Goal: Information Seeking & Learning: Check status

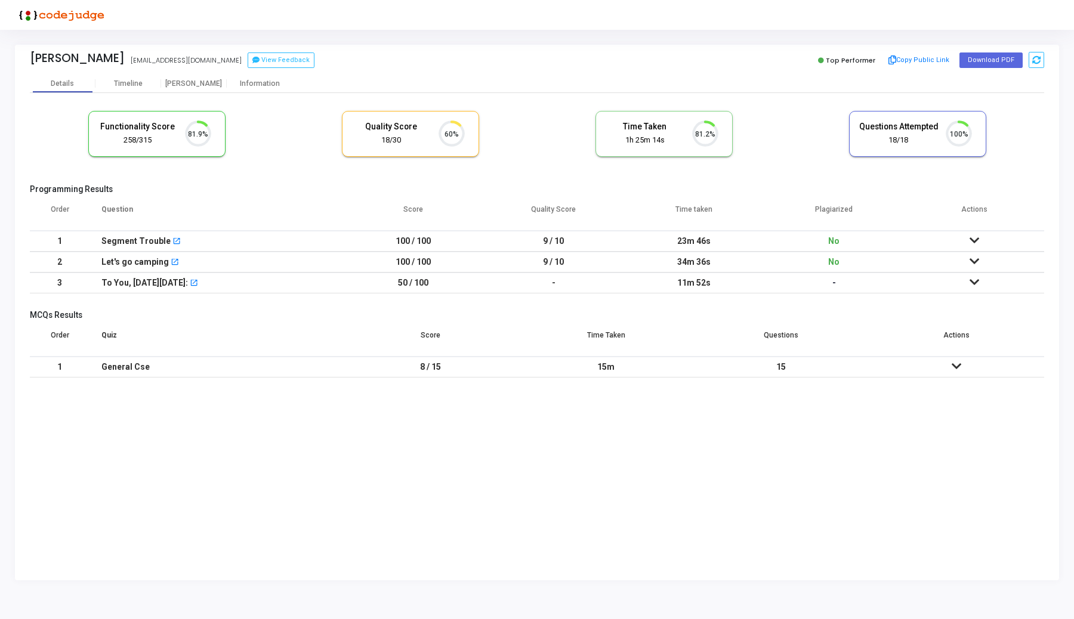
scroll to position [25, 30]
click at [193, 82] on div "[PERSON_NAME]" at bounding box center [194, 83] width 66 height 9
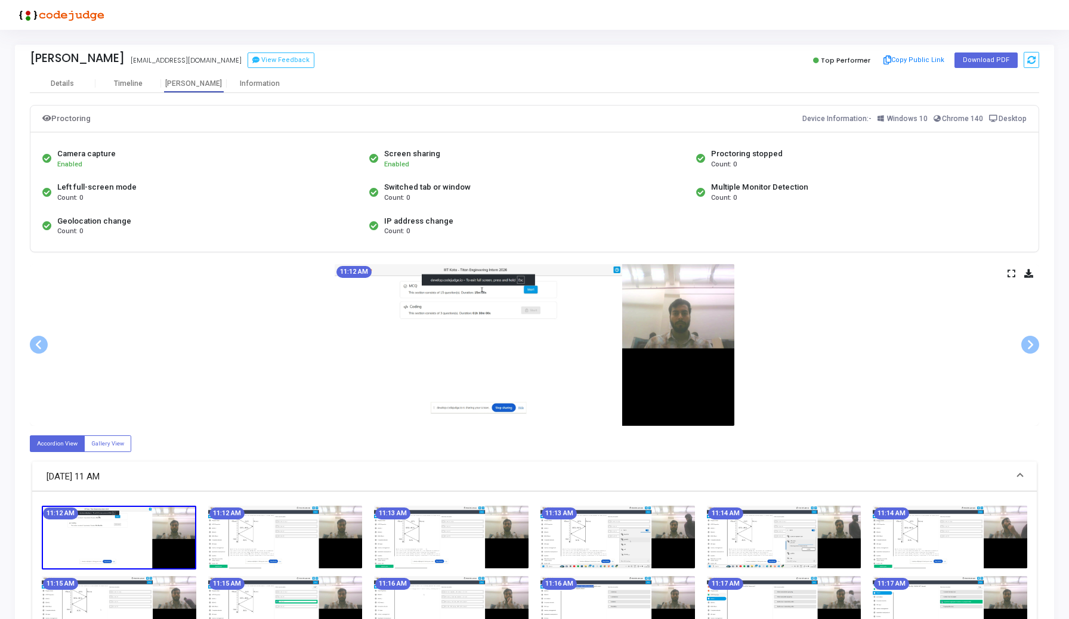
click at [1008, 271] on icon at bounding box center [1012, 273] width 8 height 7
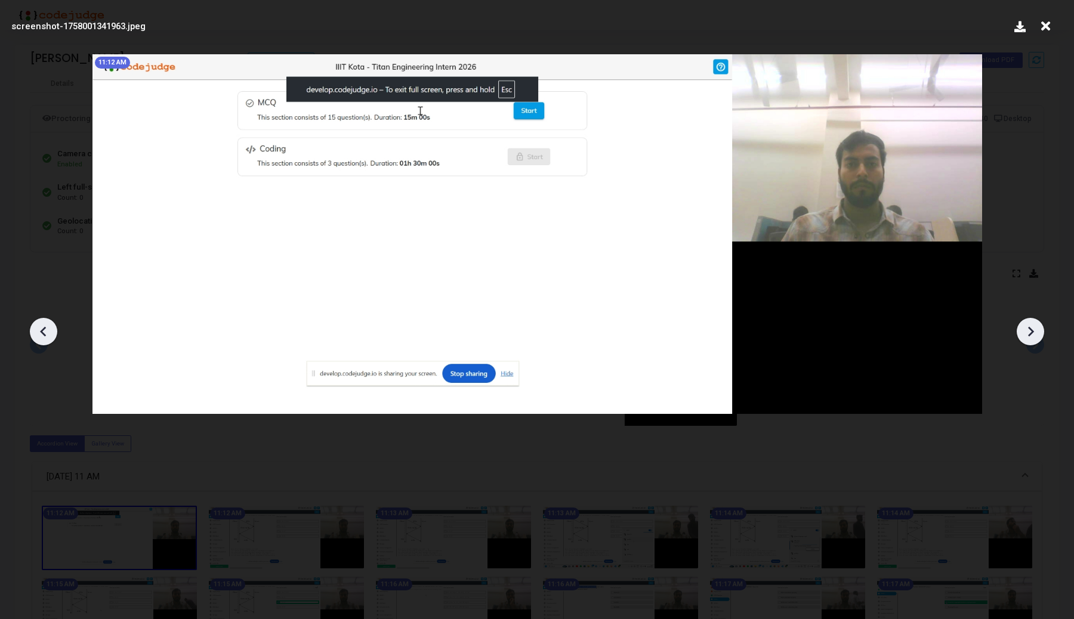
click at [1029, 343] on div at bounding box center [1030, 331] width 27 height 27
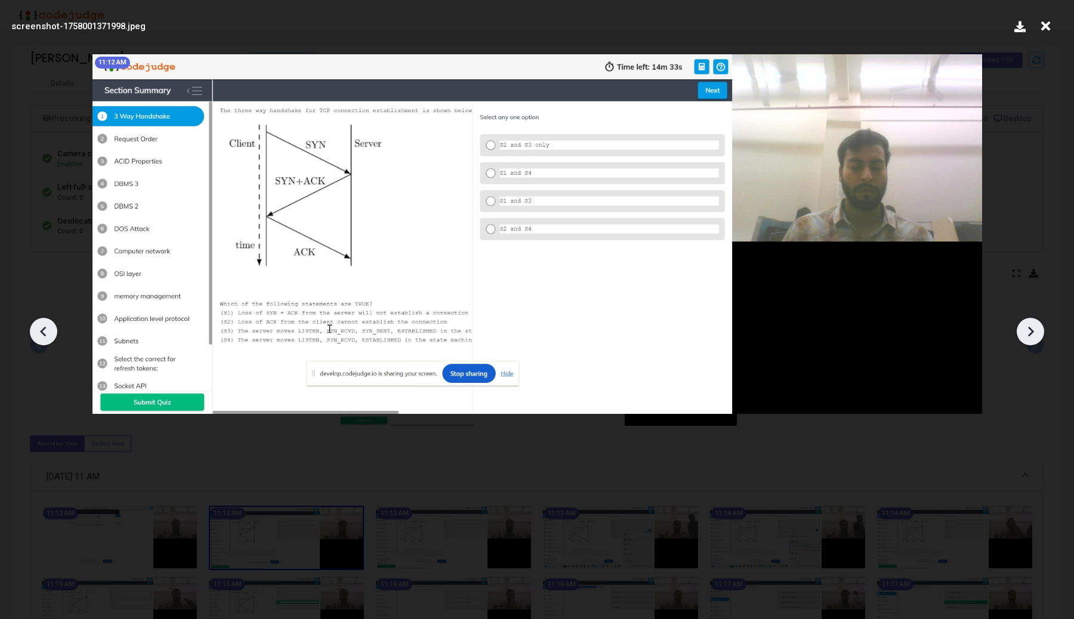
click at [1029, 343] on div at bounding box center [1030, 331] width 27 height 27
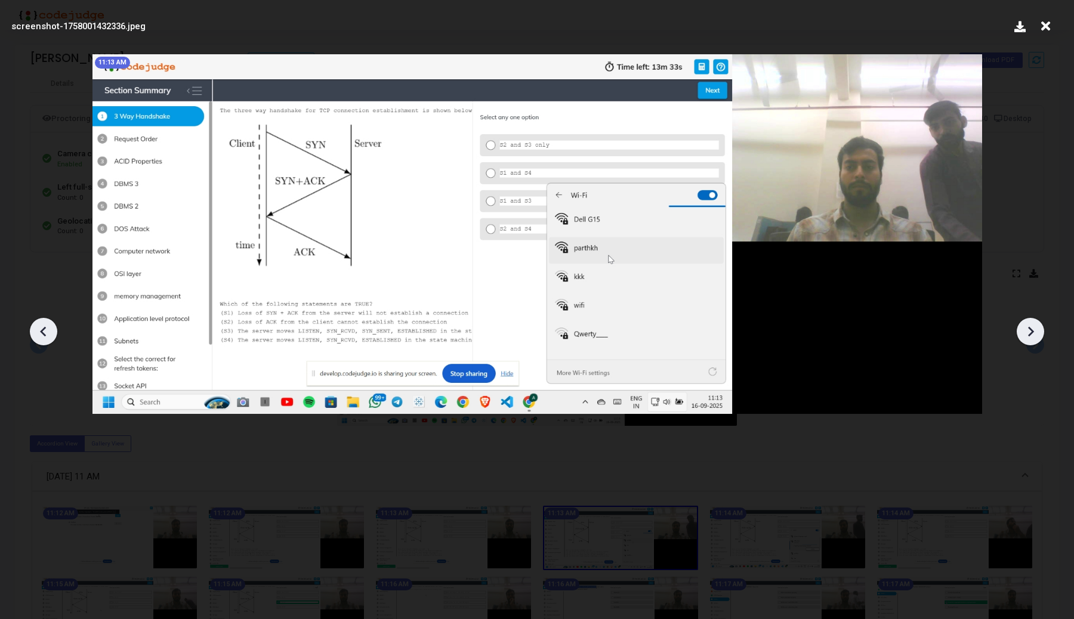
click at [1029, 340] on icon at bounding box center [1030, 332] width 18 height 18
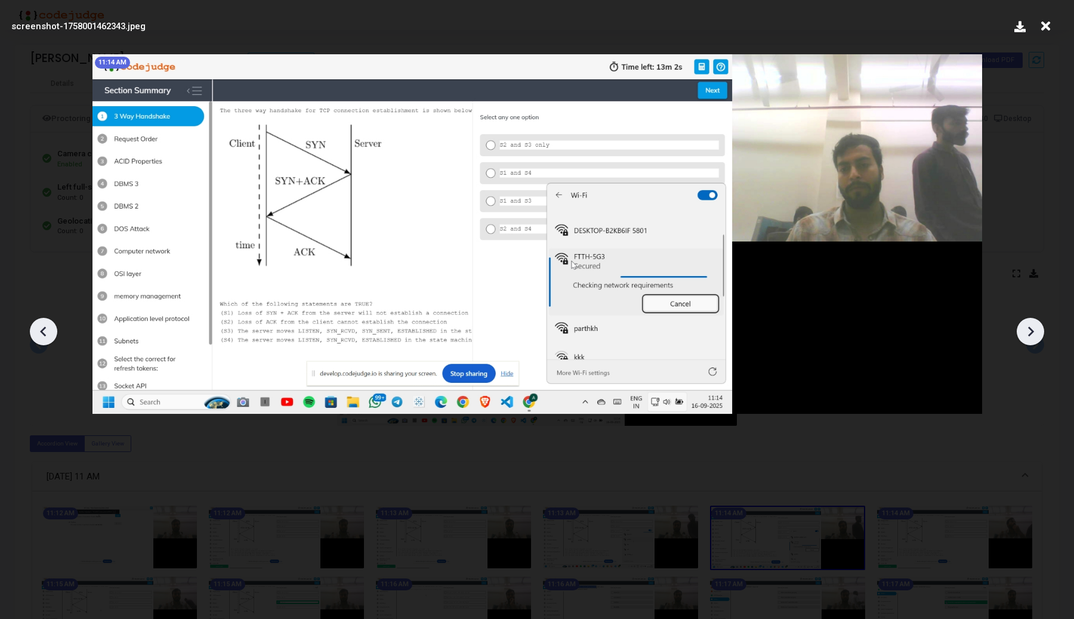
click at [1030, 339] on icon at bounding box center [1030, 332] width 18 height 18
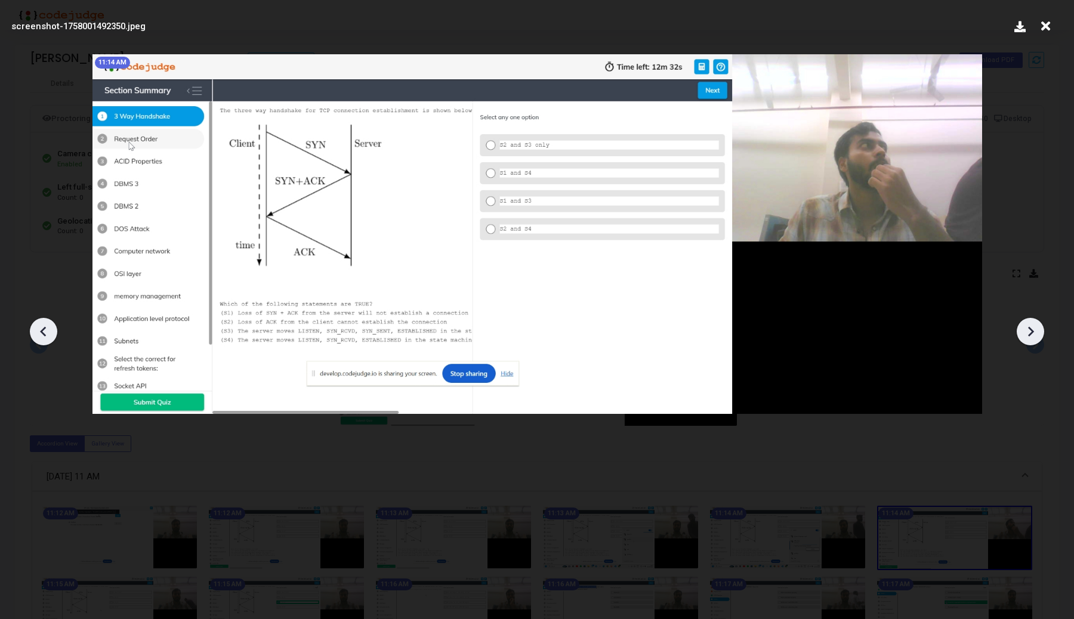
click at [1030, 339] on icon at bounding box center [1030, 332] width 18 height 18
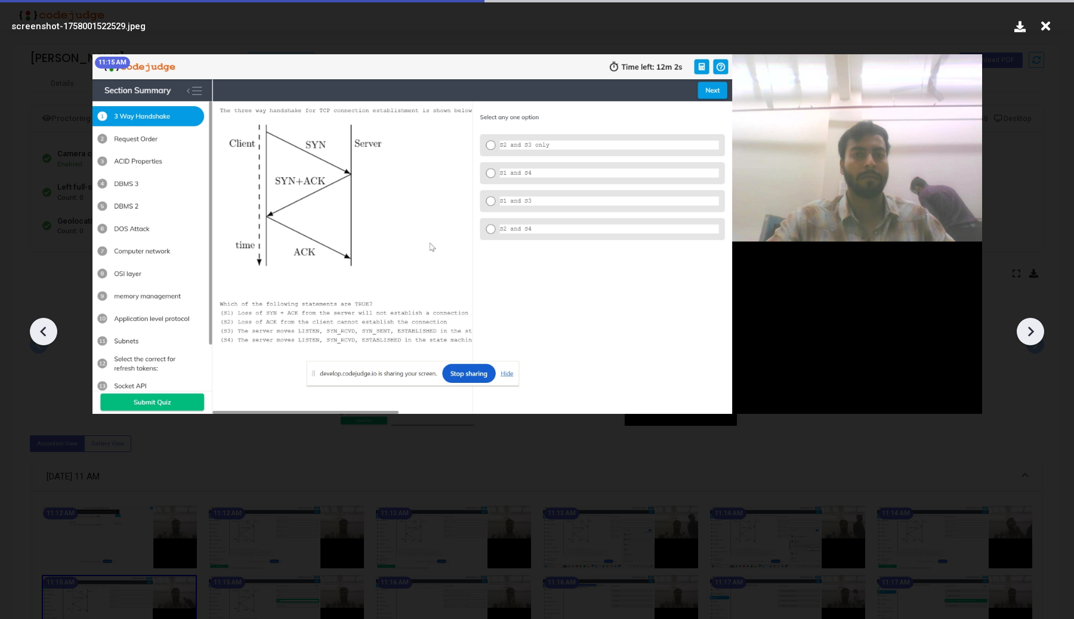
click at [1030, 339] on icon at bounding box center [1030, 332] width 18 height 18
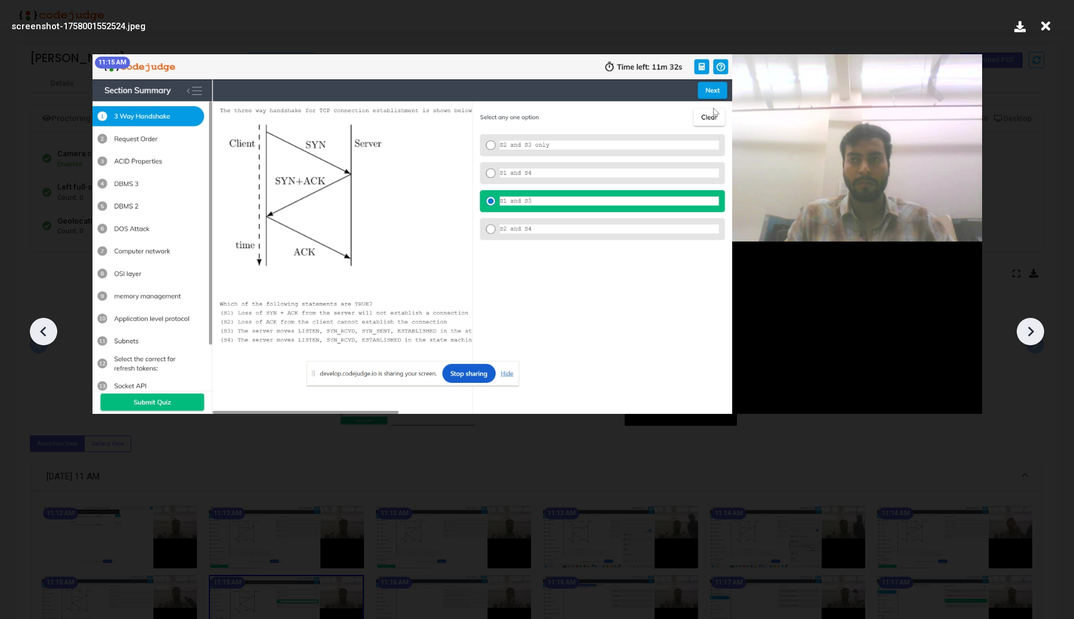
click at [1030, 338] on icon at bounding box center [1030, 332] width 18 height 18
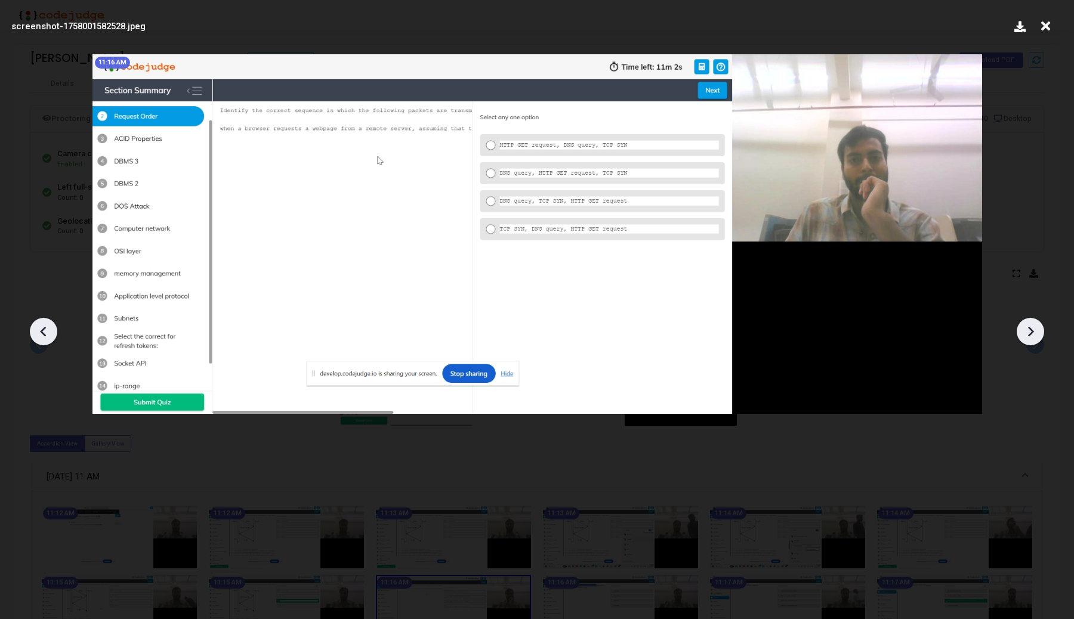
click at [1030, 338] on icon at bounding box center [1030, 332] width 18 height 18
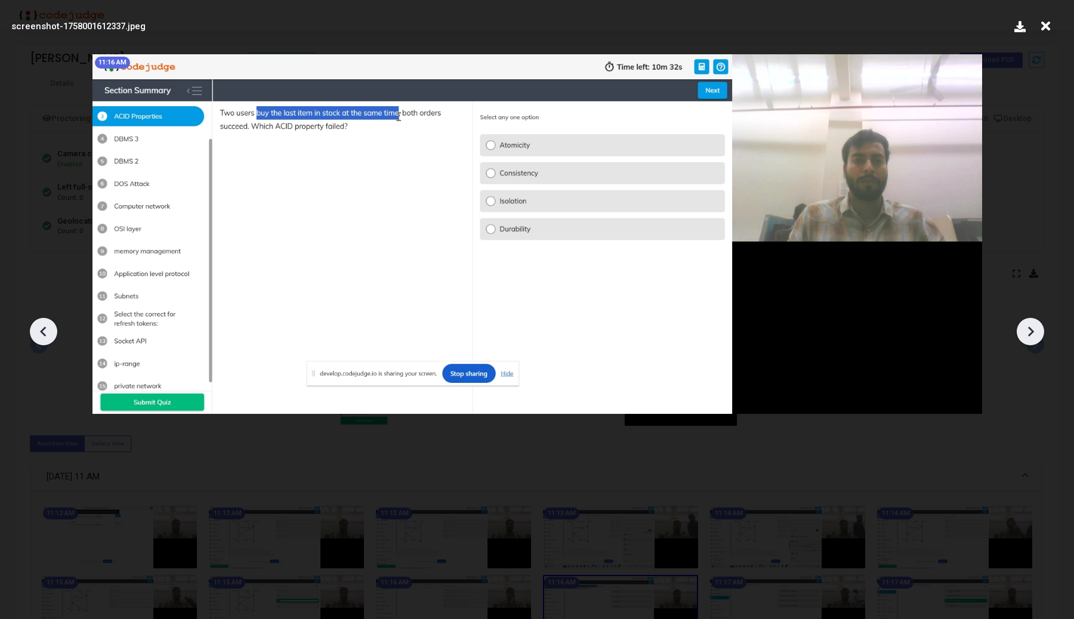
click at [1030, 338] on icon at bounding box center [1030, 332] width 18 height 18
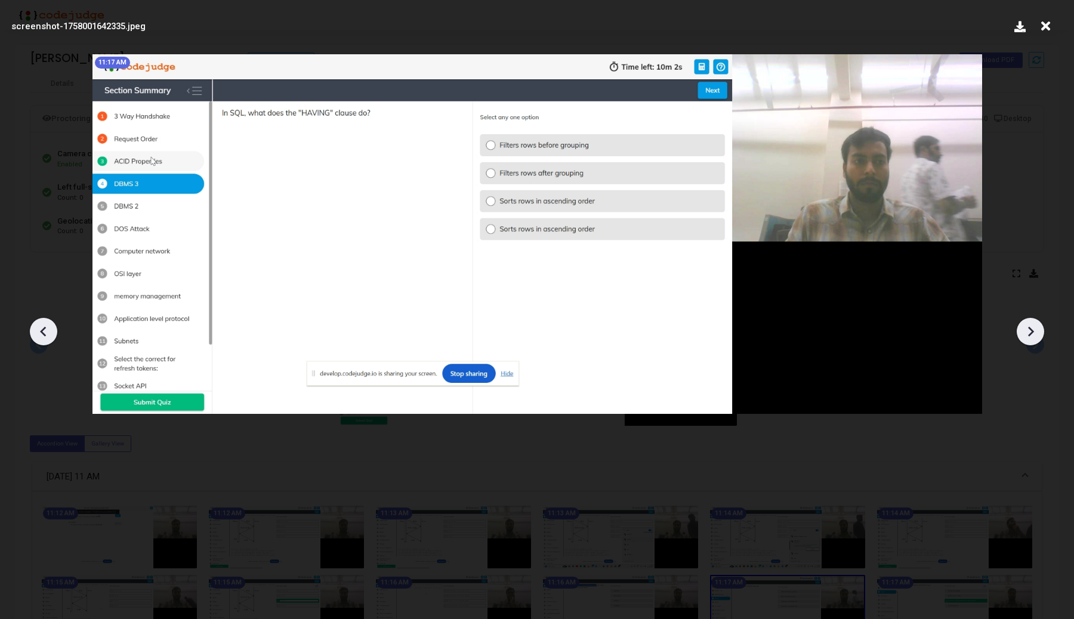
click at [1030, 338] on icon at bounding box center [1030, 332] width 18 height 18
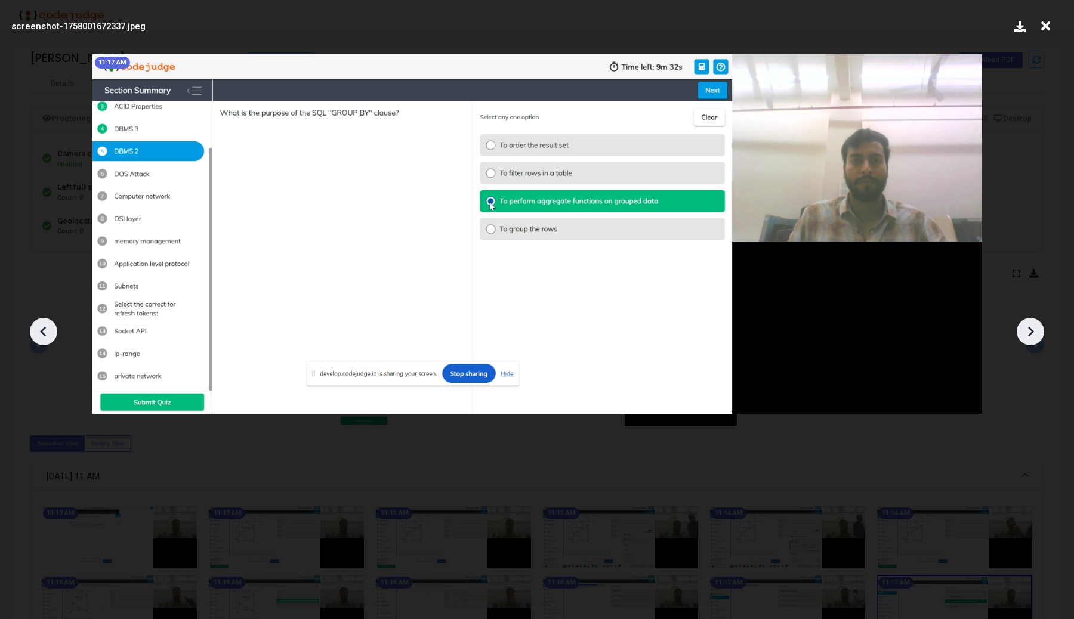
click at [1030, 338] on icon at bounding box center [1030, 332] width 18 height 18
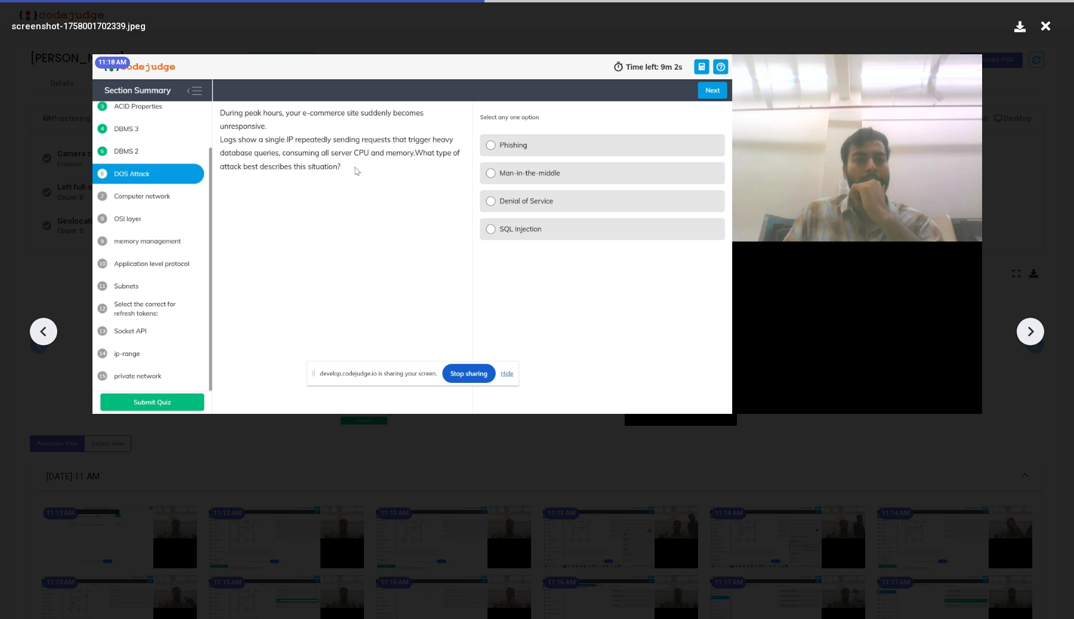
click at [1030, 338] on icon at bounding box center [1030, 332] width 18 height 18
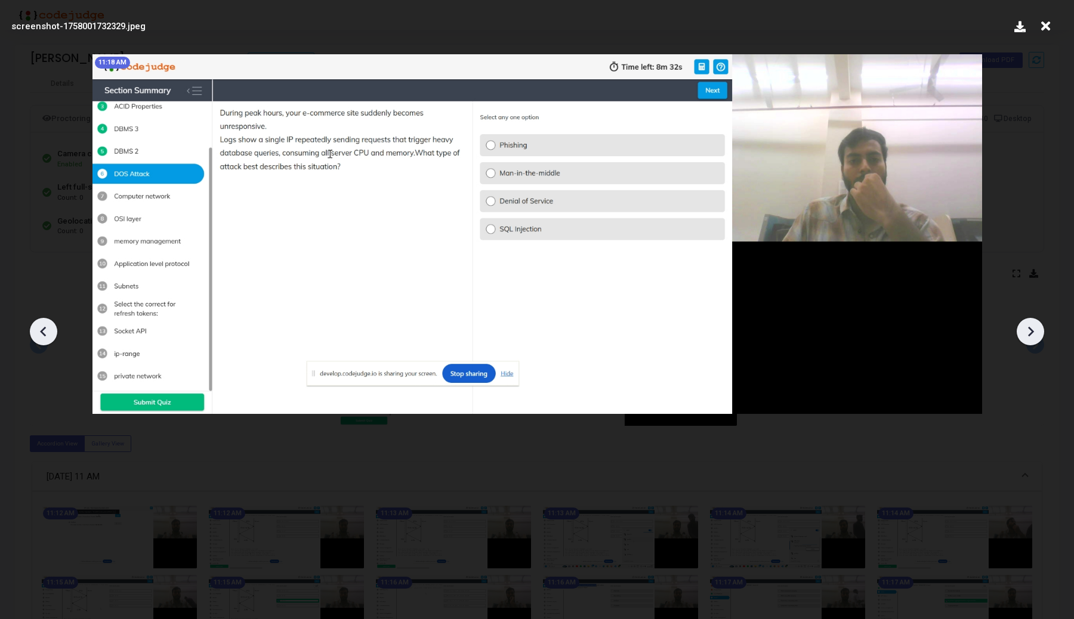
click at [1030, 338] on icon at bounding box center [1030, 332] width 18 height 18
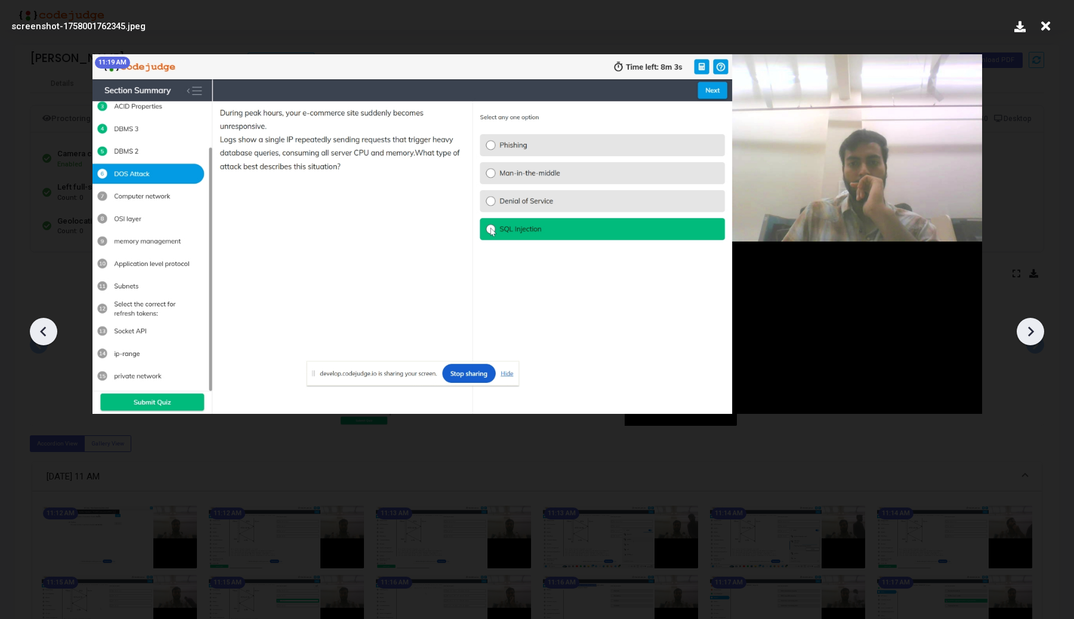
click at [1030, 338] on icon at bounding box center [1030, 332] width 18 height 18
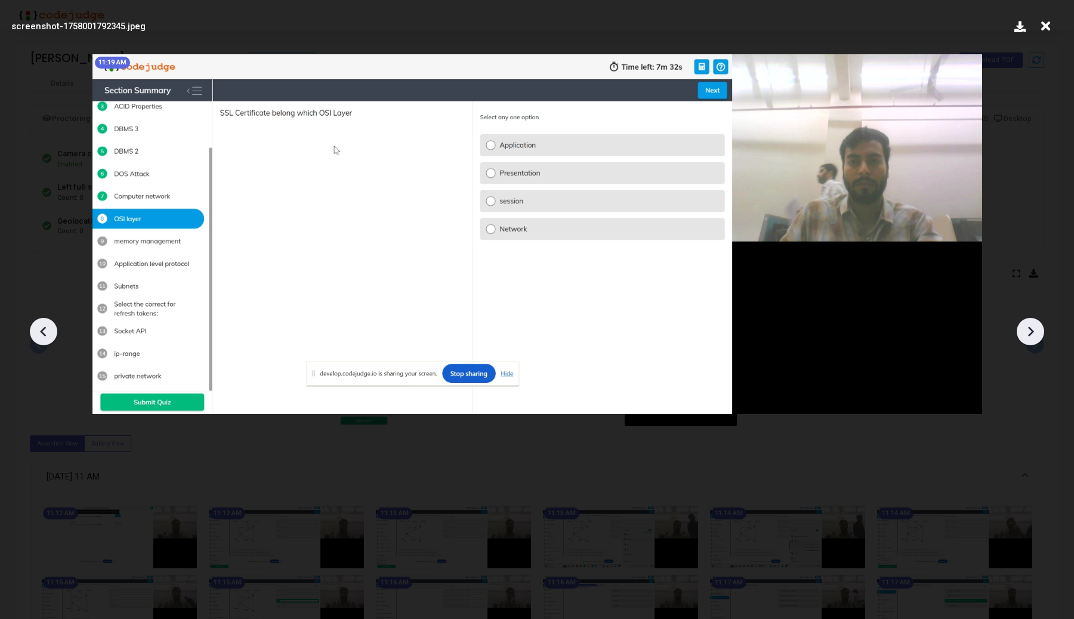
click at [1030, 338] on icon at bounding box center [1030, 332] width 18 height 18
click at [1030, 337] on icon at bounding box center [1030, 332] width 18 height 18
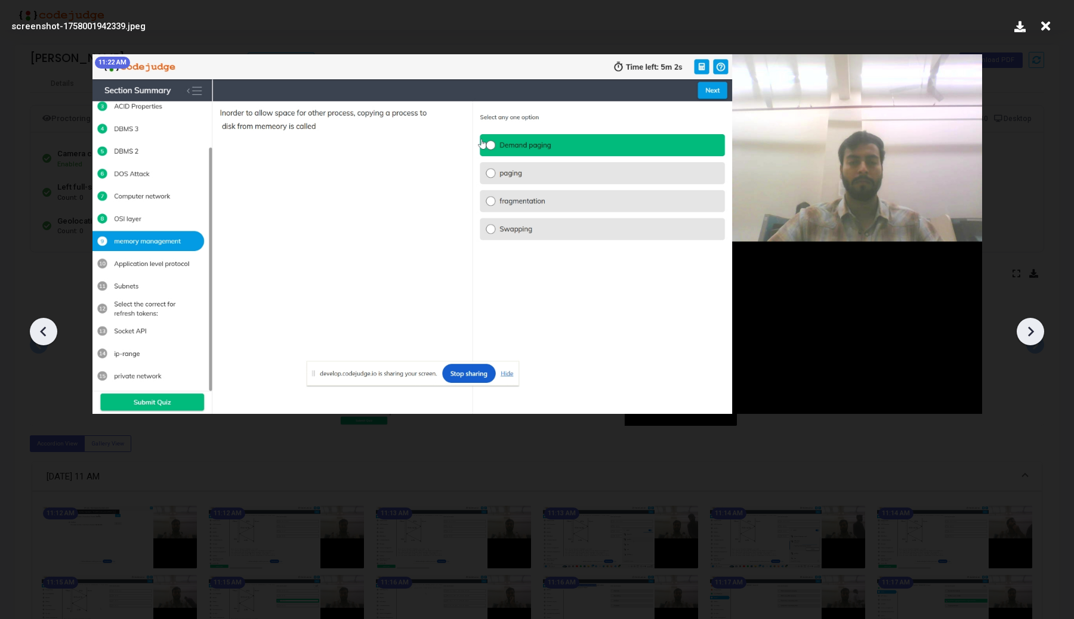
click at [1030, 337] on icon at bounding box center [1030, 332] width 18 height 18
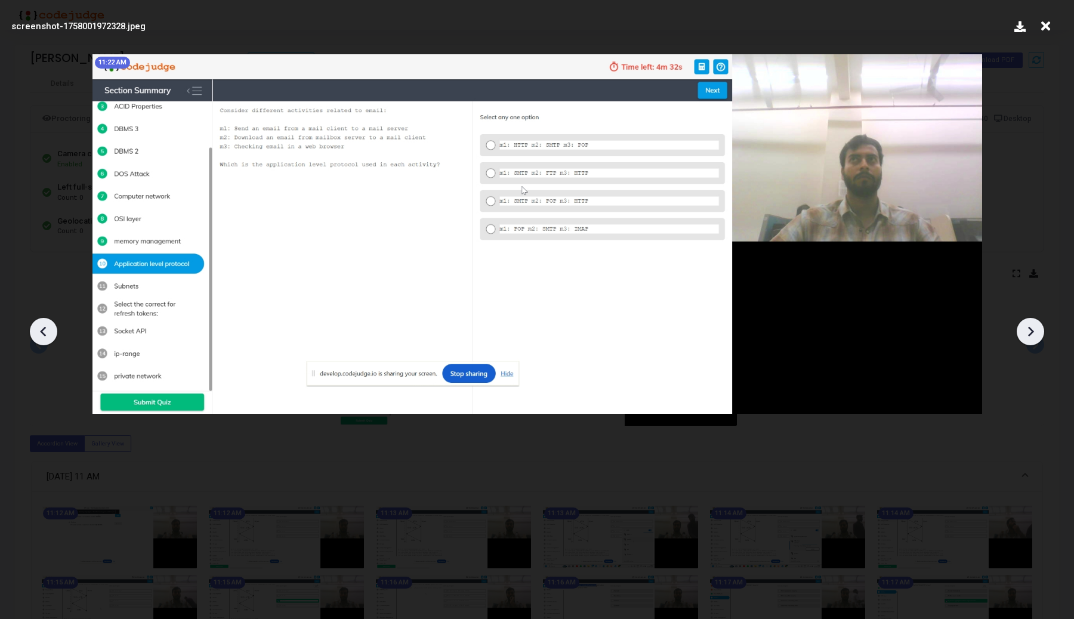
click at [1030, 337] on icon at bounding box center [1030, 332] width 18 height 18
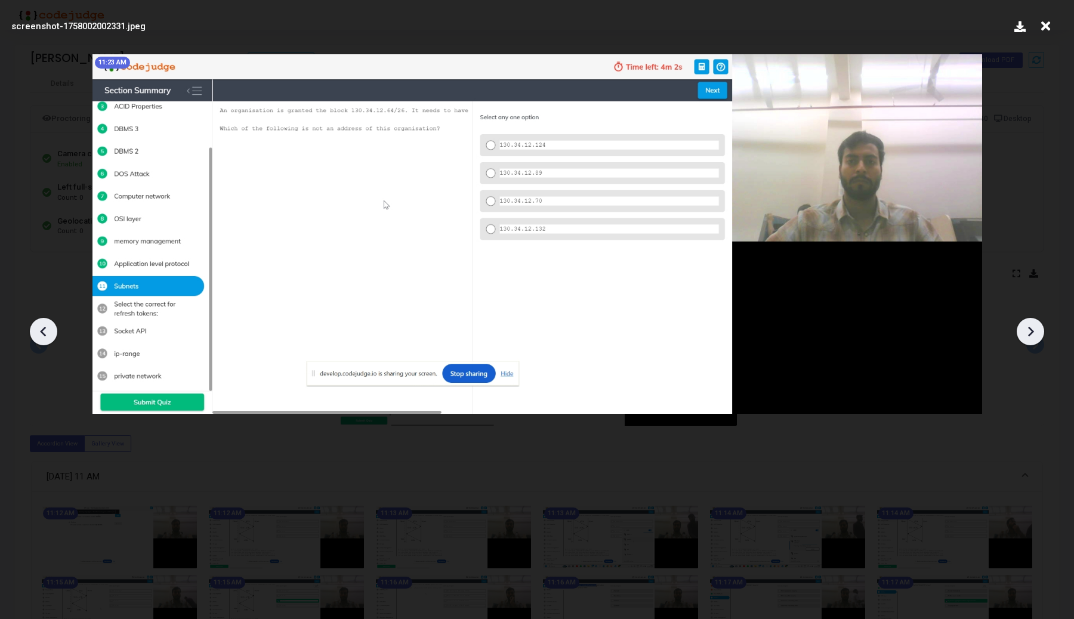
click at [1030, 337] on icon at bounding box center [1030, 332] width 18 height 18
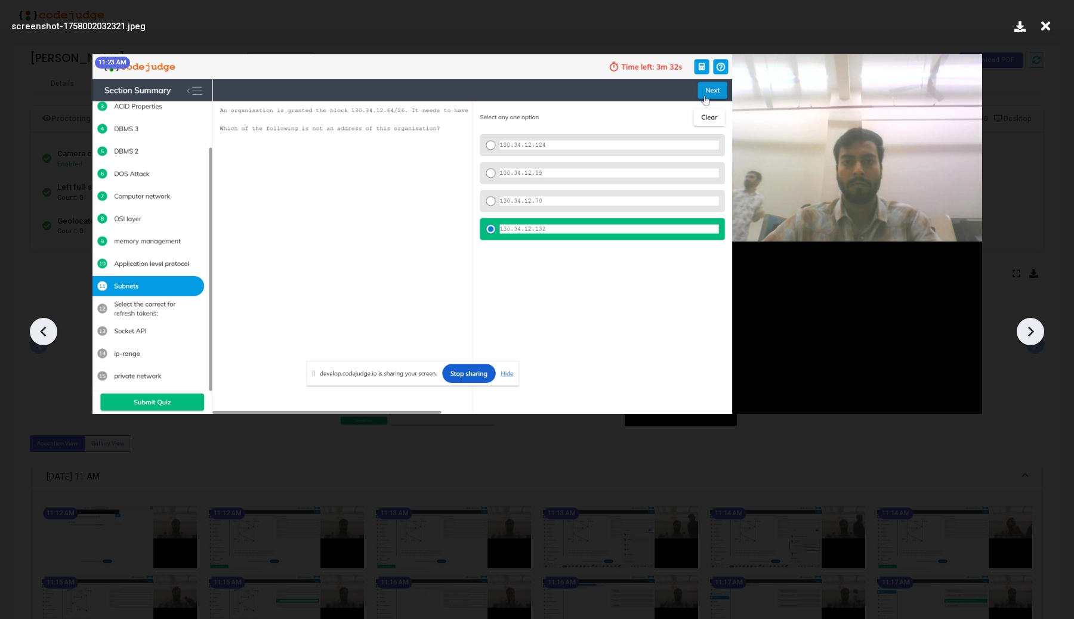
click at [1030, 337] on icon at bounding box center [1030, 332] width 18 height 18
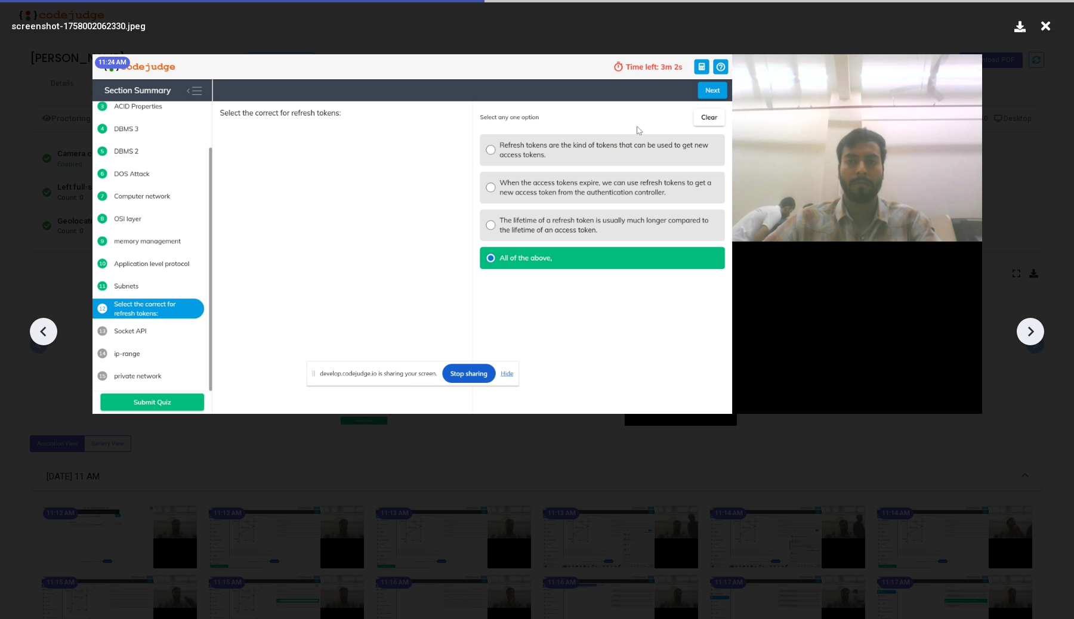
click at [1030, 337] on icon at bounding box center [1030, 332] width 18 height 18
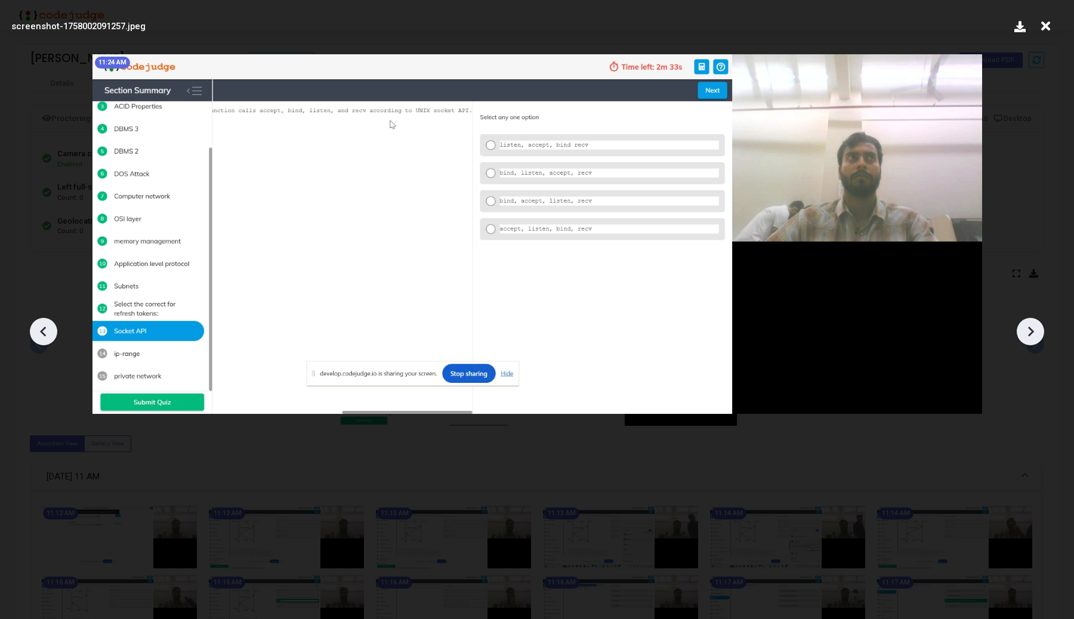
click at [1030, 336] on icon at bounding box center [1030, 332] width 18 height 18
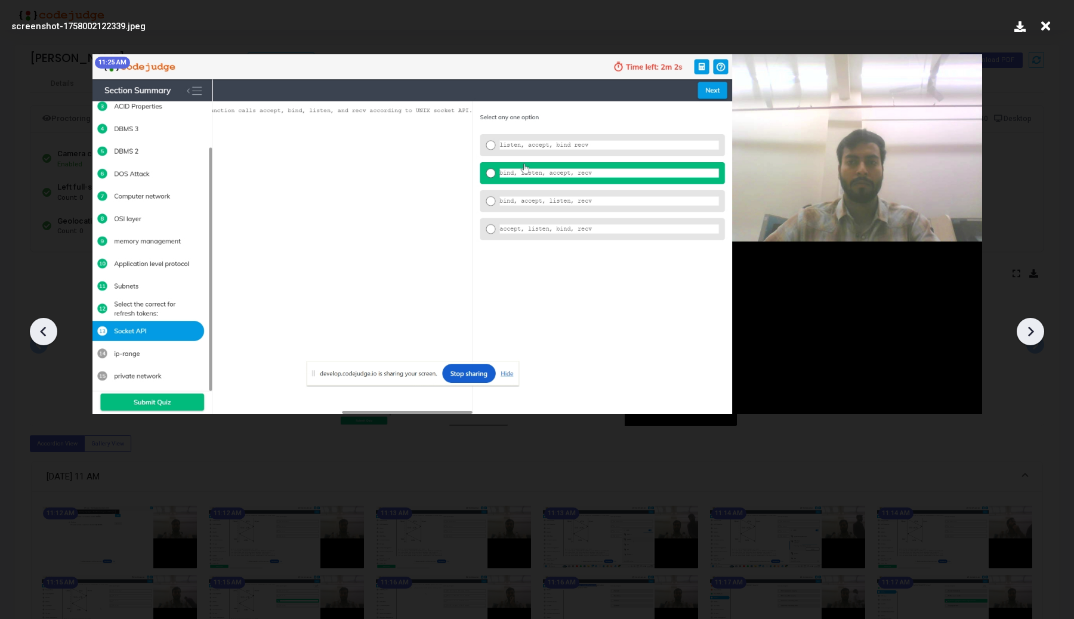
click at [1030, 336] on icon at bounding box center [1030, 332] width 18 height 18
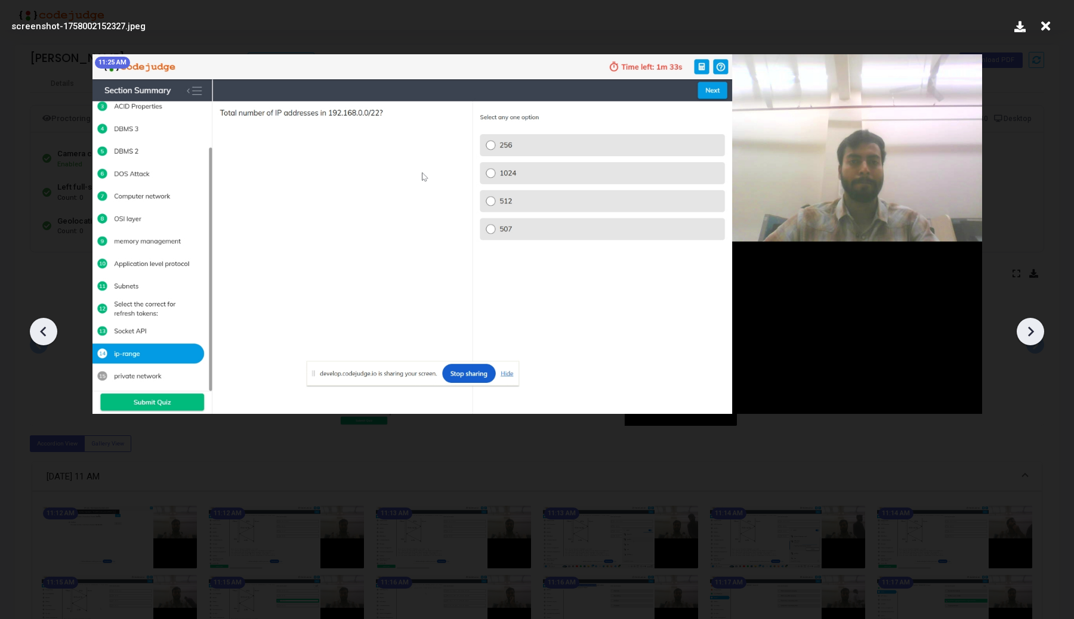
click at [1030, 336] on icon at bounding box center [1030, 332] width 18 height 18
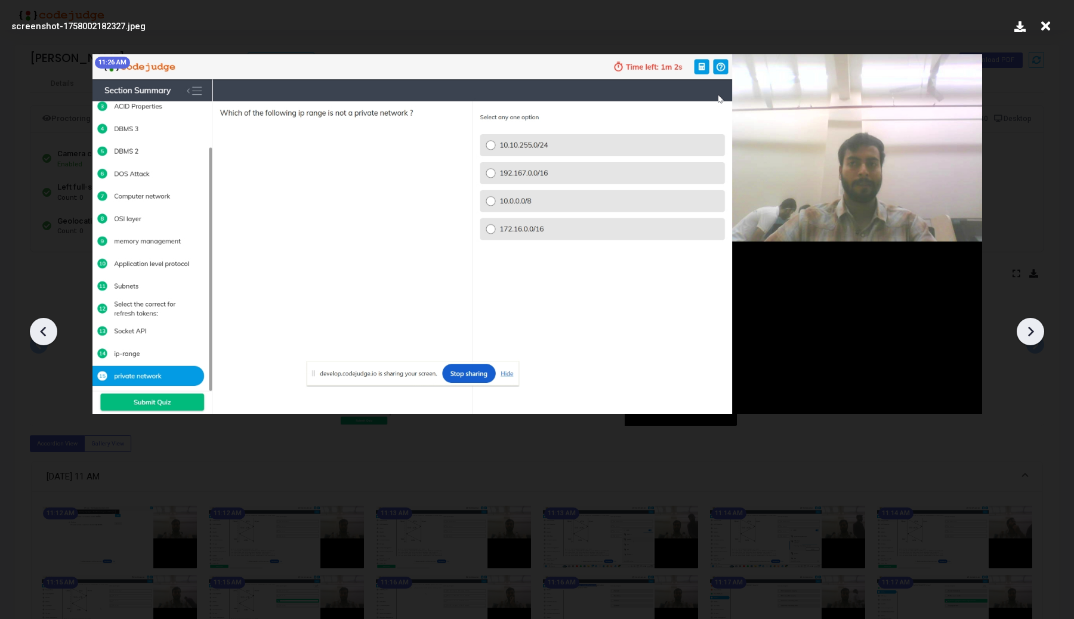
click at [1030, 335] on icon at bounding box center [1030, 332] width 18 height 18
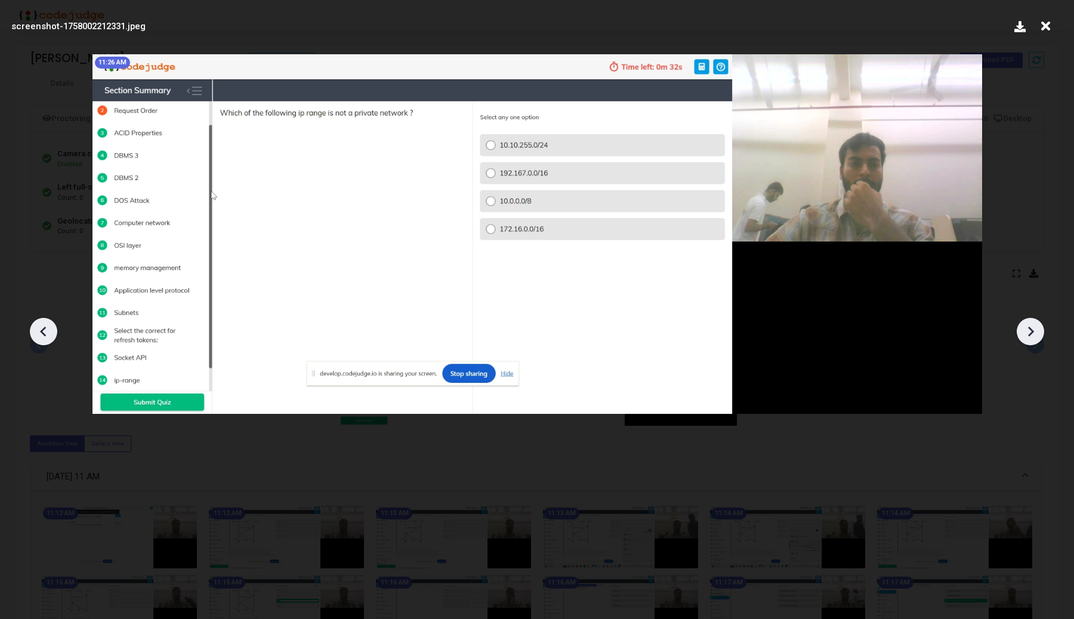
click at [1030, 335] on icon at bounding box center [1030, 332] width 18 height 18
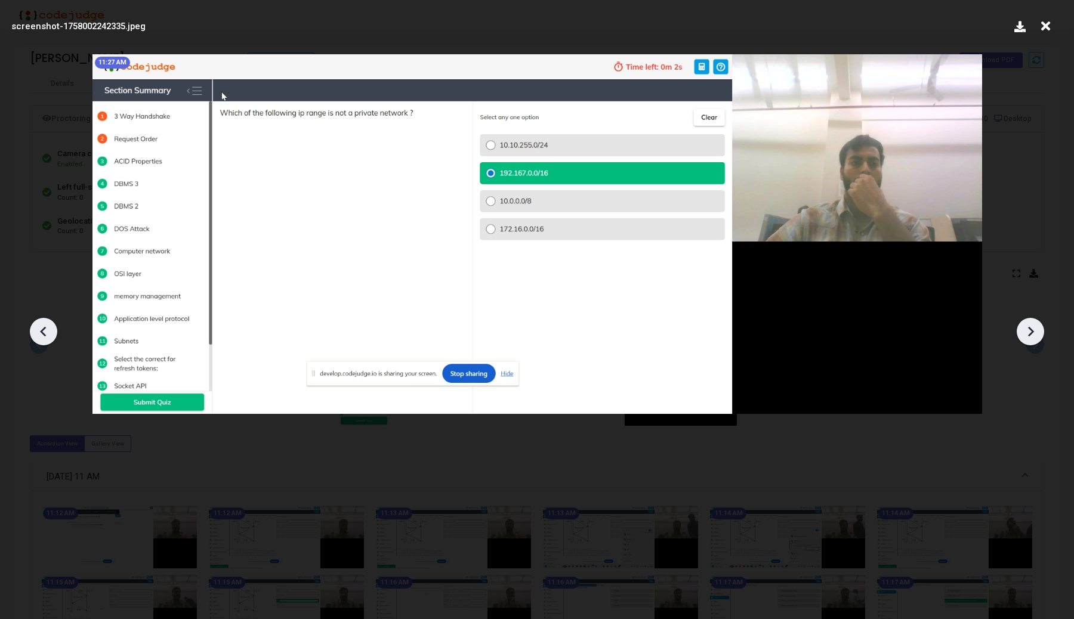
click at [1030, 335] on icon at bounding box center [1030, 332] width 18 height 18
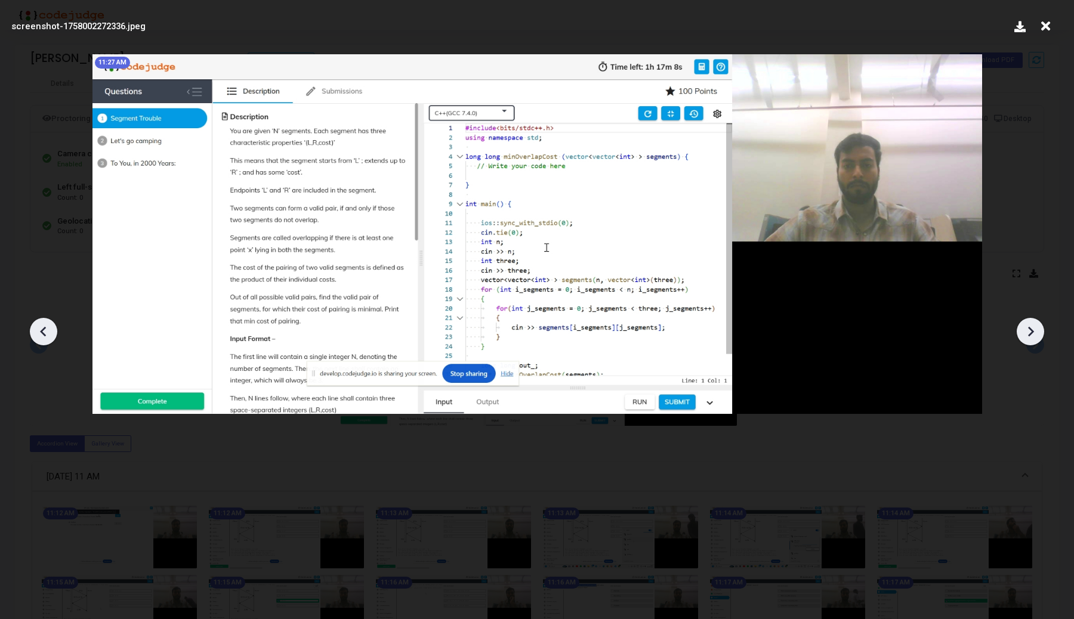
click at [1030, 335] on icon at bounding box center [1030, 332] width 18 height 18
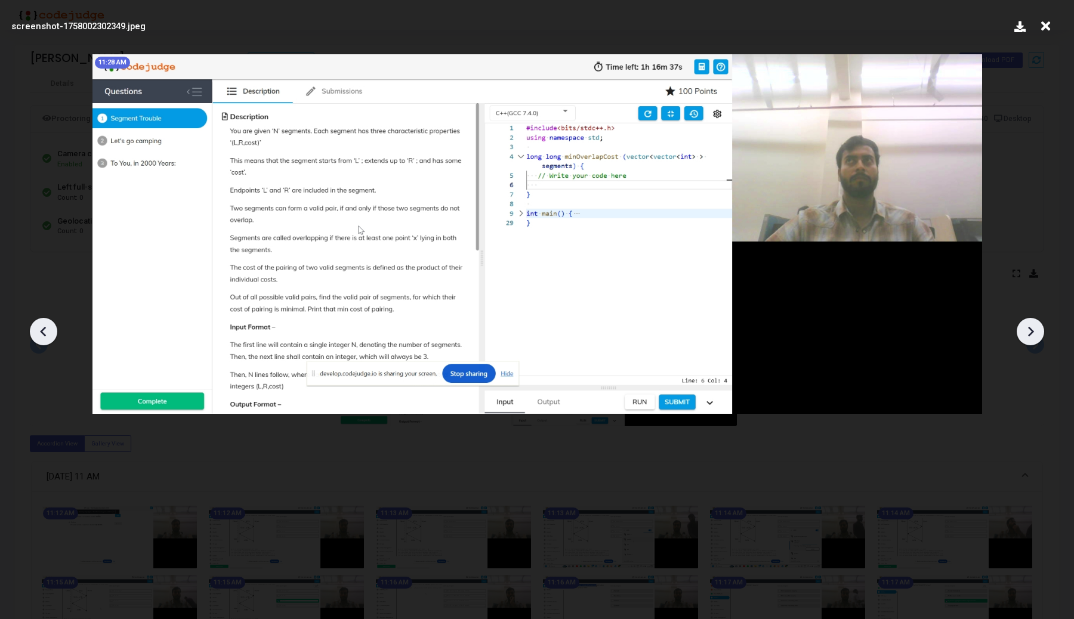
click at [1030, 335] on icon at bounding box center [1030, 332] width 18 height 18
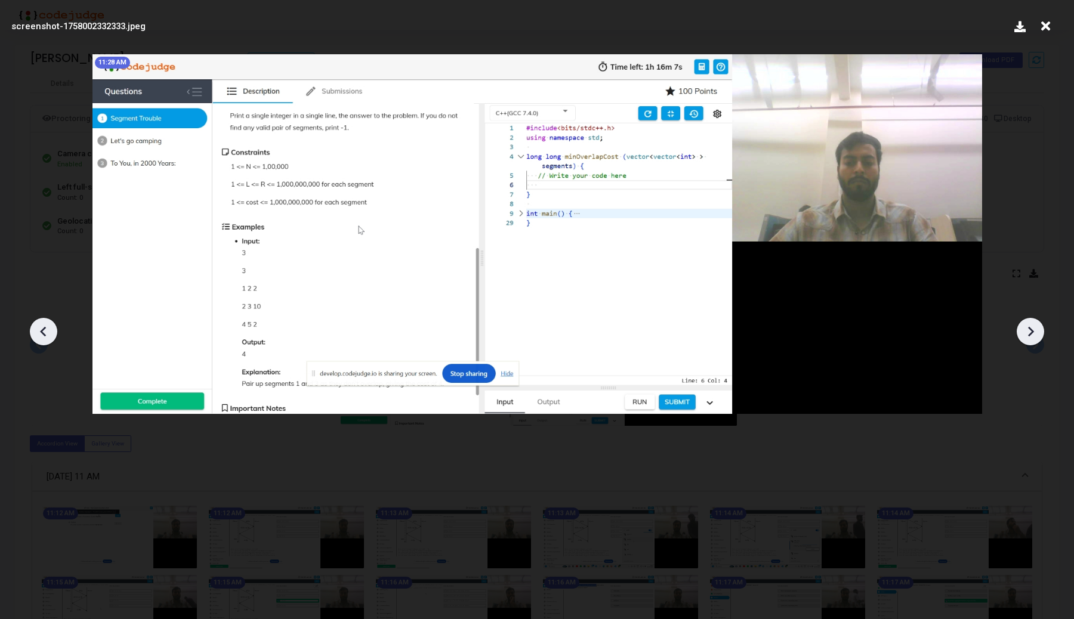
click at [1030, 335] on icon at bounding box center [1030, 332] width 18 height 18
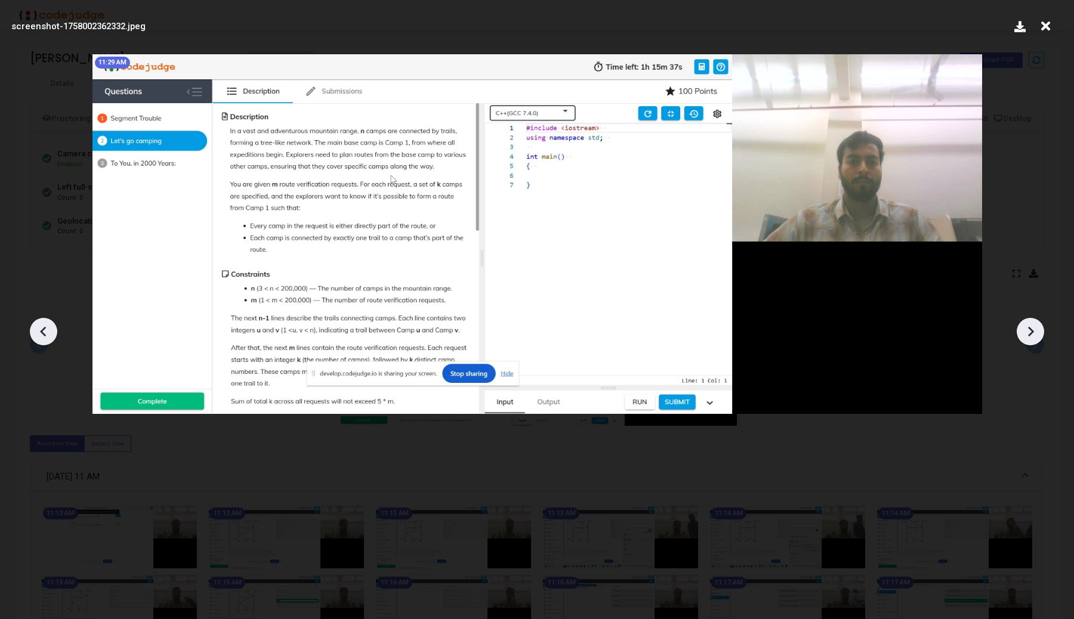
click at [1030, 335] on icon at bounding box center [1030, 332] width 18 height 18
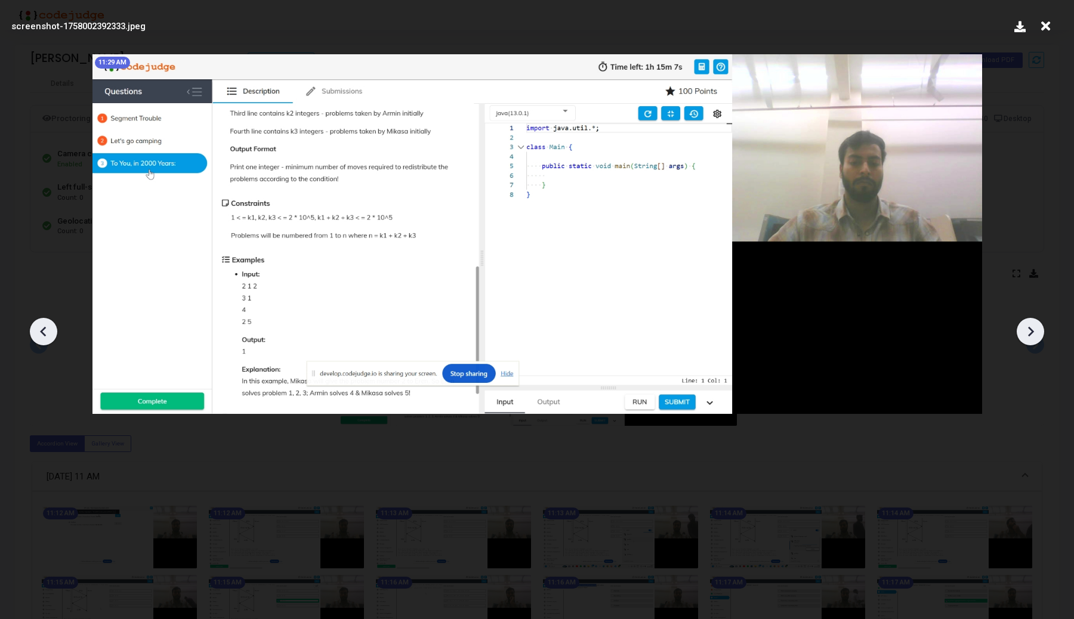
click at [1030, 335] on icon at bounding box center [1030, 332] width 18 height 18
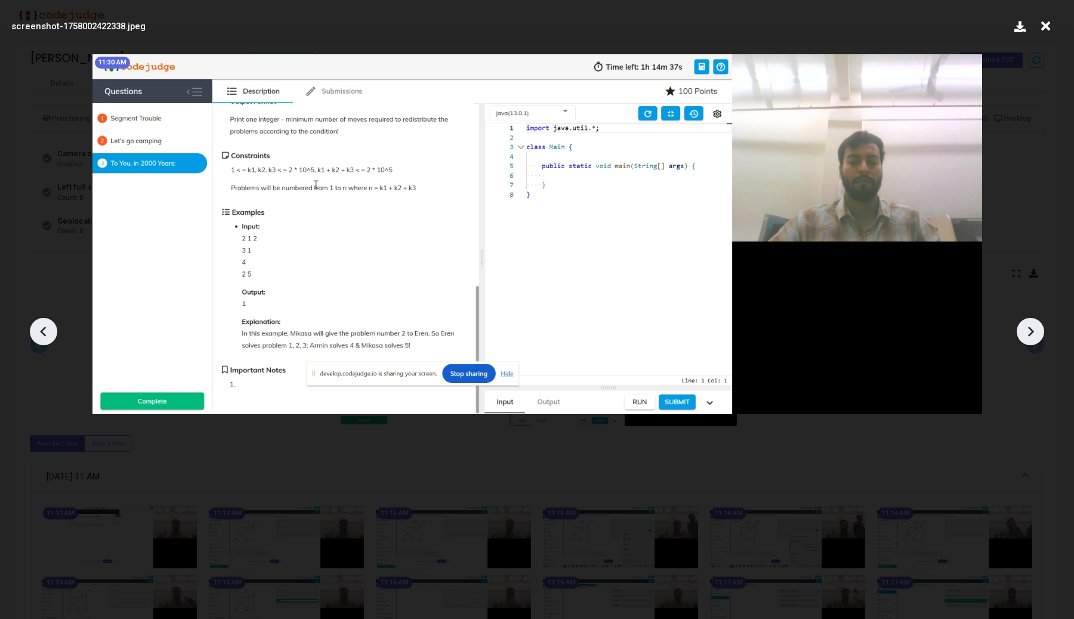
click at [1030, 335] on icon at bounding box center [1030, 332] width 18 height 18
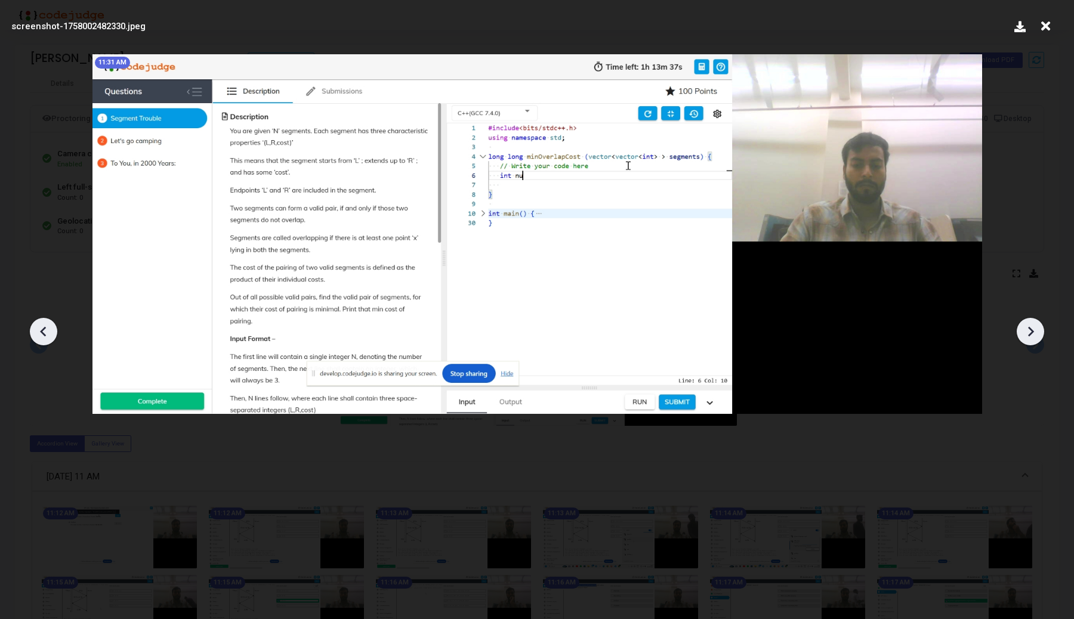
click at [42, 338] on icon at bounding box center [44, 332] width 18 height 18
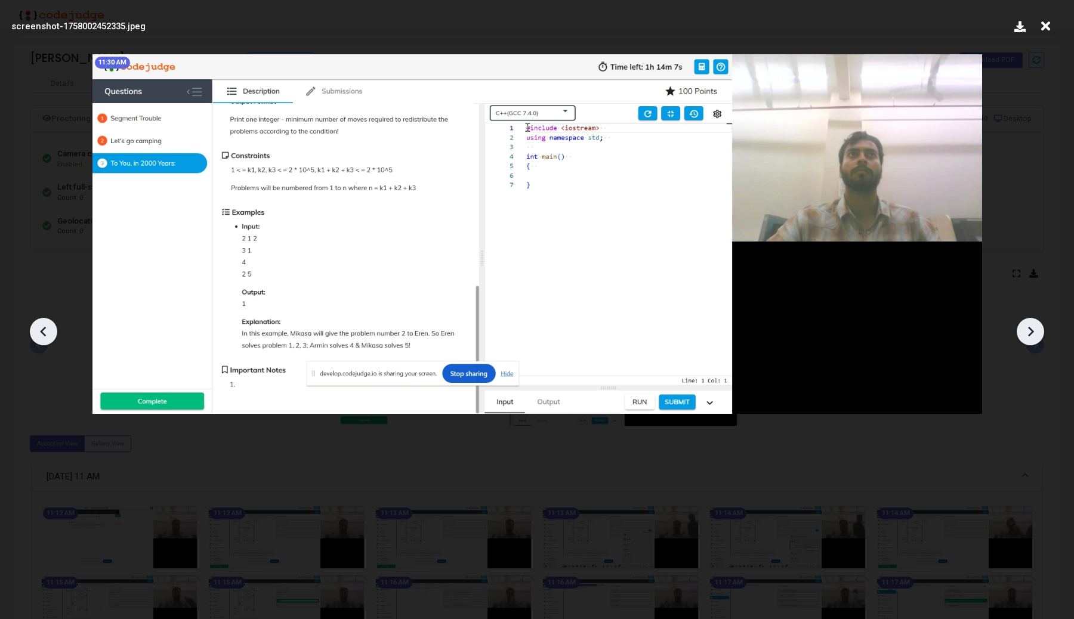
click at [42, 338] on icon at bounding box center [44, 332] width 18 height 18
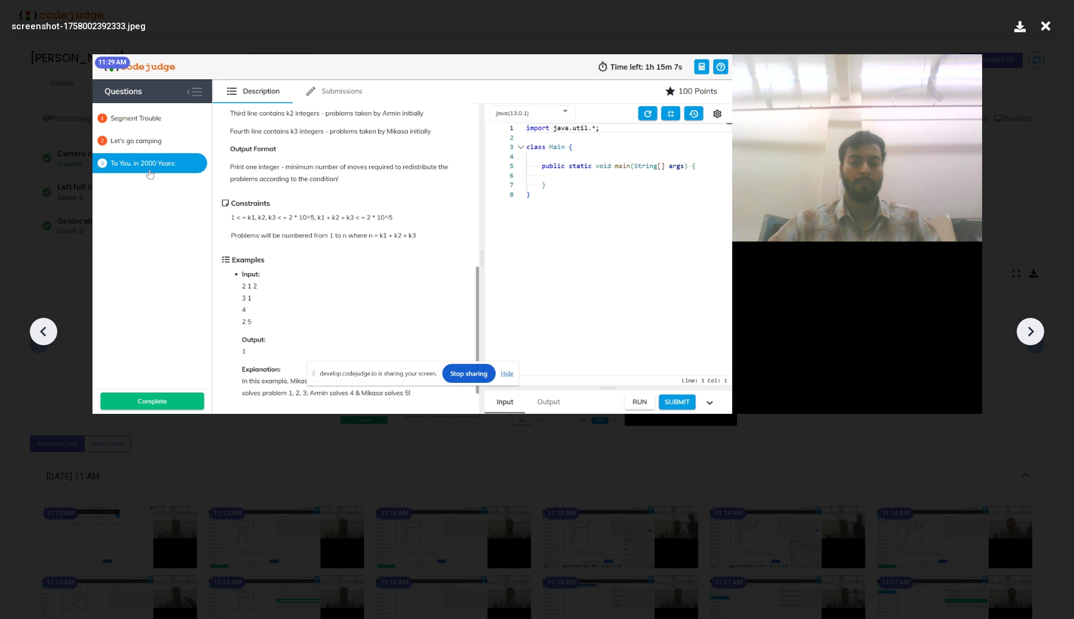
click at [42, 338] on icon at bounding box center [44, 332] width 18 height 18
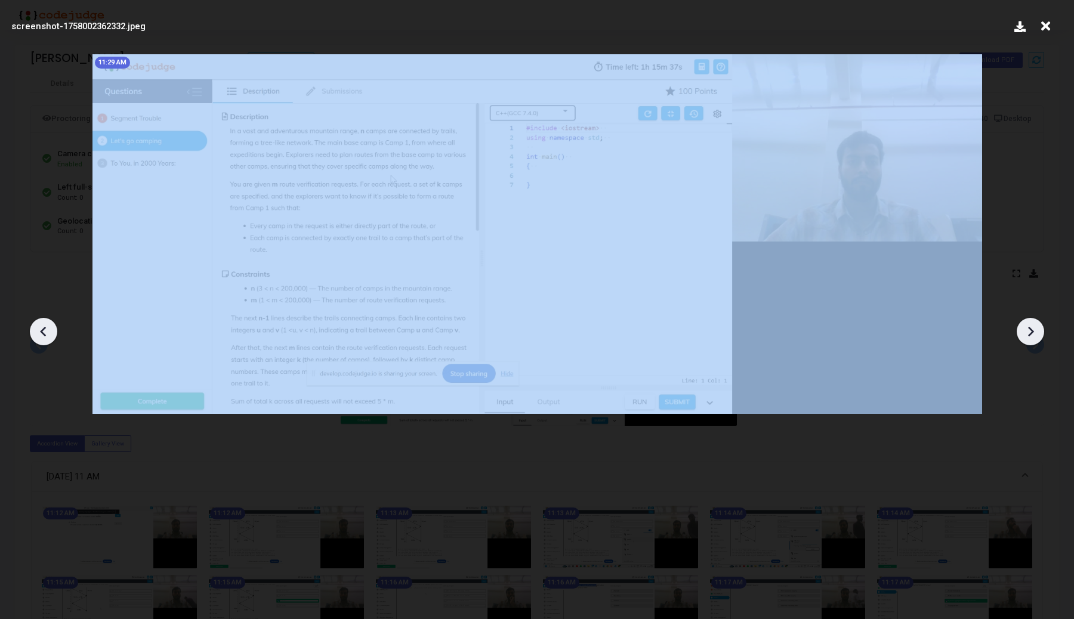
click at [42, 338] on icon at bounding box center [44, 332] width 18 height 18
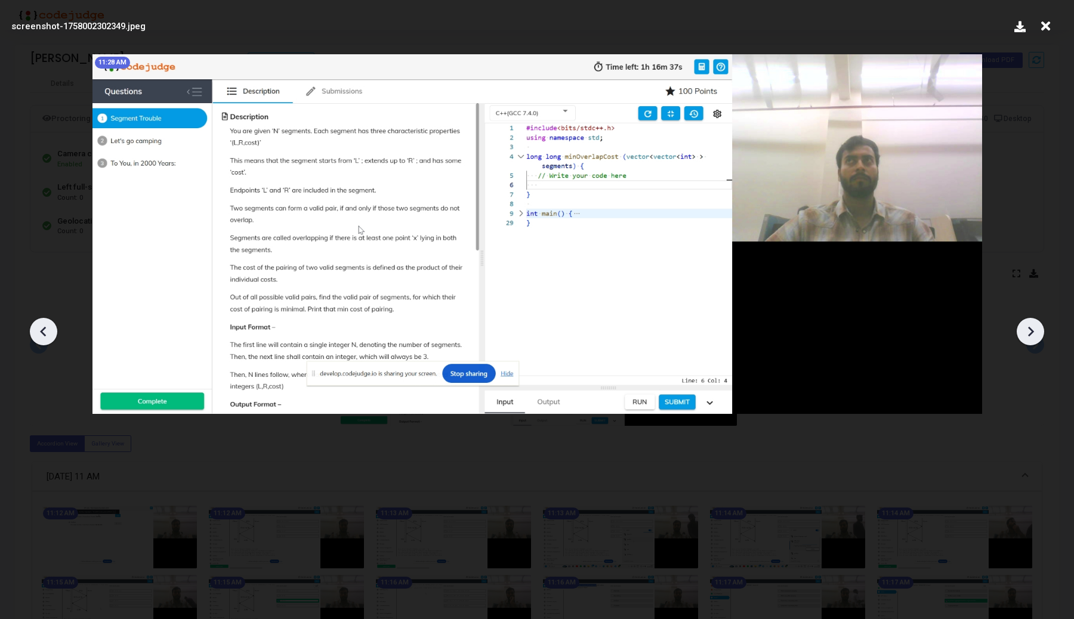
click at [42, 337] on icon at bounding box center [44, 332] width 18 height 18
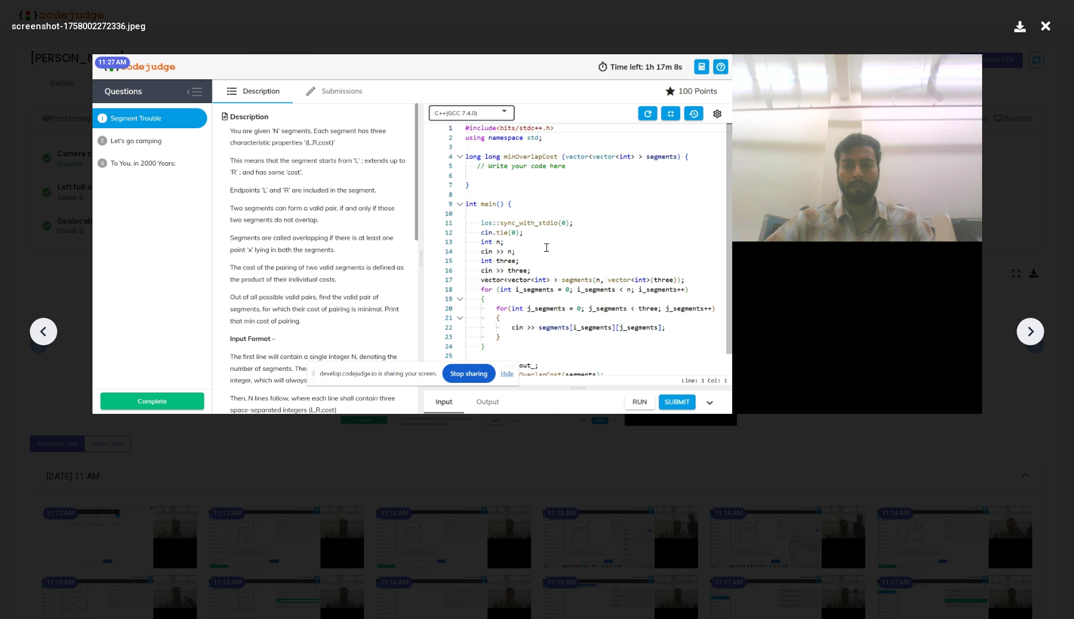
click at [42, 337] on icon at bounding box center [44, 332] width 18 height 18
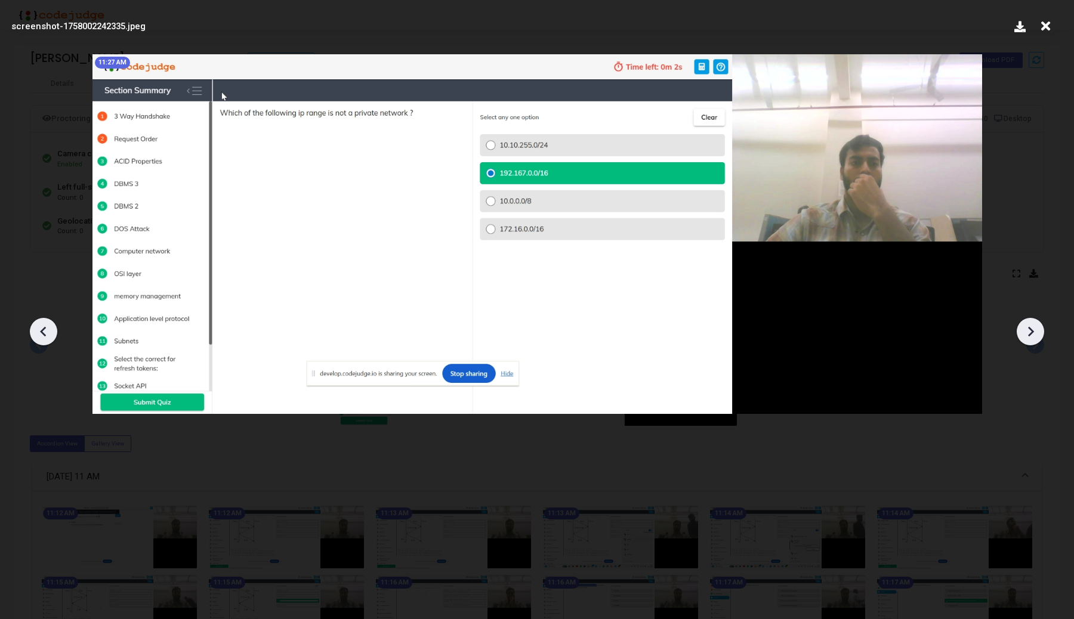
click at [1029, 338] on icon at bounding box center [1030, 332] width 18 height 18
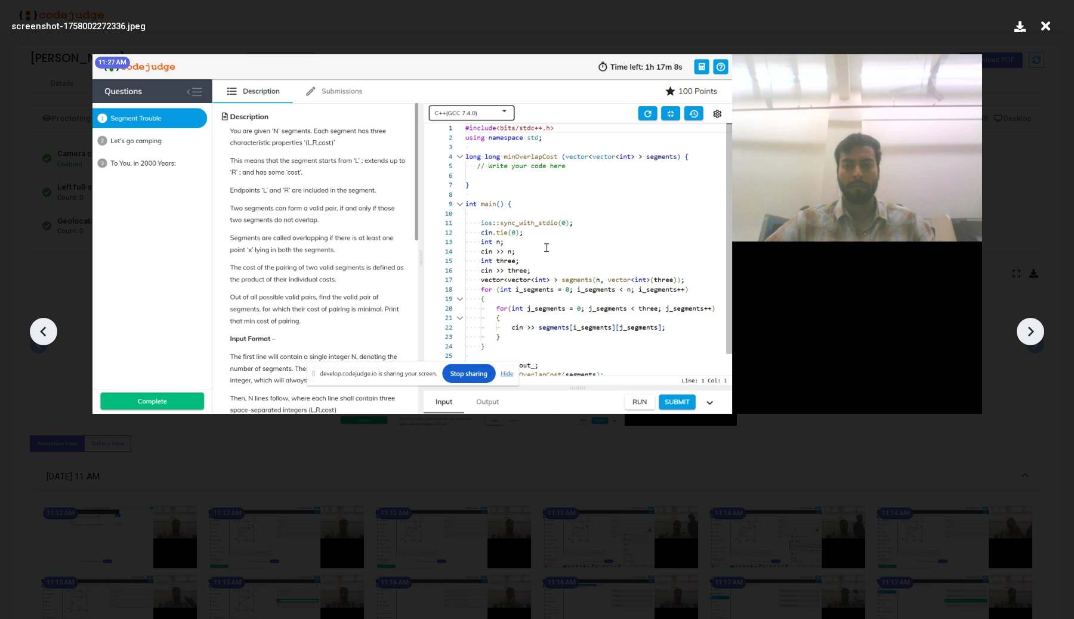
click at [1029, 338] on icon at bounding box center [1030, 332] width 18 height 18
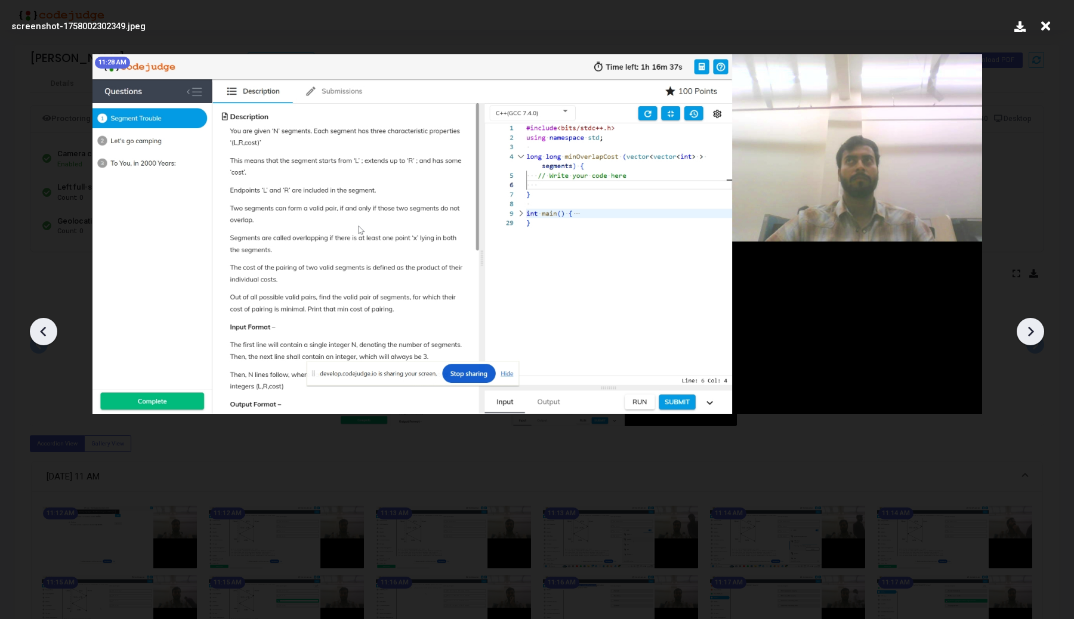
click at [1029, 338] on icon at bounding box center [1030, 332] width 18 height 18
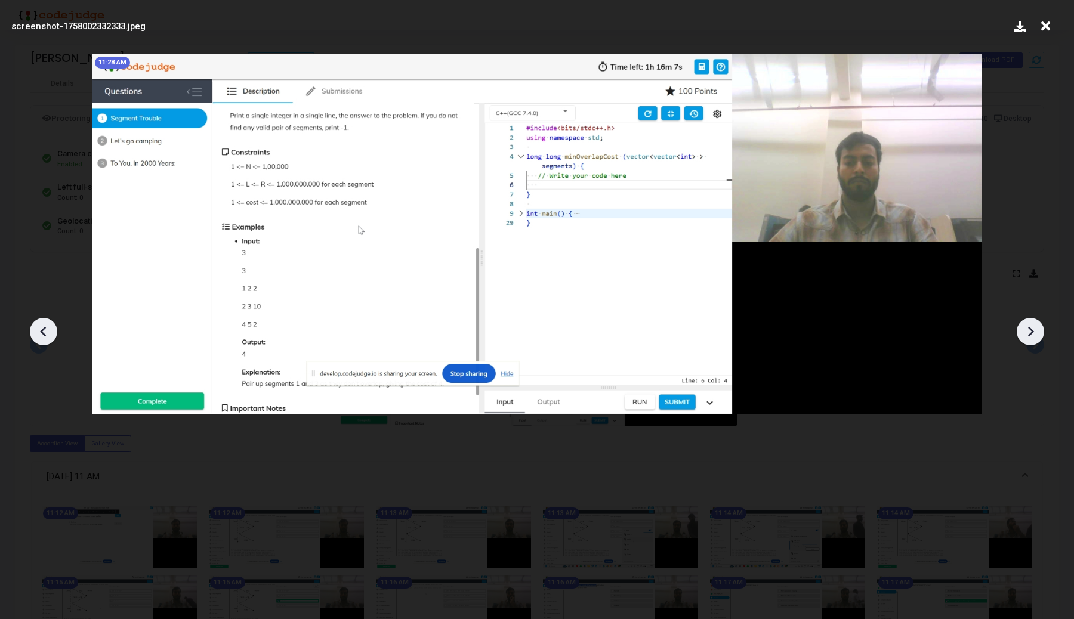
click at [1029, 338] on icon at bounding box center [1030, 332] width 18 height 18
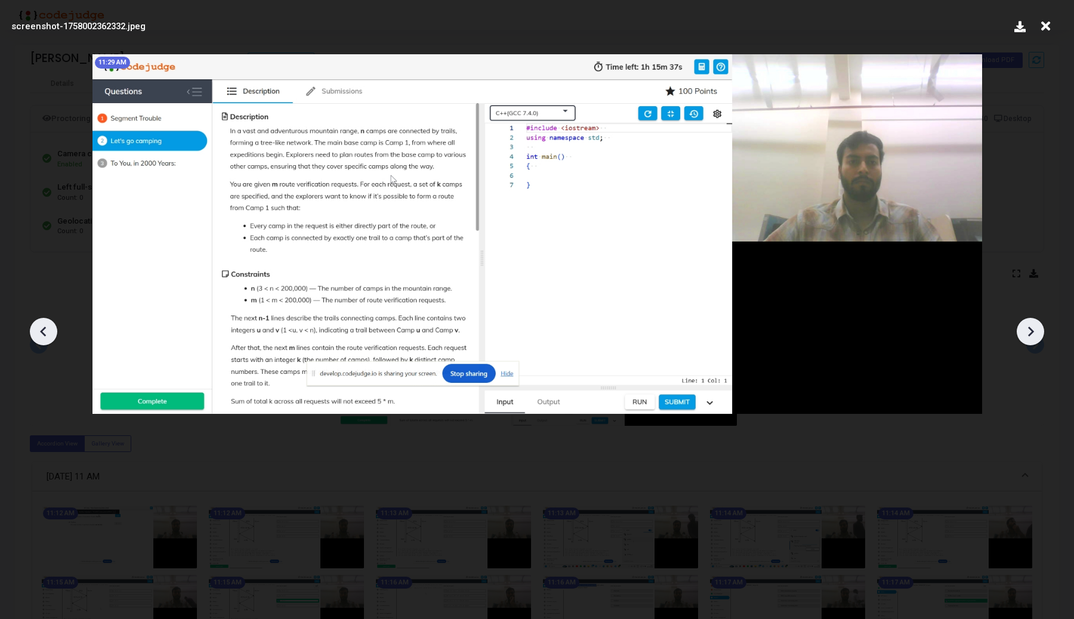
click at [1029, 338] on icon at bounding box center [1030, 332] width 18 height 18
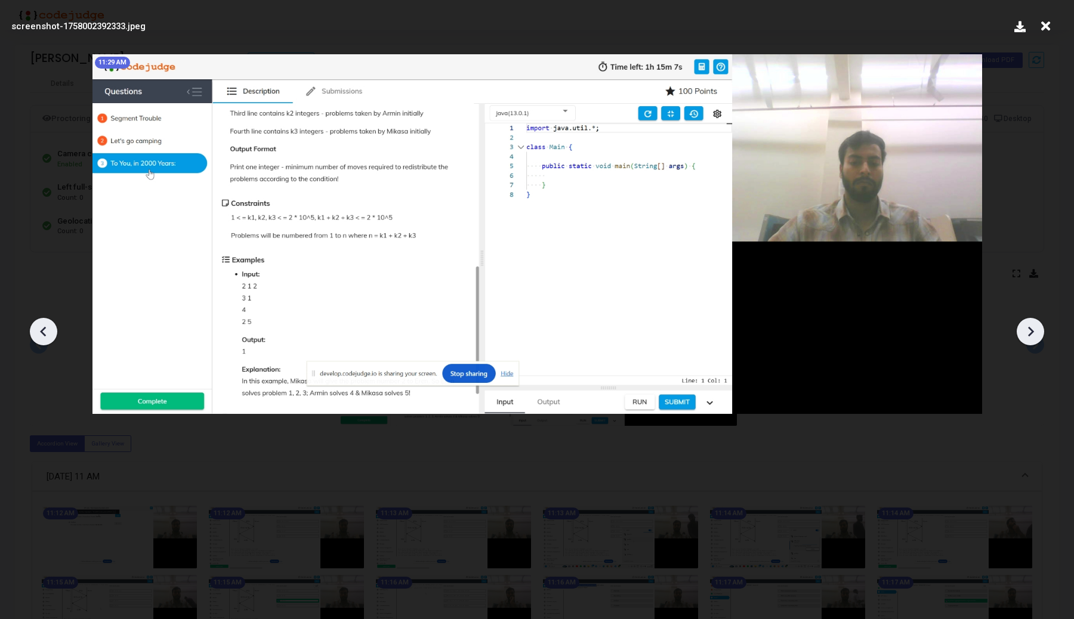
click at [1029, 338] on icon at bounding box center [1030, 332] width 18 height 18
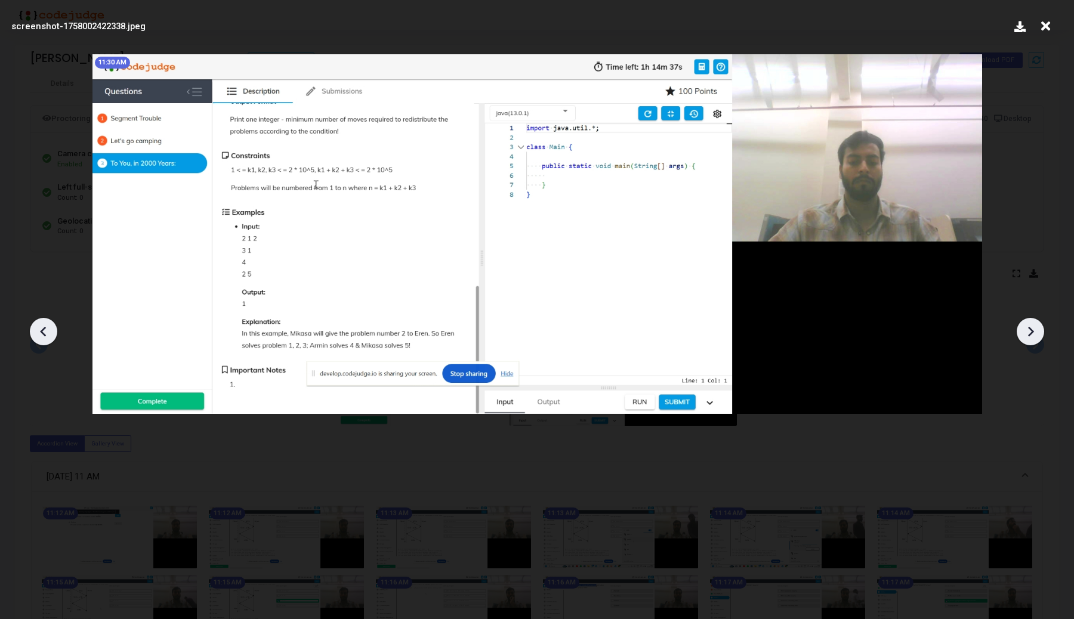
click at [1029, 338] on icon at bounding box center [1030, 332] width 18 height 18
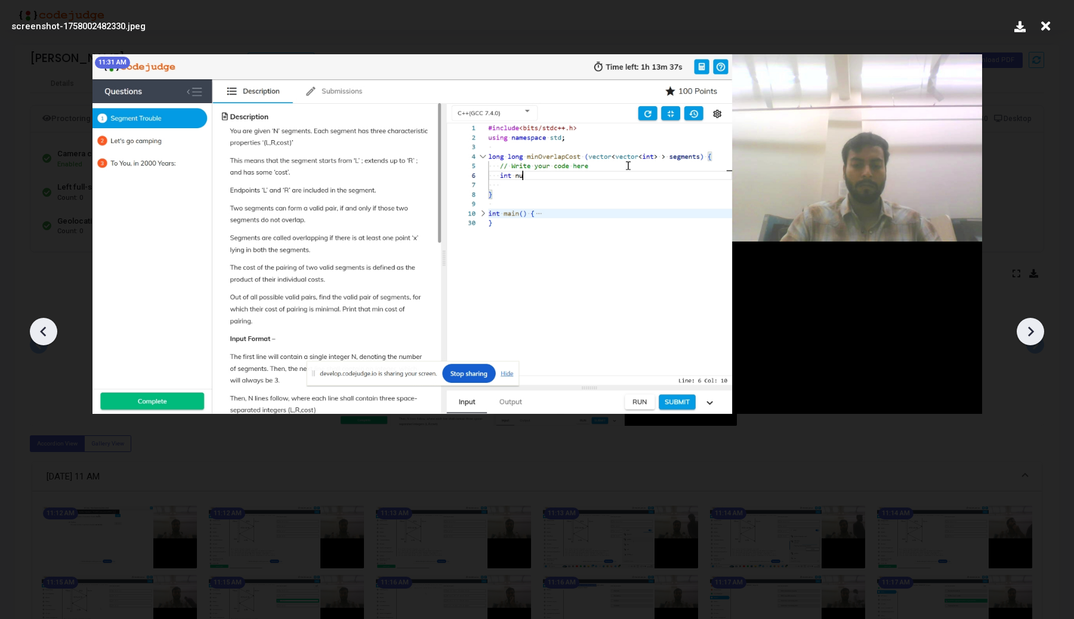
click at [1029, 338] on icon at bounding box center [1030, 332] width 18 height 18
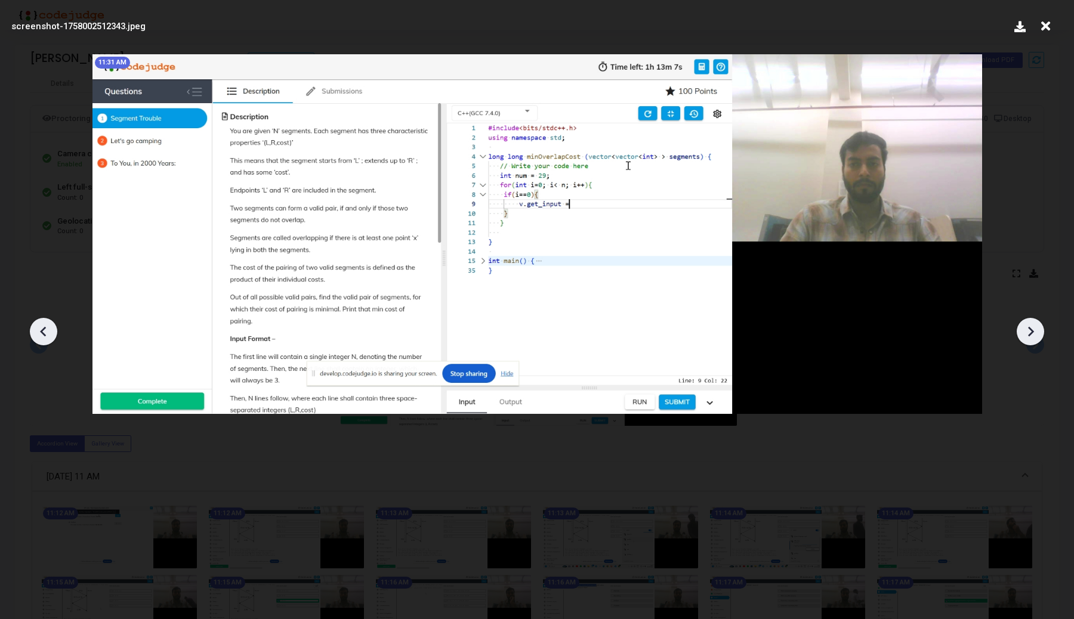
click at [48, 331] on icon at bounding box center [44, 332] width 18 height 18
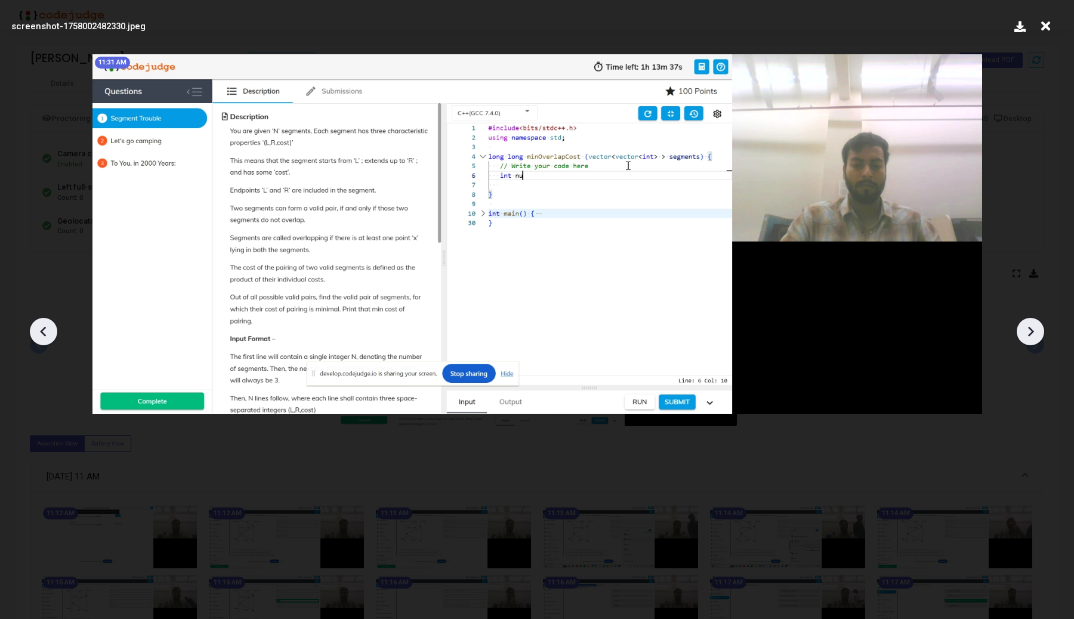
click at [49, 331] on icon at bounding box center [44, 332] width 18 height 18
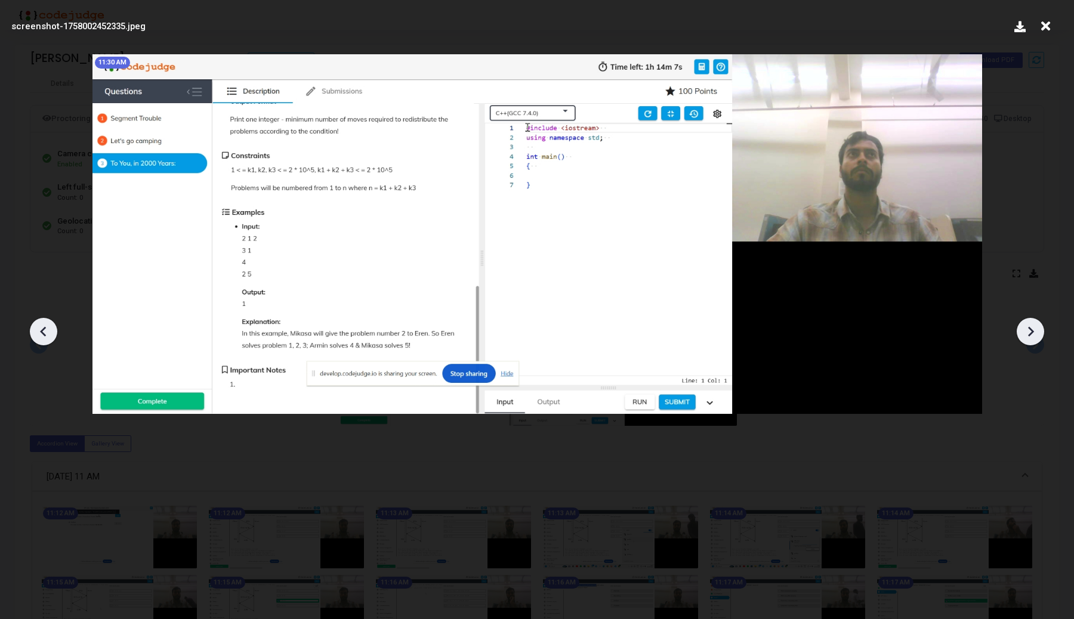
click at [1033, 335] on icon at bounding box center [1030, 332] width 18 height 18
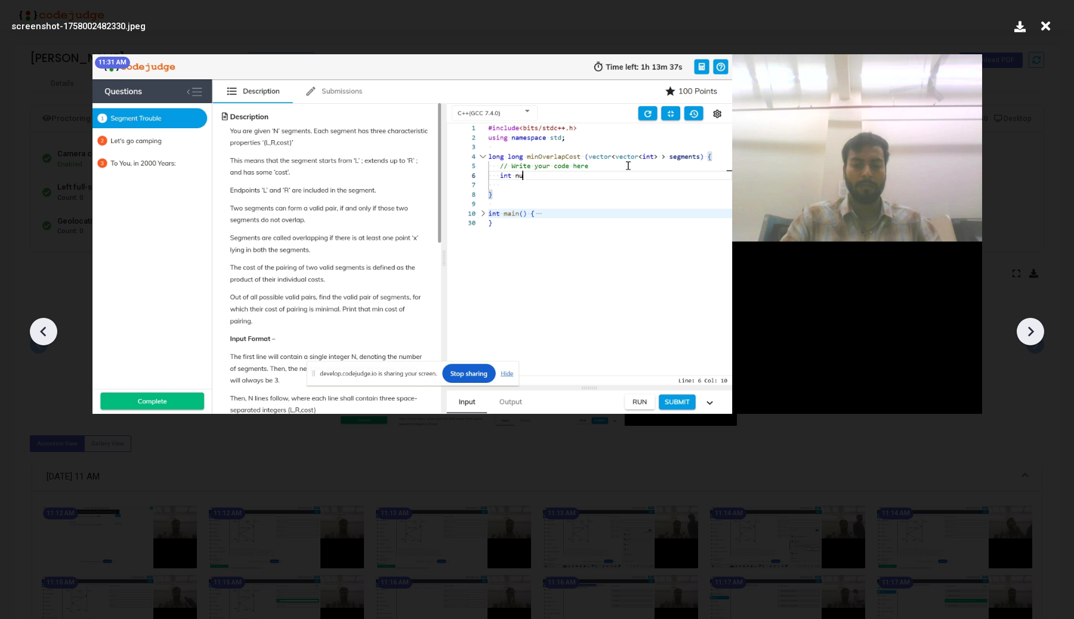
click at [1033, 335] on icon at bounding box center [1030, 332] width 18 height 18
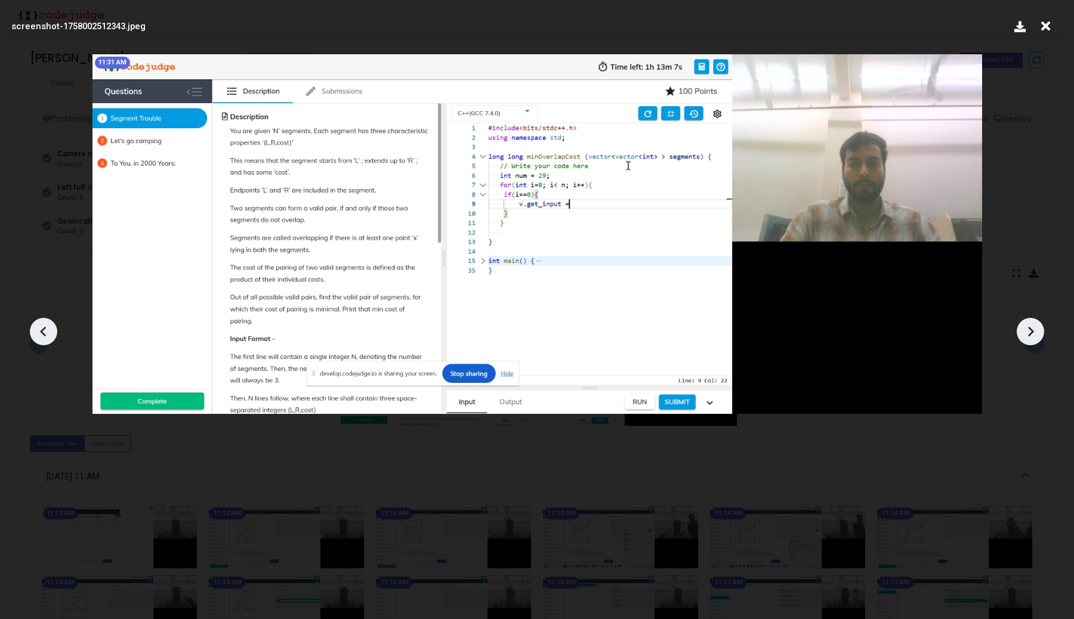
click at [1033, 334] on icon at bounding box center [1030, 332] width 18 height 18
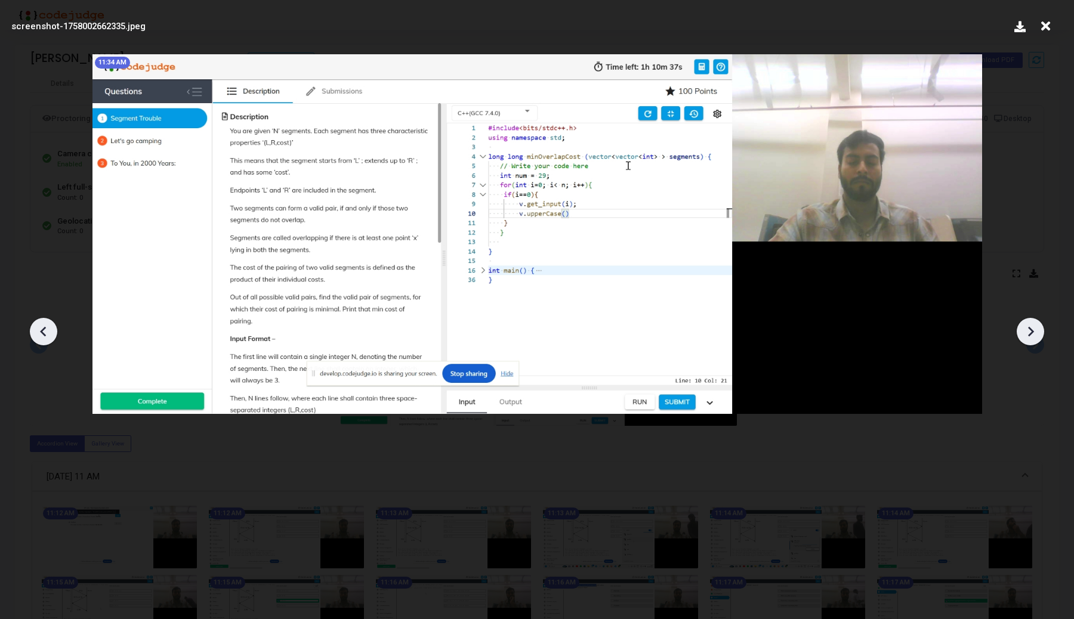
click at [1033, 334] on icon at bounding box center [1030, 332] width 18 height 18
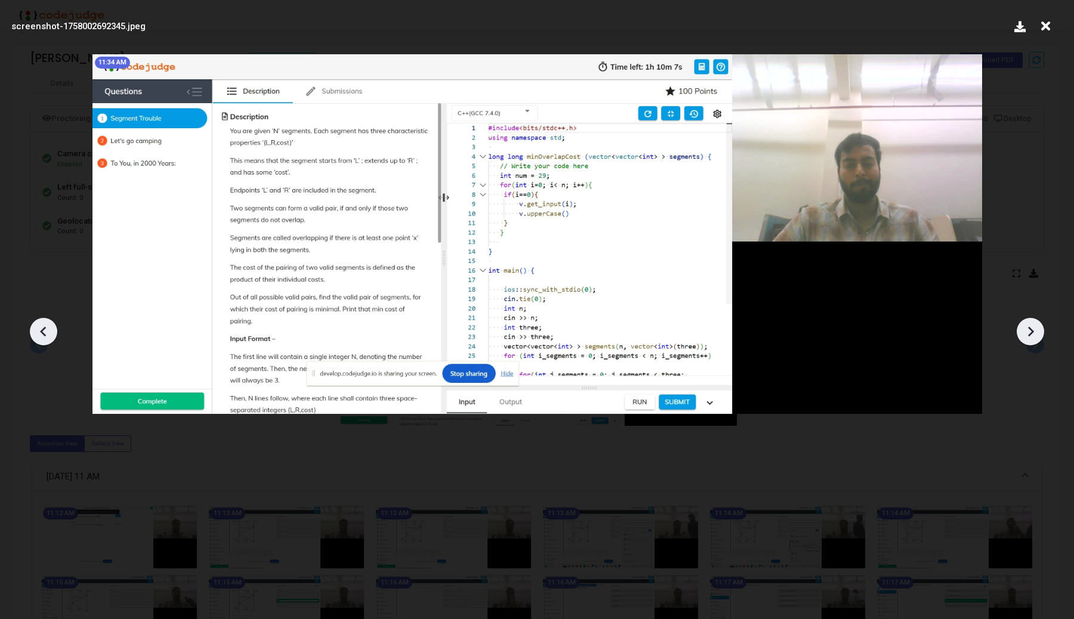
click at [38, 323] on icon at bounding box center [44, 332] width 18 height 18
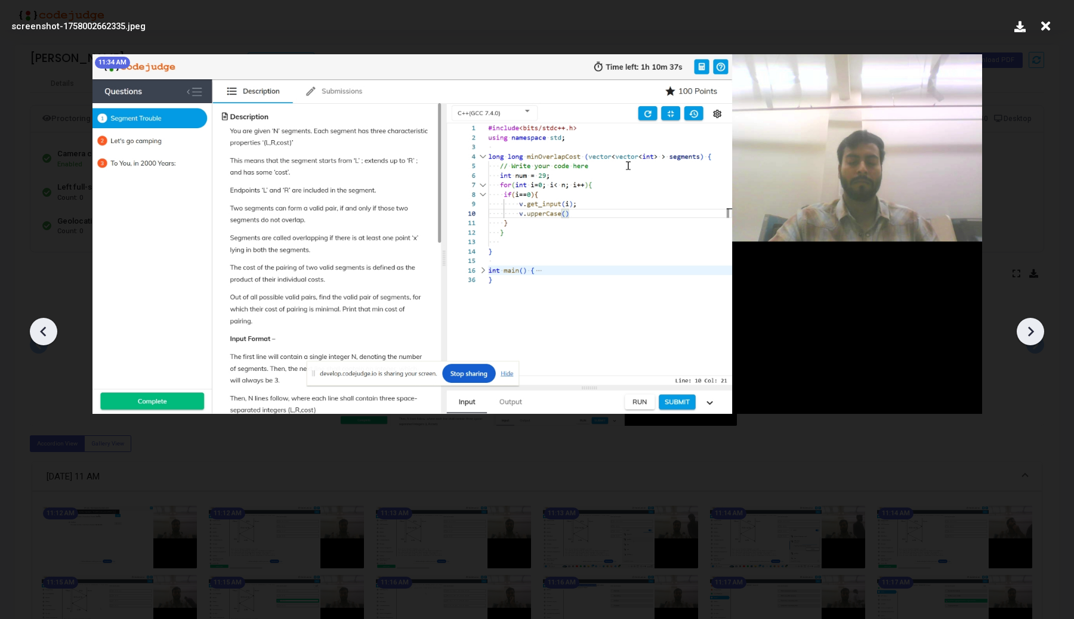
click at [40, 334] on icon at bounding box center [44, 332] width 18 height 18
click at [1036, 331] on icon at bounding box center [1030, 332] width 18 height 18
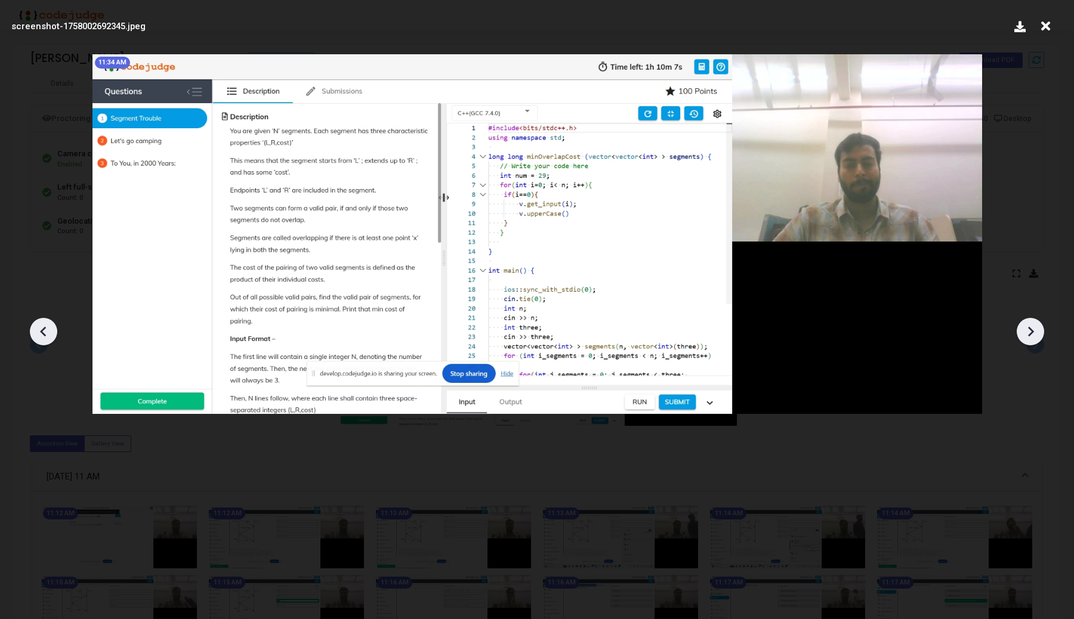
click at [1036, 331] on icon at bounding box center [1030, 332] width 18 height 18
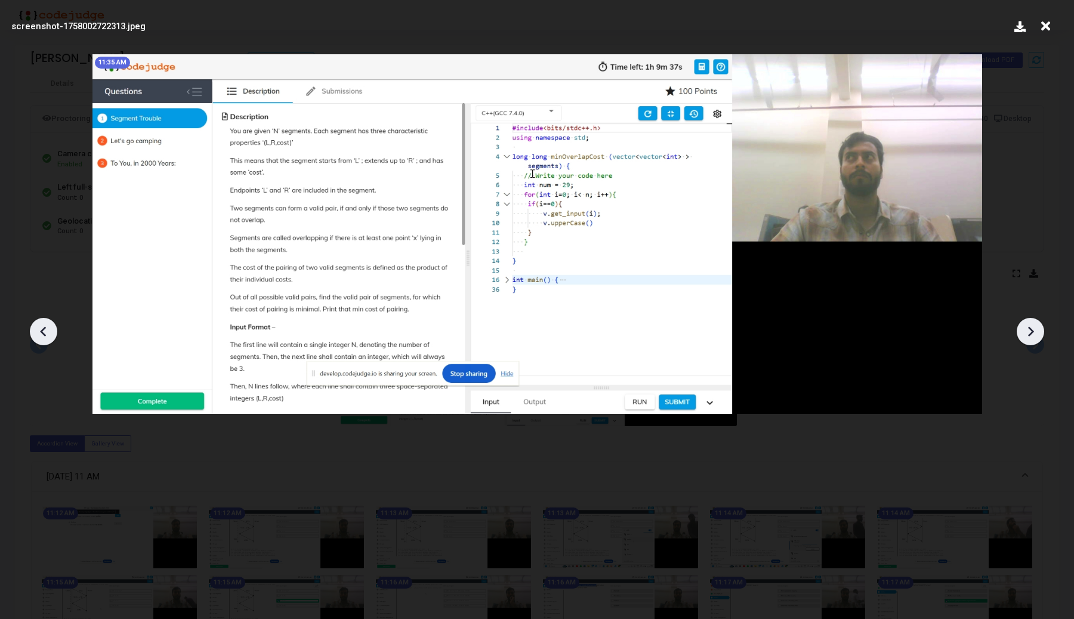
click at [1036, 331] on icon at bounding box center [1030, 332] width 18 height 18
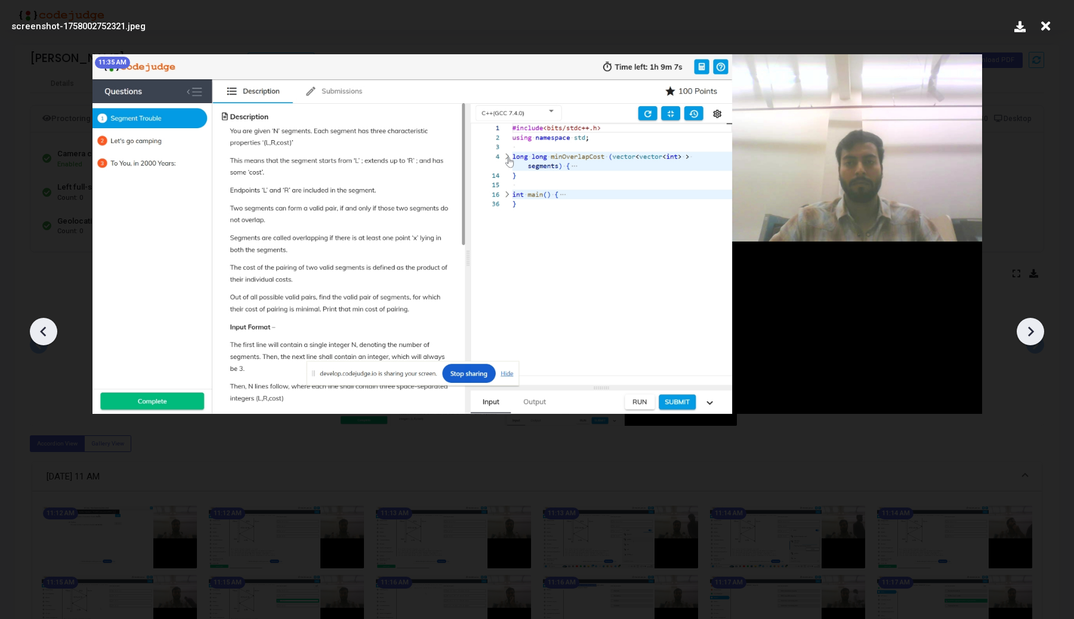
click at [1036, 331] on icon at bounding box center [1030, 332] width 18 height 18
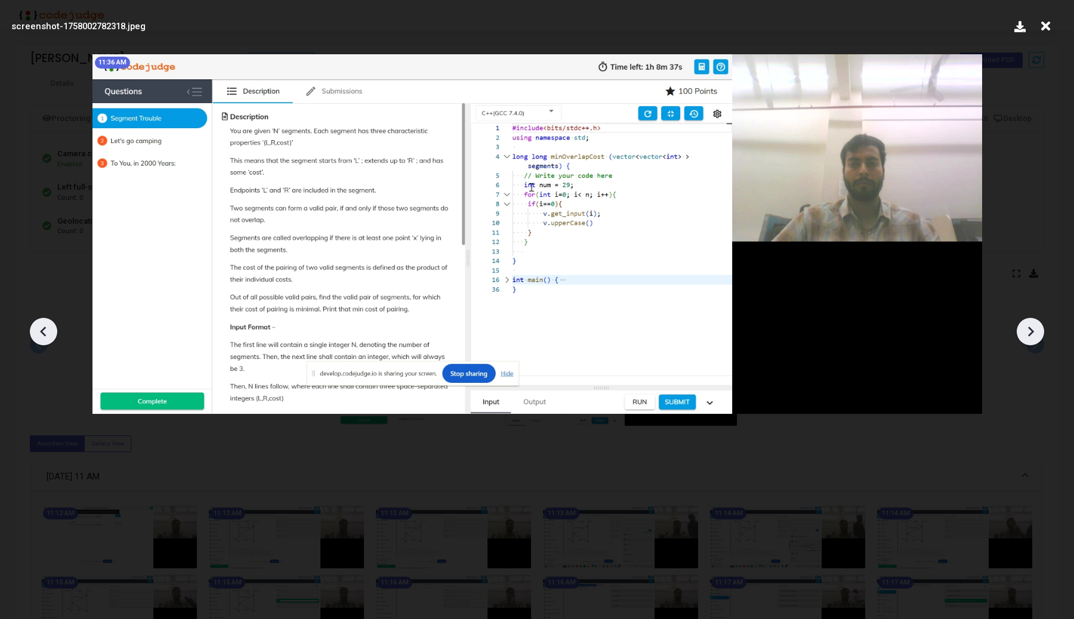
click at [1036, 331] on icon at bounding box center [1030, 332] width 18 height 18
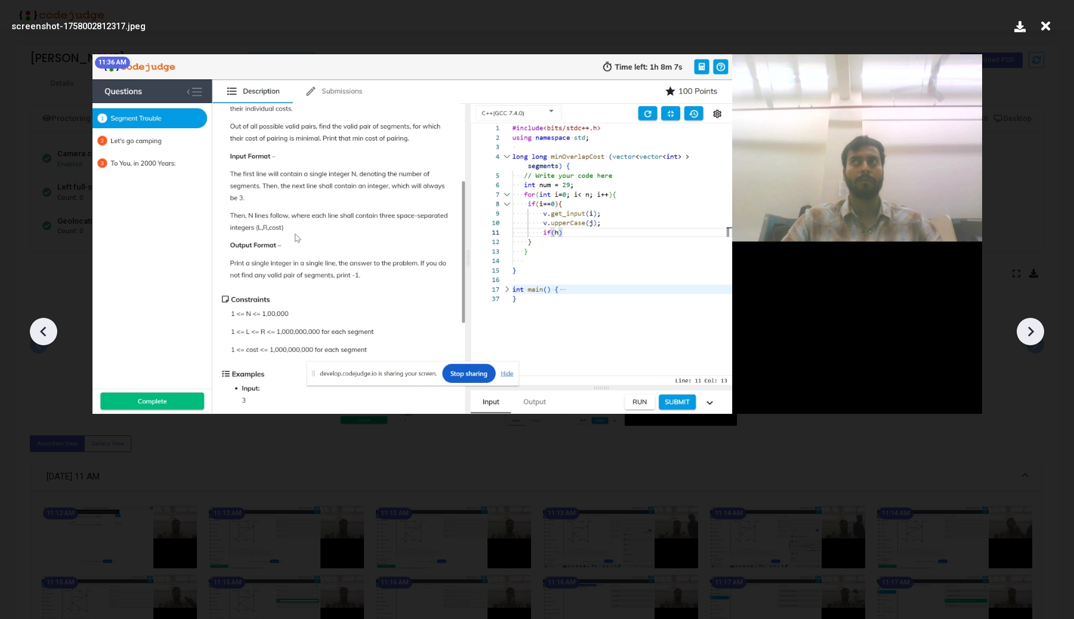
click at [1036, 331] on icon at bounding box center [1030, 332] width 18 height 18
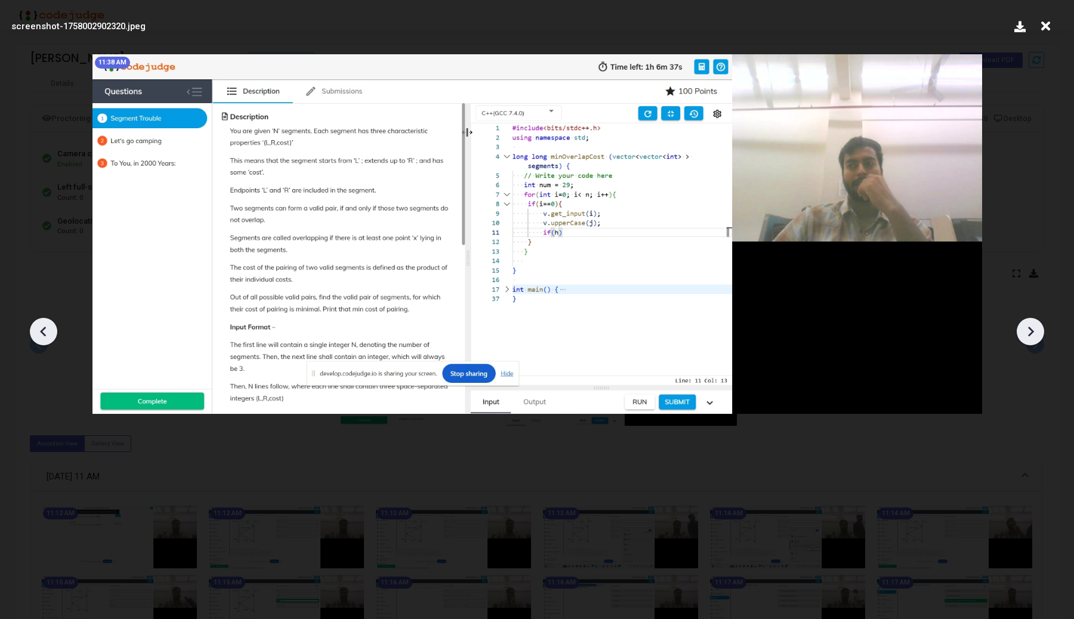
click at [1036, 331] on icon at bounding box center [1030, 332] width 18 height 18
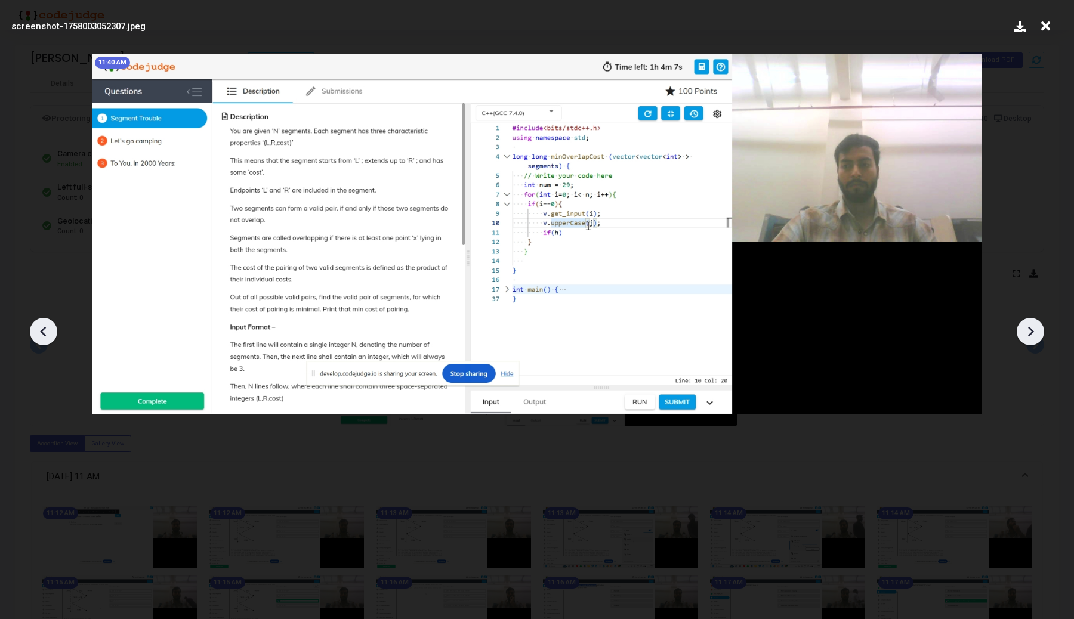
click at [1036, 330] on icon at bounding box center [1030, 332] width 18 height 18
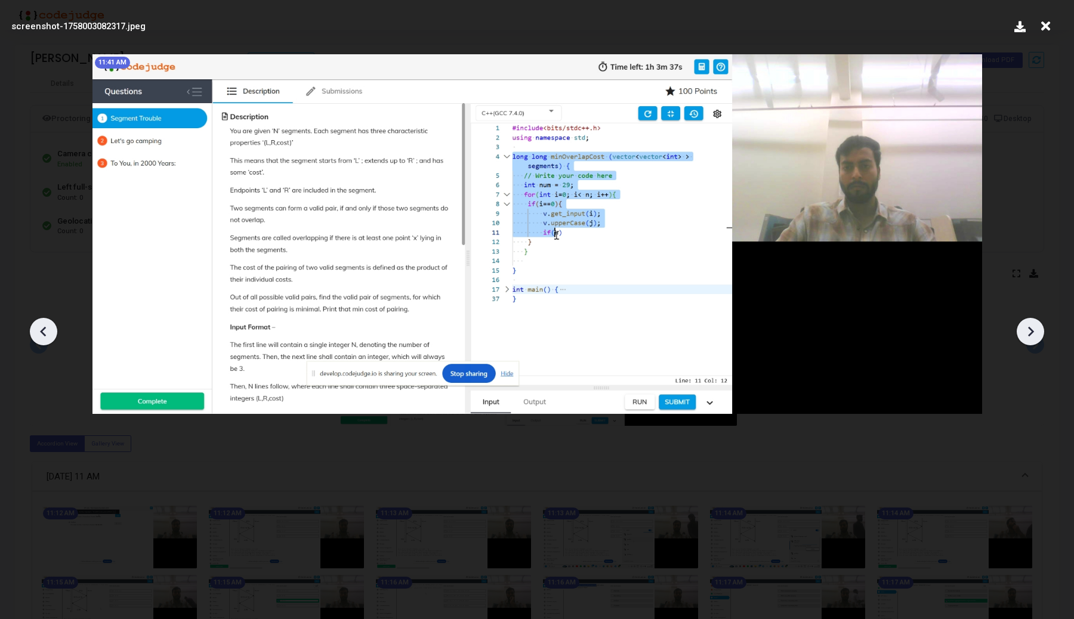
click at [1036, 329] on icon at bounding box center [1030, 332] width 18 height 18
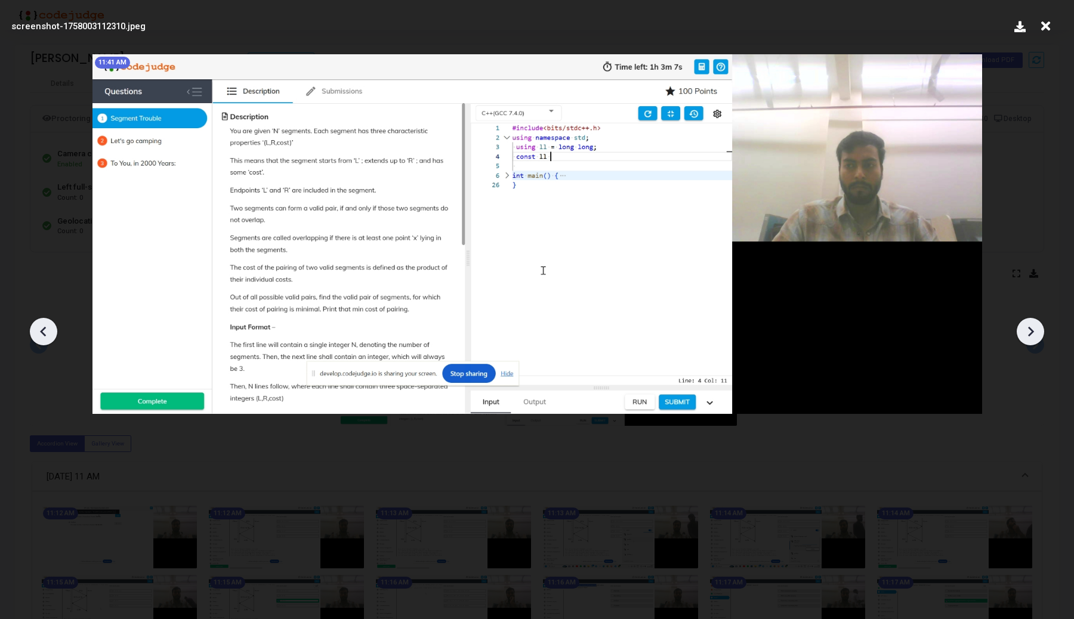
click at [1036, 329] on icon at bounding box center [1030, 332] width 18 height 18
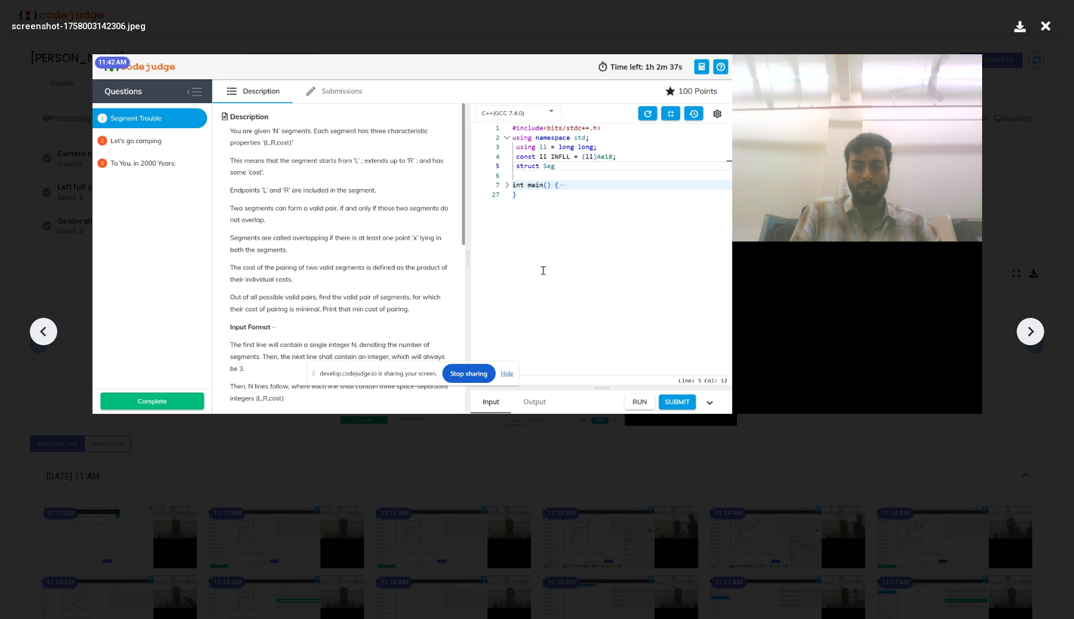
click at [1036, 329] on icon at bounding box center [1030, 332] width 18 height 18
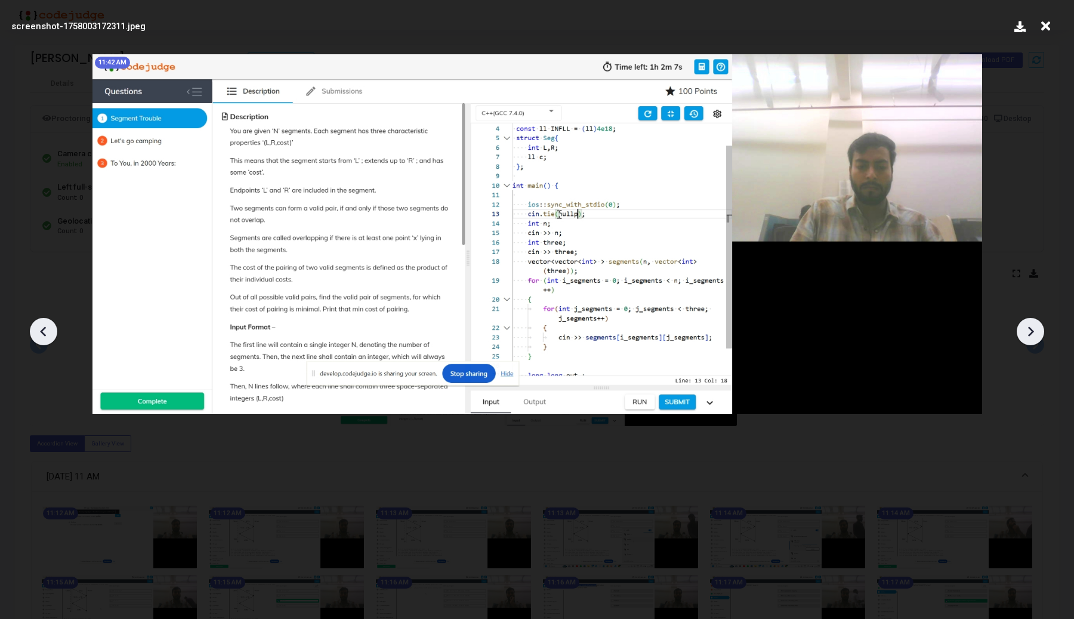
click at [45, 331] on icon at bounding box center [44, 332] width 18 height 18
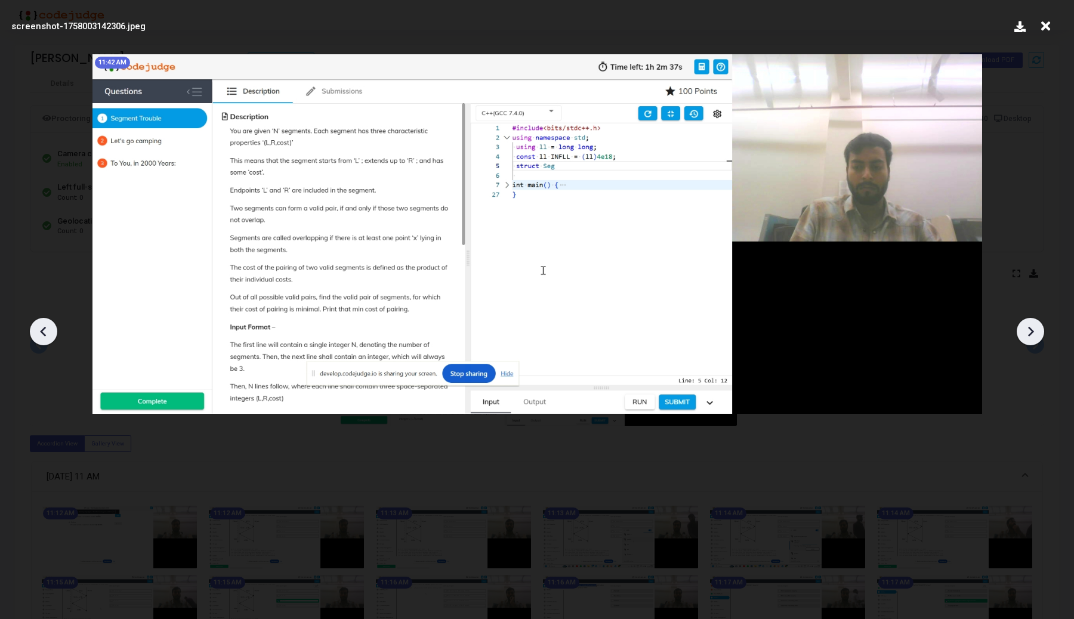
click at [45, 331] on icon at bounding box center [44, 332] width 18 height 18
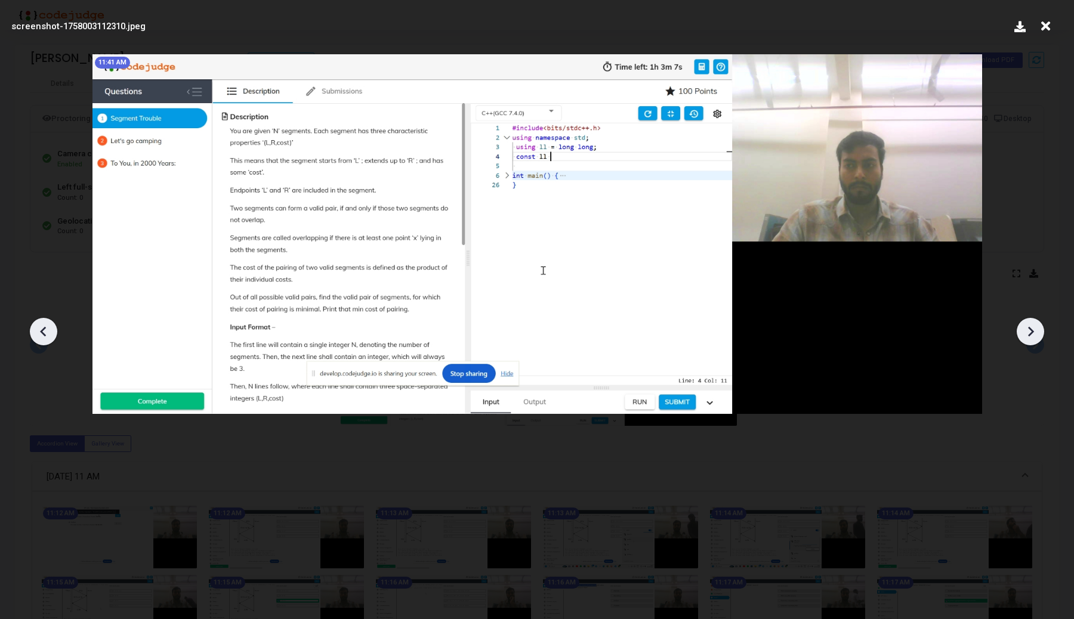
click at [45, 331] on icon at bounding box center [44, 332] width 18 height 18
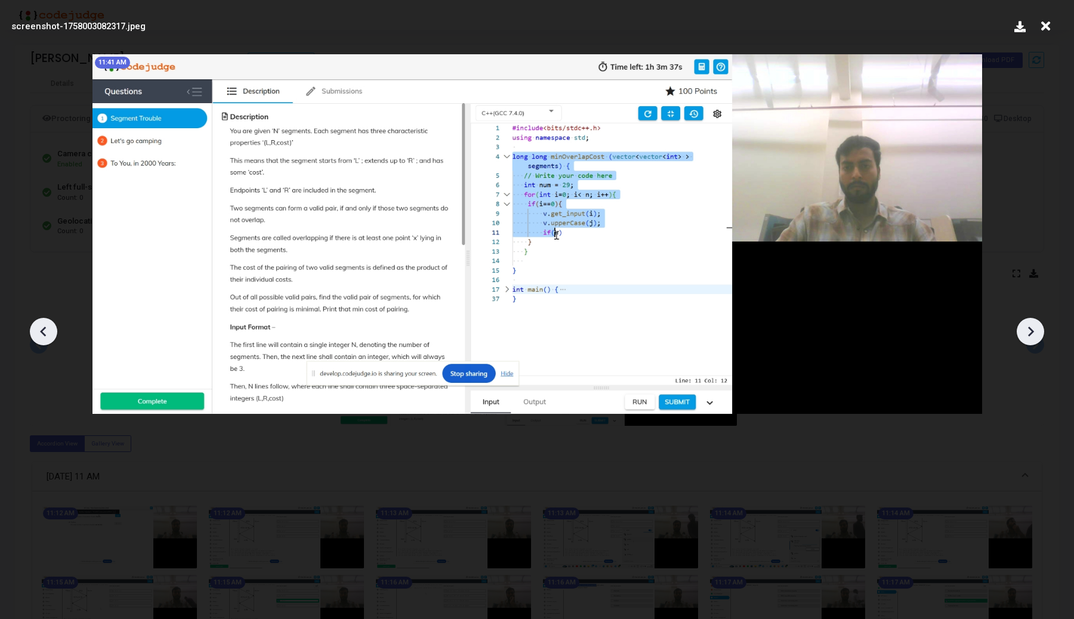
click at [1026, 329] on icon at bounding box center [1030, 332] width 18 height 18
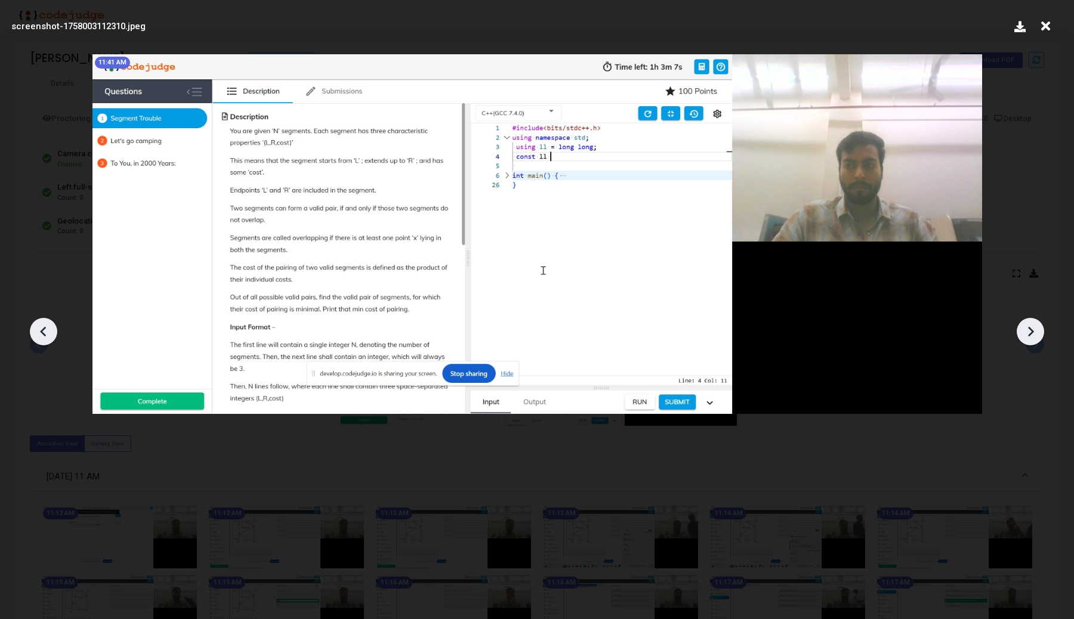
click at [1026, 329] on icon at bounding box center [1030, 332] width 18 height 18
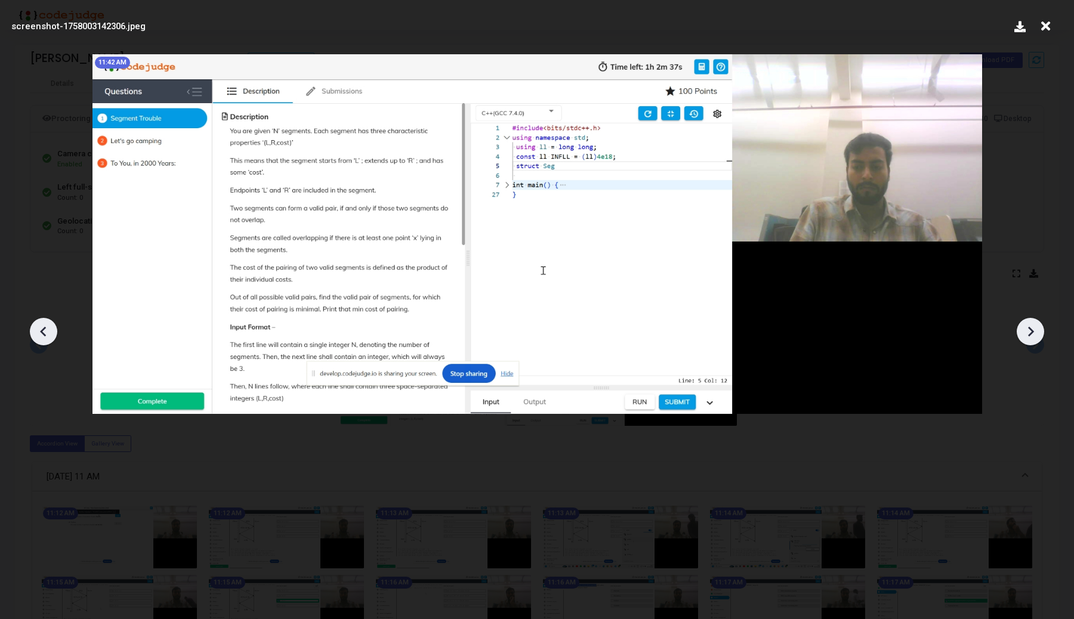
click at [1026, 328] on icon at bounding box center [1030, 332] width 18 height 18
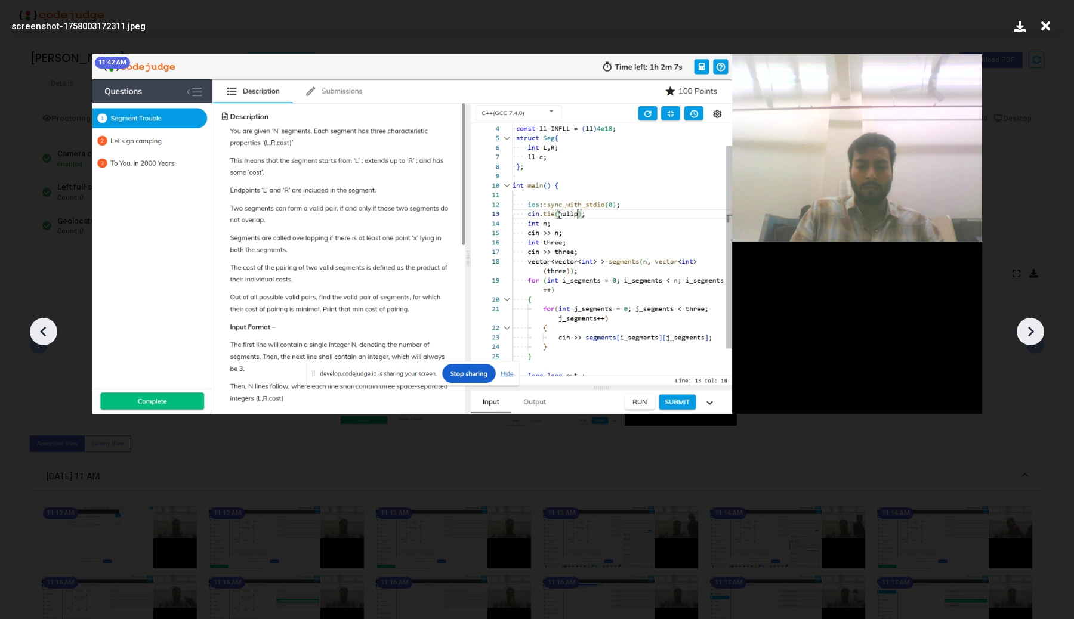
click at [1026, 328] on icon at bounding box center [1030, 332] width 18 height 18
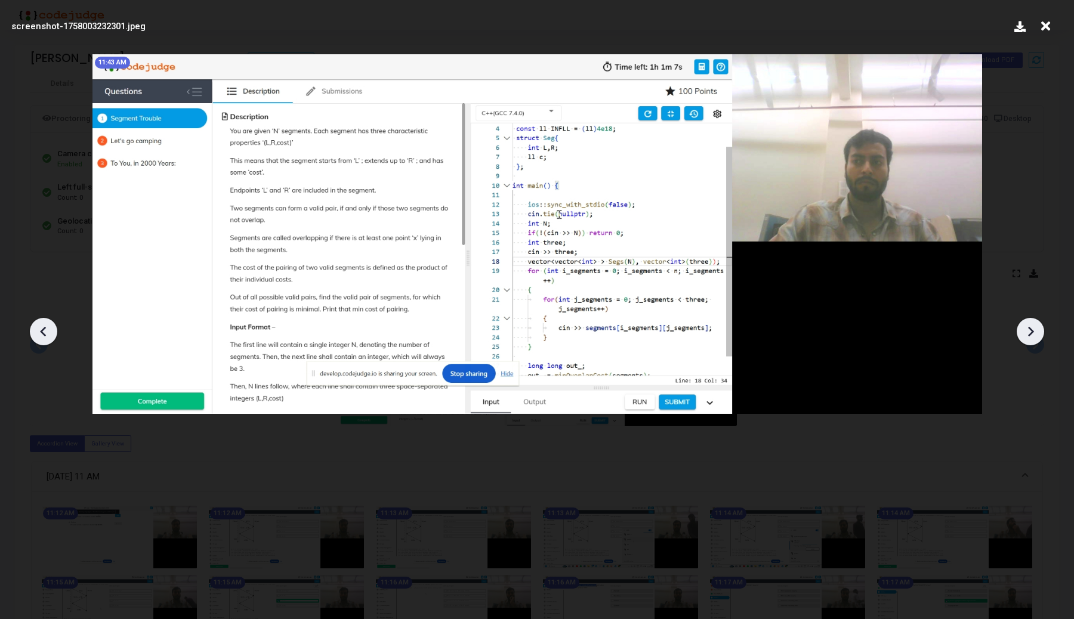
click at [1026, 328] on icon at bounding box center [1030, 332] width 18 height 18
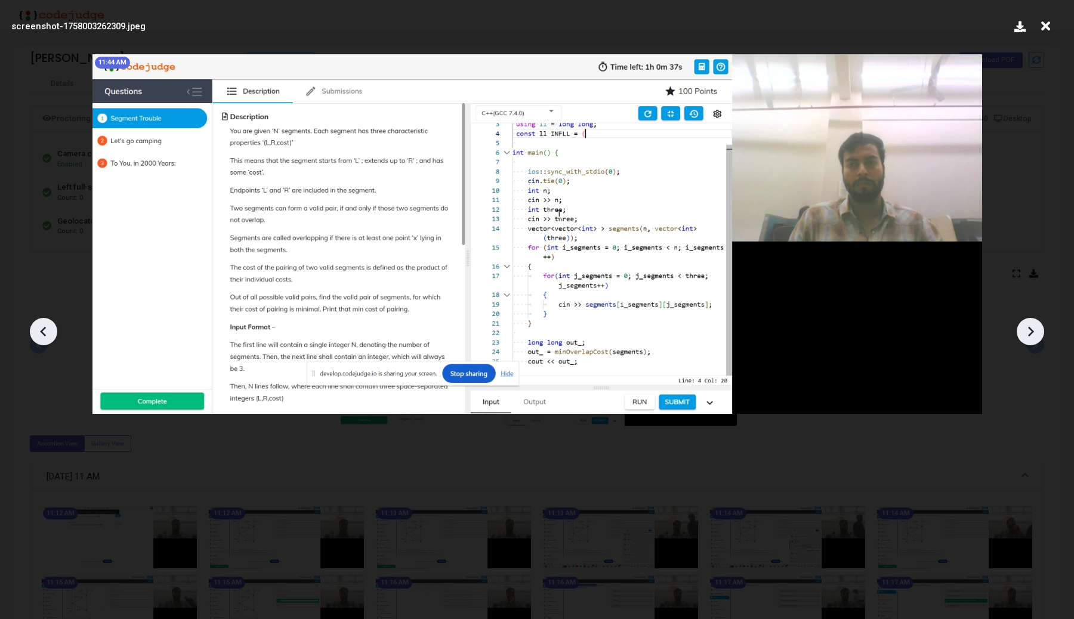
click at [1026, 328] on icon at bounding box center [1030, 332] width 18 height 18
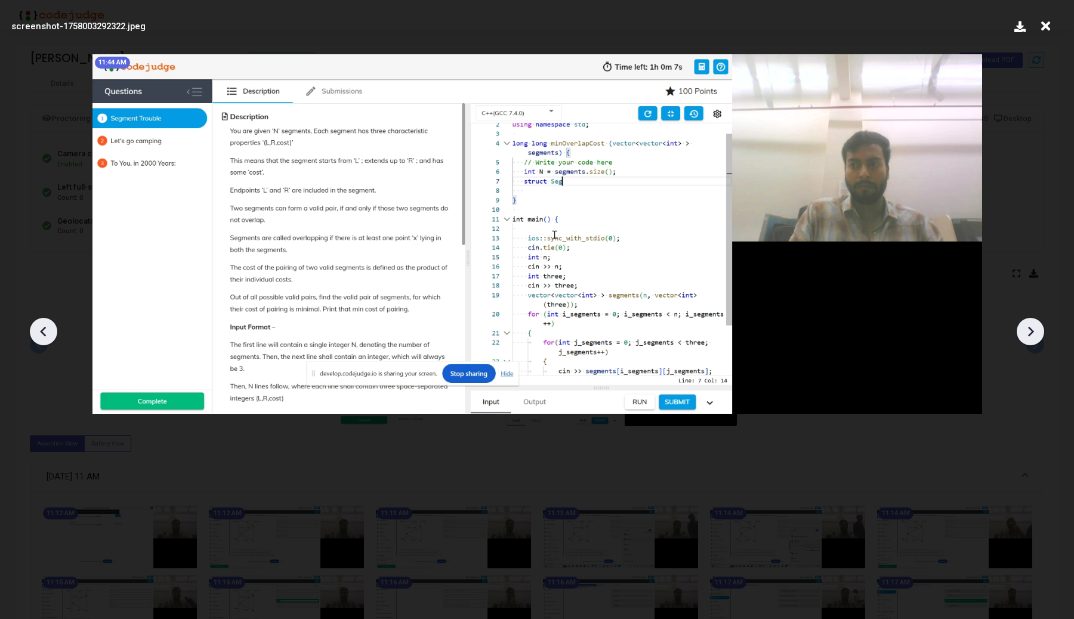
click at [1026, 328] on icon at bounding box center [1030, 332] width 18 height 18
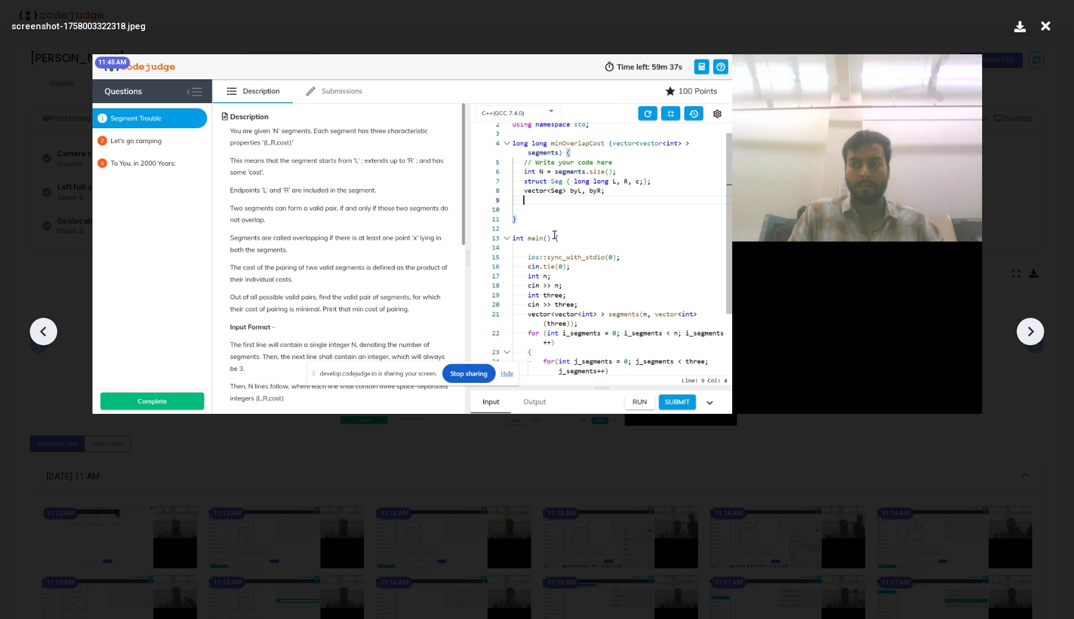
click at [1026, 328] on icon at bounding box center [1030, 332] width 18 height 18
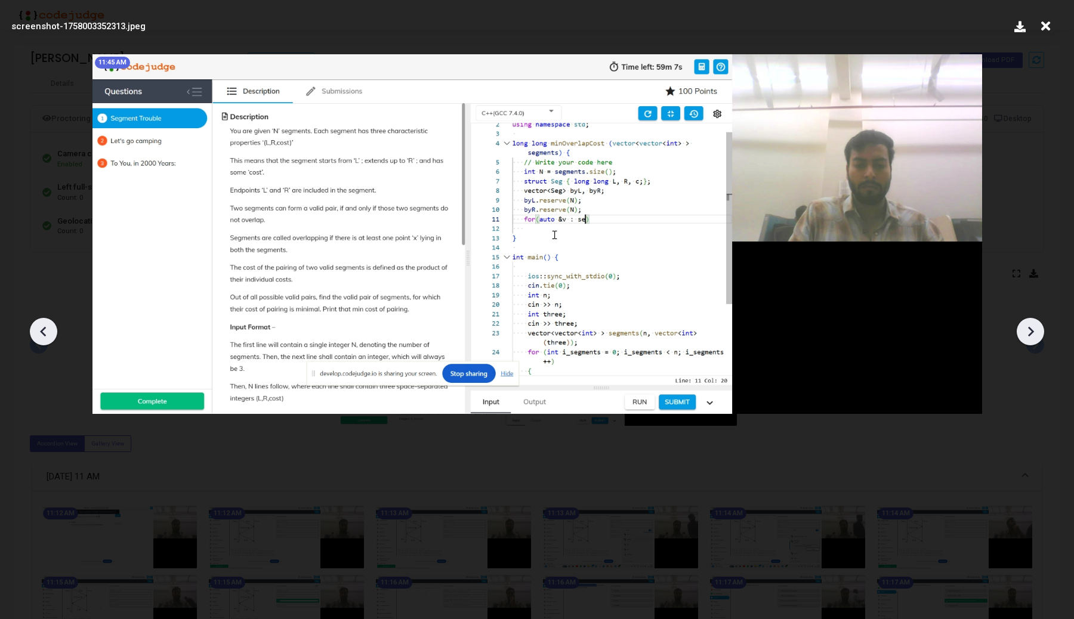
click at [1026, 328] on icon at bounding box center [1030, 332] width 18 height 18
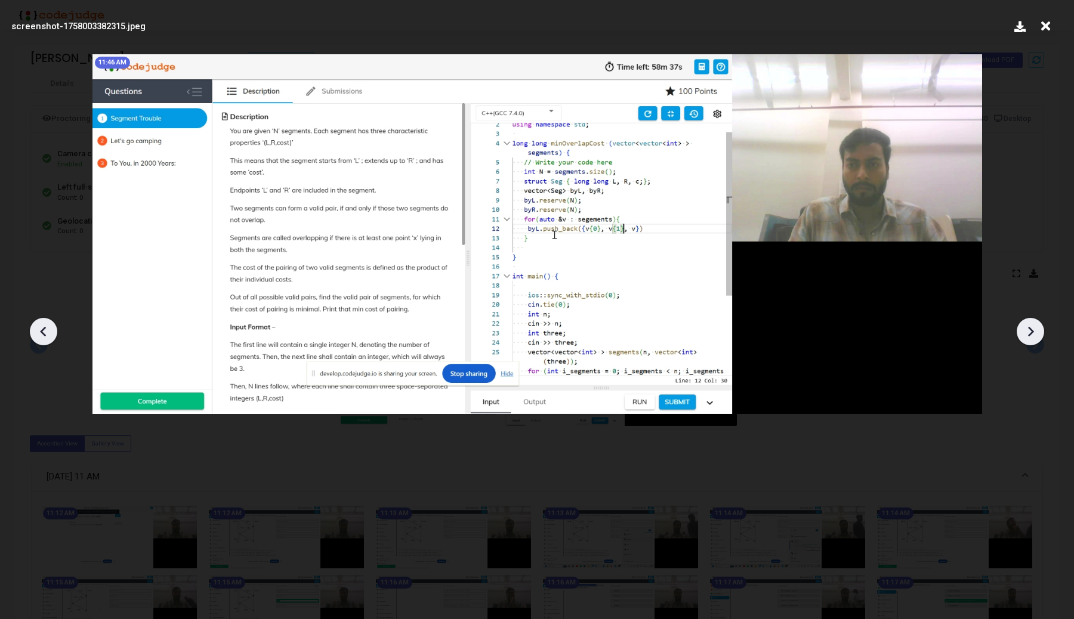
click at [1026, 328] on icon at bounding box center [1030, 332] width 18 height 18
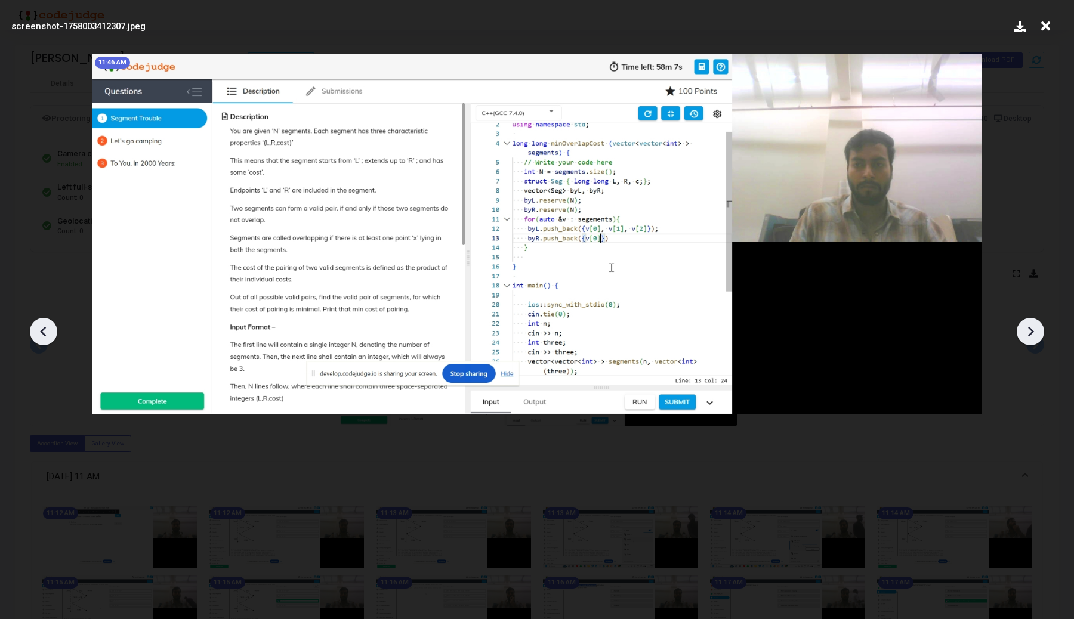
click at [1026, 328] on icon at bounding box center [1030, 332] width 18 height 18
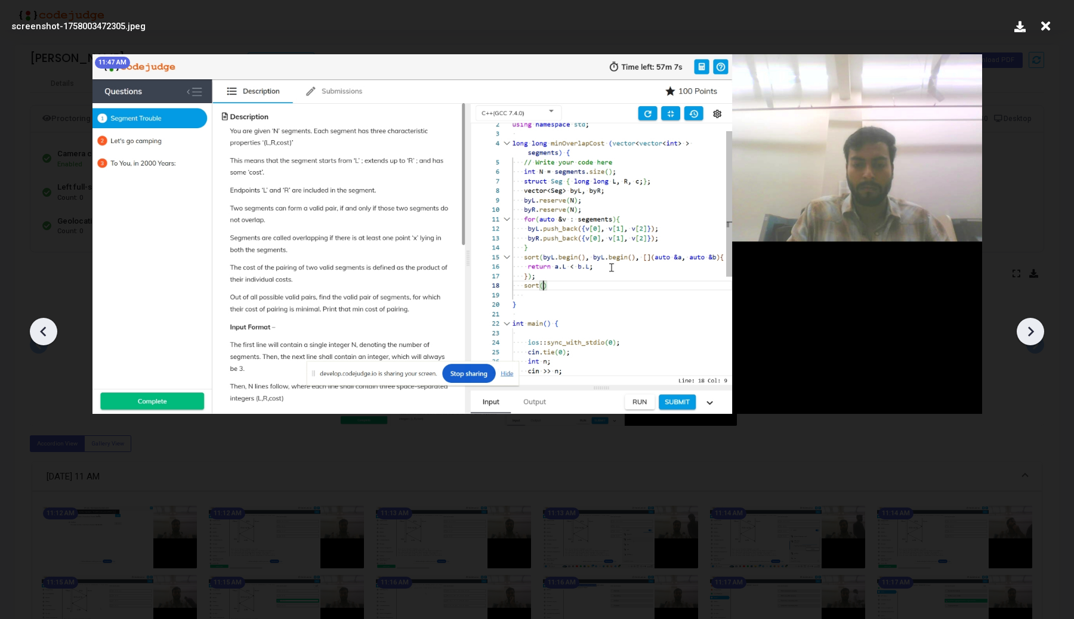
click at [1026, 328] on icon at bounding box center [1030, 332] width 18 height 18
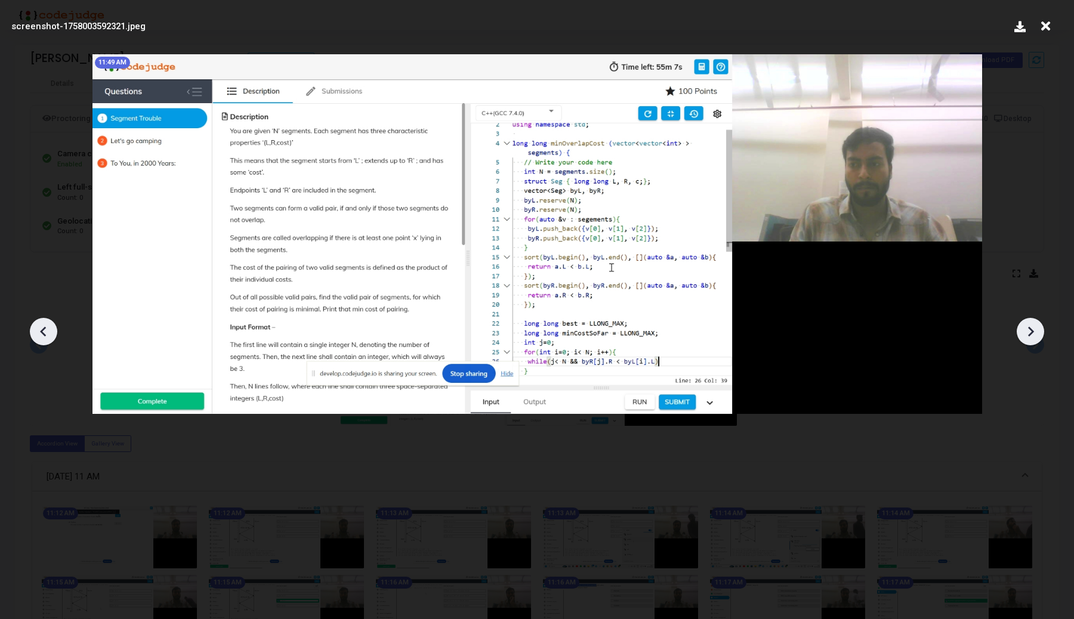
click at [1026, 328] on icon at bounding box center [1030, 332] width 18 height 18
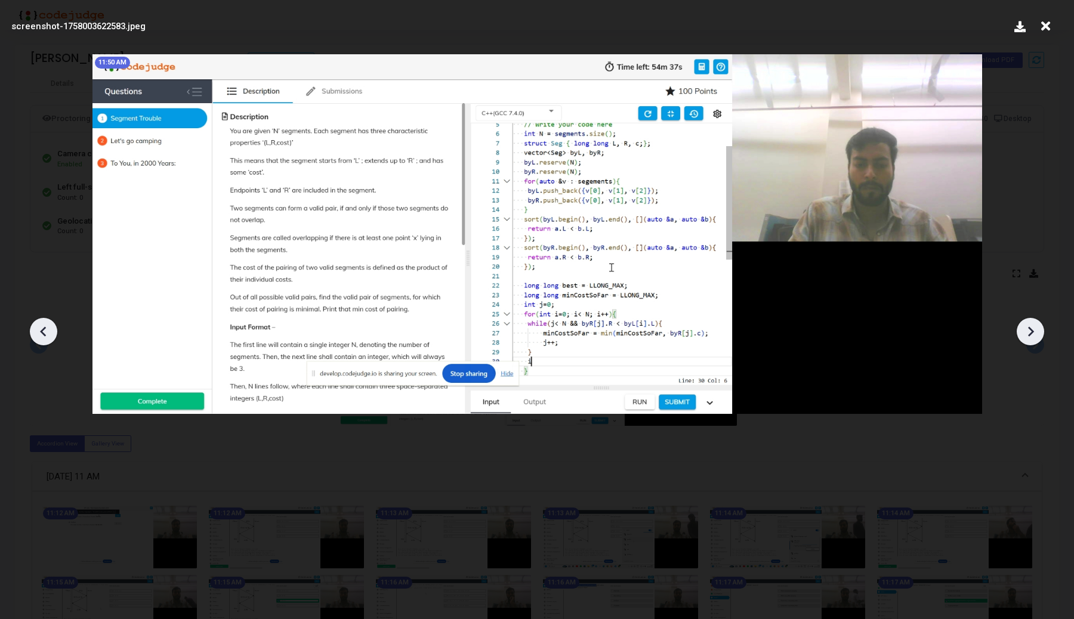
click at [1026, 328] on icon at bounding box center [1030, 332] width 18 height 18
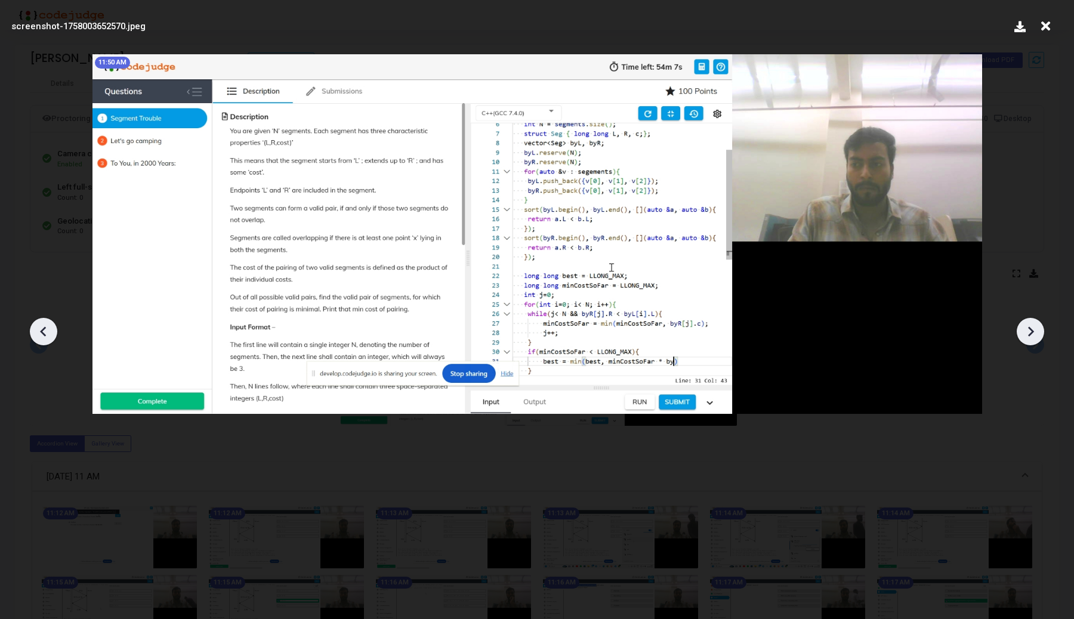
click at [1026, 328] on icon at bounding box center [1030, 332] width 18 height 18
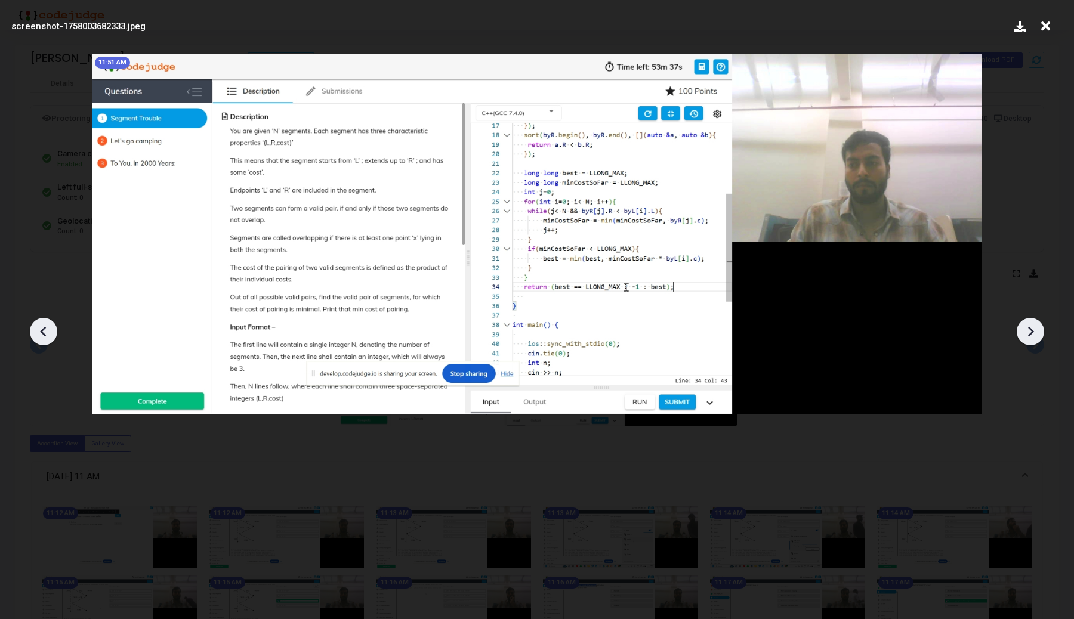
click at [1026, 327] on icon at bounding box center [1030, 332] width 18 height 18
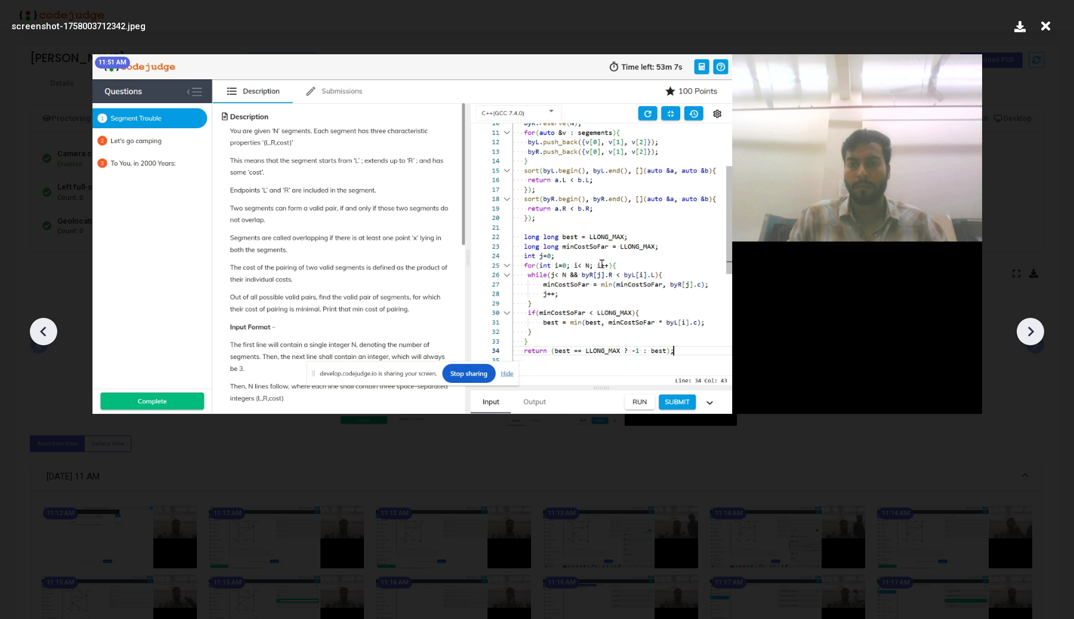
click at [1026, 327] on icon at bounding box center [1030, 332] width 18 height 18
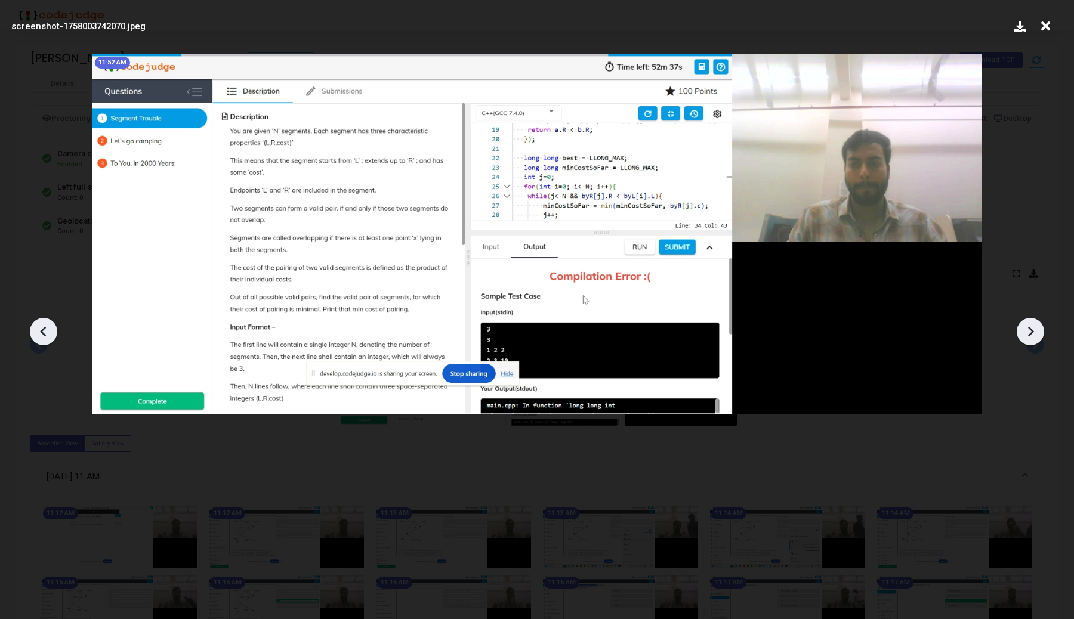
click at [1027, 328] on icon at bounding box center [1030, 332] width 18 height 18
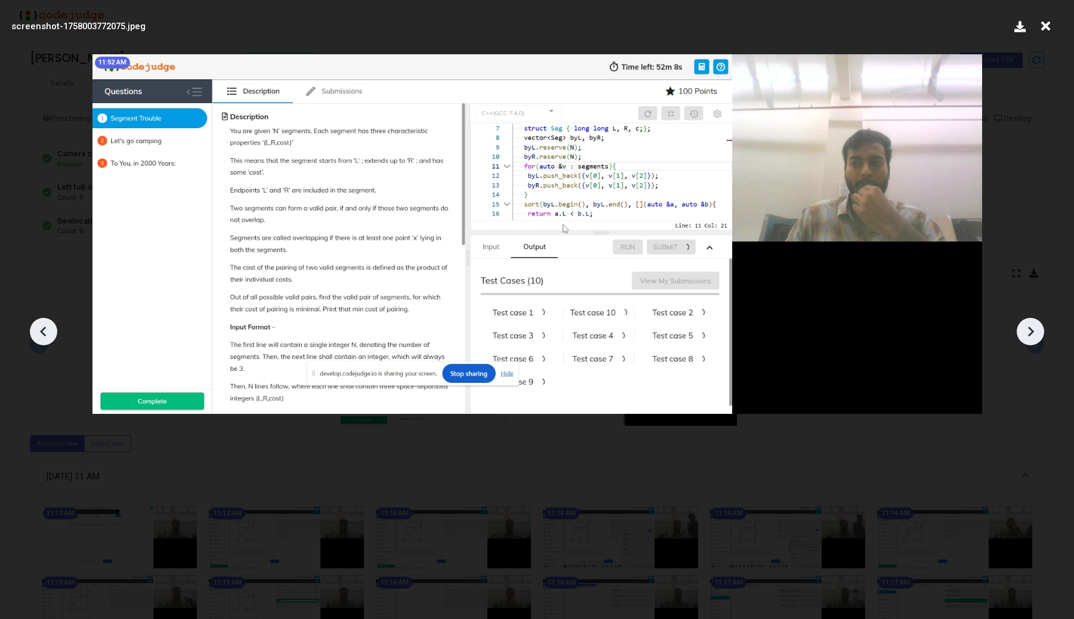
click at [1027, 328] on icon at bounding box center [1030, 332] width 18 height 18
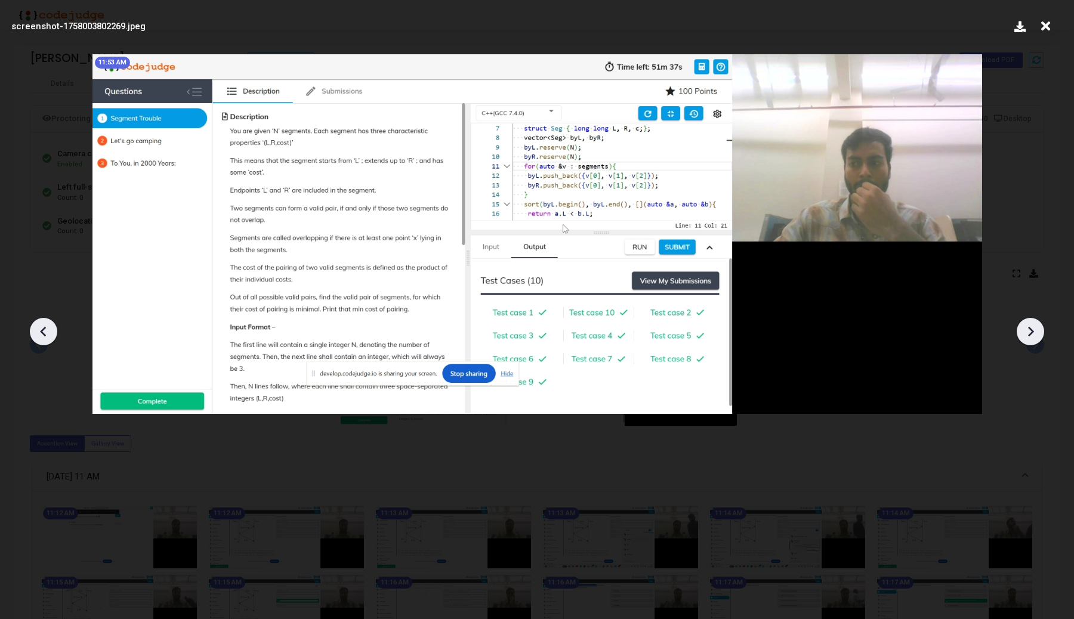
click at [1027, 328] on icon at bounding box center [1030, 332] width 18 height 18
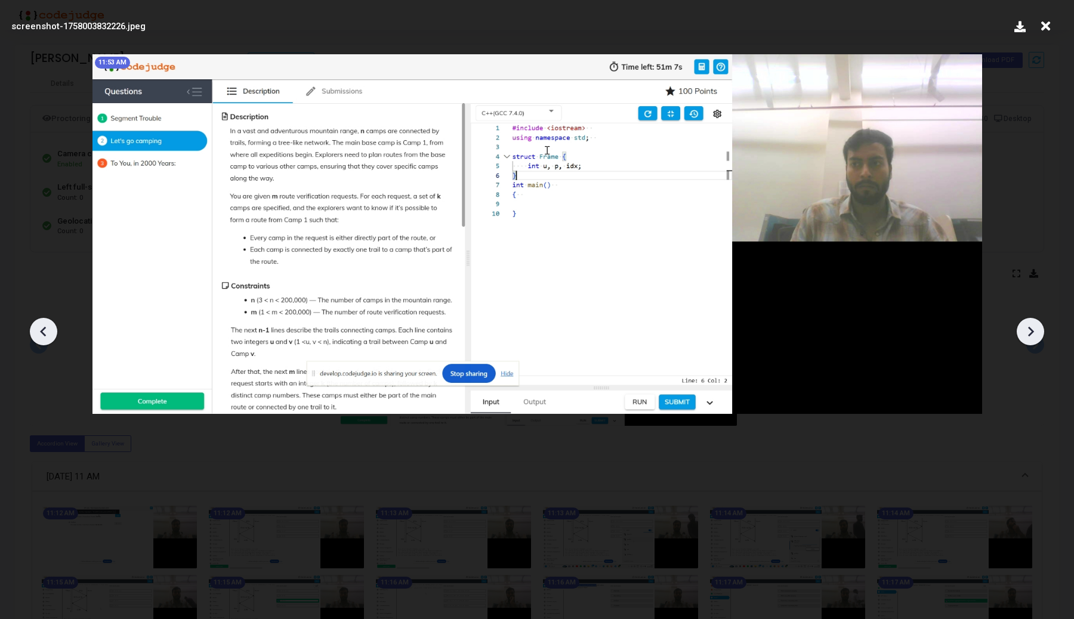
click at [1027, 328] on icon at bounding box center [1030, 332] width 18 height 18
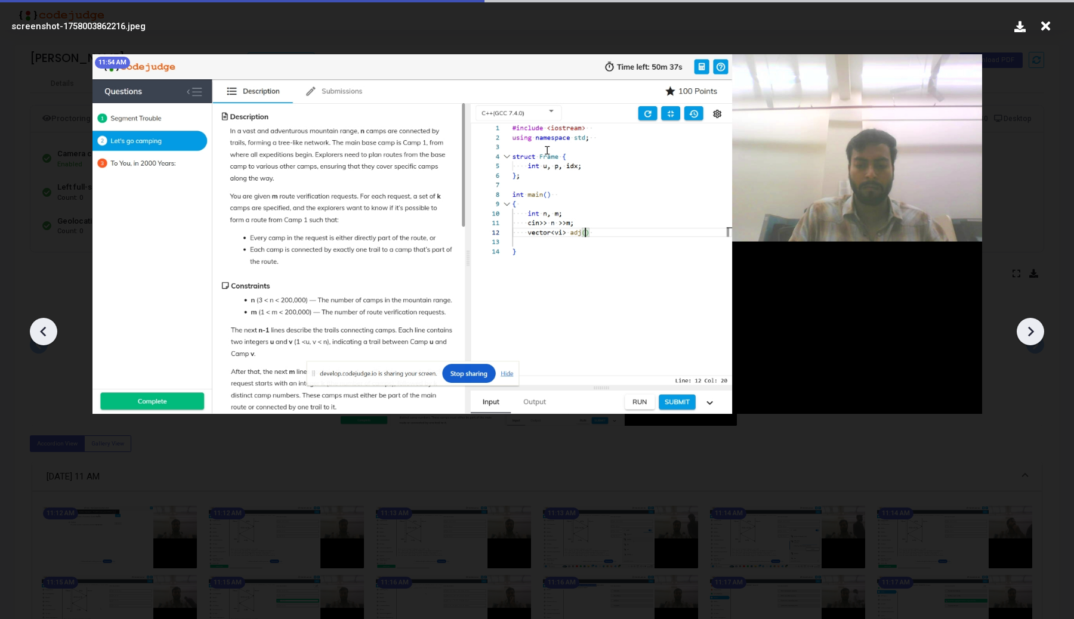
click at [1027, 328] on icon at bounding box center [1030, 332] width 18 height 18
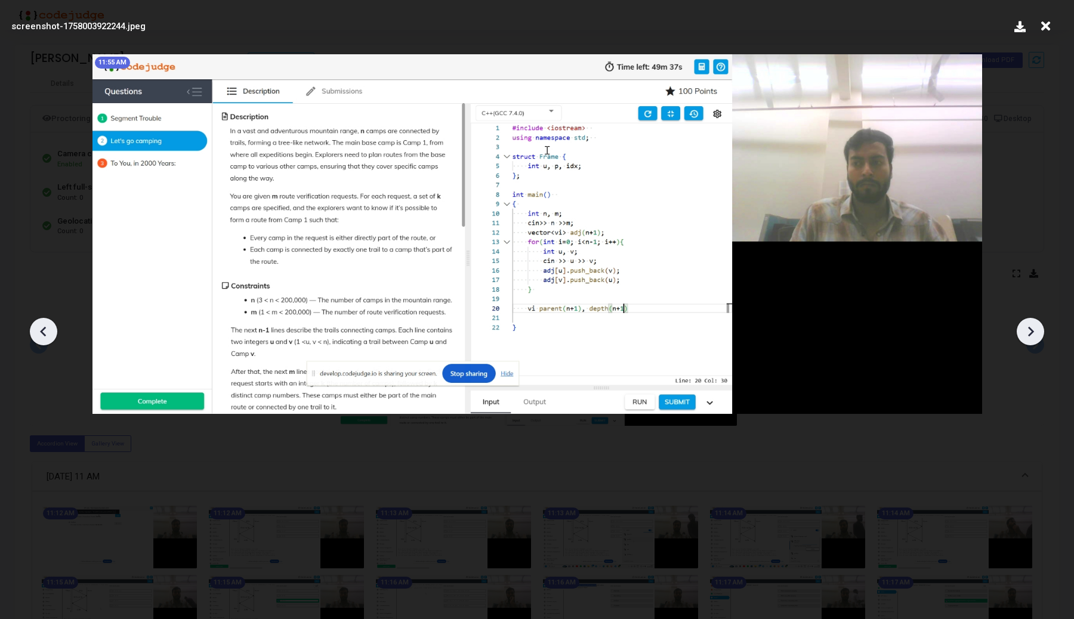
click at [1027, 328] on icon at bounding box center [1030, 332] width 18 height 18
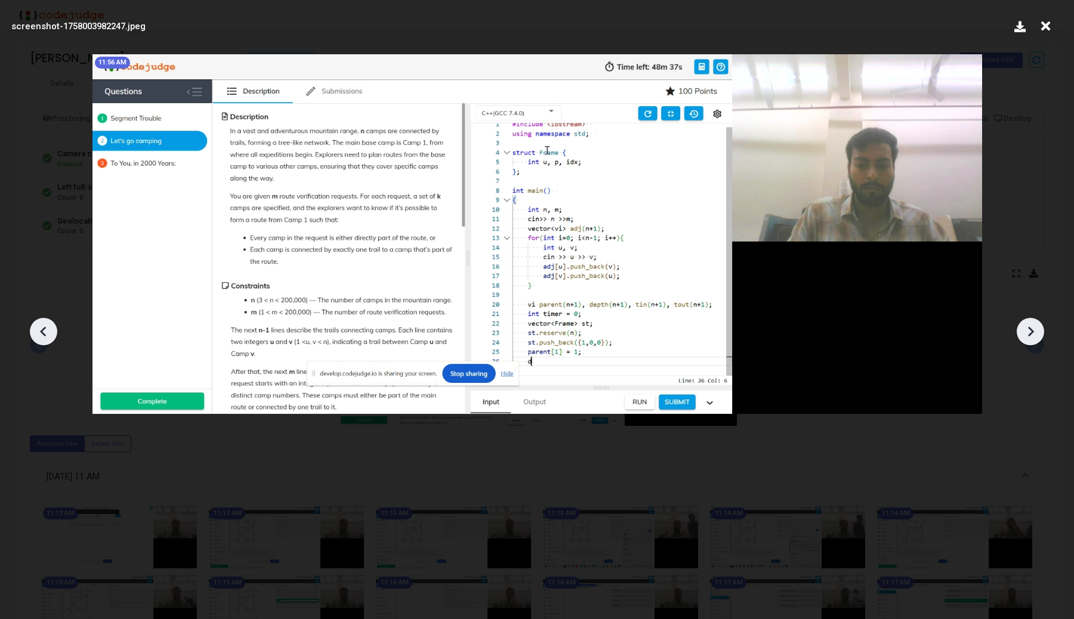
click at [1027, 328] on icon at bounding box center [1030, 332] width 18 height 18
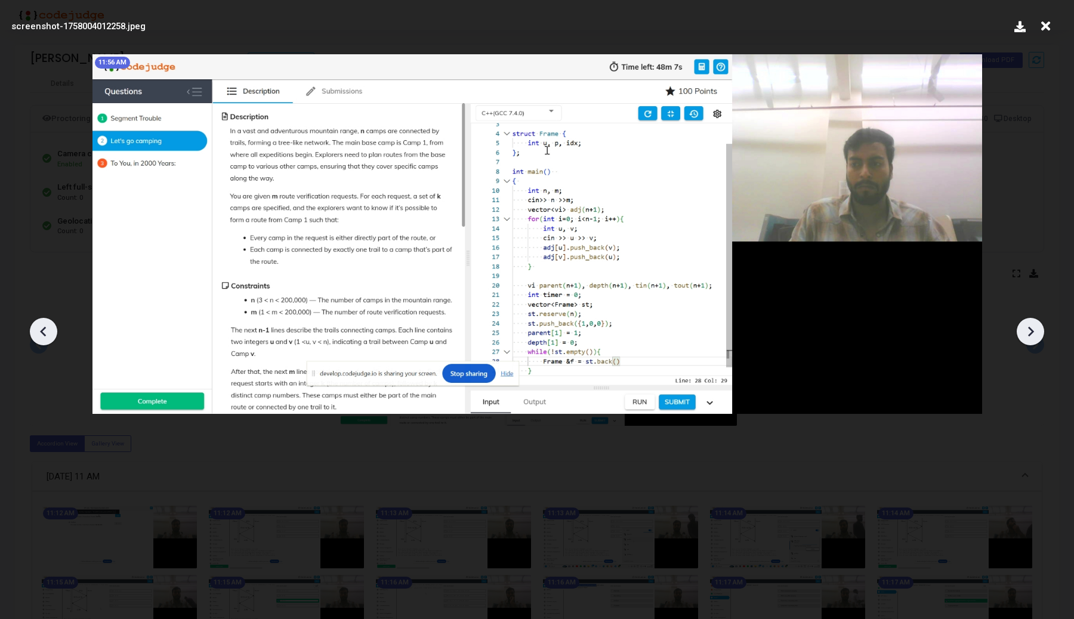
click at [1027, 328] on icon at bounding box center [1030, 332] width 18 height 18
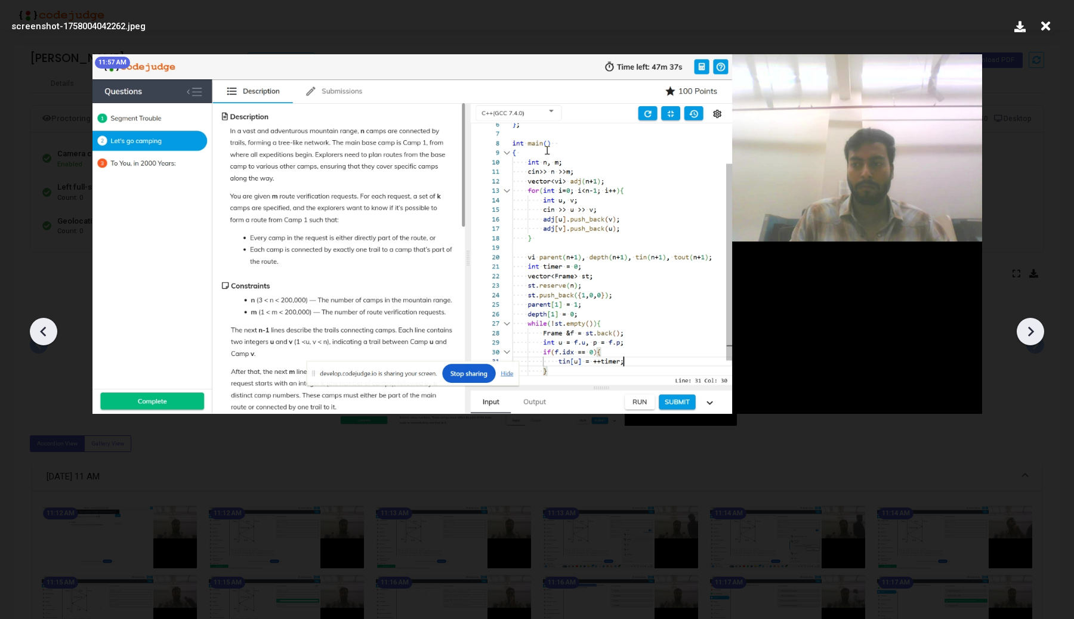
click at [1027, 328] on icon at bounding box center [1030, 332] width 18 height 18
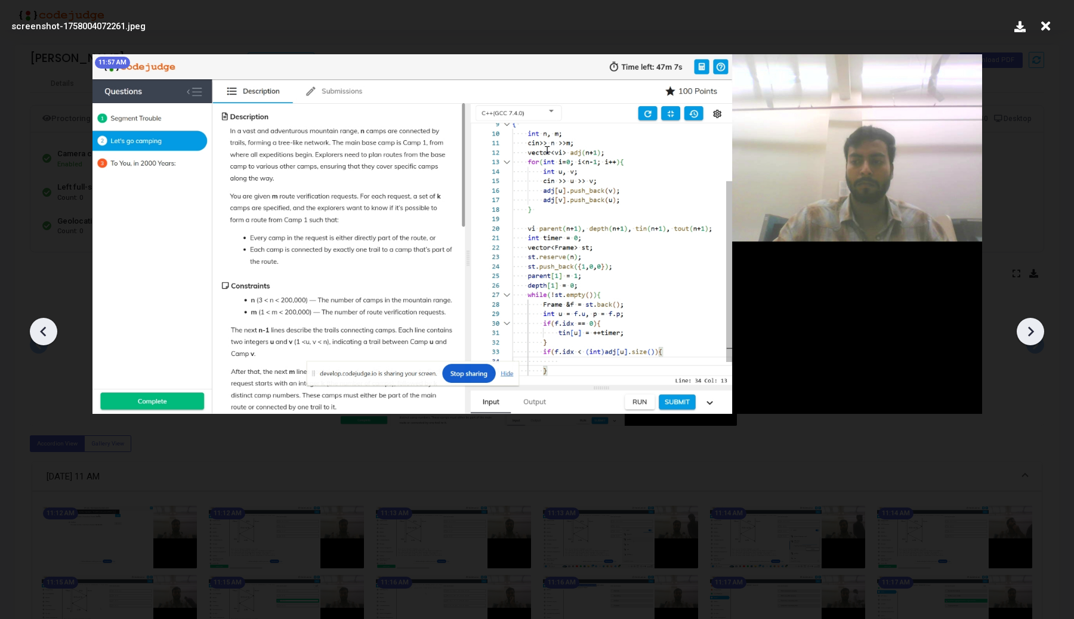
click at [1027, 328] on icon at bounding box center [1030, 332] width 18 height 18
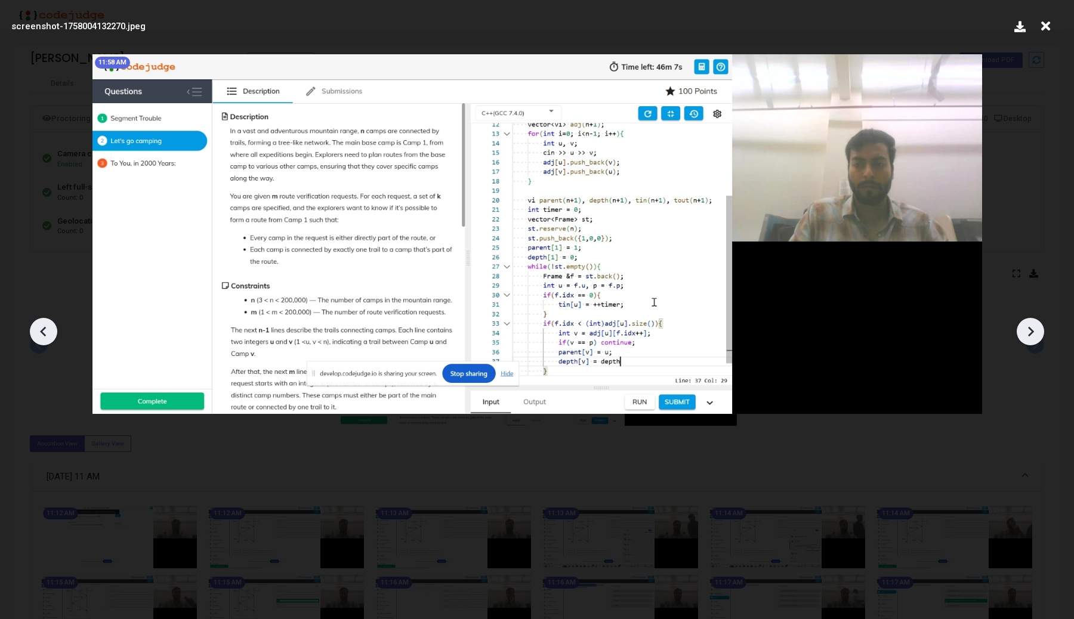
click at [1027, 328] on icon at bounding box center [1030, 332] width 18 height 18
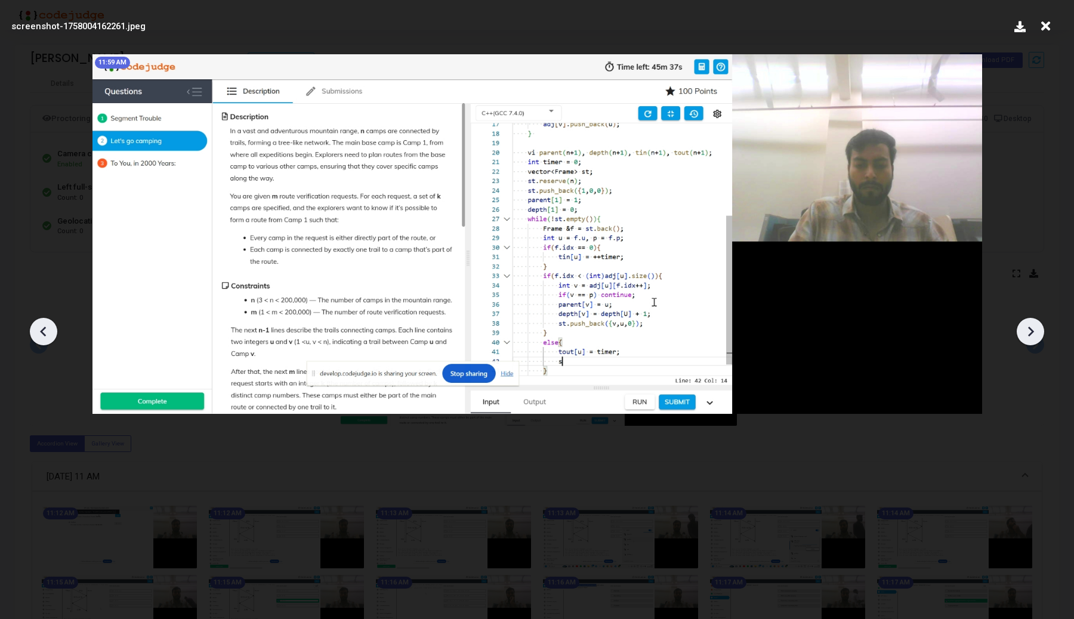
click at [1027, 328] on icon at bounding box center [1030, 332] width 18 height 18
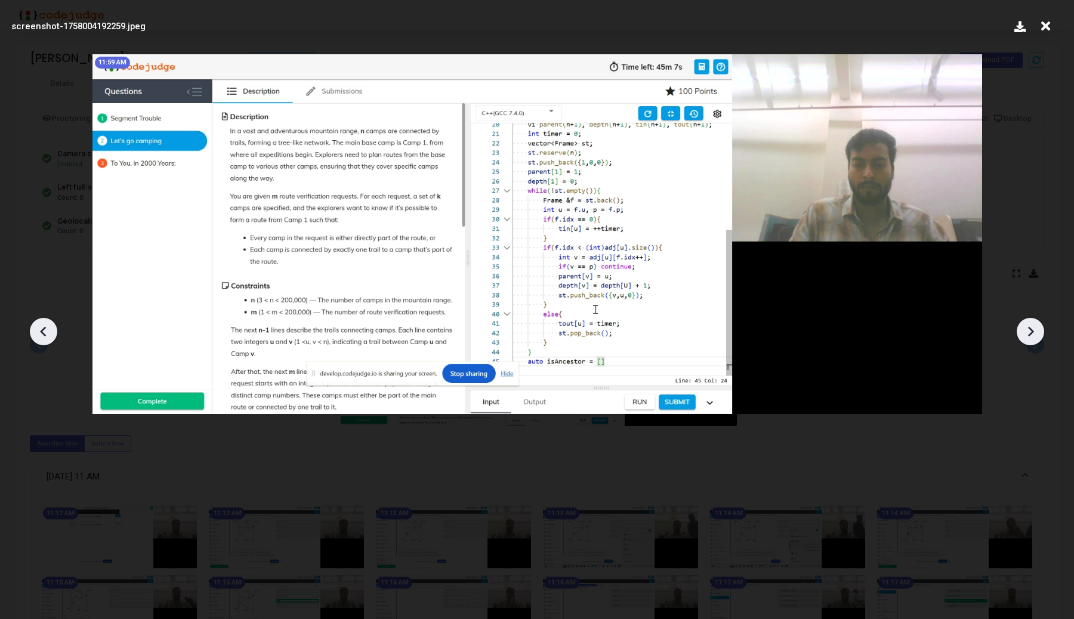
click at [1027, 328] on icon at bounding box center [1030, 332] width 18 height 18
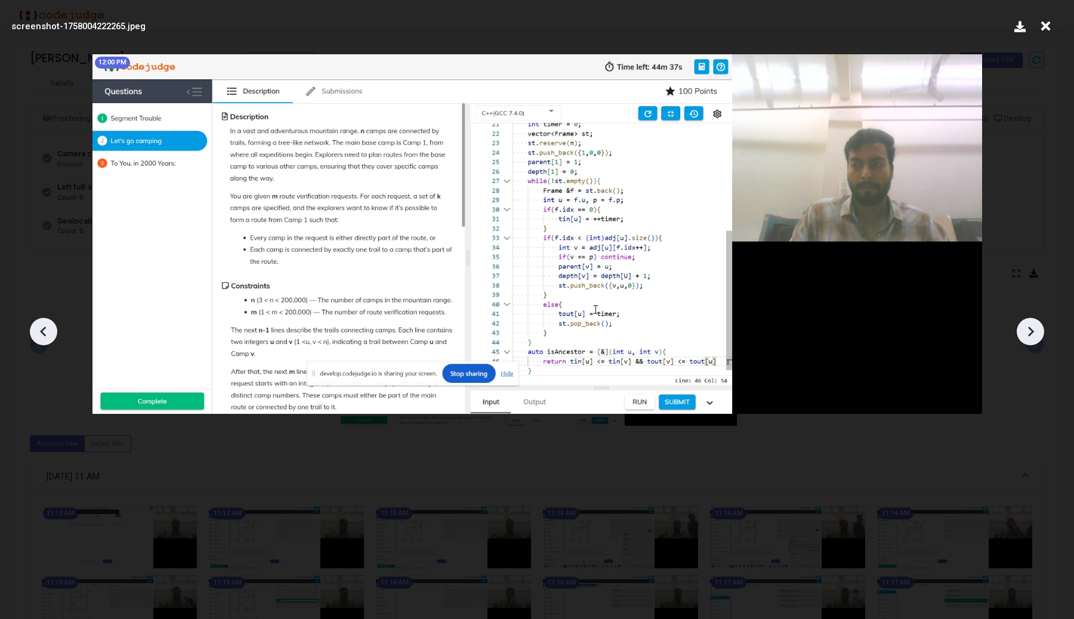
click at [1027, 328] on icon at bounding box center [1030, 332] width 18 height 18
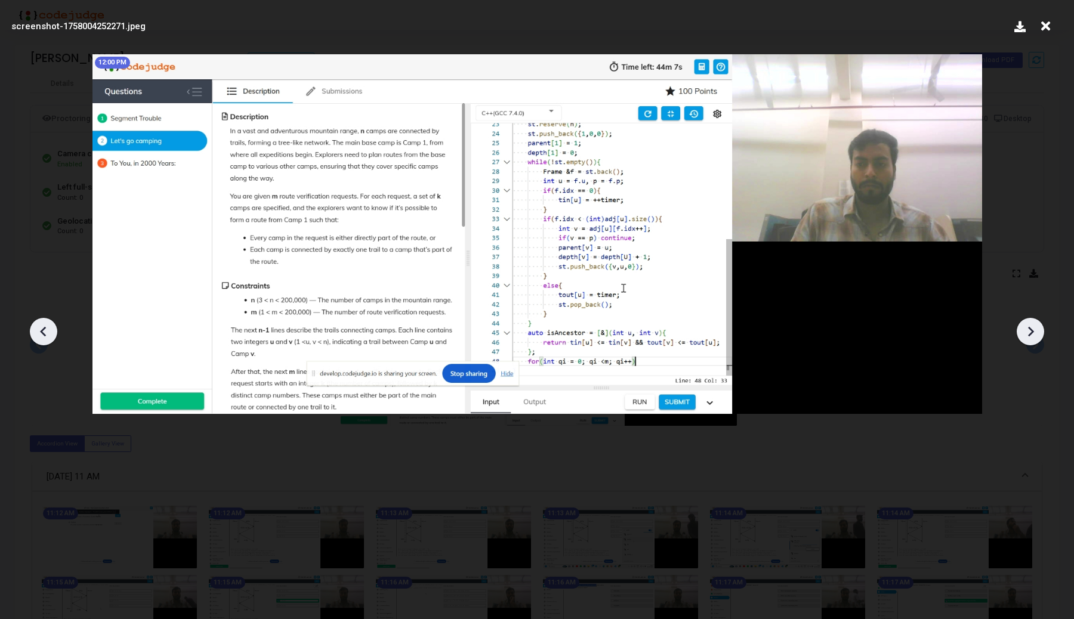
click at [1027, 328] on icon at bounding box center [1030, 332] width 18 height 18
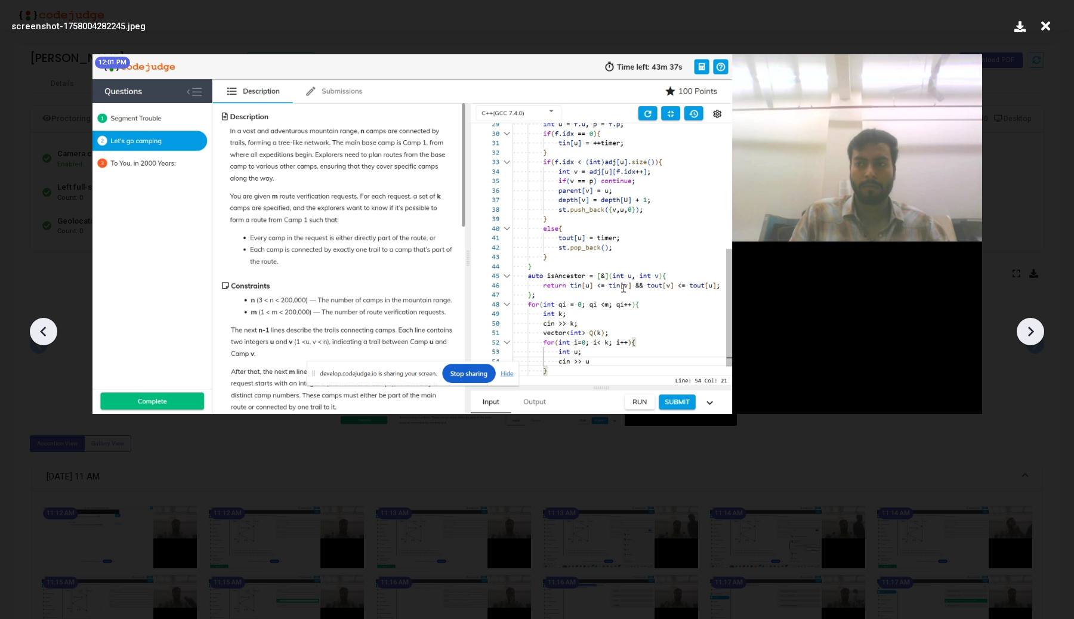
click at [1027, 328] on icon at bounding box center [1030, 332] width 18 height 18
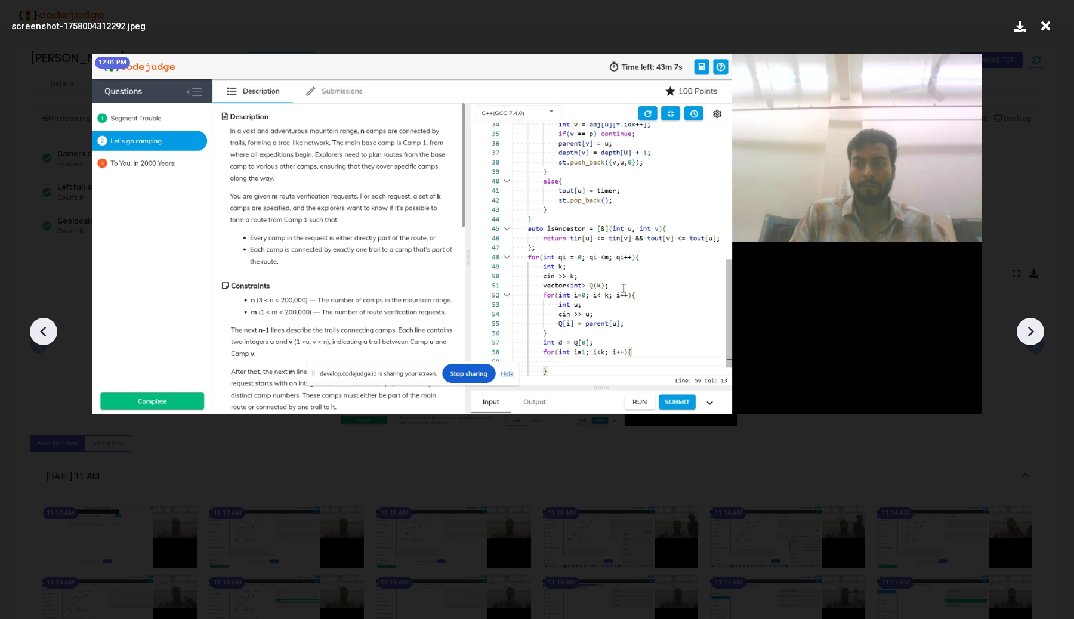
click at [1027, 328] on icon at bounding box center [1030, 332] width 18 height 18
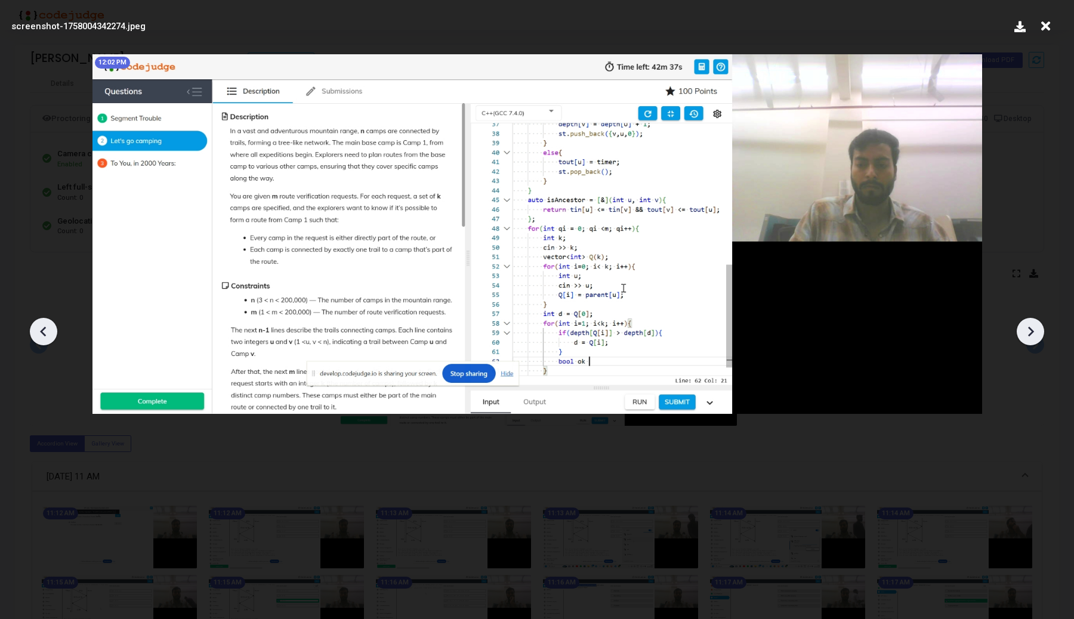
click at [1027, 328] on icon at bounding box center [1030, 332] width 18 height 18
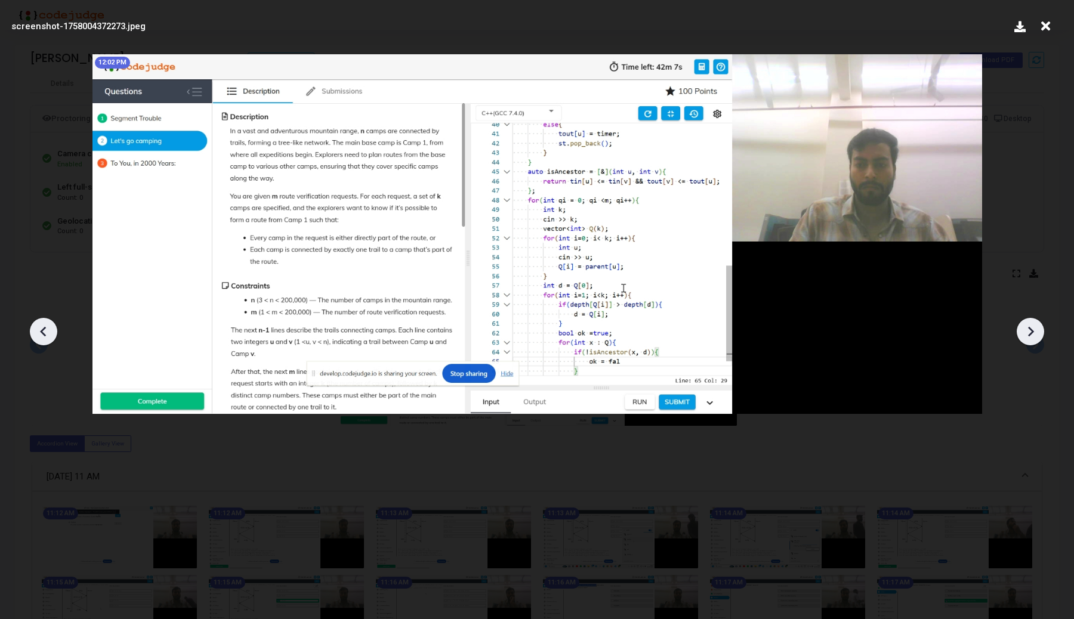
click at [1027, 327] on icon at bounding box center [1030, 332] width 18 height 18
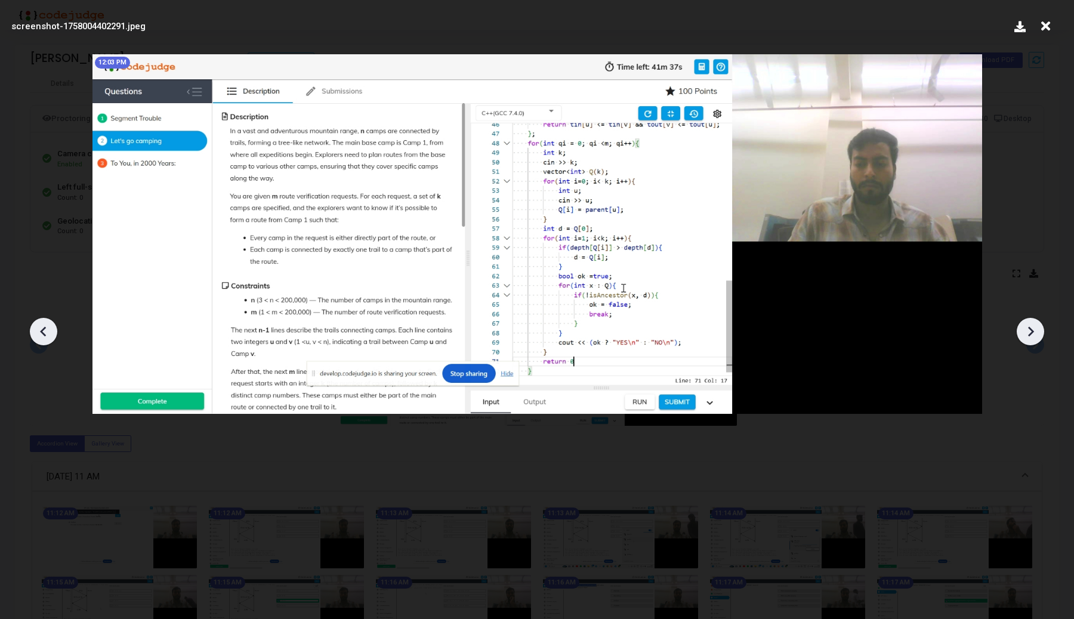
click at [1027, 327] on icon at bounding box center [1030, 332] width 18 height 18
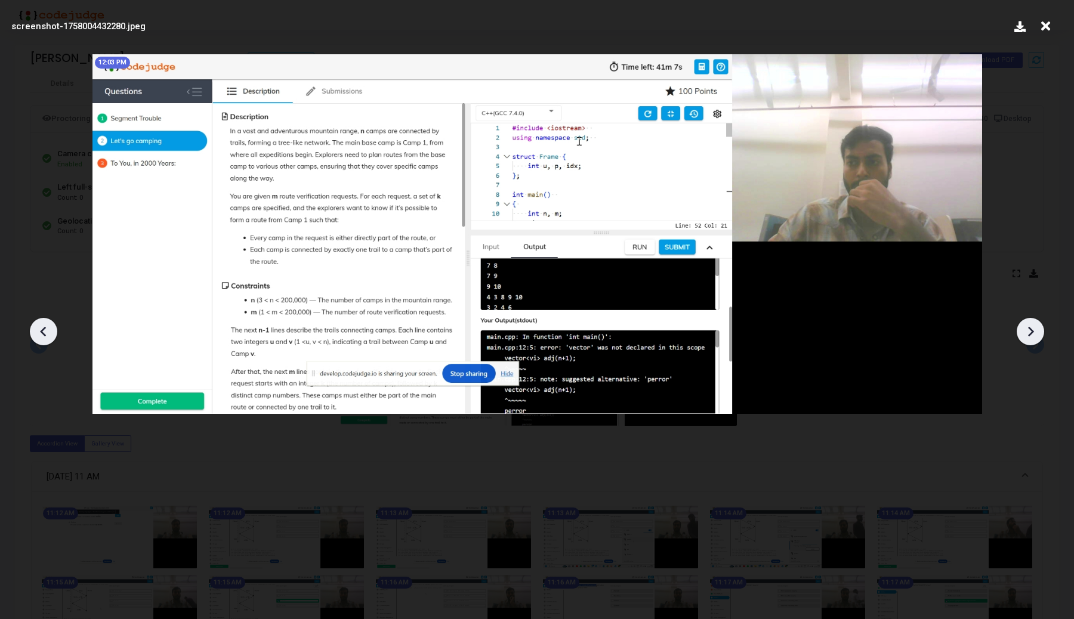
click at [1027, 327] on icon at bounding box center [1030, 332] width 18 height 18
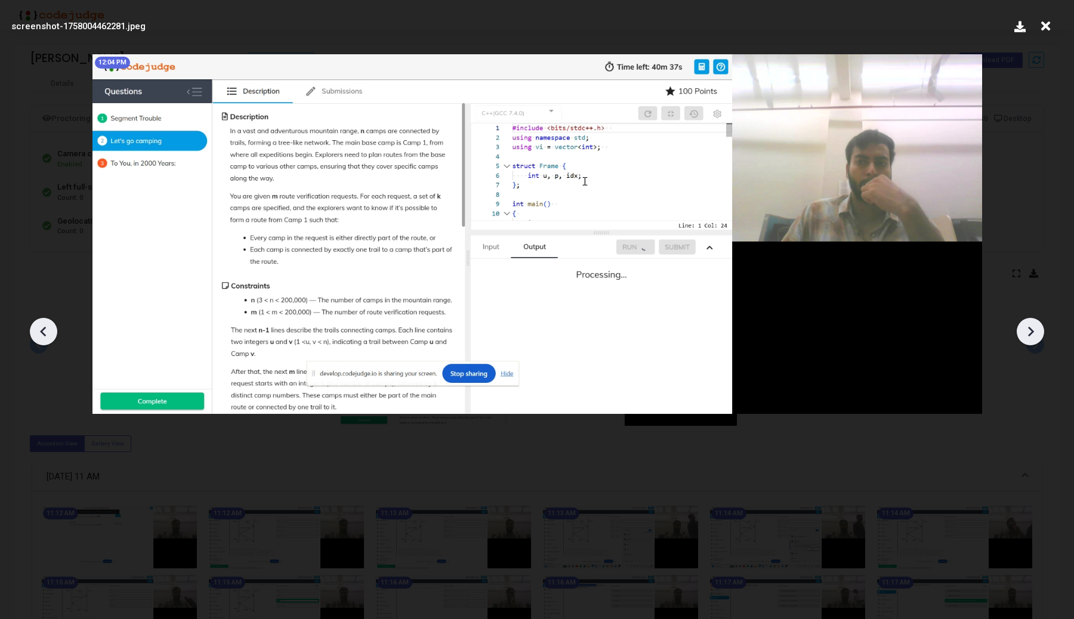
click at [1027, 327] on icon at bounding box center [1030, 332] width 18 height 18
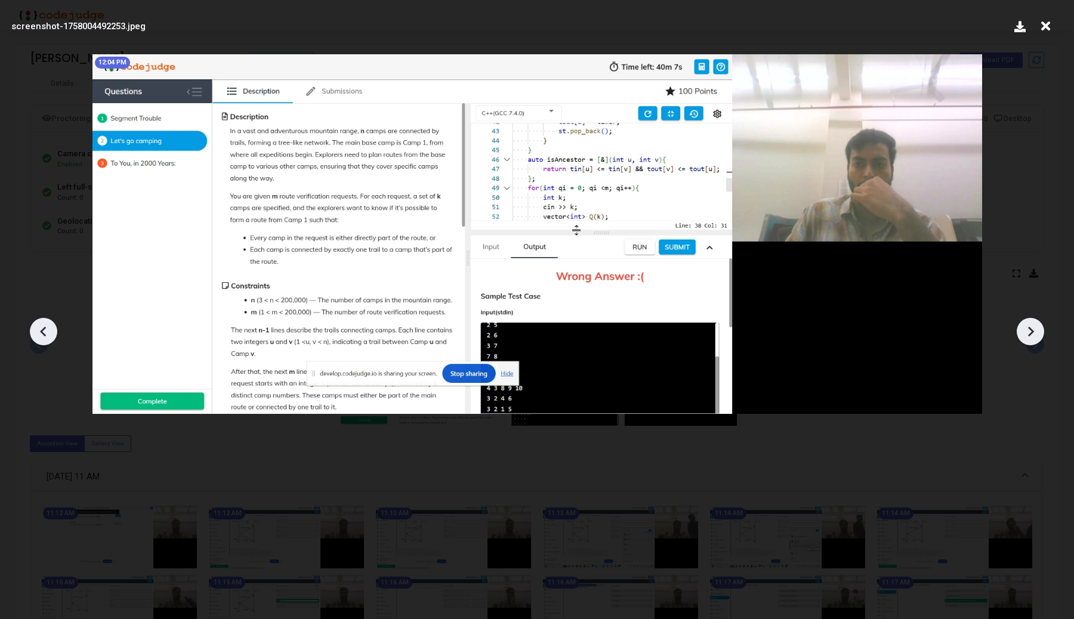
click at [1027, 327] on icon at bounding box center [1030, 332] width 18 height 18
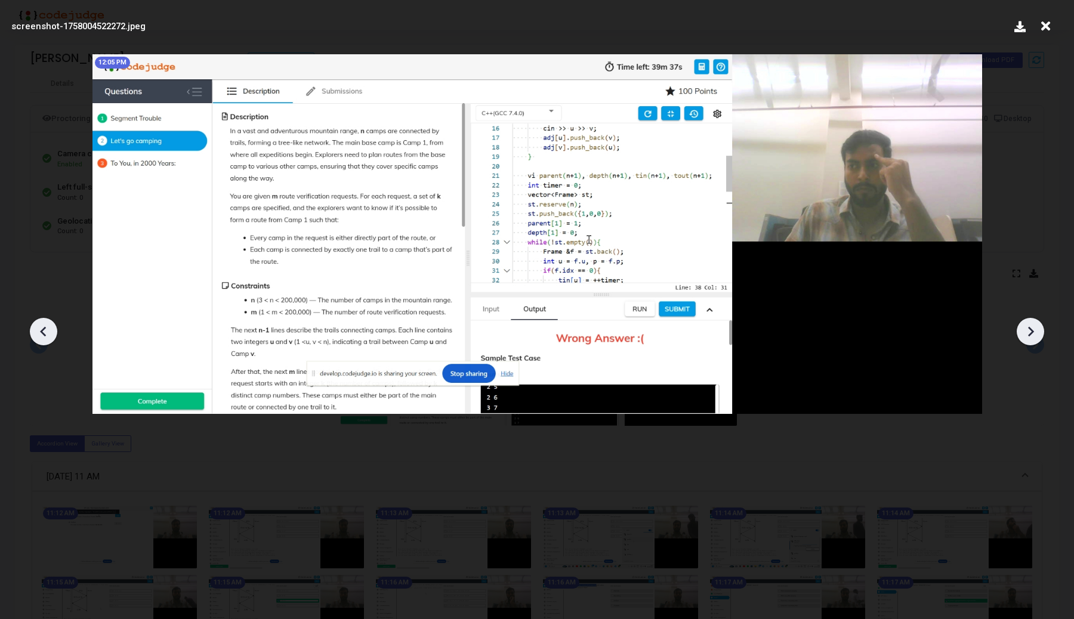
click at [1027, 327] on icon at bounding box center [1030, 332] width 18 height 18
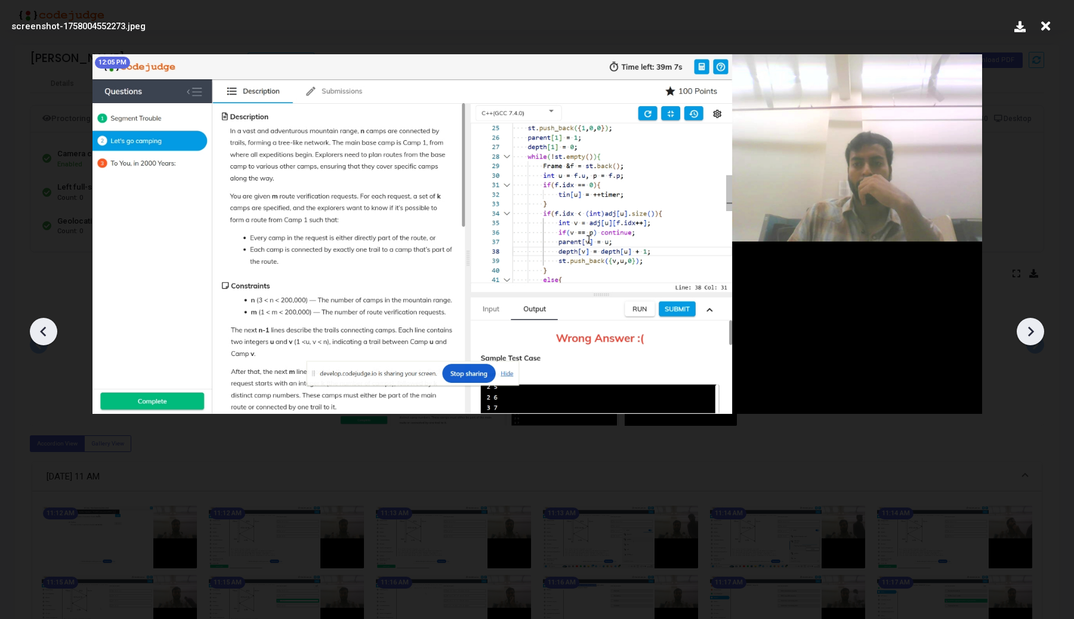
click at [1027, 327] on icon at bounding box center [1030, 332] width 18 height 18
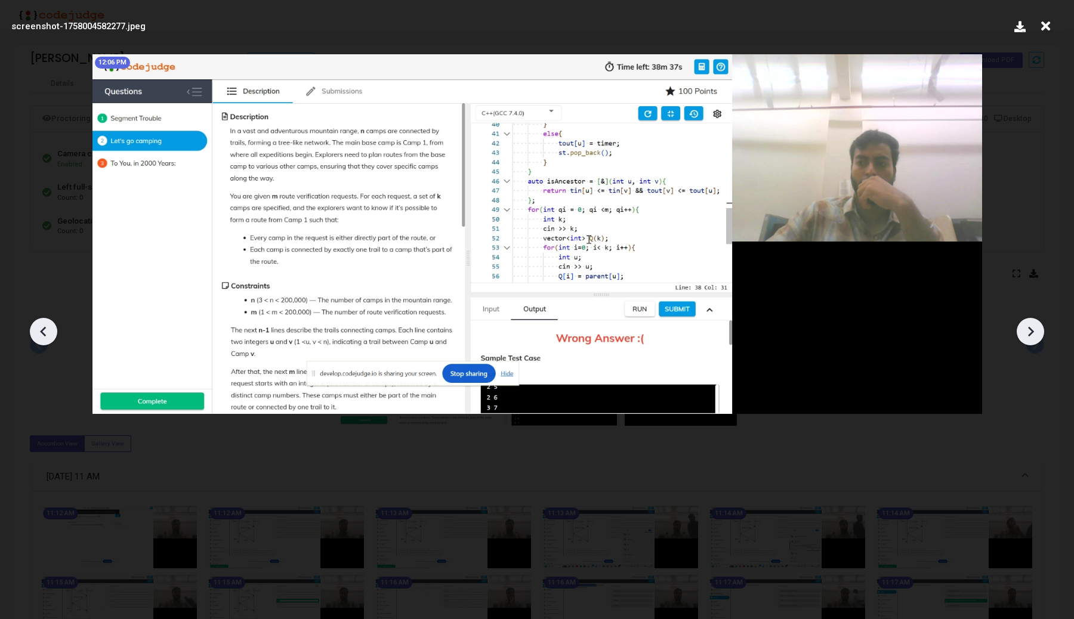
click at [1027, 327] on icon at bounding box center [1030, 332] width 18 height 18
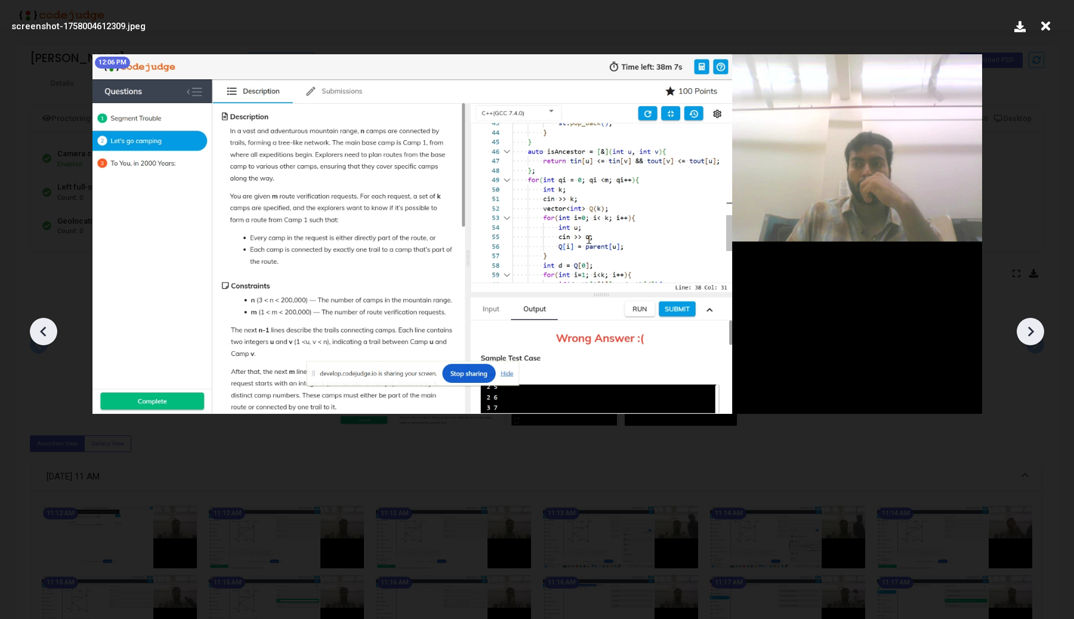
click at [1027, 327] on icon at bounding box center [1030, 332] width 18 height 18
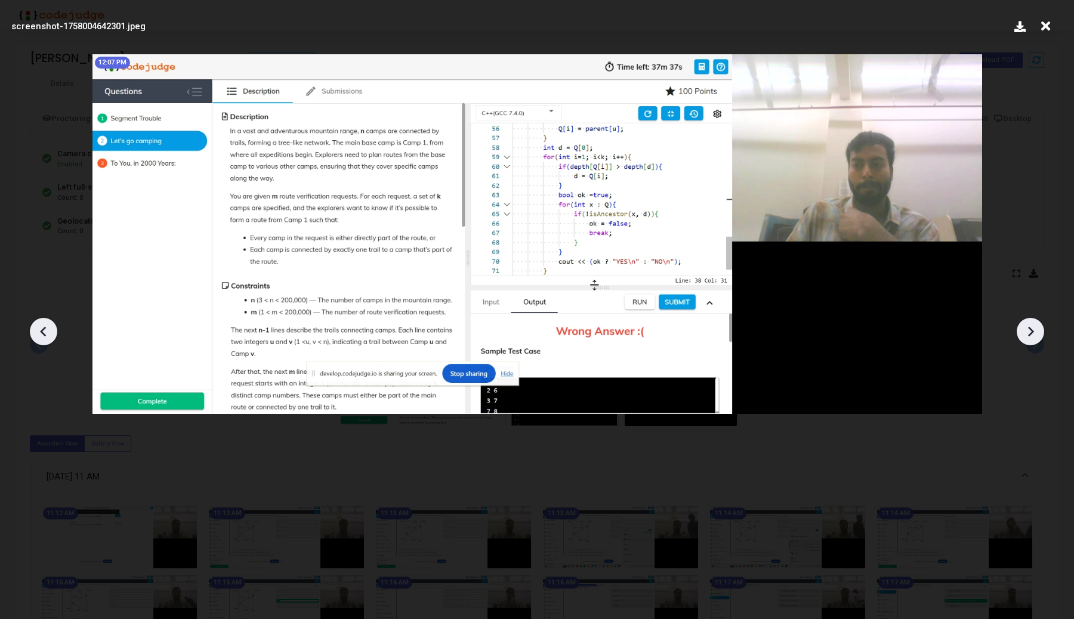
click at [1027, 327] on icon at bounding box center [1030, 332] width 18 height 18
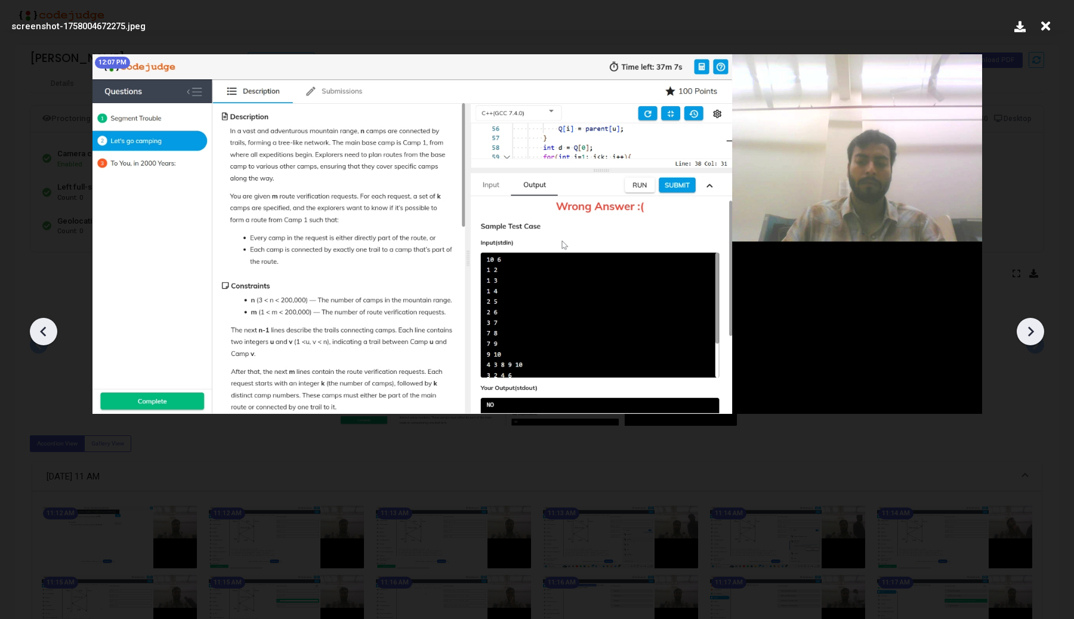
click at [1027, 327] on icon at bounding box center [1030, 332] width 18 height 18
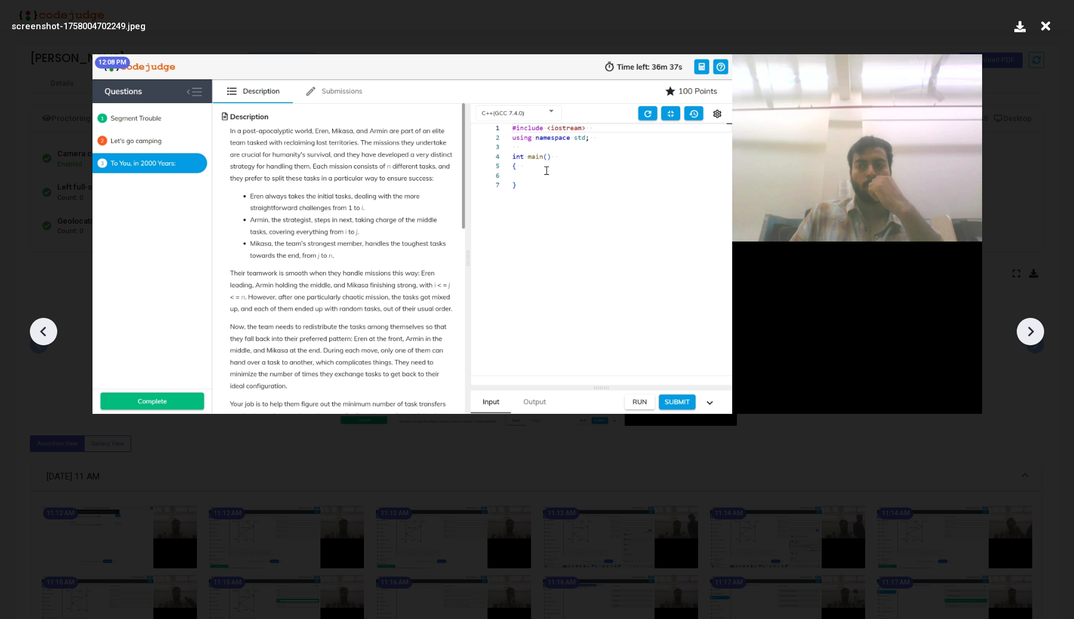
click at [1027, 327] on icon at bounding box center [1030, 332] width 18 height 18
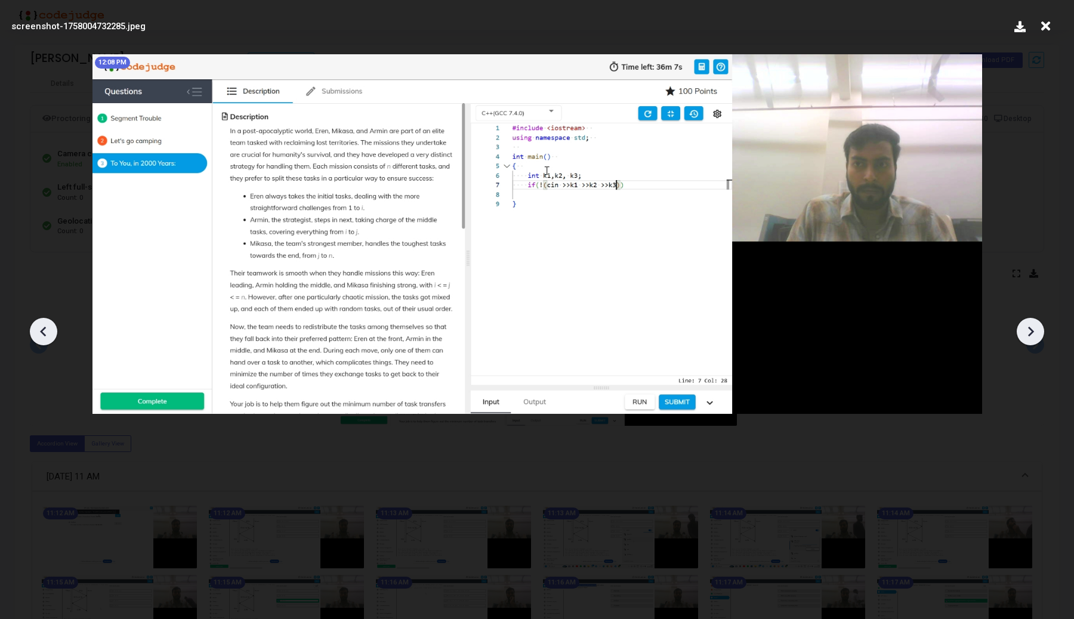
click at [1027, 327] on icon at bounding box center [1030, 332] width 18 height 18
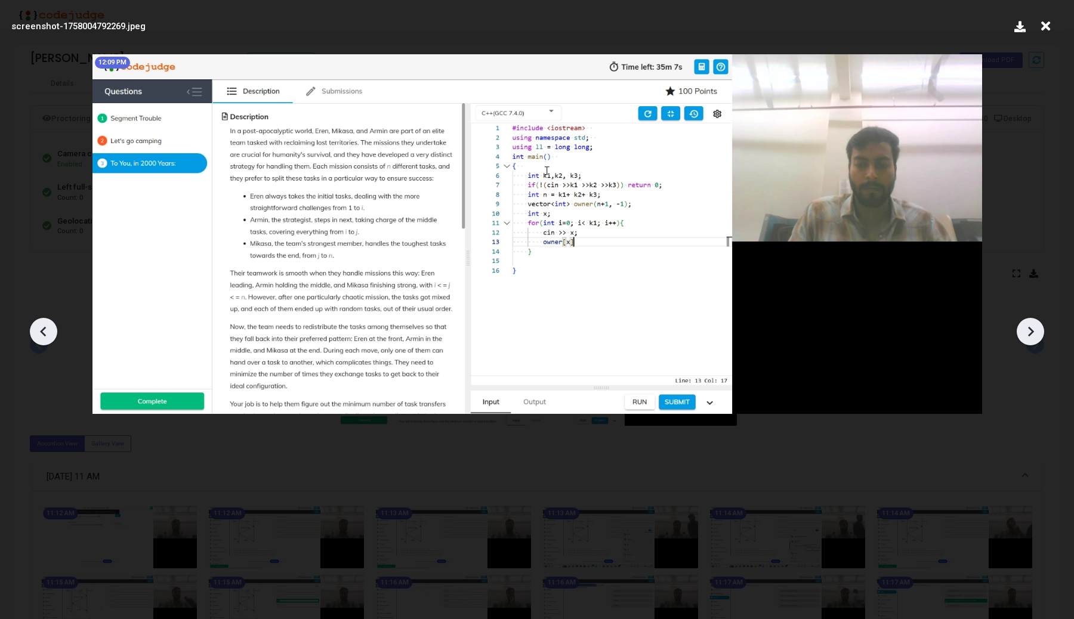
click at [51, 339] on icon at bounding box center [44, 332] width 18 height 18
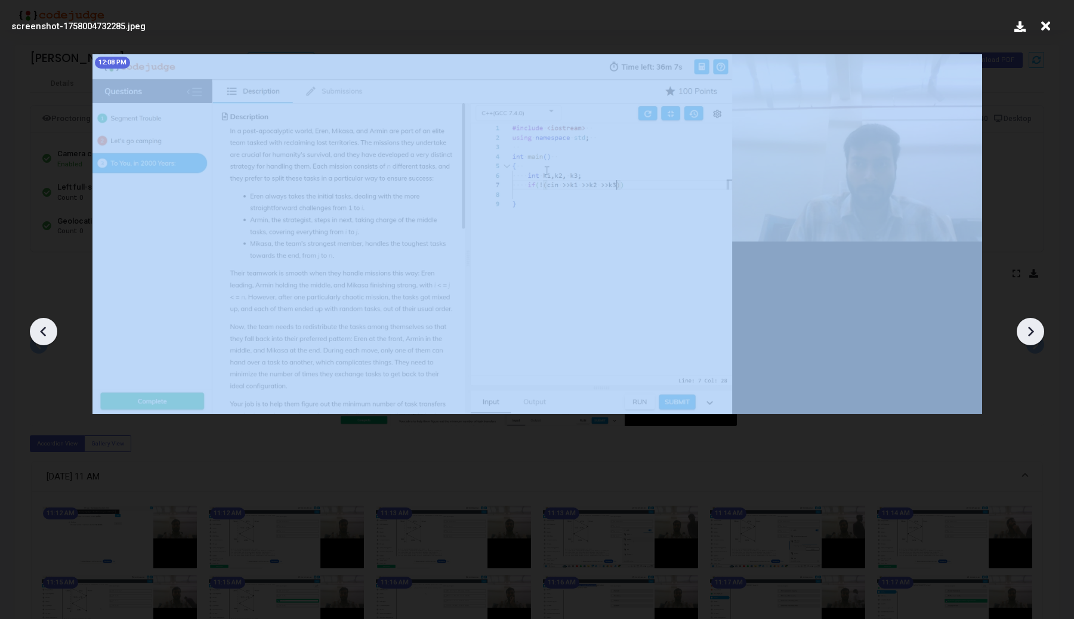
click at [51, 339] on icon at bounding box center [44, 332] width 18 height 18
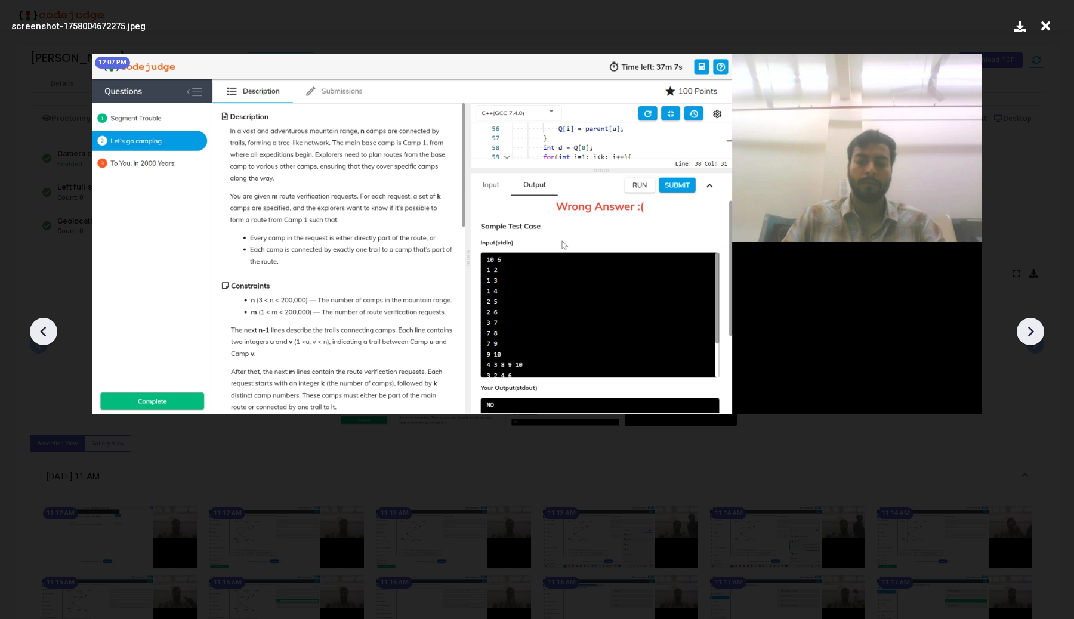
click at [51, 339] on icon at bounding box center [44, 332] width 18 height 18
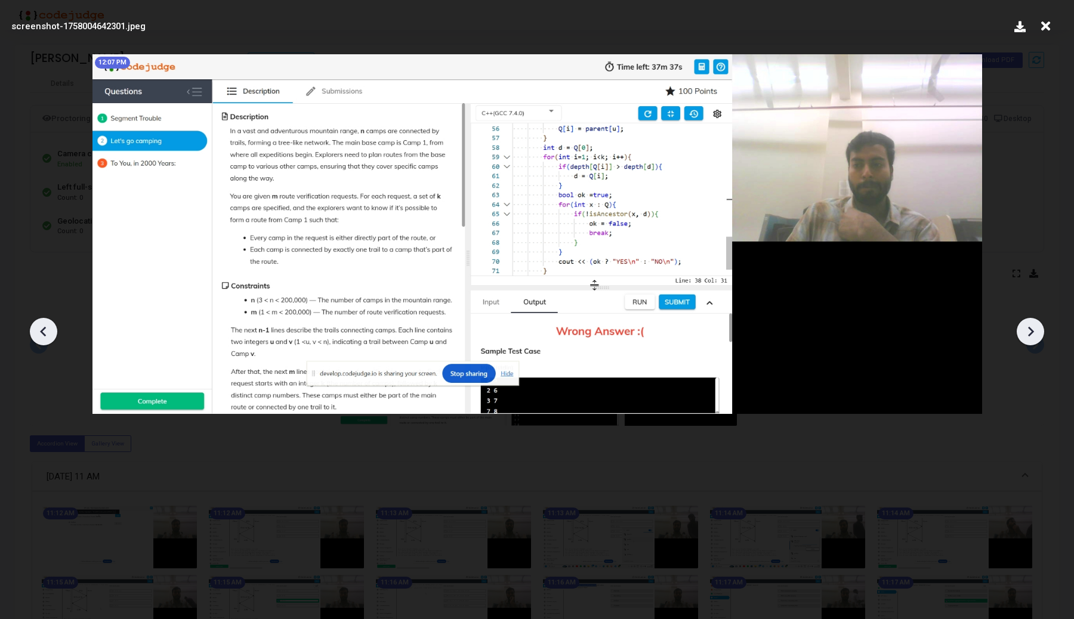
click at [51, 339] on icon at bounding box center [44, 332] width 18 height 18
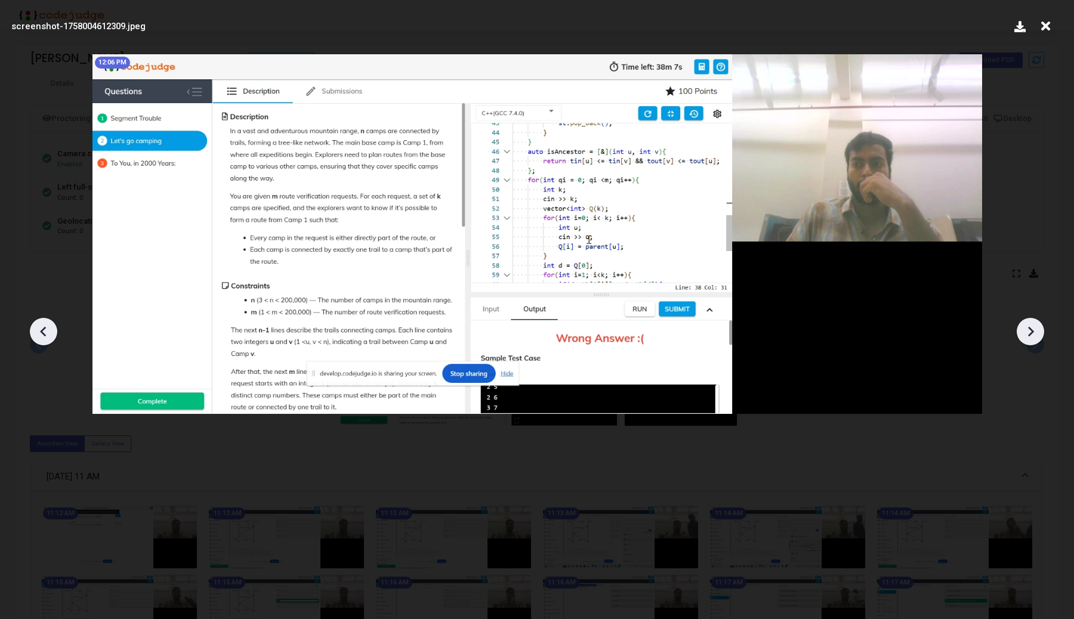
click at [51, 339] on icon at bounding box center [44, 332] width 18 height 18
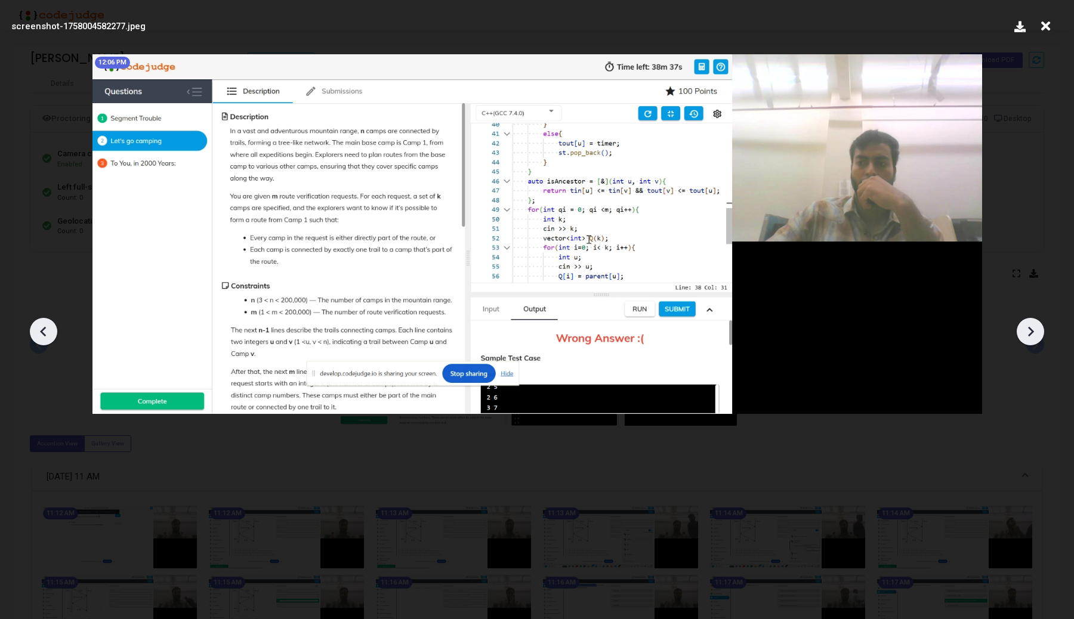
click at [1029, 334] on icon at bounding box center [1030, 332] width 18 height 18
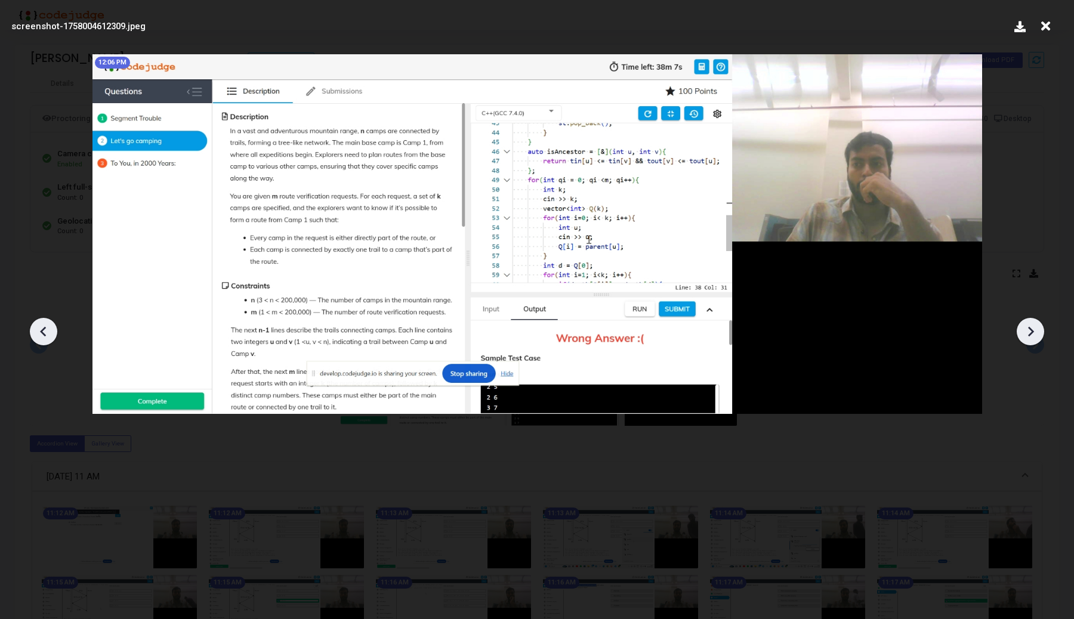
click at [1029, 334] on icon at bounding box center [1030, 332] width 18 height 18
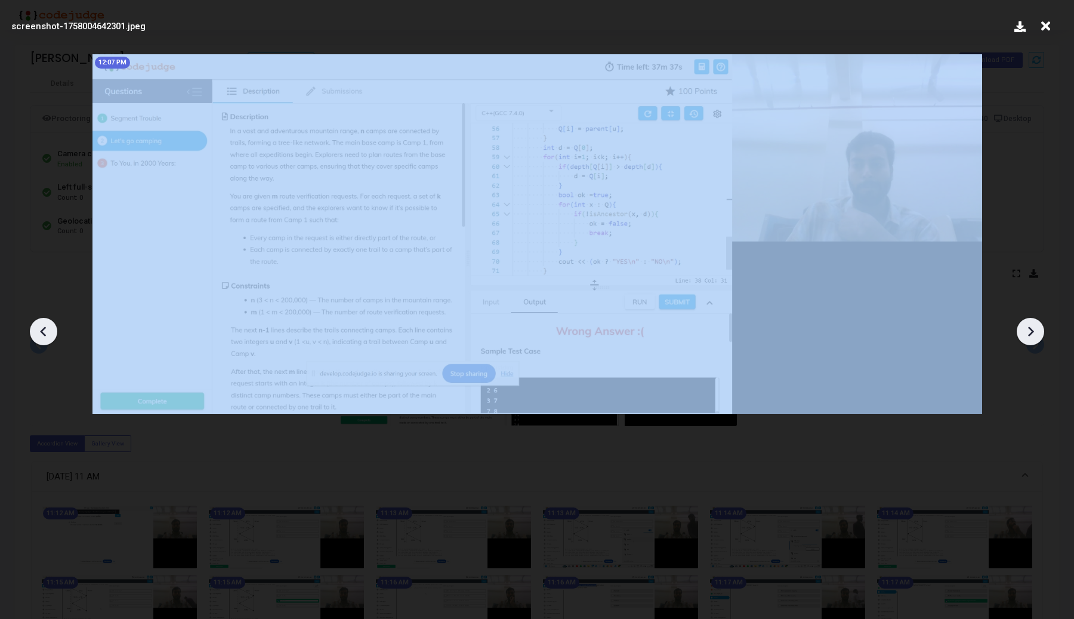
click at [1029, 334] on icon at bounding box center [1030, 332] width 18 height 18
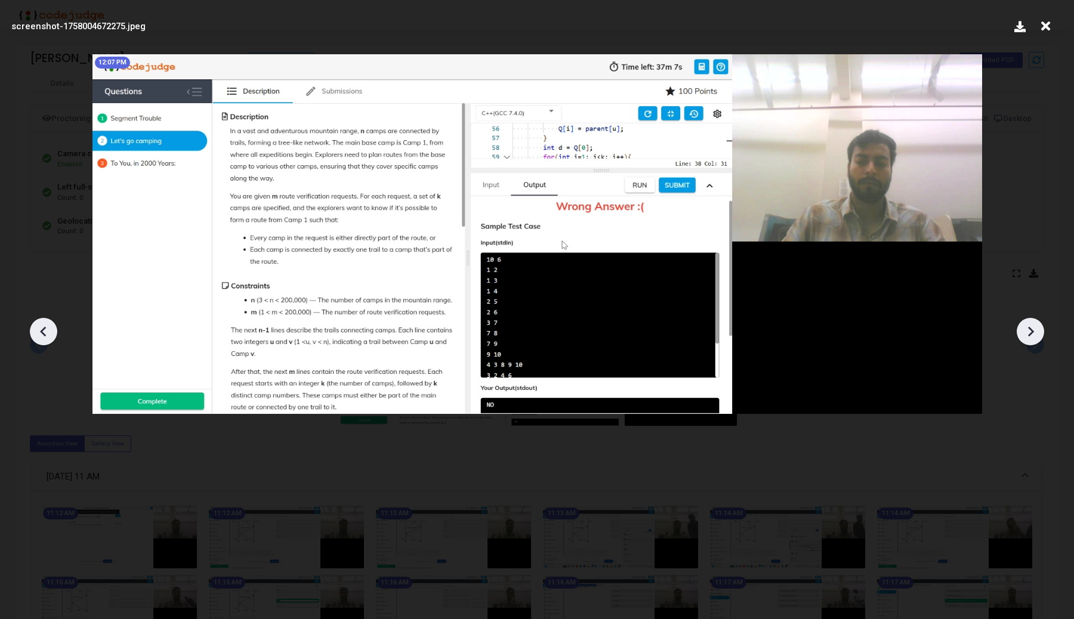
click at [1029, 334] on icon at bounding box center [1030, 332] width 18 height 18
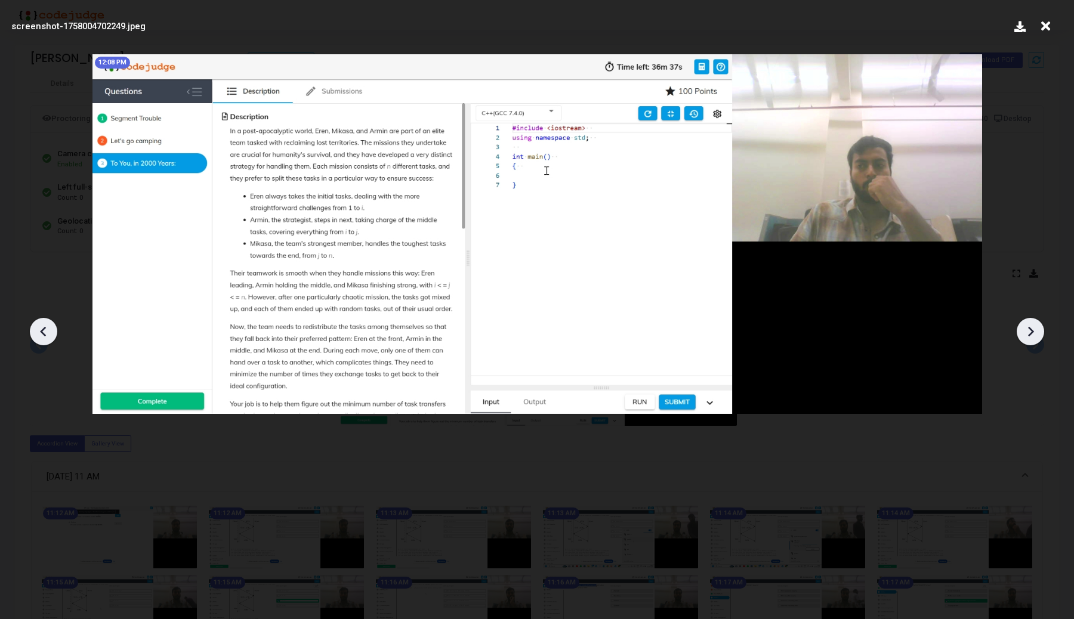
click at [1029, 334] on icon at bounding box center [1030, 332] width 18 height 18
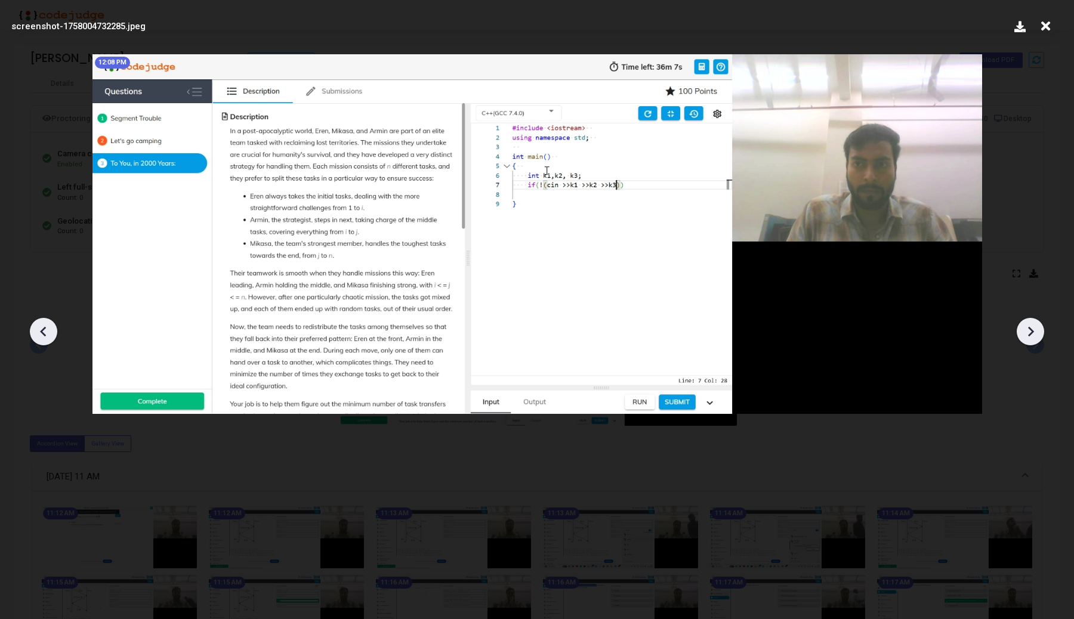
click at [1029, 334] on icon at bounding box center [1030, 332] width 18 height 18
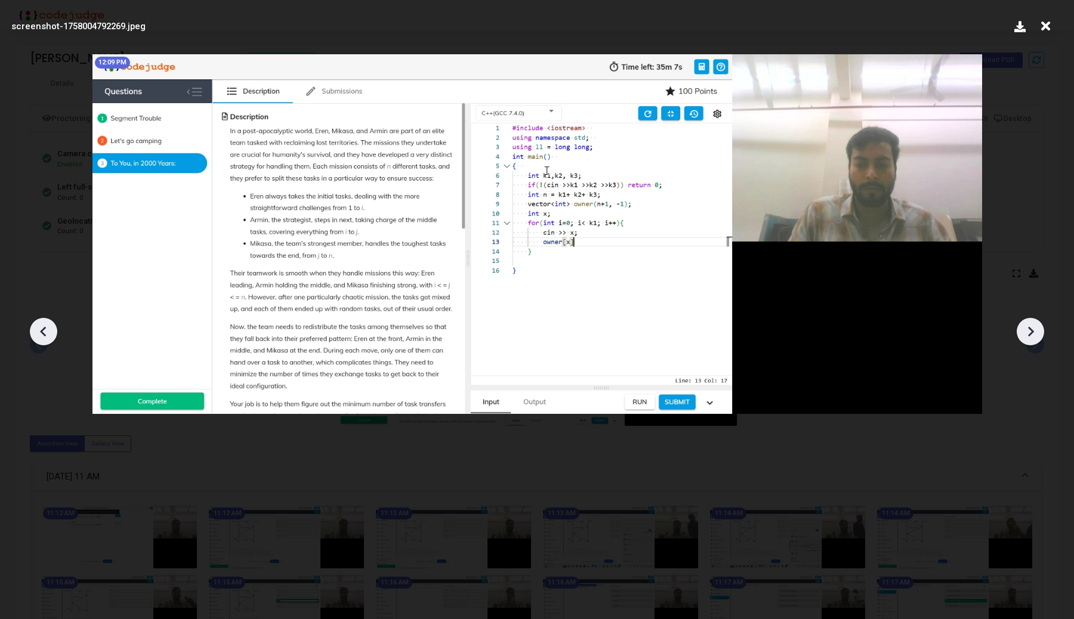
click at [1029, 334] on icon at bounding box center [1030, 332] width 18 height 18
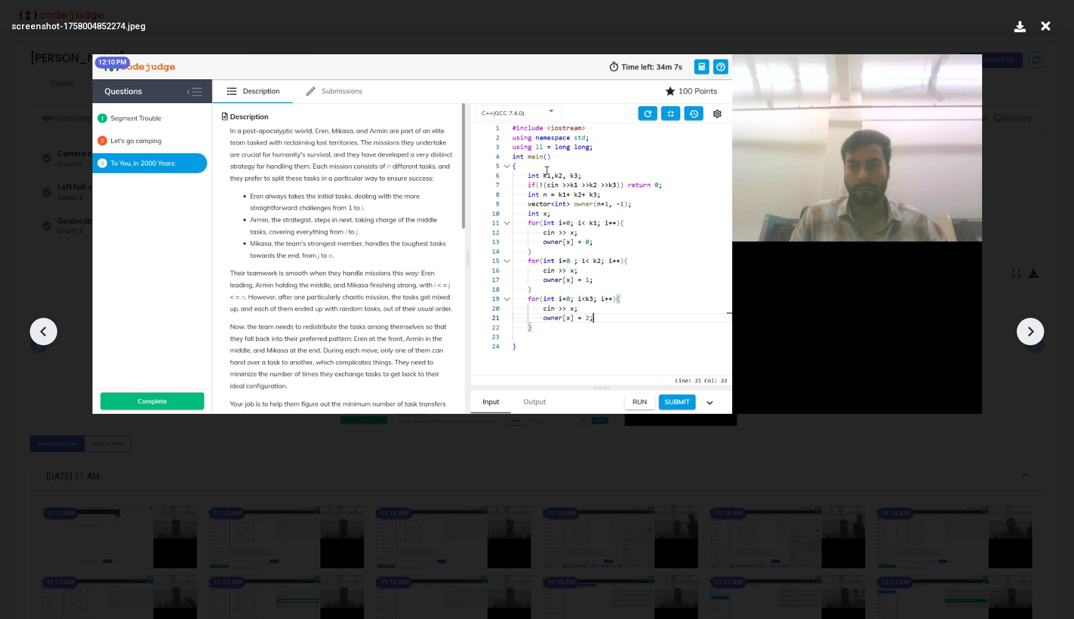
click at [41, 333] on icon at bounding box center [44, 332] width 18 height 18
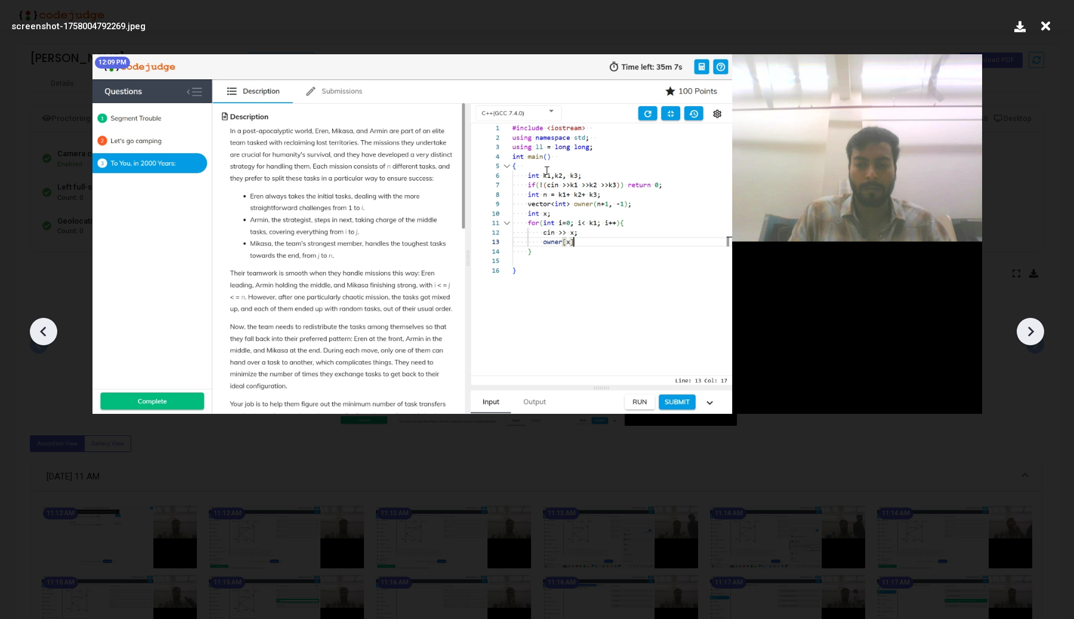
click at [1032, 325] on icon at bounding box center [1030, 332] width 18 height 18
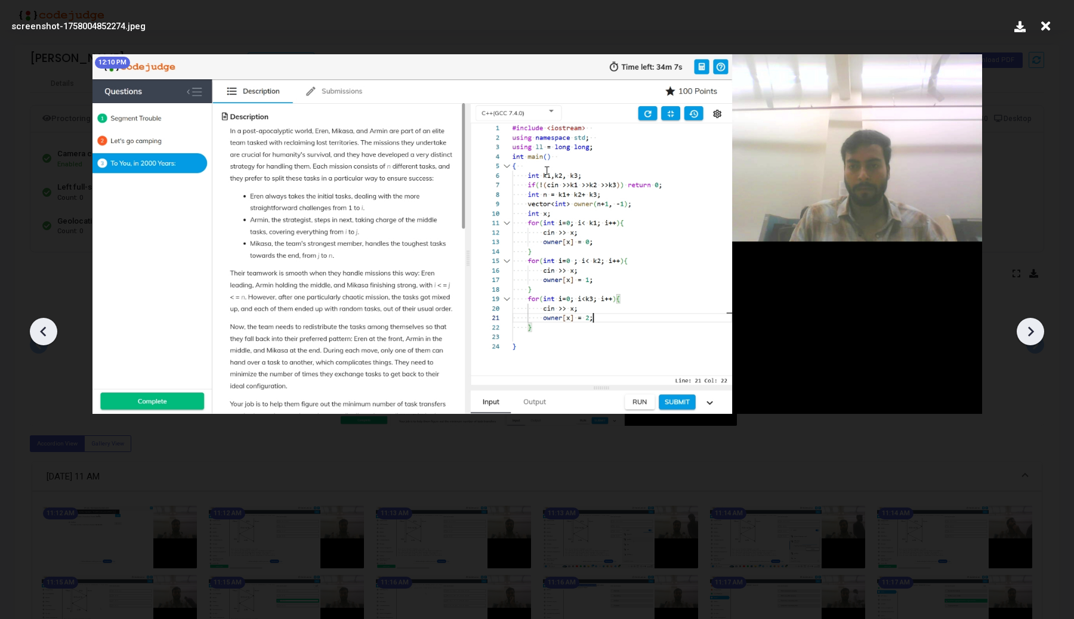
click at [1032, 325] on icon at bounding box center [1030, 332] width 18 height 18
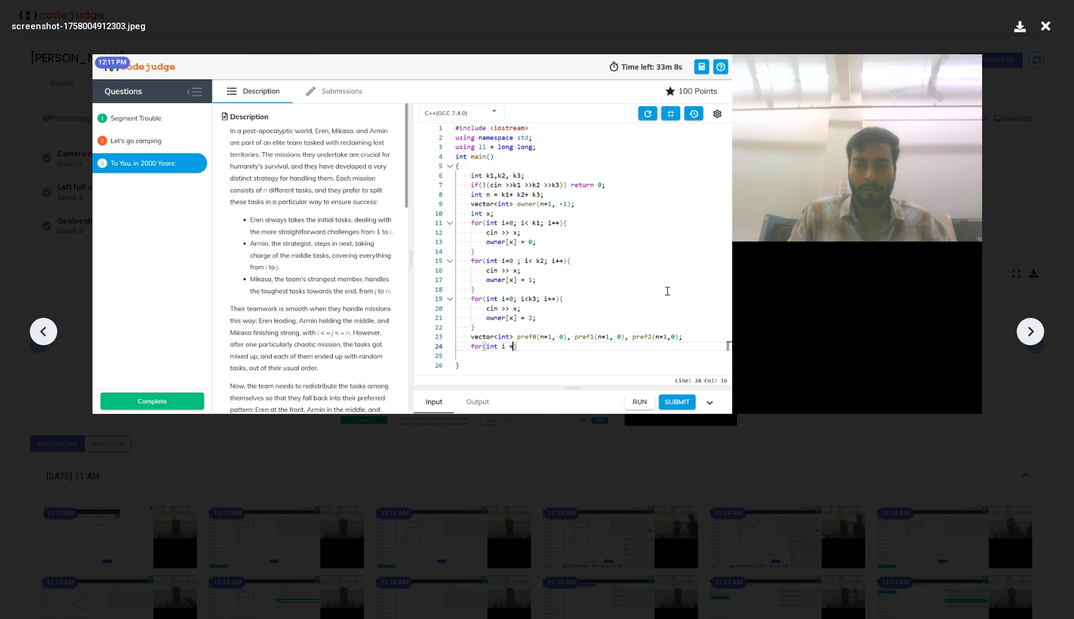
click at [1032, 325] on icon at bounding box center [1030, 332] width 18 height 18
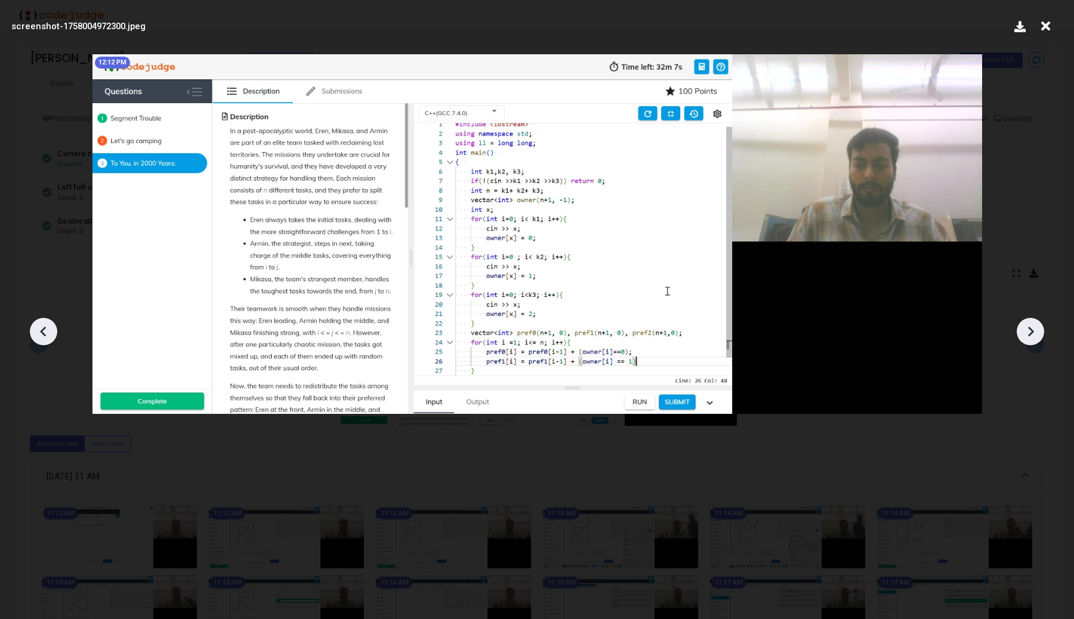
click at [1032, 325] on icon at bounding box center [1030, 332] width 18 height 18
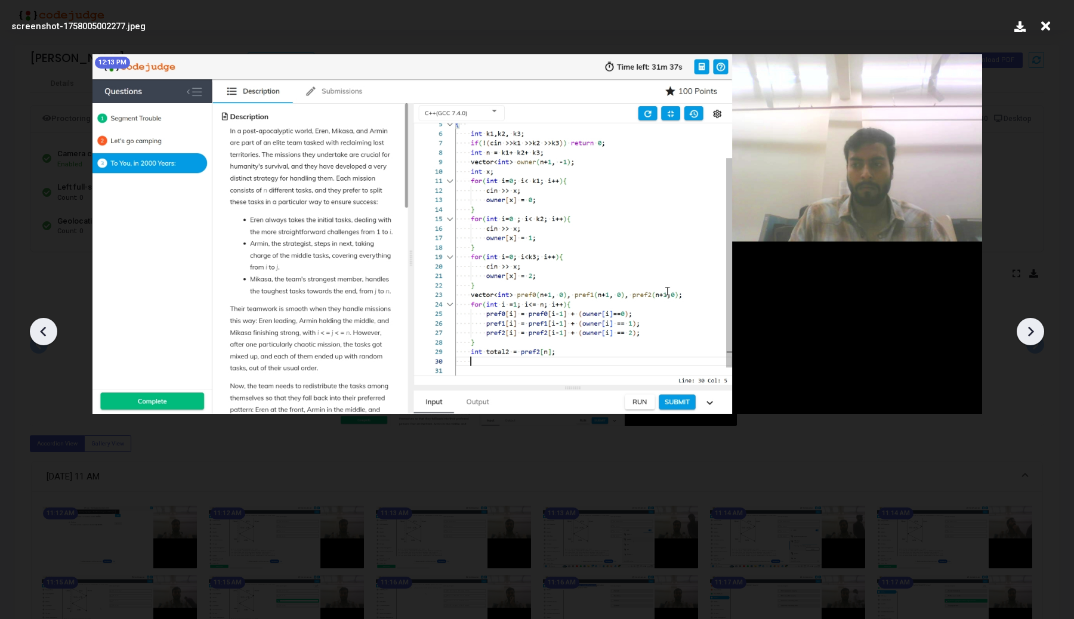
click at [1032, 325] on icon at bounding box center [1030, 332] width 18 height 18
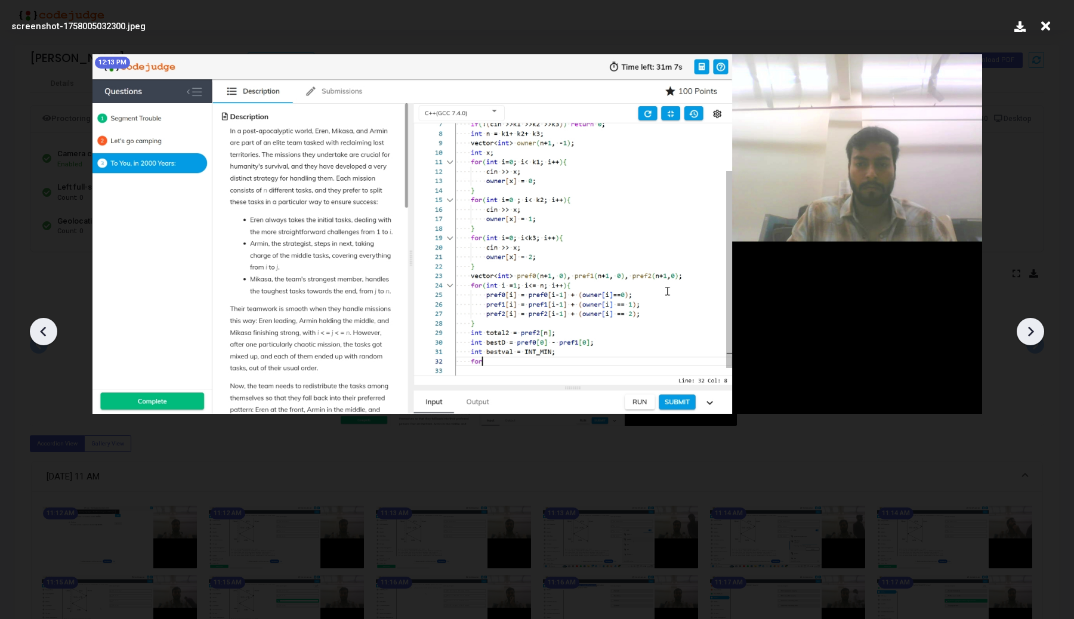
click at [1032, 325] on icon at bounding box center [1030, 332] width 18 height 18
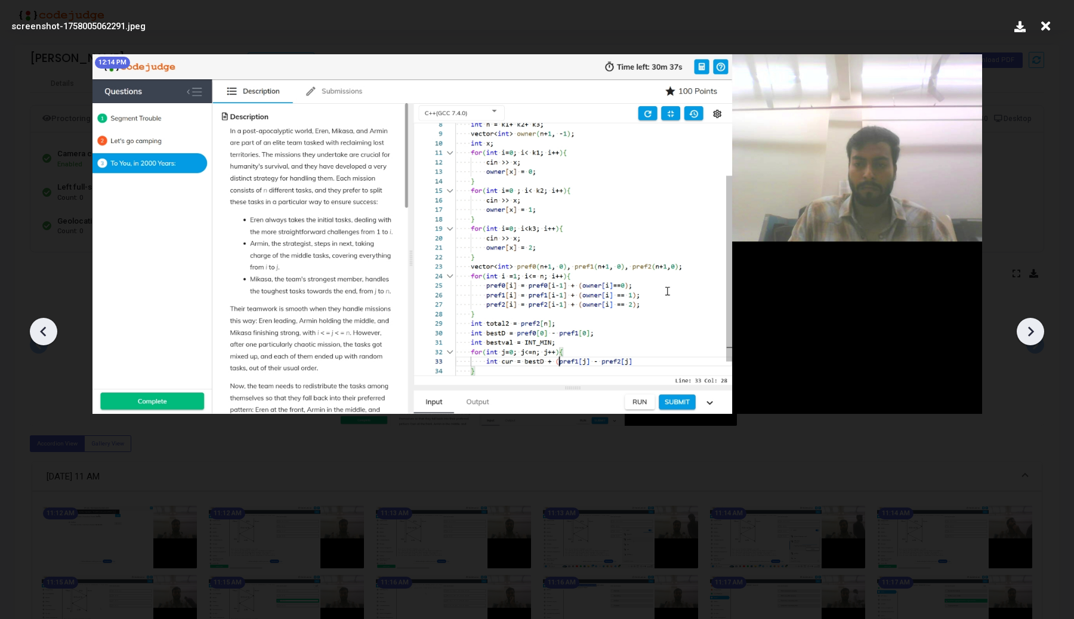
click at [1032, 325] on icon at bounding box center [1030, 332] width 18 height 18
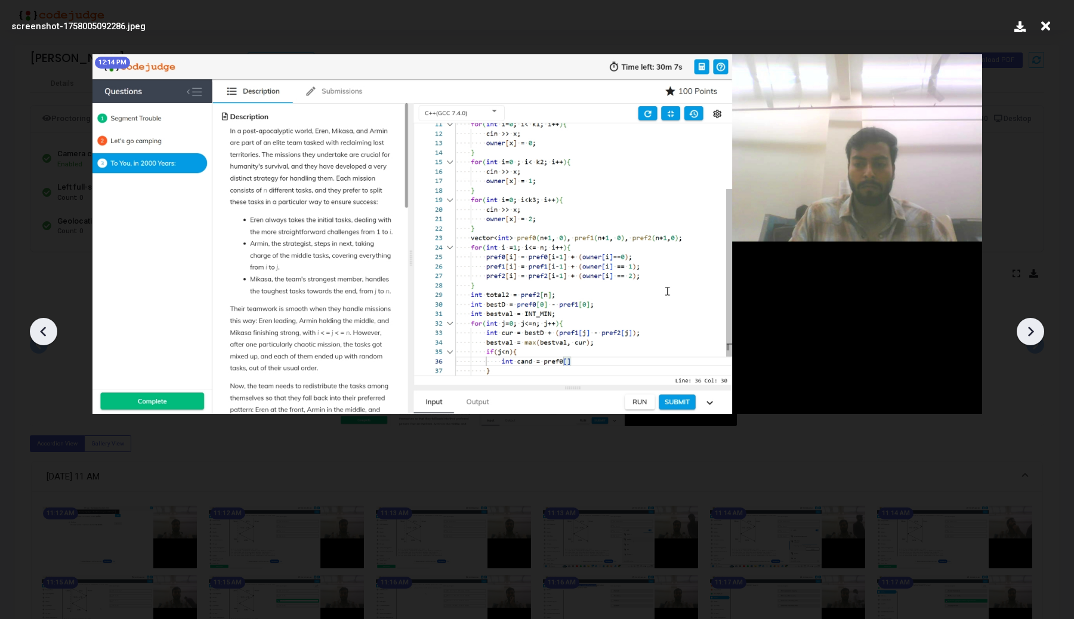
click at [1032, 325] on icon at bounding box center [1030, 332] width 18 height 18
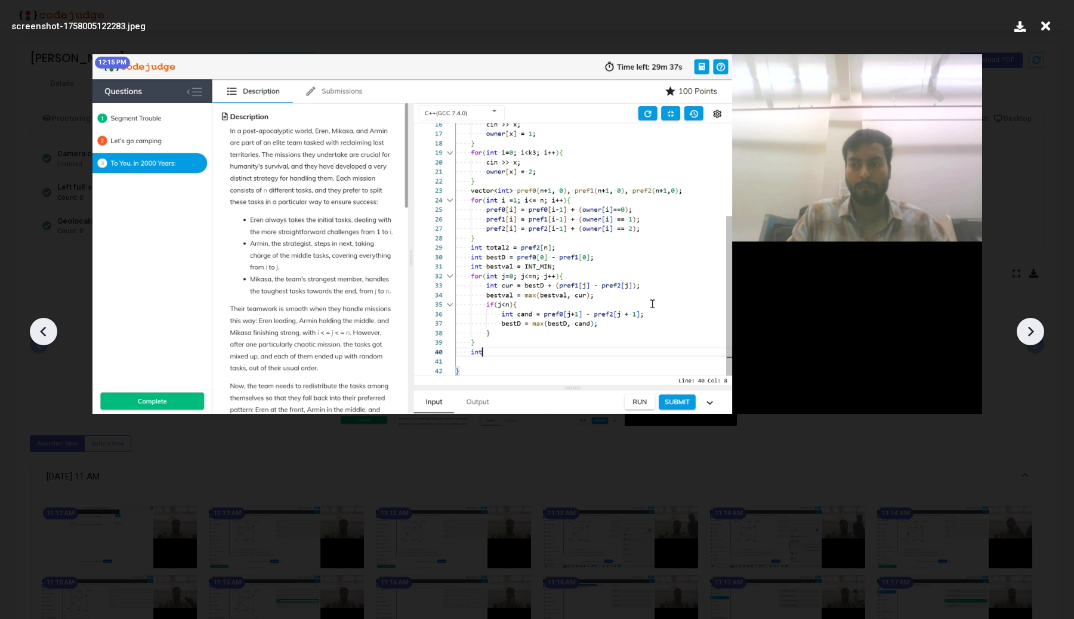
click at [1032, 325] on icon at bounding box center [1030, 332] width 18 height 18
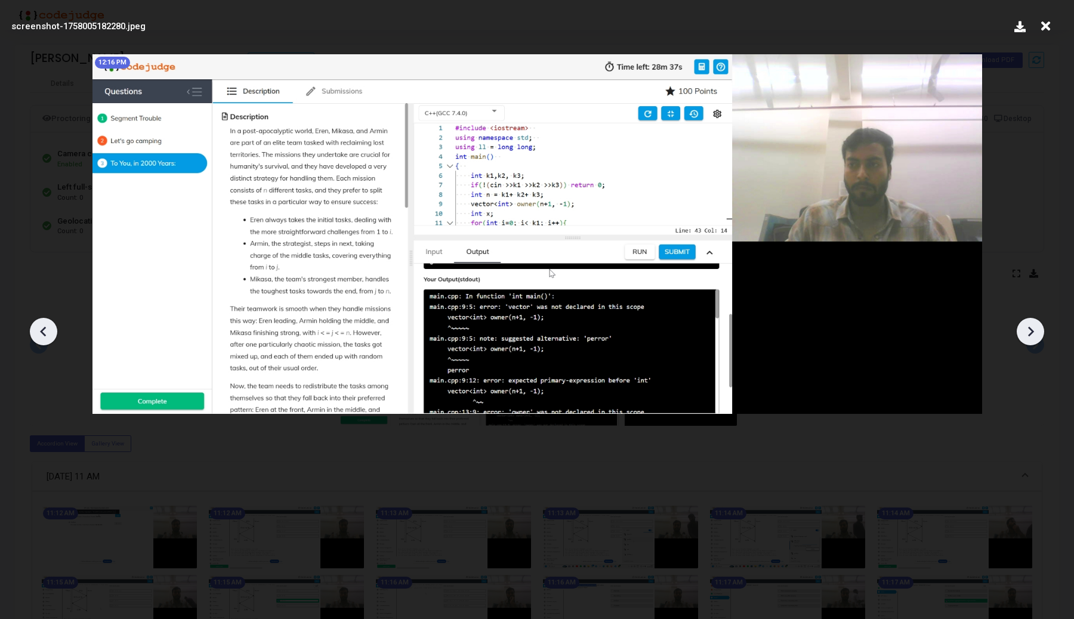
click at [1032, 325] on icon at bounding box center [1030, 332] width 18 height 18
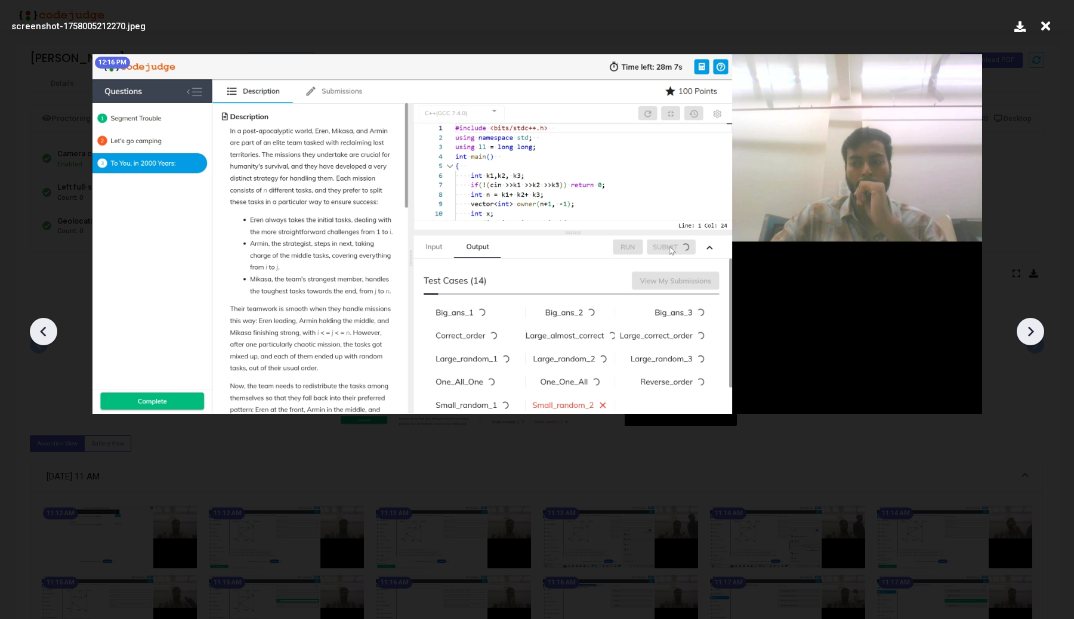
click at [1032, 325] on icon at bounding box center [1030, 332] width 18 height 18
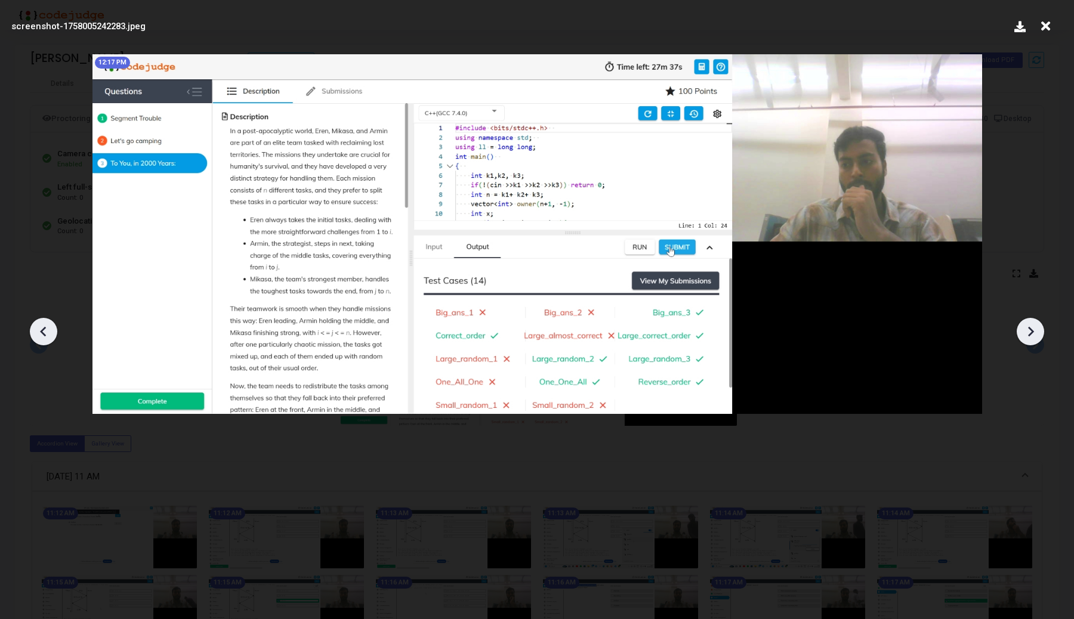
click at [1032, 325] on icon at bounding box center [1030, 332] width 18 height 18
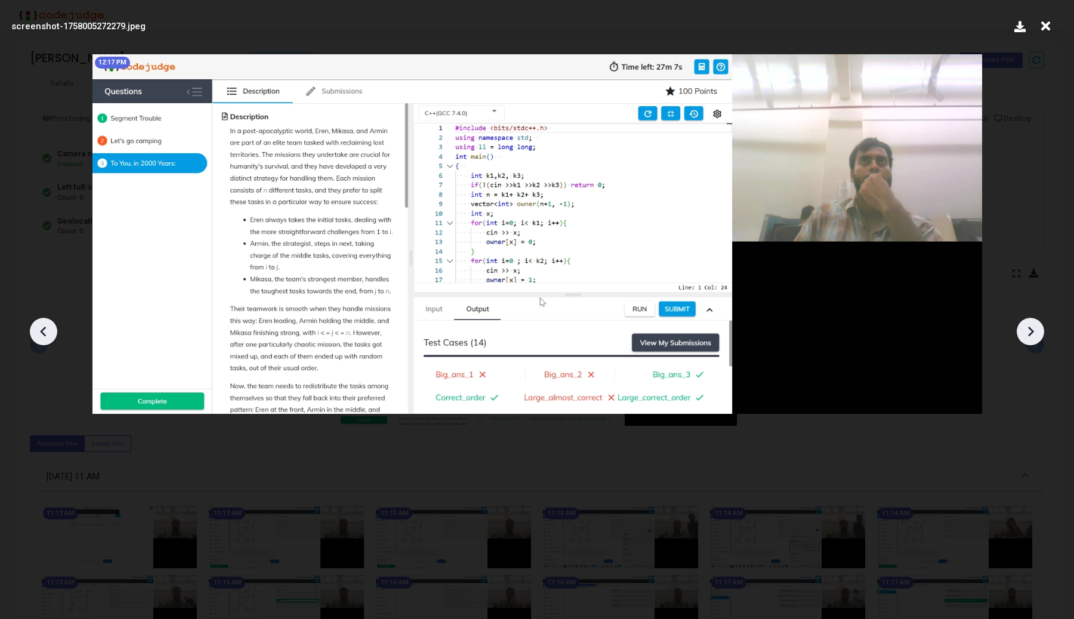
click at [1032, 325] on icon at bounding box center [1030, 332] width 18 height 18
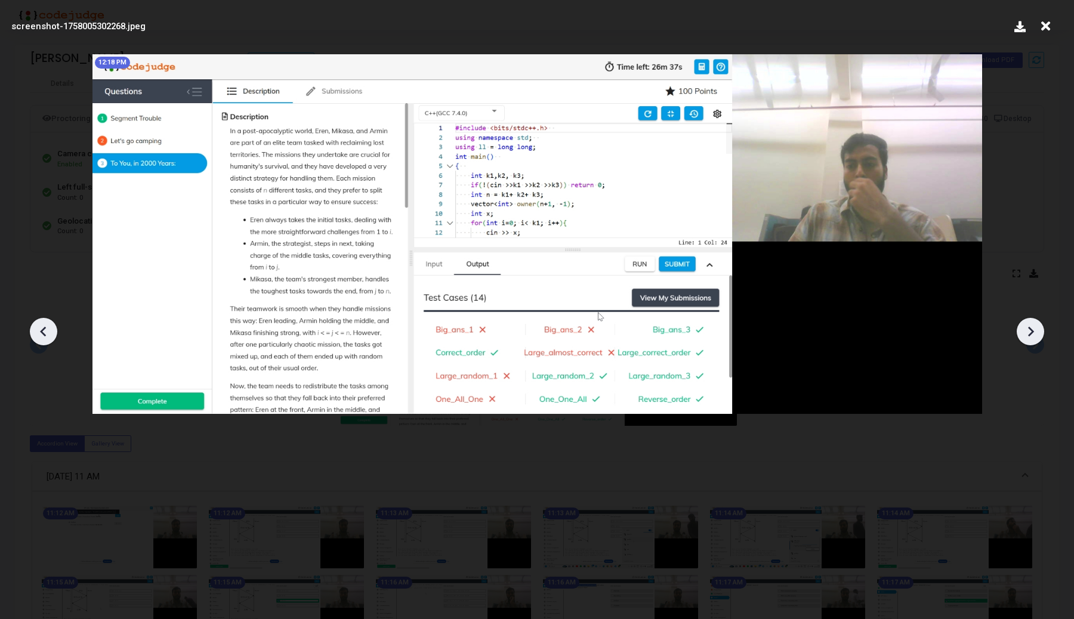
click at [1032, 325] on icon at bounding box center [1030, 332] width 18 height 18
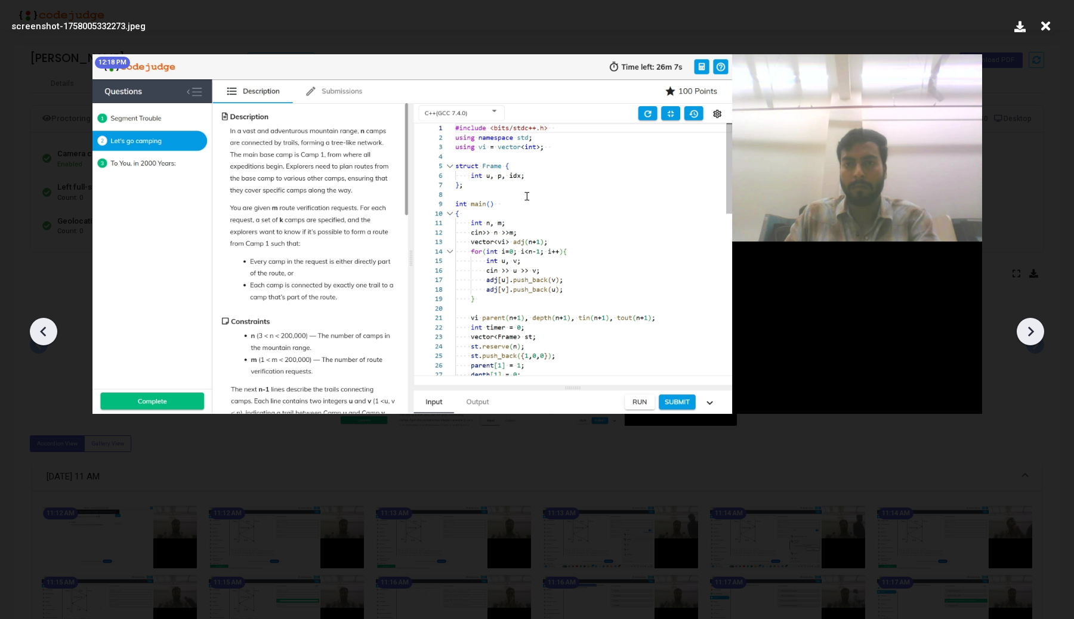
click at [1032, 325] on icon at bounding box center [1030, 332] width 18 height 18
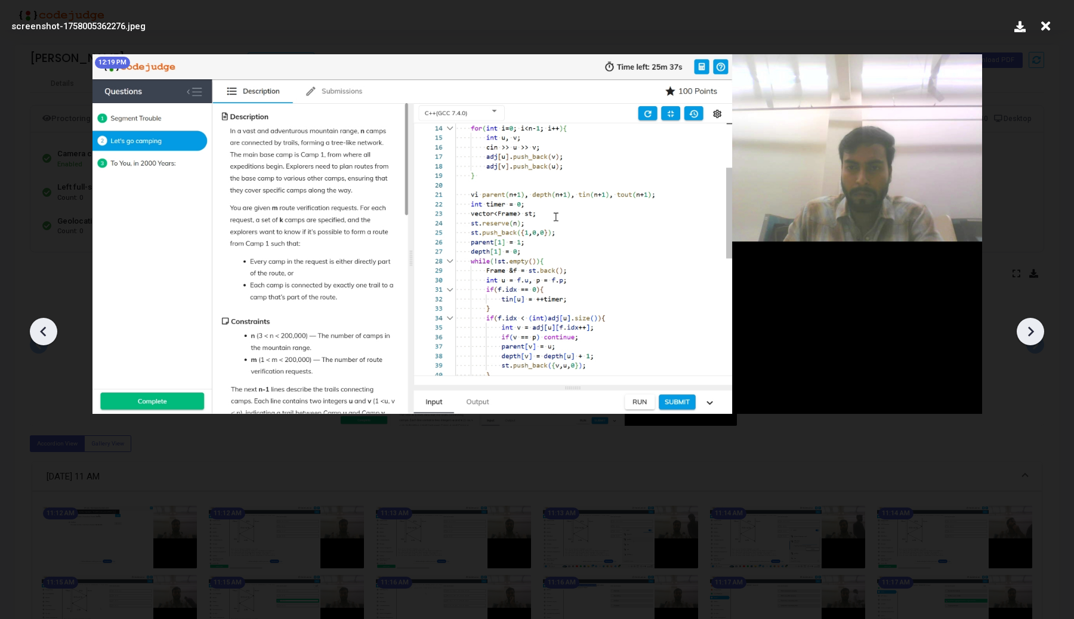
click at [1032, 325] on icon at bounding box center [1030, 332] width 18 height 18
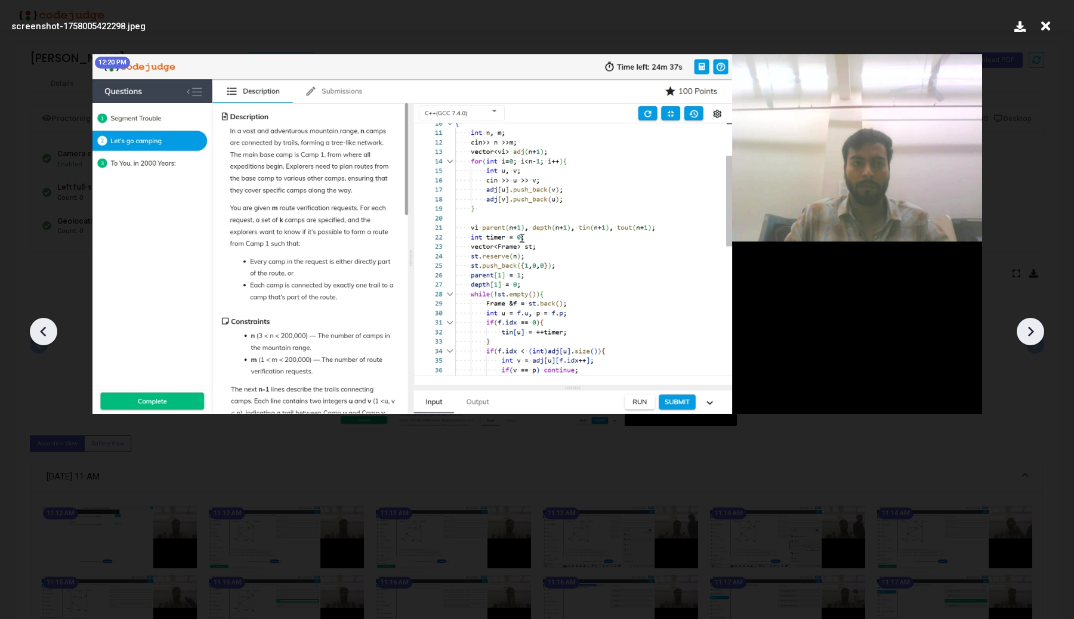
click at [1032, 325] on icon at bounding box center [1030, 332] width 18 height 18
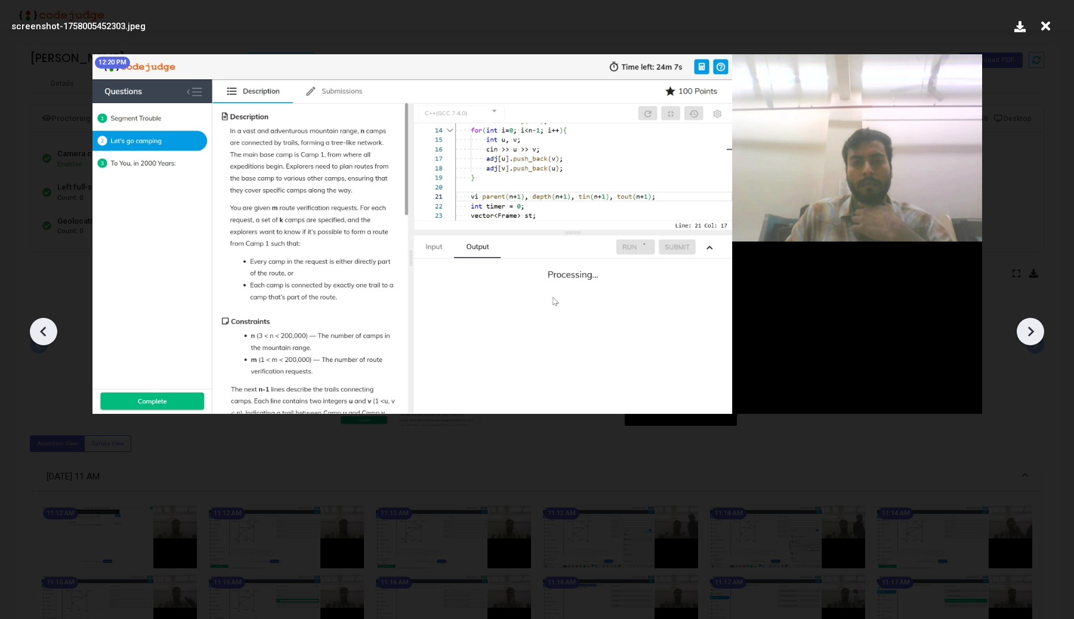
click at [48, 330] on icon at bounding box center [44, 332] width 18 height 18
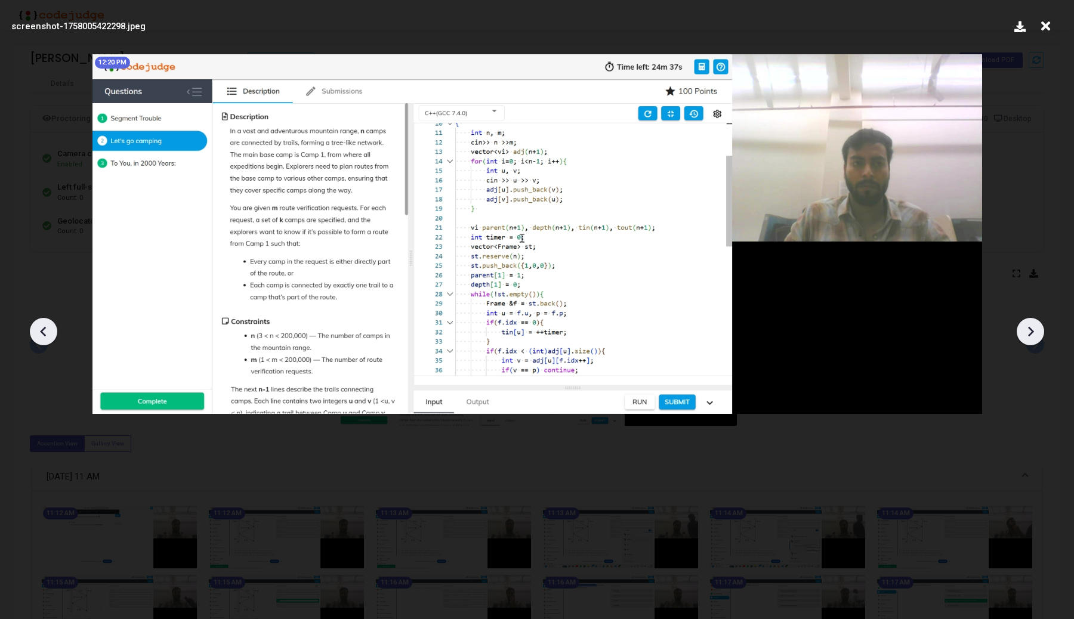
click at [48, 330] on icon at bounding box center [44, 332] width 18 height 18
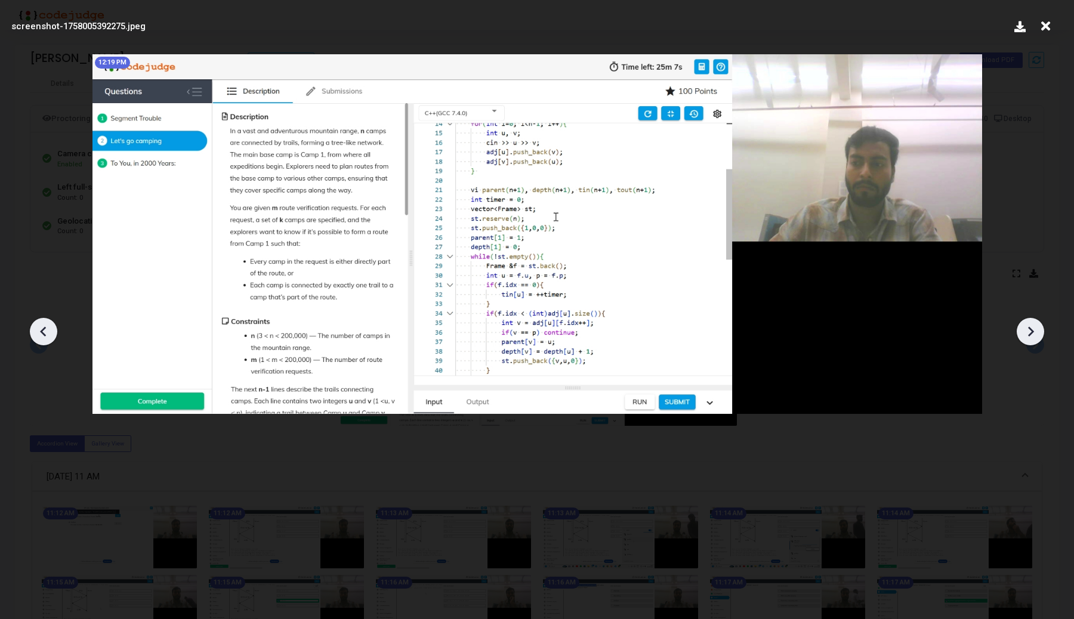
click at [48, 331] on icon at bounding box center [44, 332] width 18 height 18
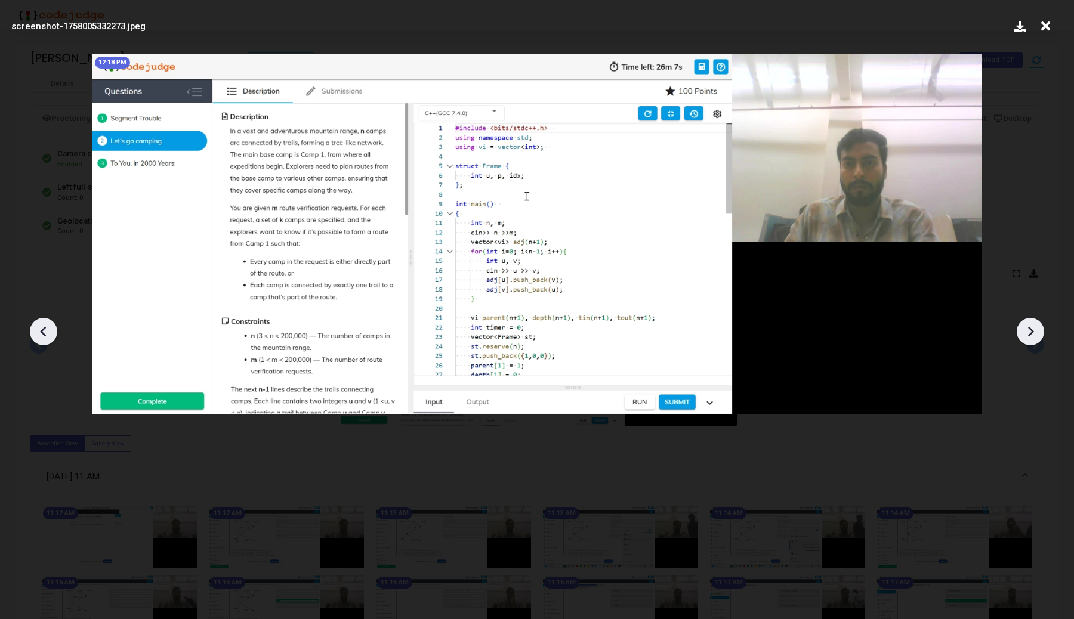
click at [48, 331] on icon at bounding box center [44, 332] width 18 height 18
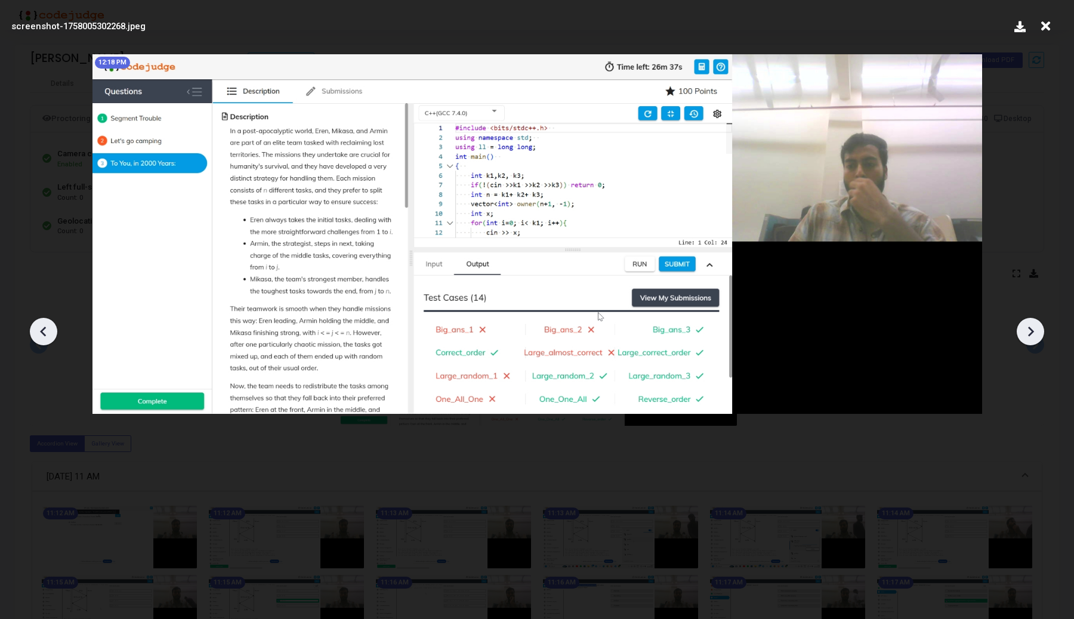
click at [1020, 328] on div at bounding box center [1030, 331] width 27 height 27
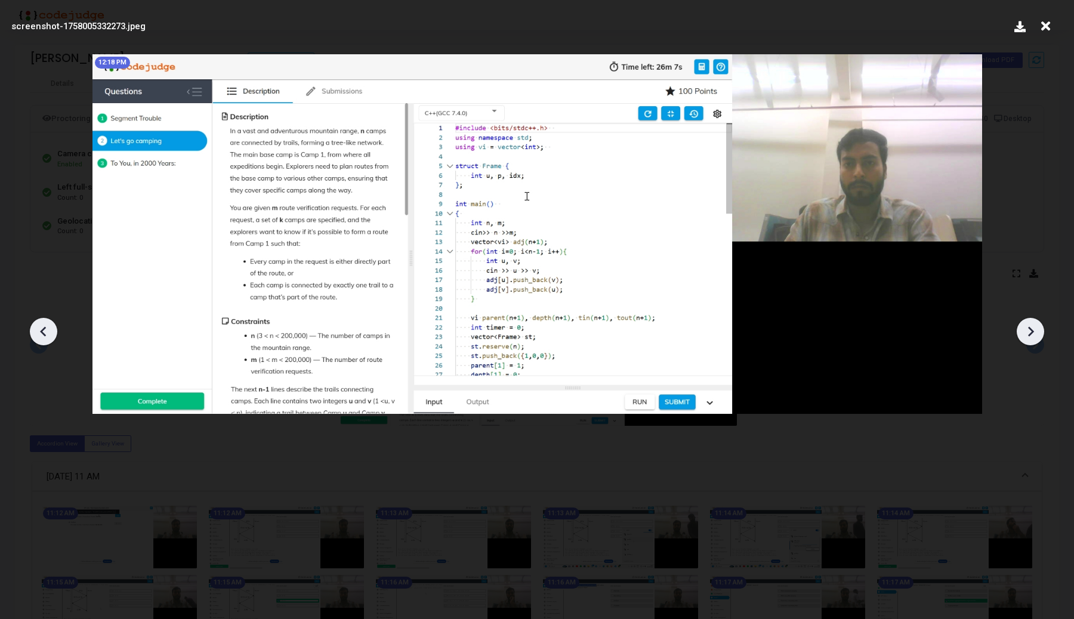
click at [1020, 328] on div at bounding box center [1030, 331] width 27 height 27
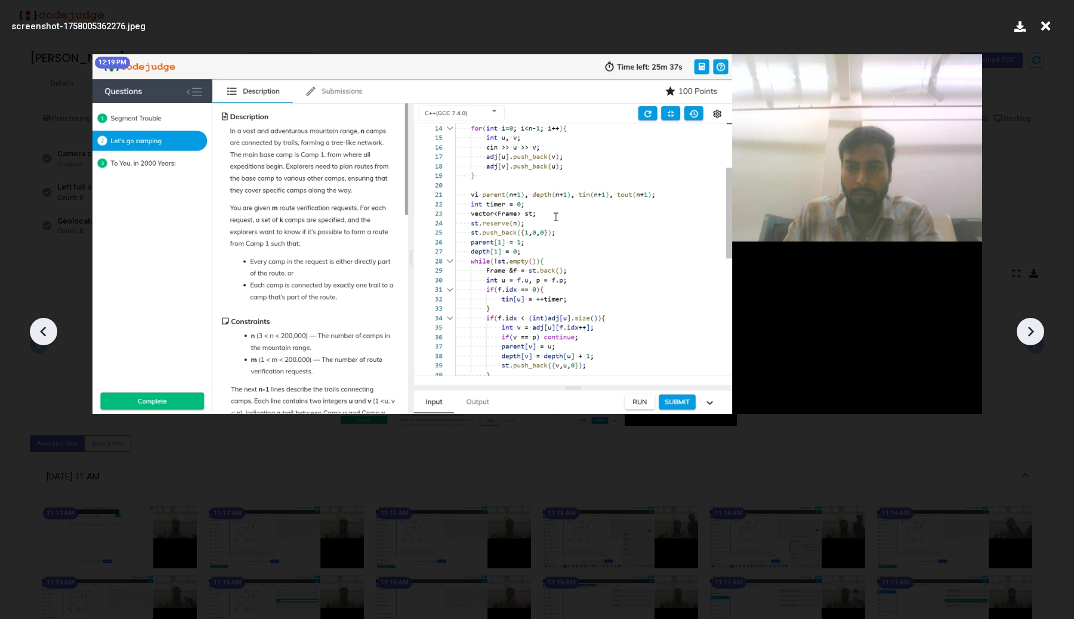
click at [1020, 328] on div at bounding box center [1030, 331] width 27 height 27
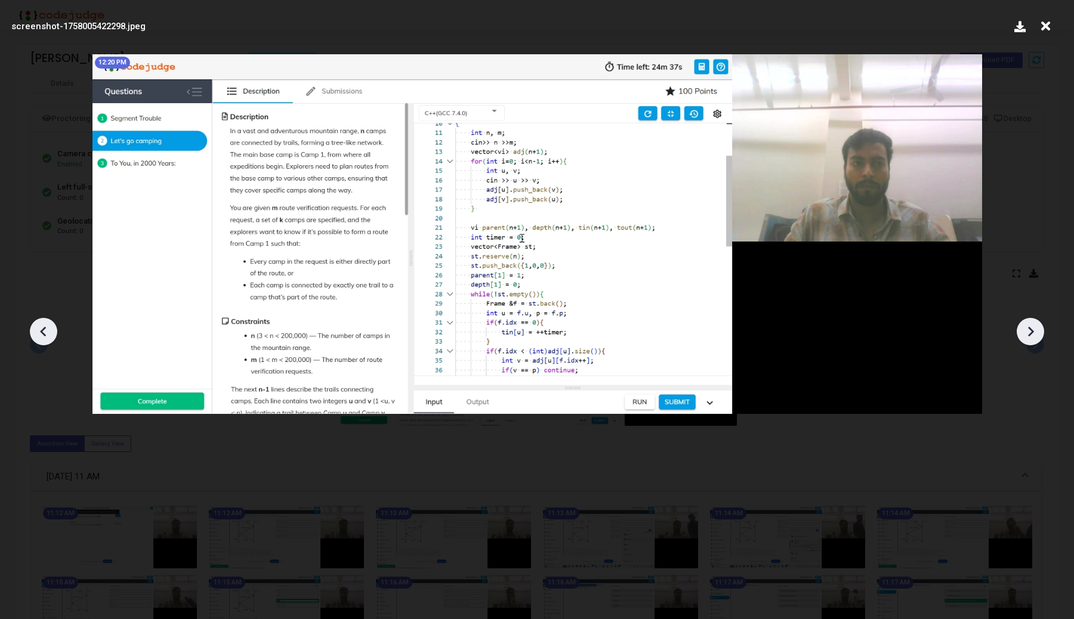
click at [1020, 328] on div at bounding box center [1030, 331] width 27 height 27
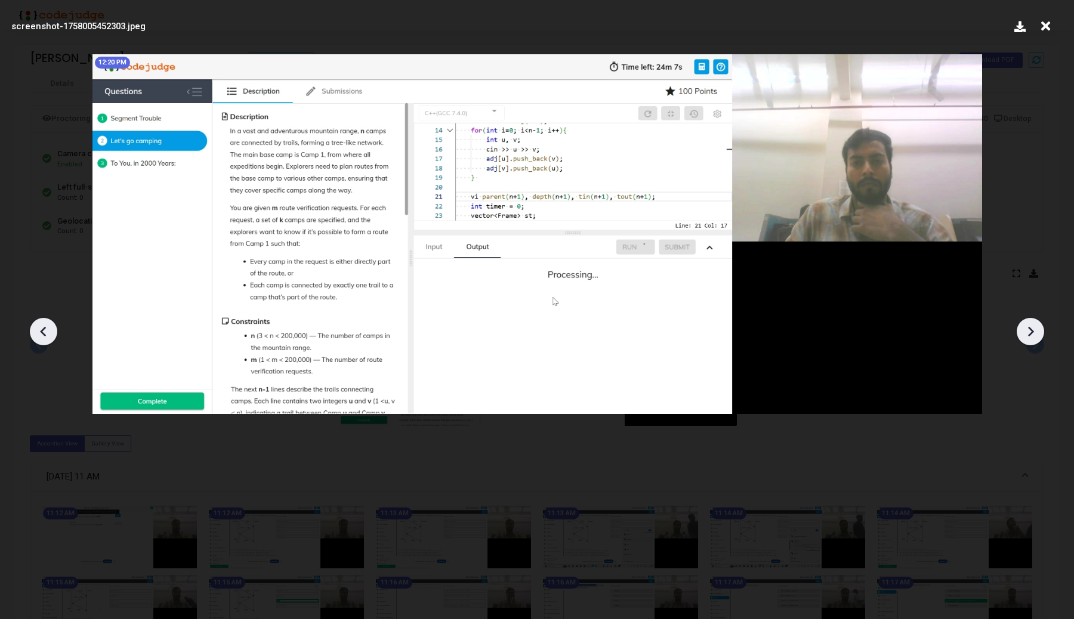
click at [1020, 328] on div at bounding box center [1030, 331] width 27 height 27
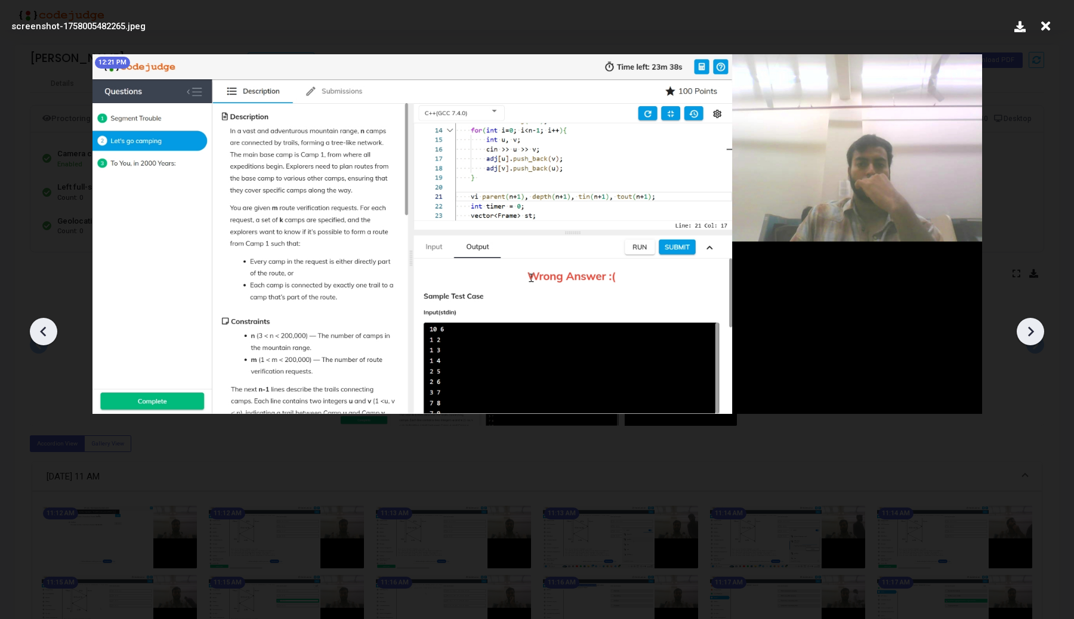
click at [1020, 328] on div at bounding box center [1030, 331] width 27 height 27
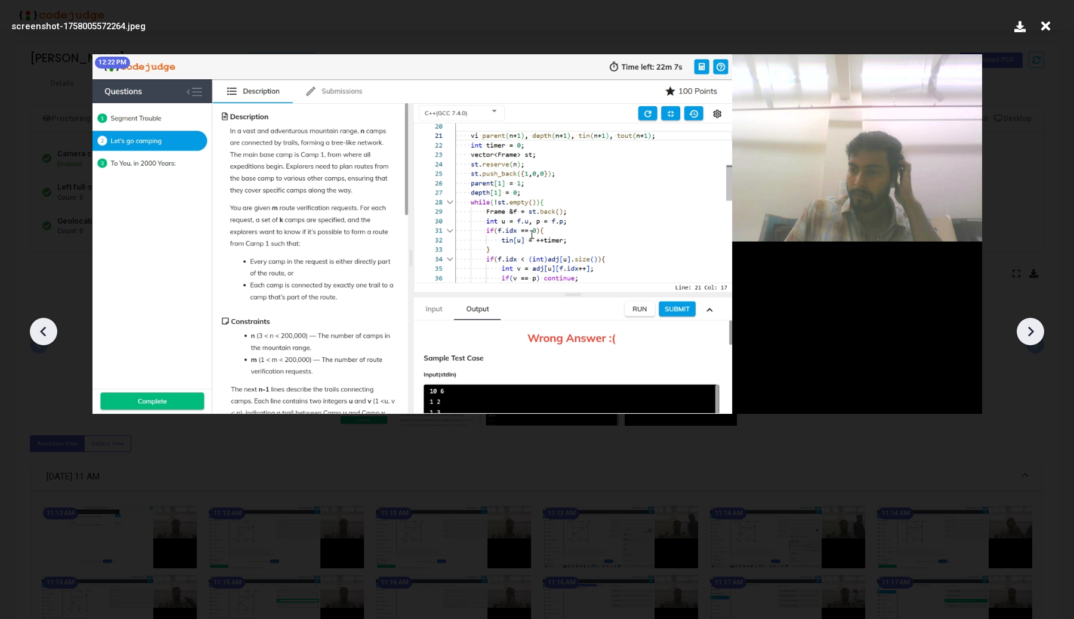
click at [1020, 328] on div at bounding box center [1030, 331] width 27 height 27
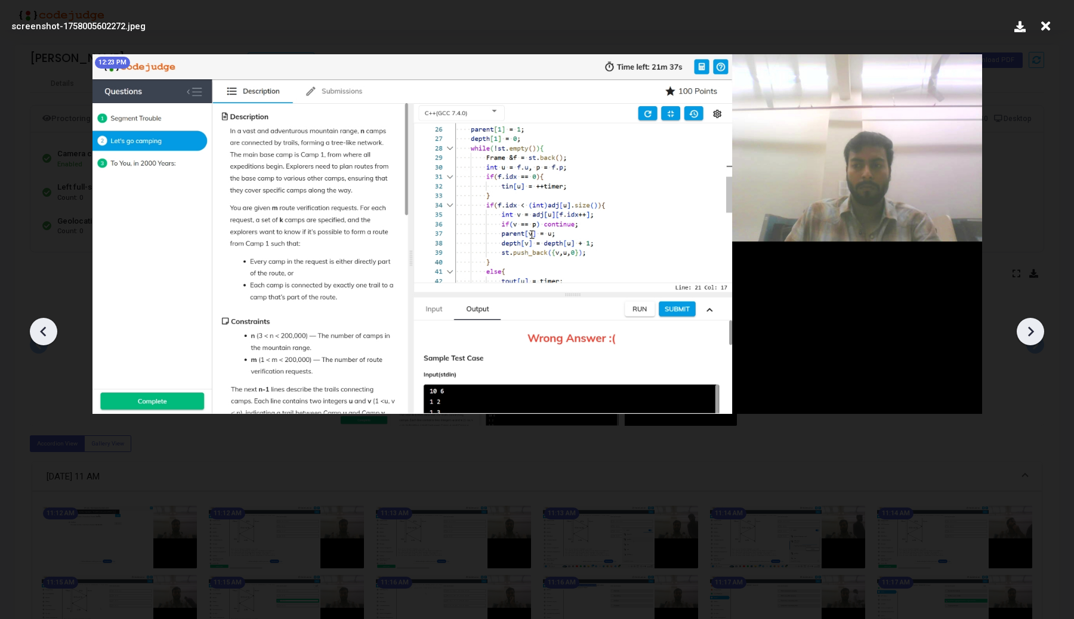
click at [1020, 328] on div at bounding box center [1030, 331] width 27 height 27
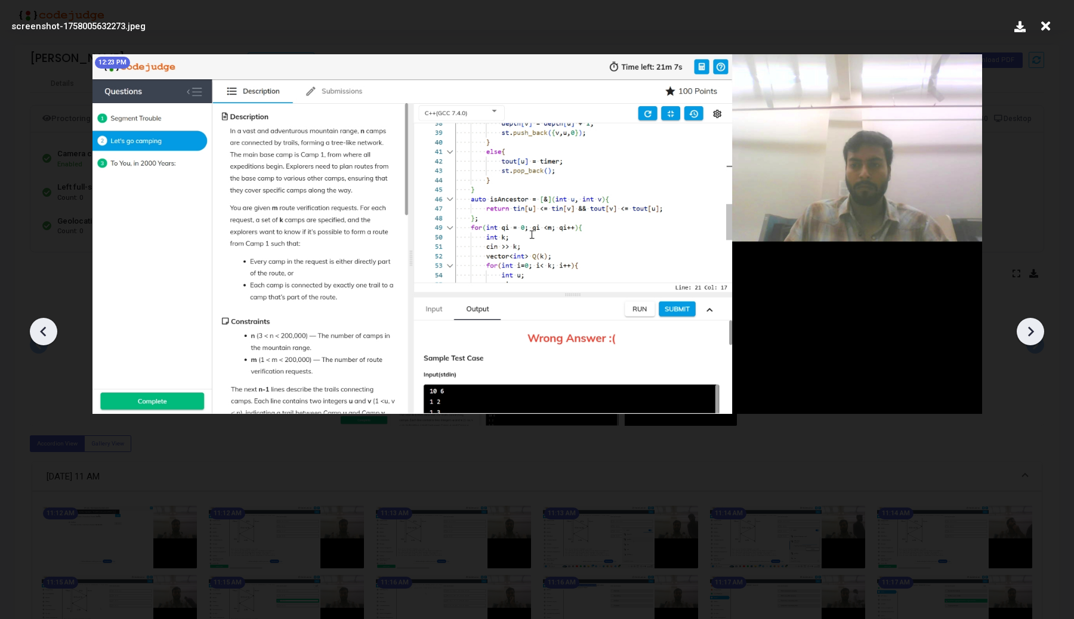
click at [1020, 328] on div at bounding box center [1030, 331] width 27 height 27
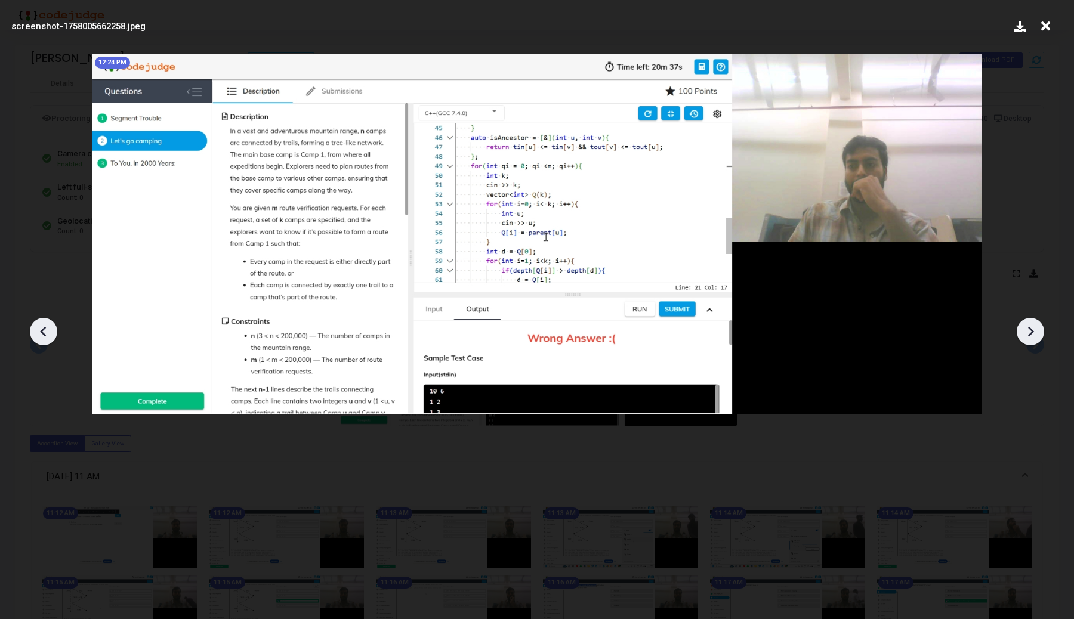
click at [1020, 328] on div at bounding box center [1030, 331] width 27 height 27
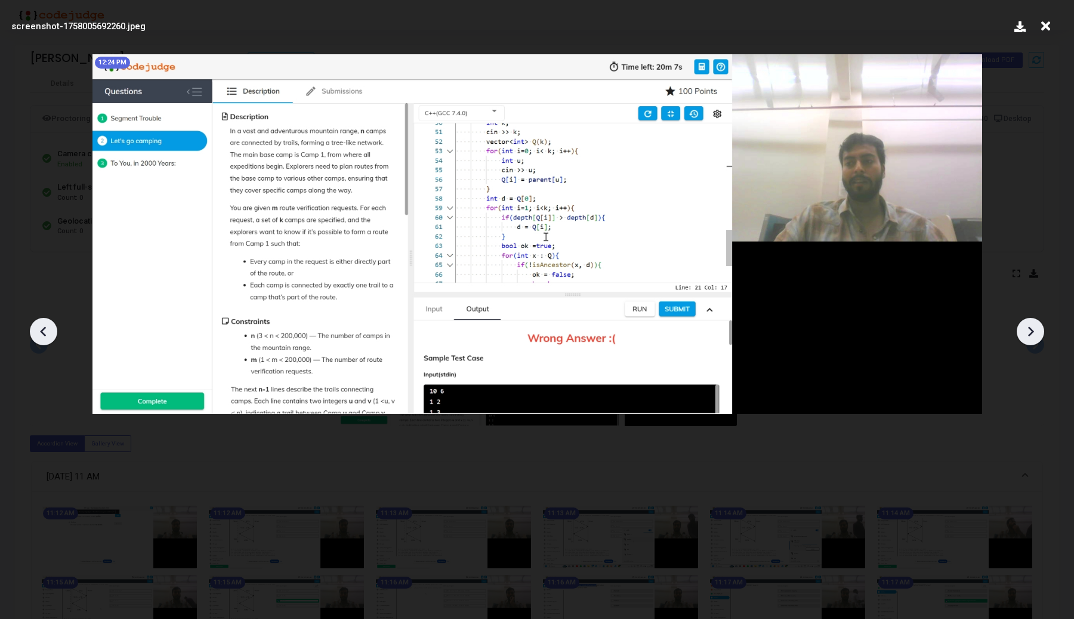
click at [1020, 328] on div at bounding box center [1030, 331] width 27 height 27
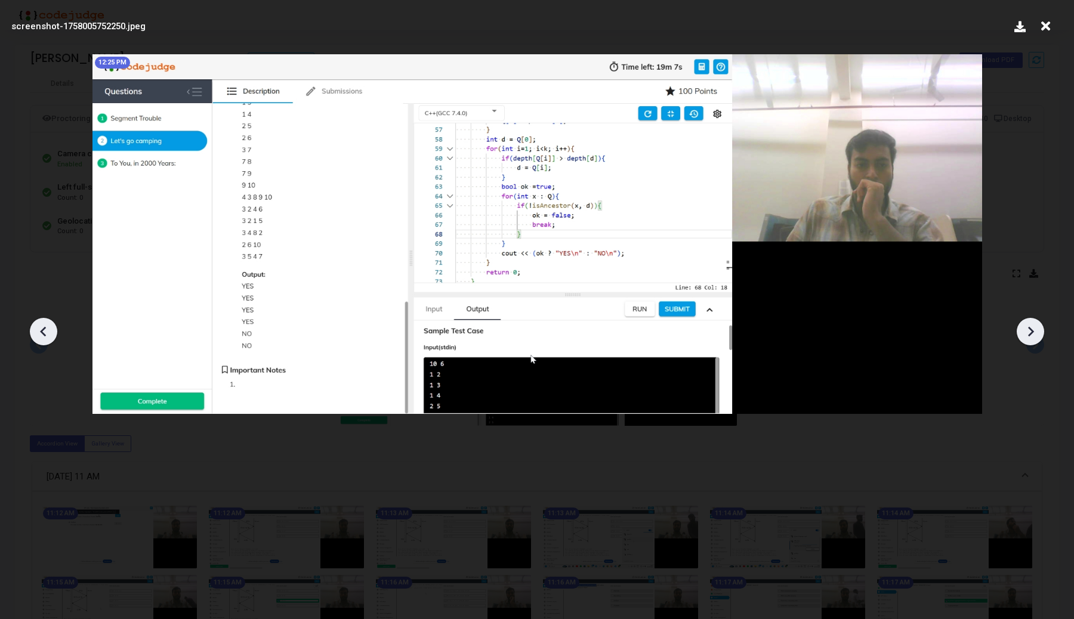
click at [36, 326] on icon at bounding box center [44, 332] width 18 height 18
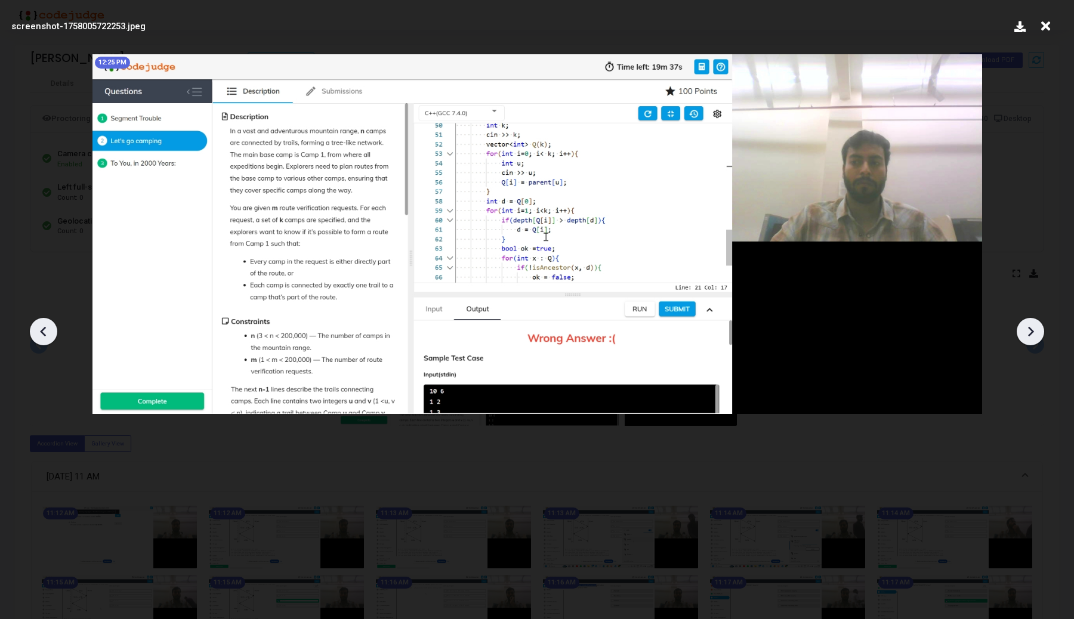
click at [36, 326] on icon at bounding box center [44, 332] width 18 height 18
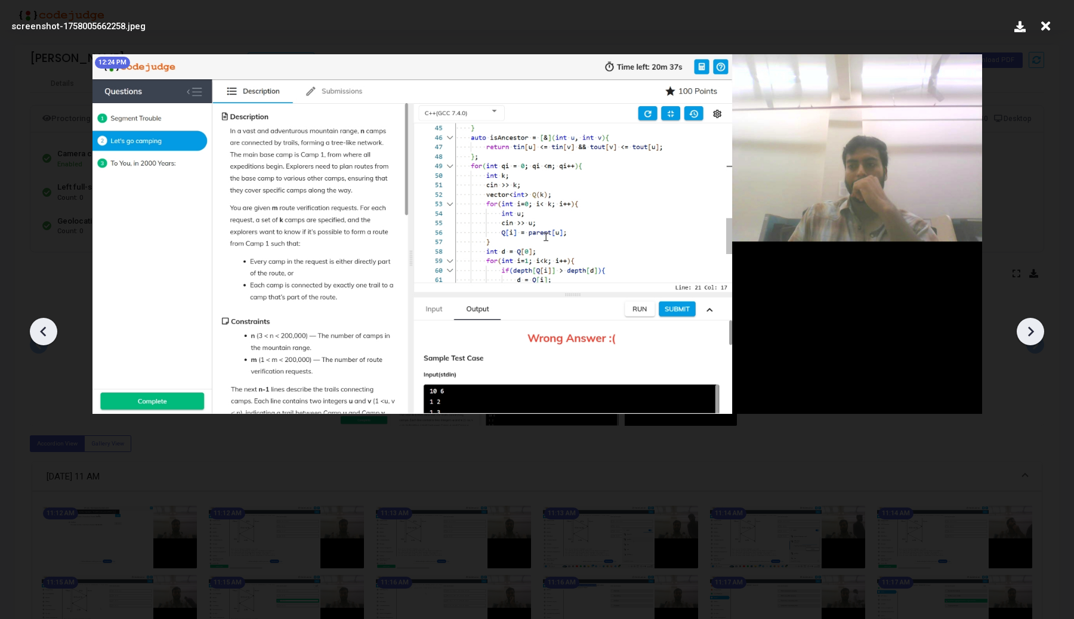
click at [1028, 335] on icon at bounding box center [1030, 332] width 18 height 18
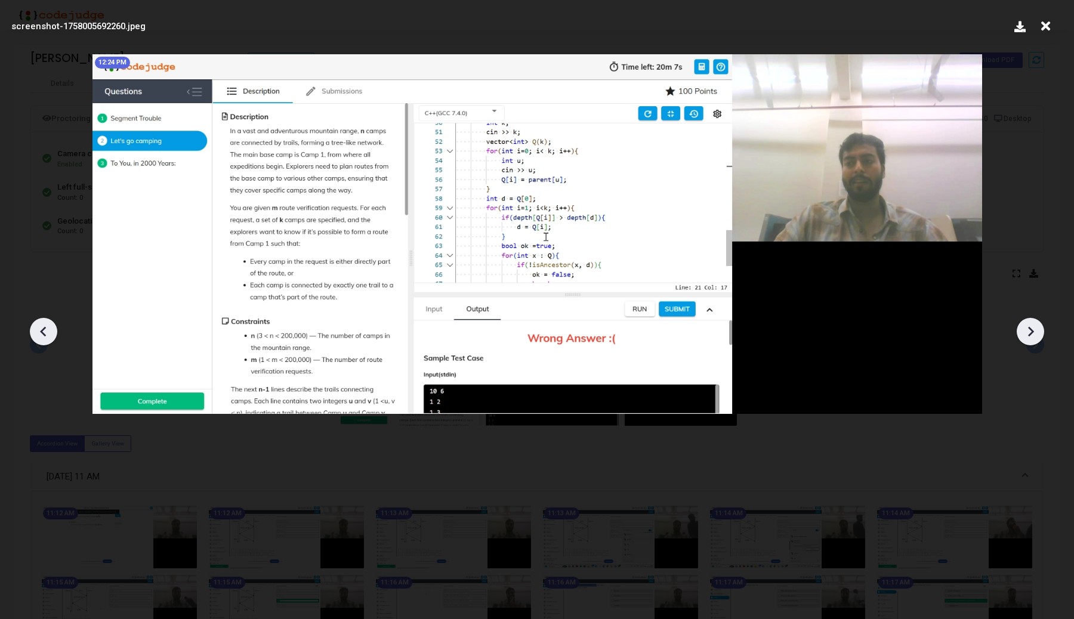
click at [1029, 336] on icon at bounding box center [1030, 332] width 18 height 18
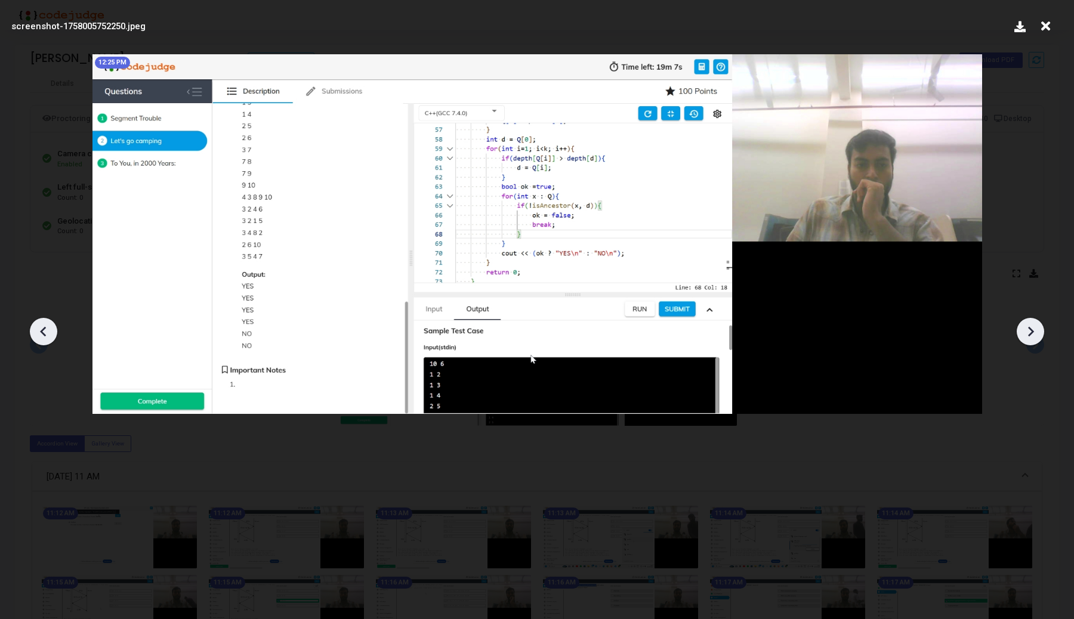
click at [1029, 336] on icon at bounding box center [1030, 332] width 18 height 18
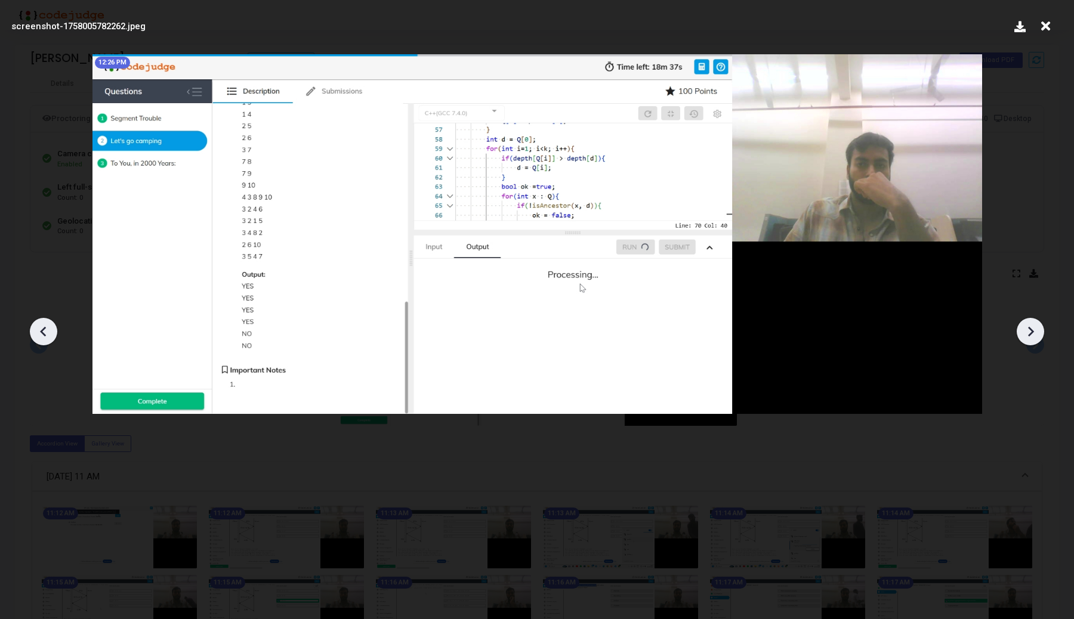
click at [1029, 336] on icon at bounding box center [1031, 332] width 6 height 10
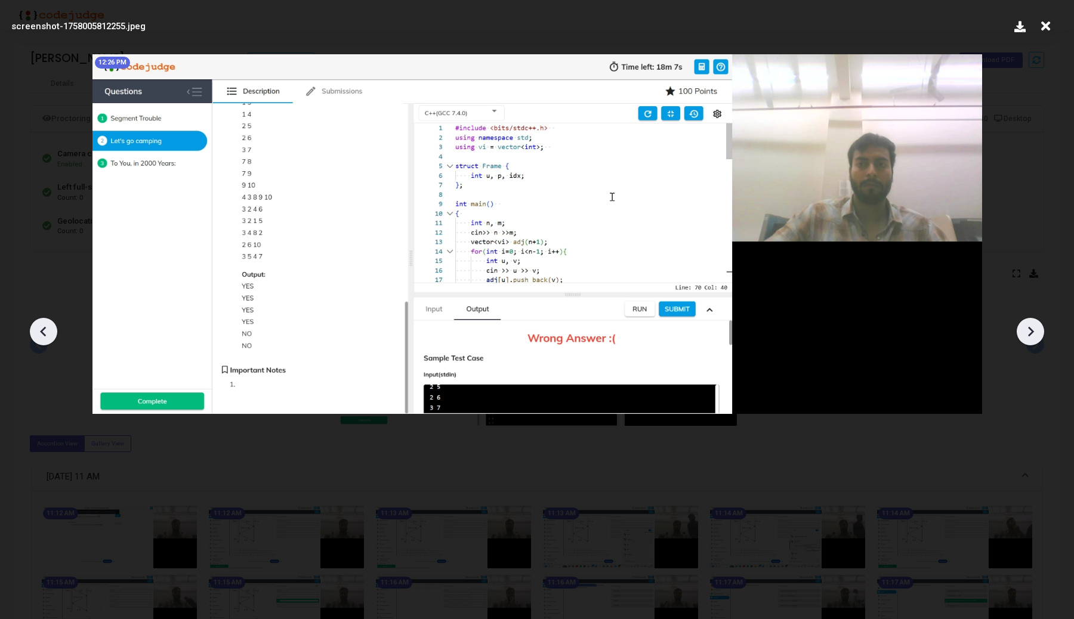
click at [1028, 336] on icon at bounding box center [1030, 332] width 18 height 18
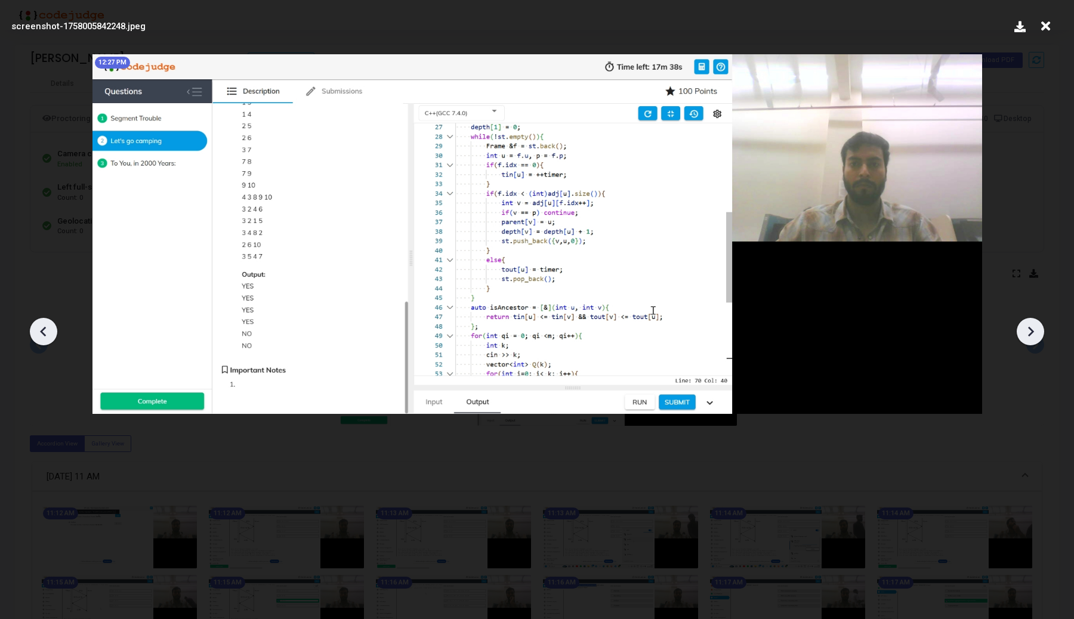
click at [1028, 336] on icon at bounding box center [1030, 332] width 18 height 18
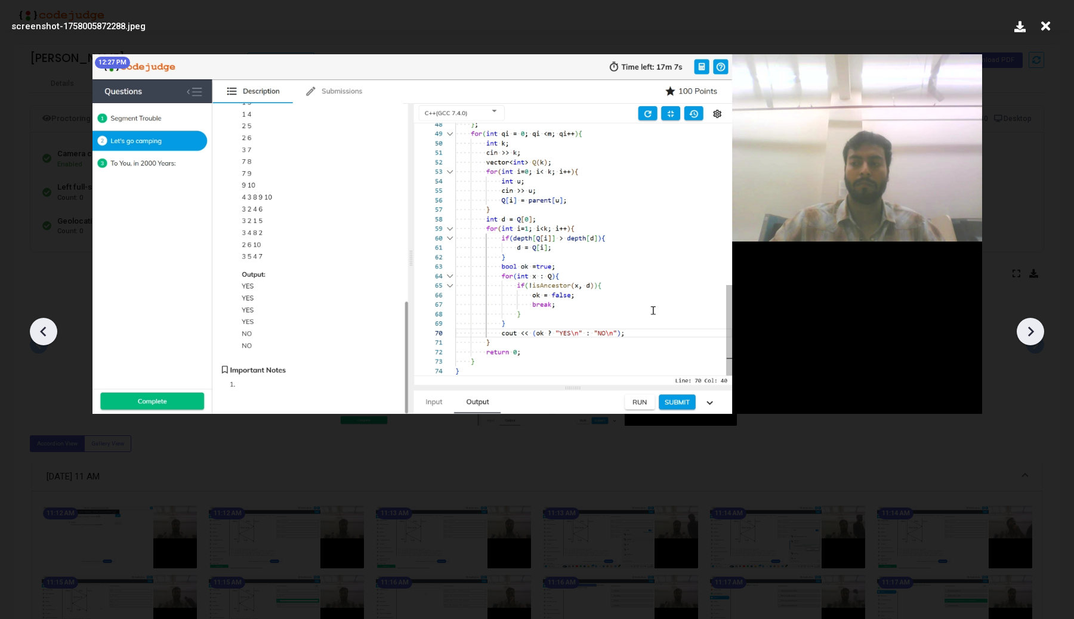
click at [1028, 336] on icon at bounding box center [1030, 332] width 18 height 18
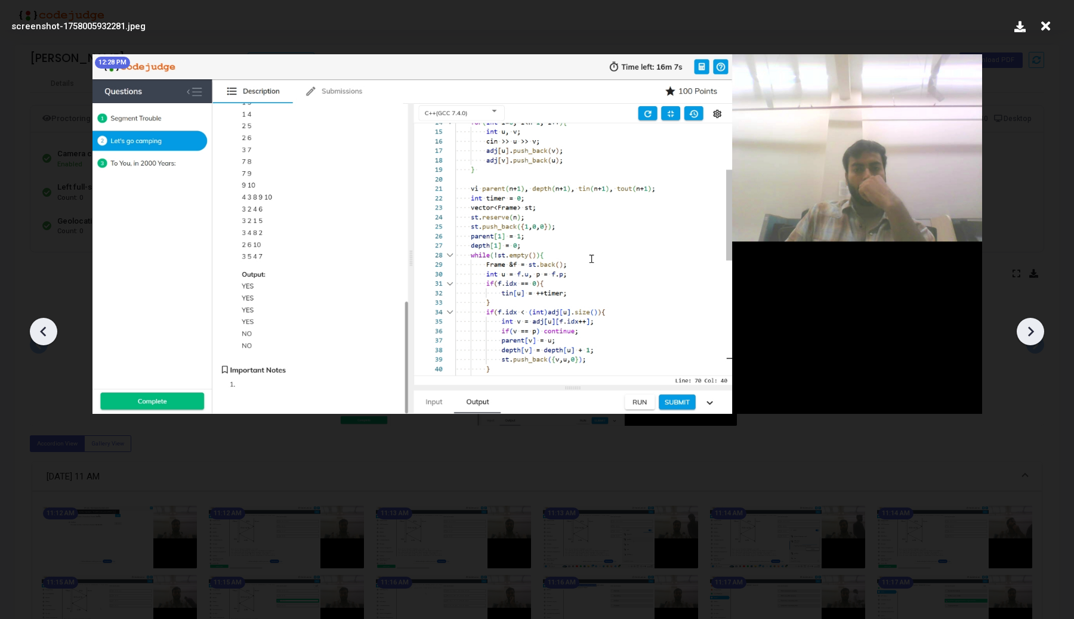
click at [1028, 336] on icon at bounding box center [1030, 332] width 18 height 18
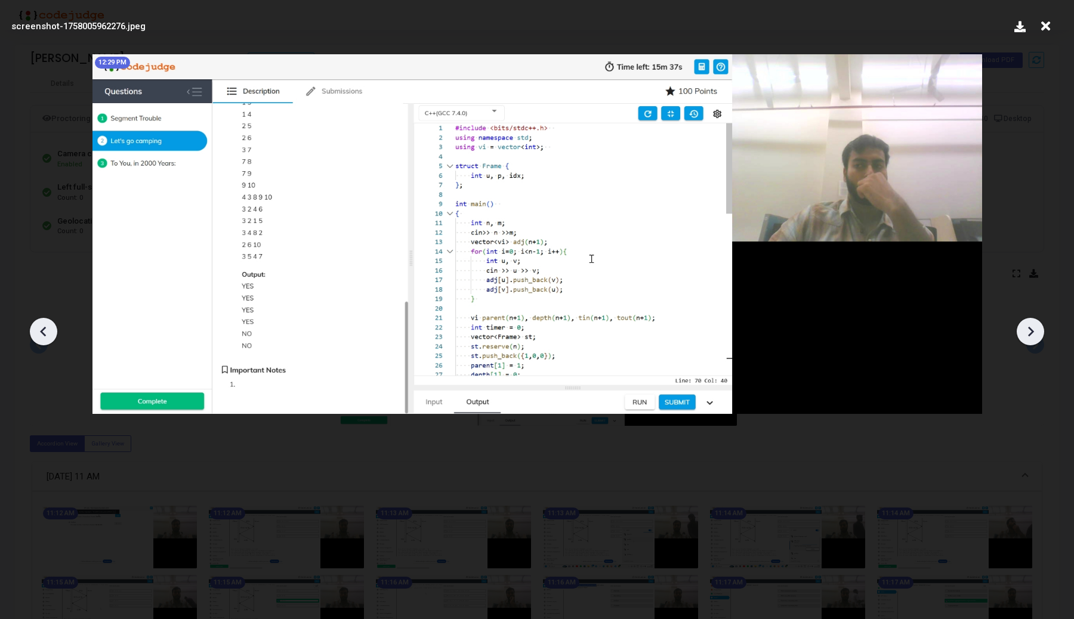
click at [40, 322] on div at bounding box center [43, 331] width 27 height 27
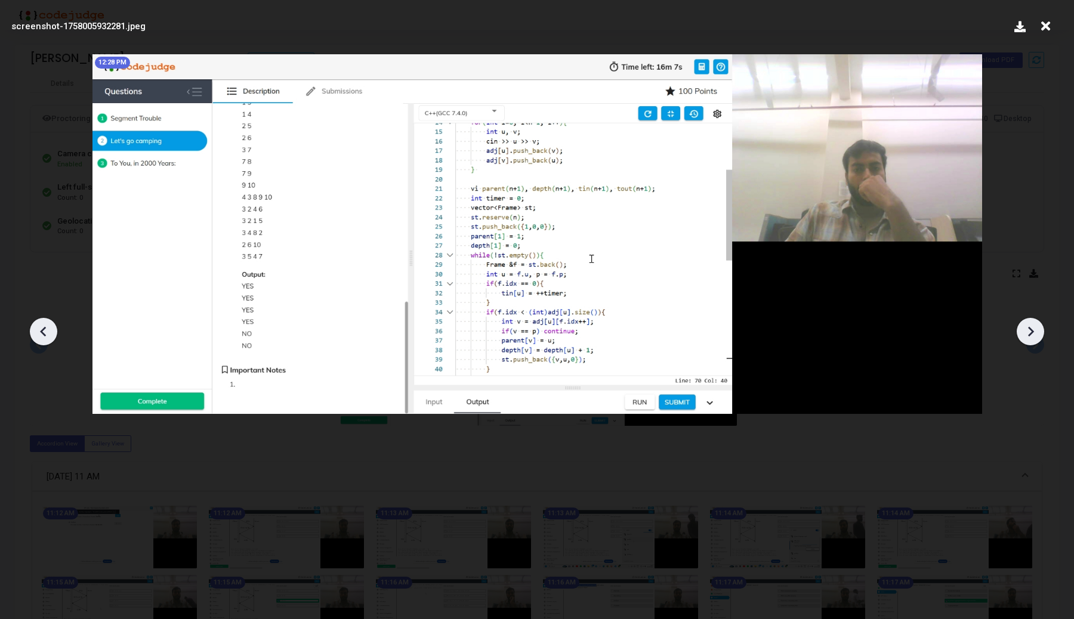
click at [40, 322] on div at bounding box center [43, 331] width 27 height 27
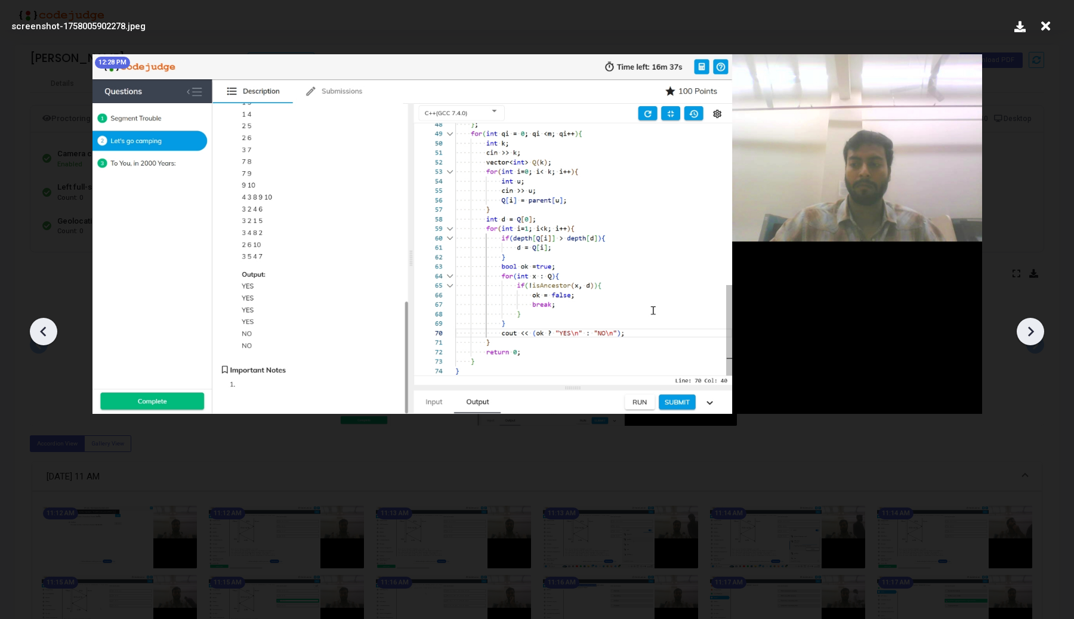
click at [1020, 335] on div at bounding box center [1030, 331] width 27 height 27
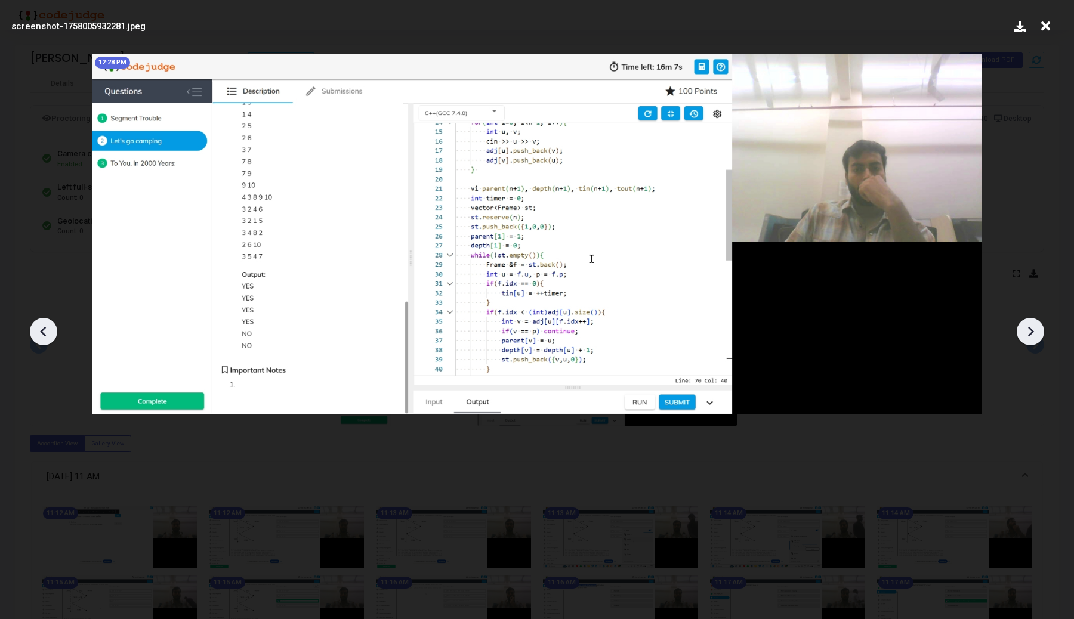
click at [1020, 335] on div at bounding box center [1030, 331] width 27 height 27
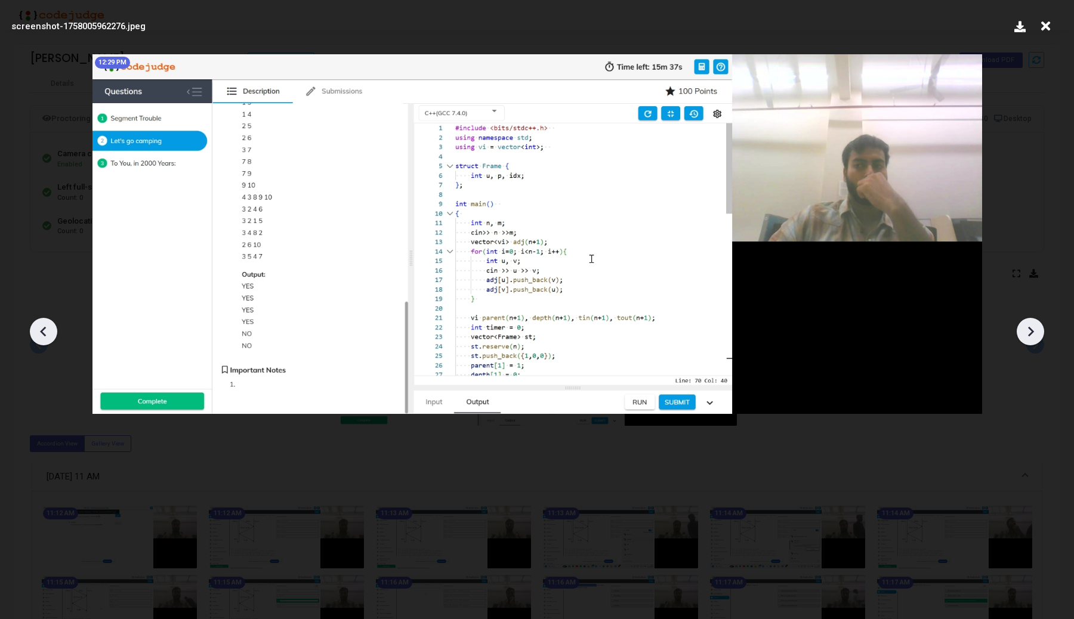
click at [1020, 335] on div at bounding box center [1030, 331] width 27 height 27
click at [1021, 335] on icon at bounding box center [1030, 332] width 18 height 18
click at [1022, 335] on icon at bounding box center [1030, 332] width 18 height 18
click at [1023, 335] on icon at bounding box center [1030, 332] width 18 height 18
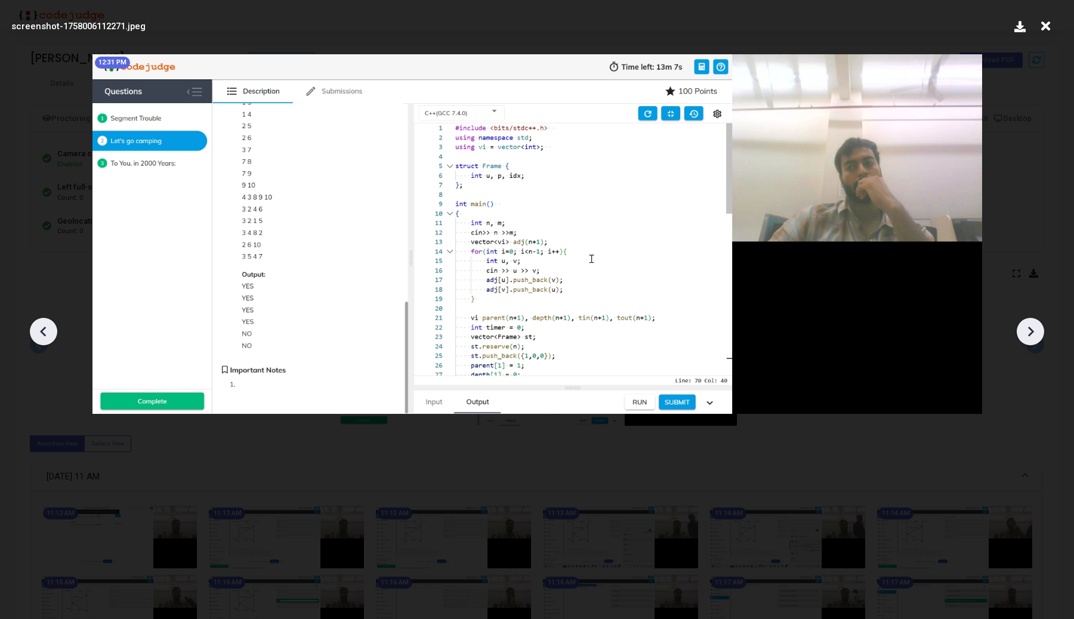
click at [1023, 335] on icon at bounding box center [1030, 332] width 18 height 18
click at [1024, 335] on icon at bounding box center [1030, 332] width 18 height 18
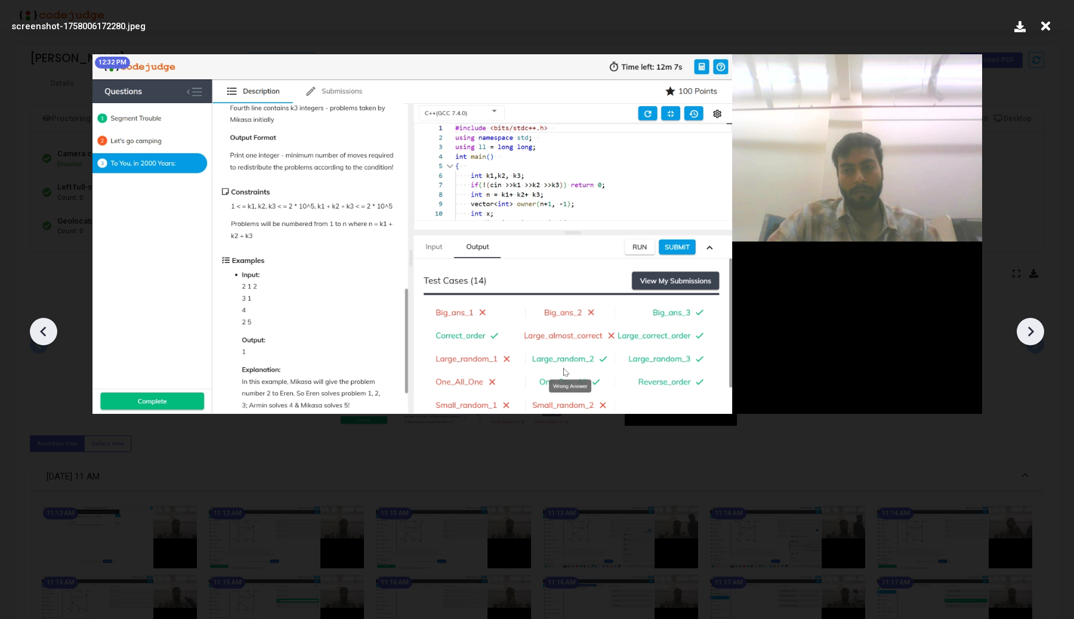
click at [1024, 335] on icon at bounding box center [1030, 332] width 18 height 18
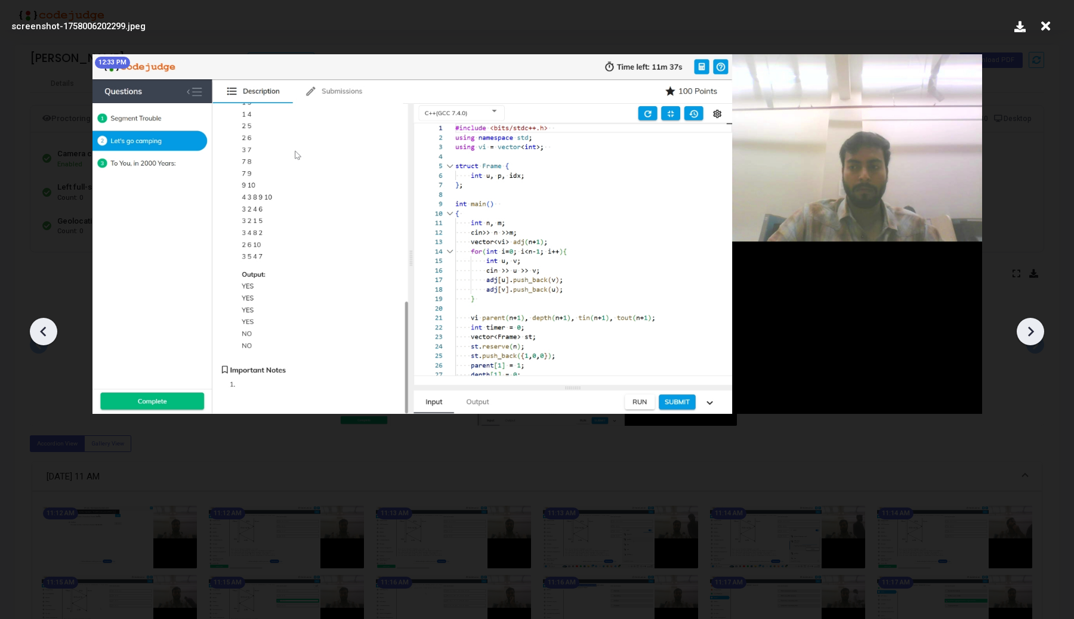
click at [1024, 335] on icon at bounding box center [1030, 332] width 18 height 18
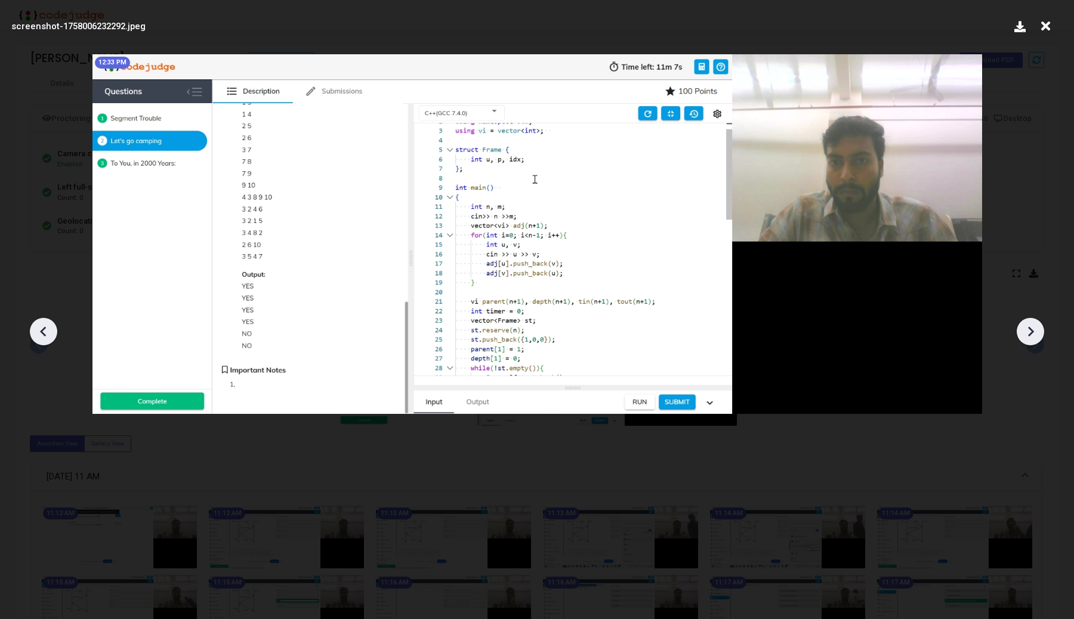
click at [1024, 335] on icon at bounding box center [1030, 332] width 18 height 18
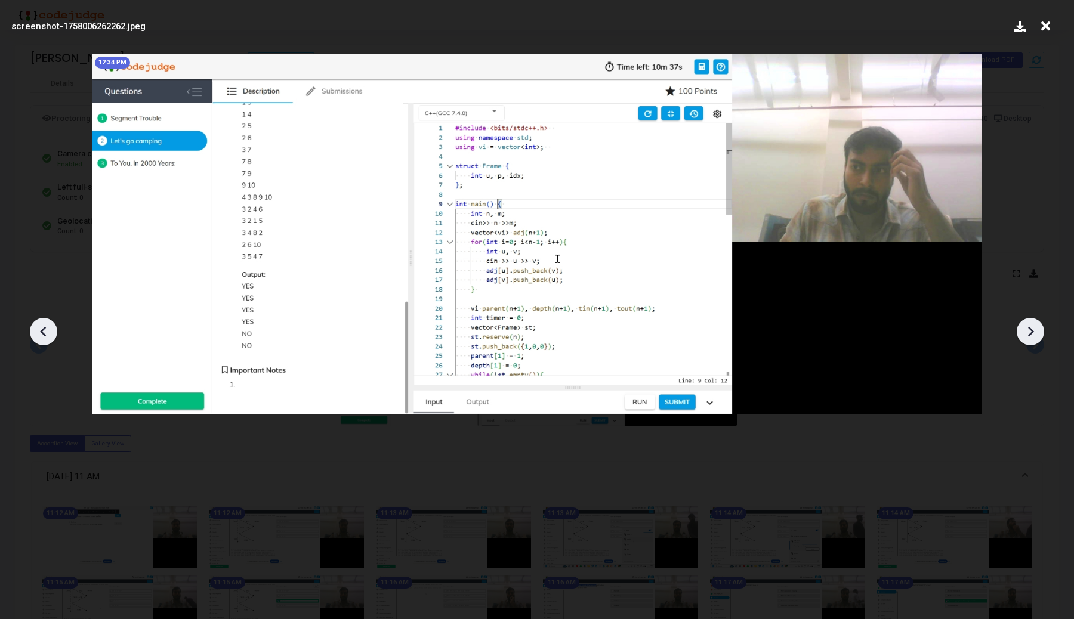
click at [1024, 336] on icon at bounding box center [1030, 332] width 18 height 18
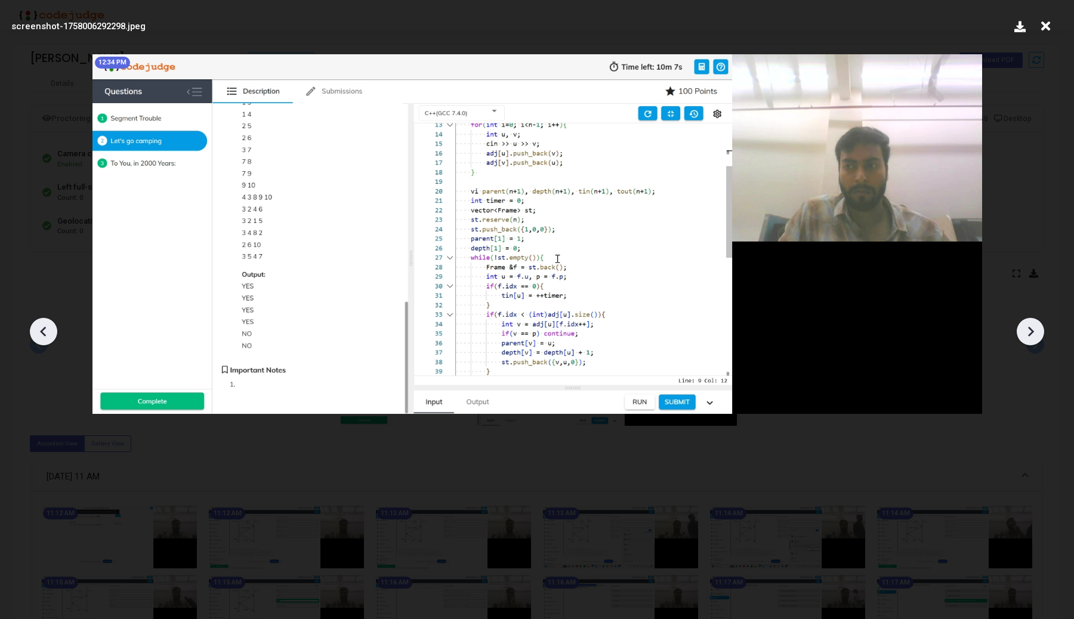
click at [1024, 336] on icon at bounding box center [1030, 332] width 18 height 18
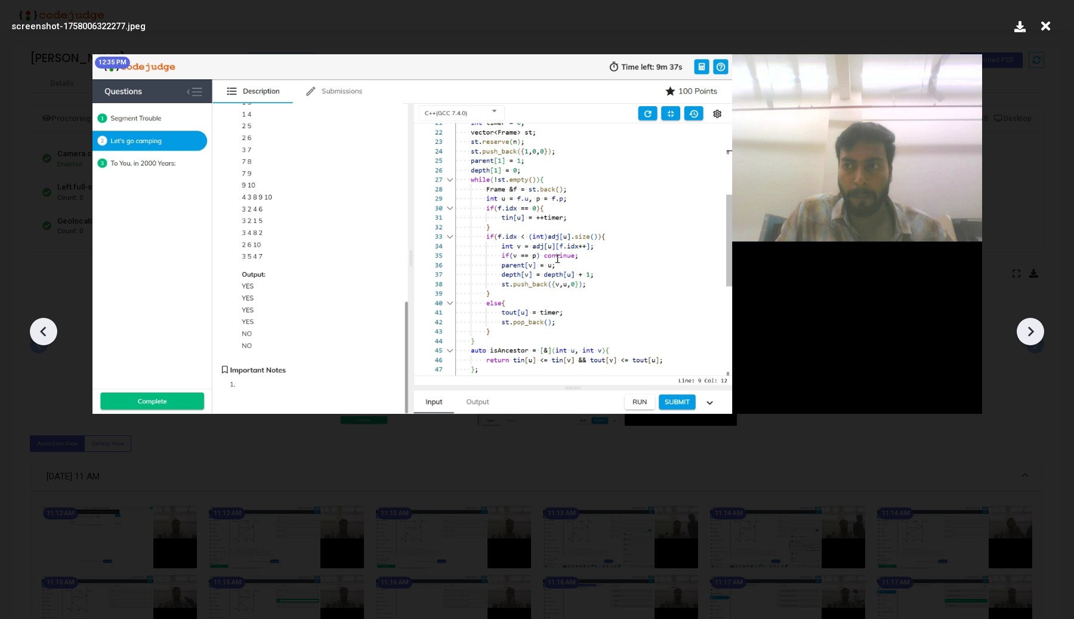
click at [1024, 336] on icon at bounding box center [1030, 332] width 18 height 18
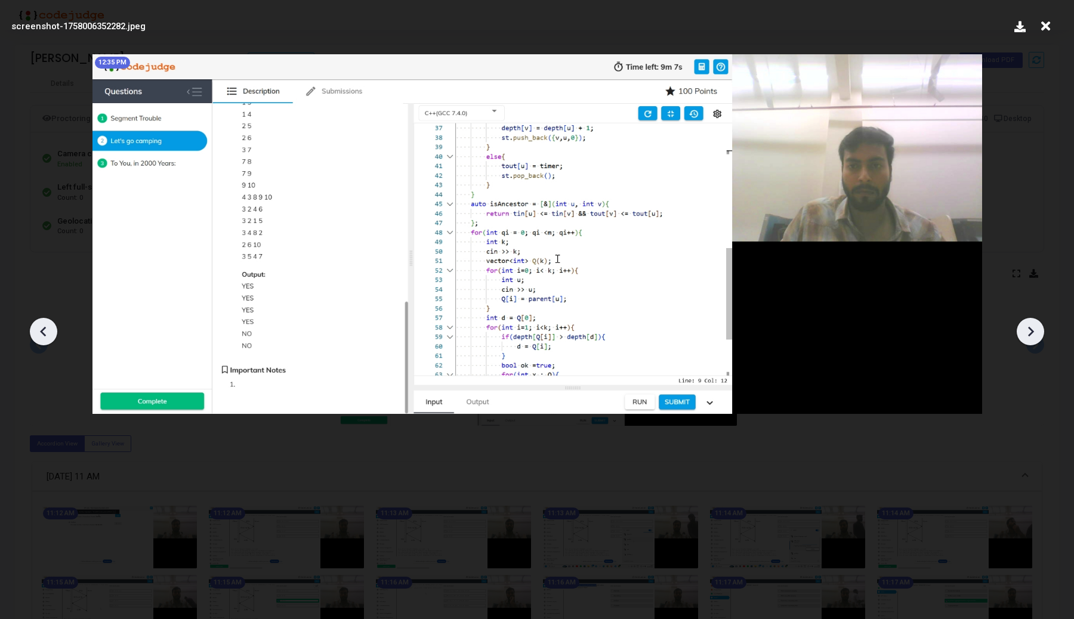
click at [1025, 336] on icon at bounding box center [1030, 332] width 18 height 18
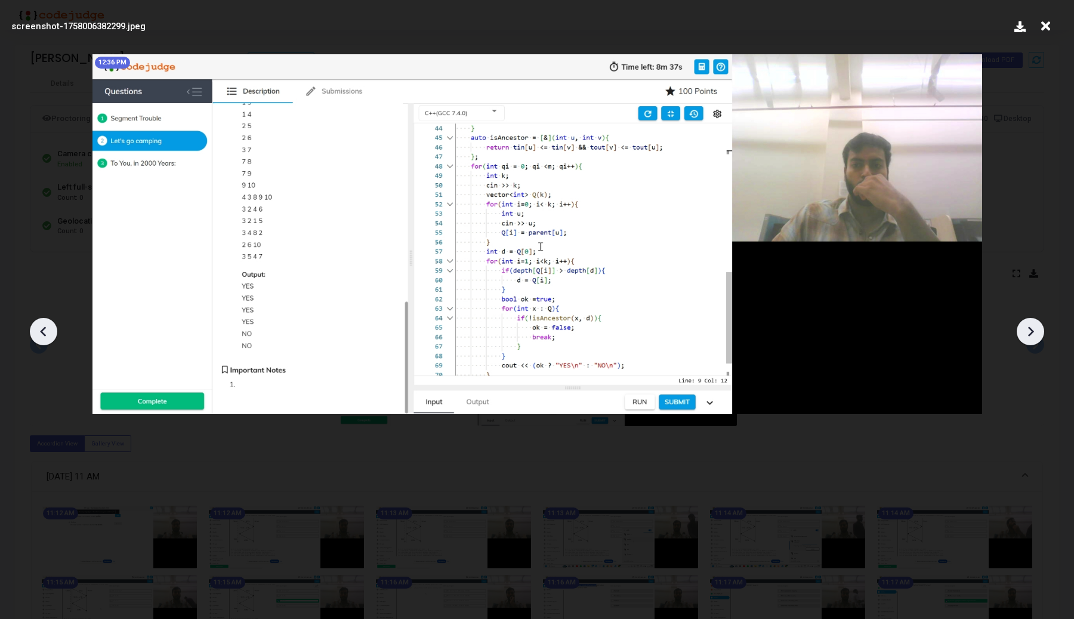
click at [1025, 336] on icon at bounding box center [1030, 332] width 18 height 18
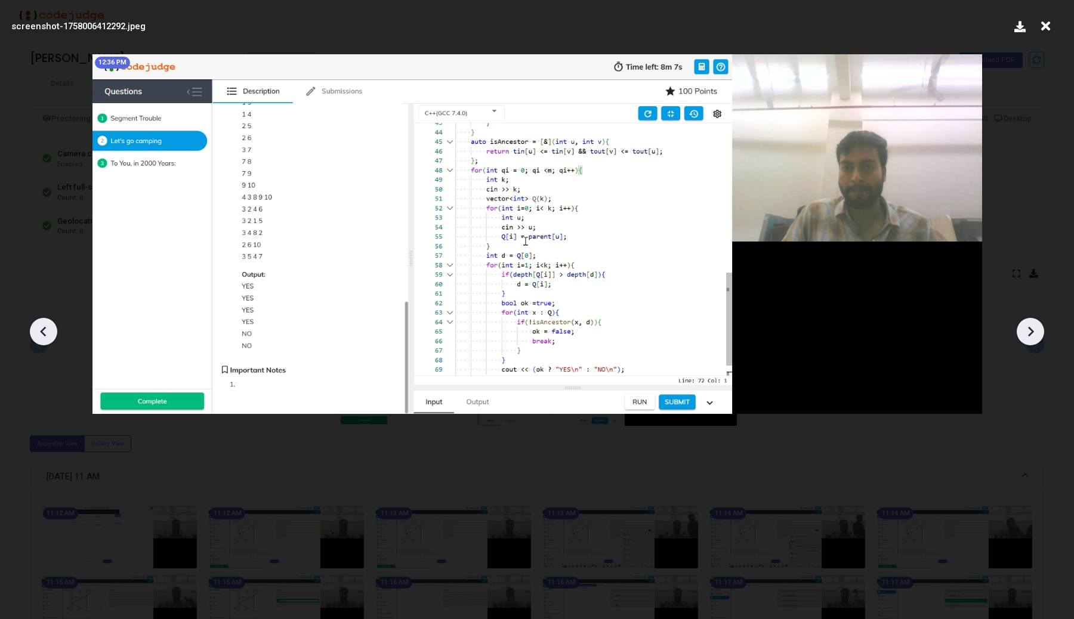
click at [1025, 336] on icon at bounding box center [1030, 332] width 18 height 18
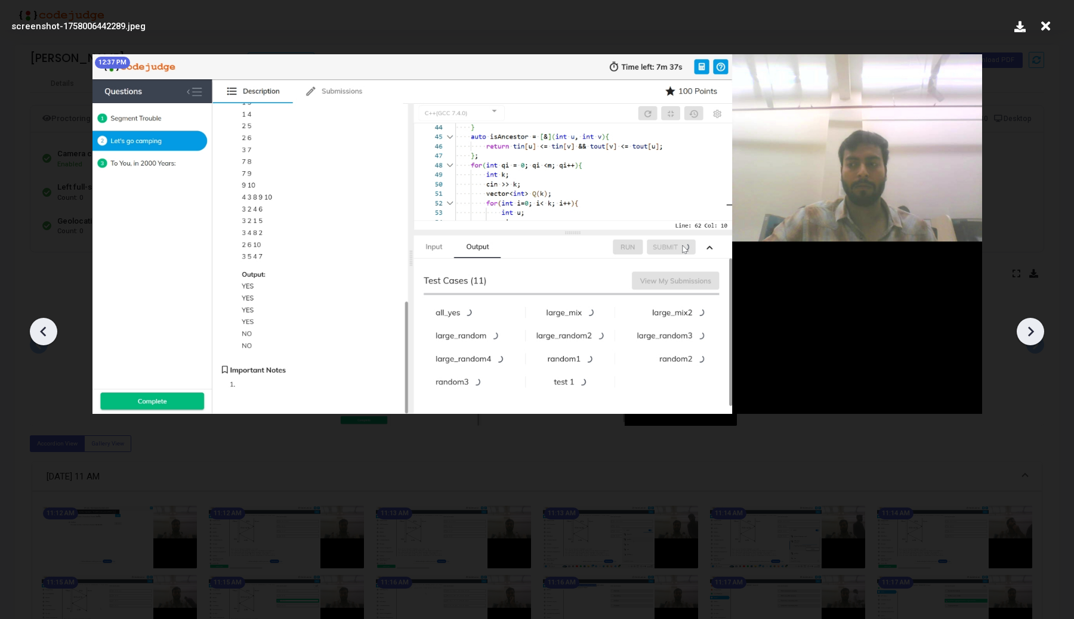
click at [1025, 336] on icon at bounding box center [1030, 332] width 18 height 18
click at [44, 329] on icon at bounding box center [43, 332] width 6 height 10
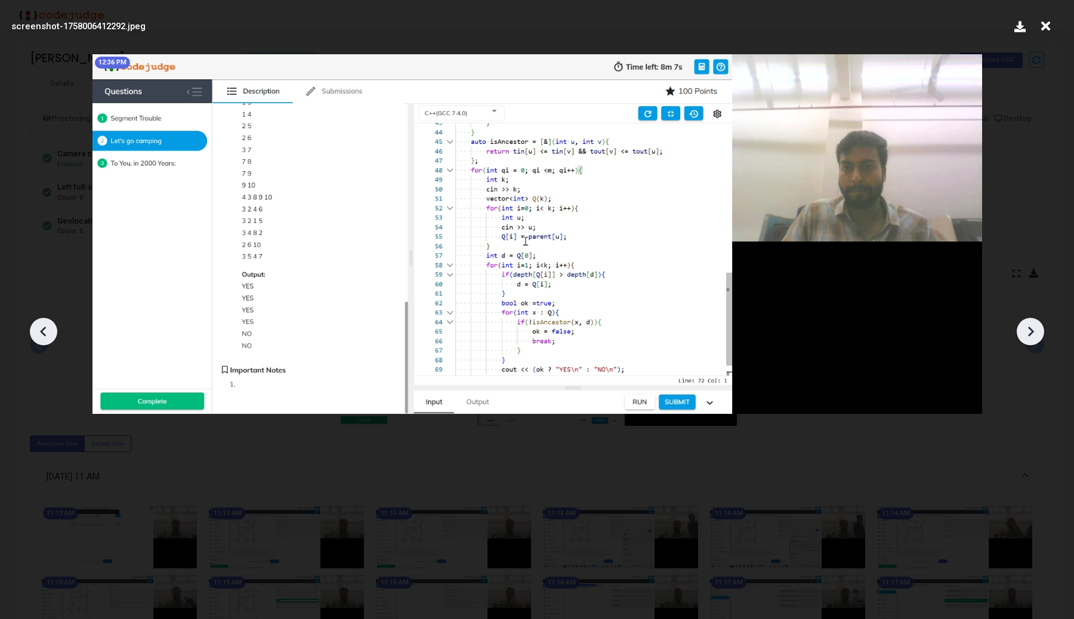
click at [44, 329] on icon at bounding box center [43, 332] width 6 height 10
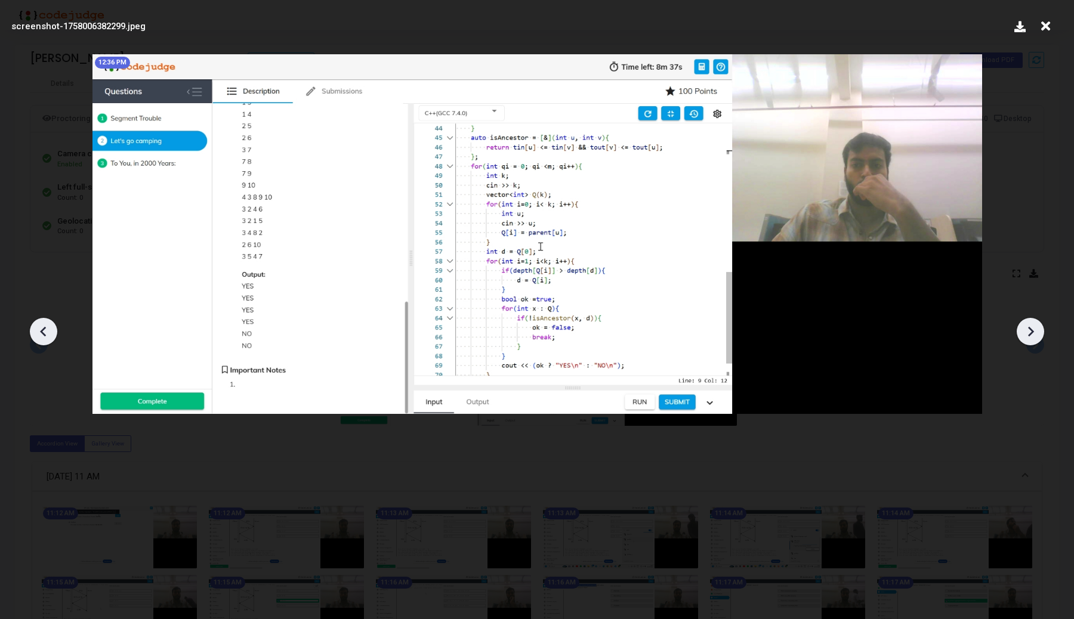
click at [44, 329] on icon at bounding box center [43, 332] width 6 height 10
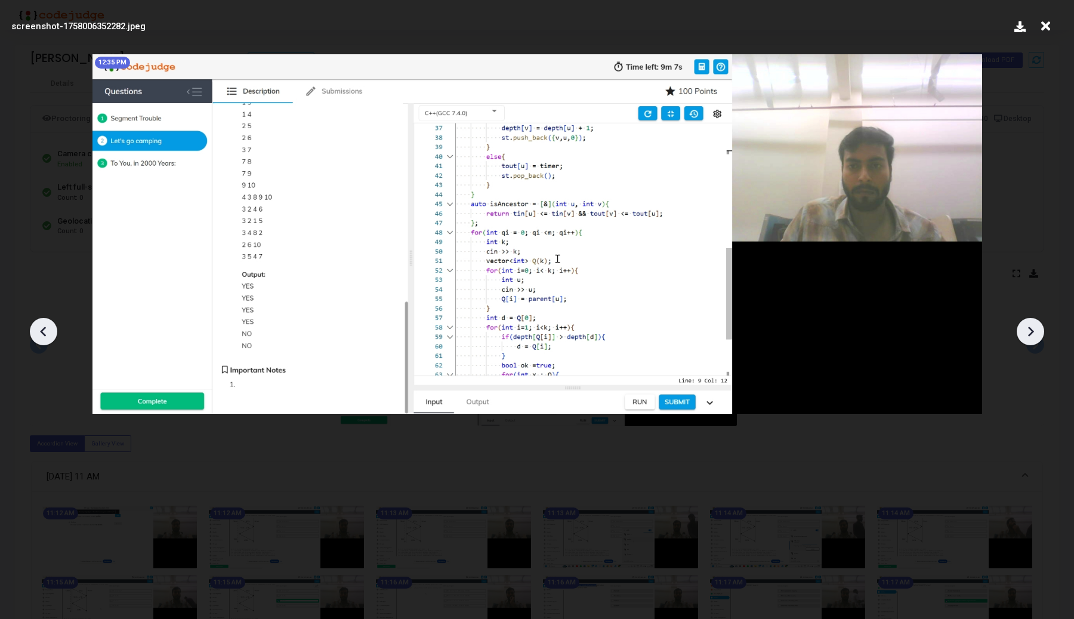
click at [44, 329] on icon at bounding box center [43, 332] width 6 height 10
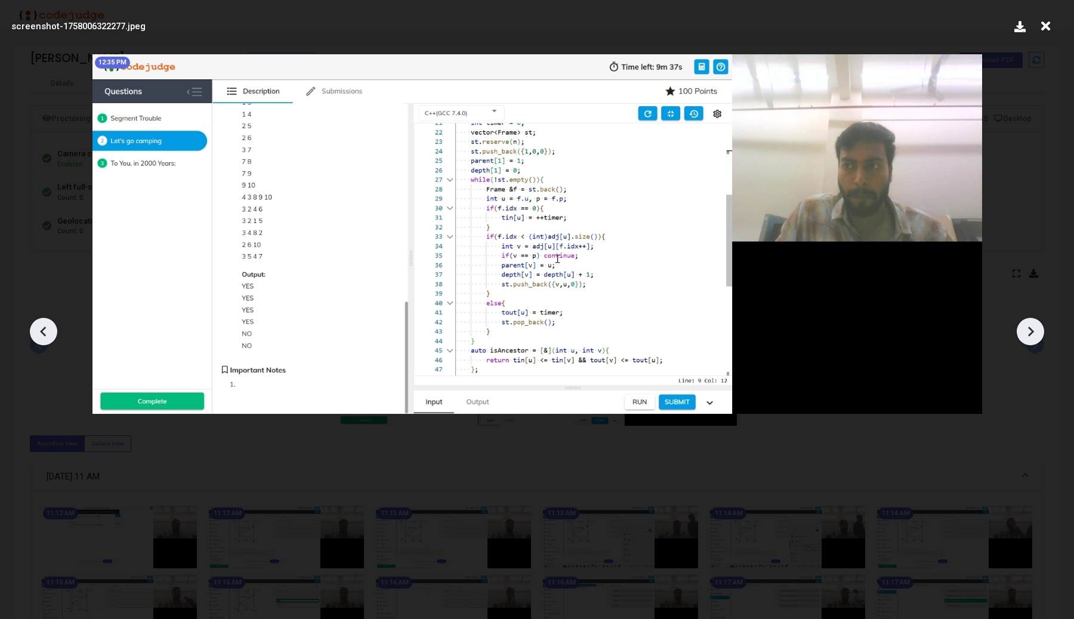
click at [44, 329] on icon at bounding box center [43, 332] width 6 height 10
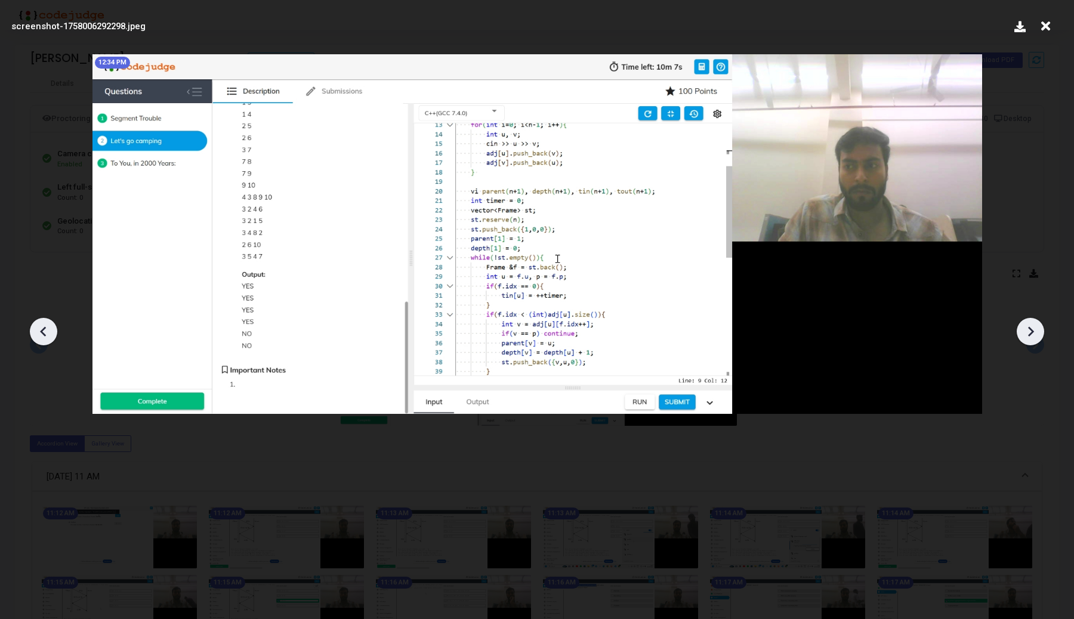
click at [44, 329] on icon at bounding box center [43, 332] width 6 height 10
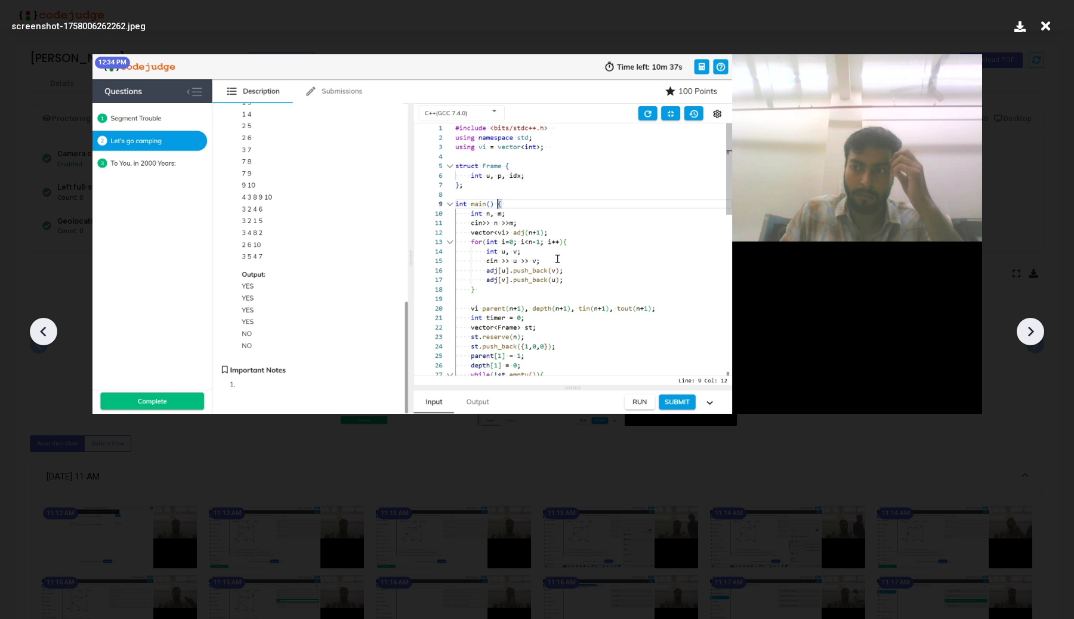
click at [479, 251] on img at bounding box center [537, 234] width 890 height 360
click at [45, 344] on div at bounding box center [43, 331] width 27 height 27
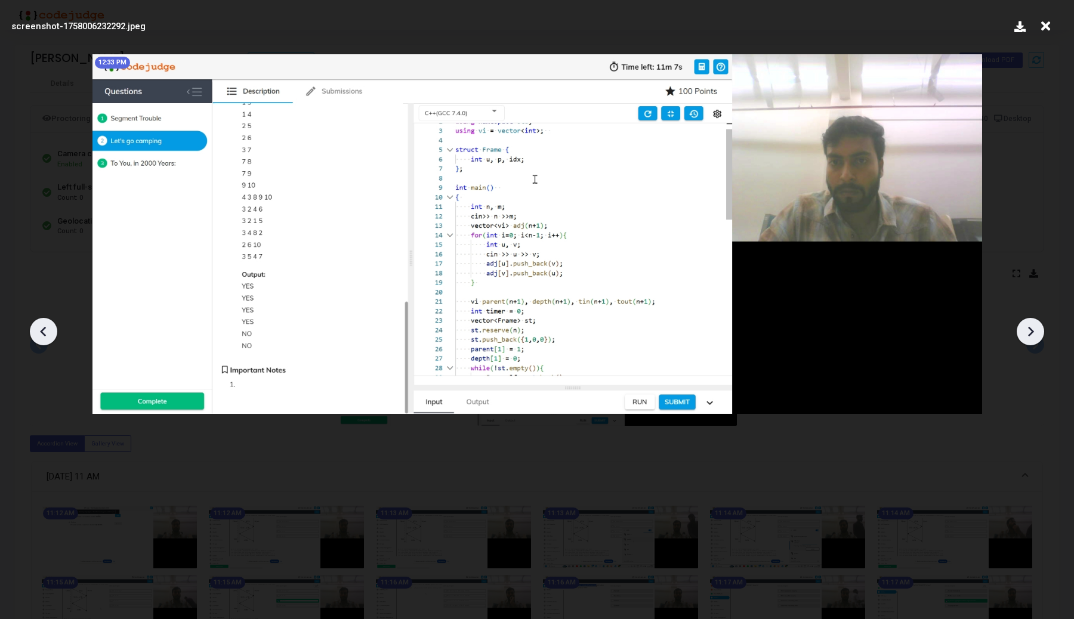
click at [45, 344] on div at bounding box center [43, 331] width 27 height 27
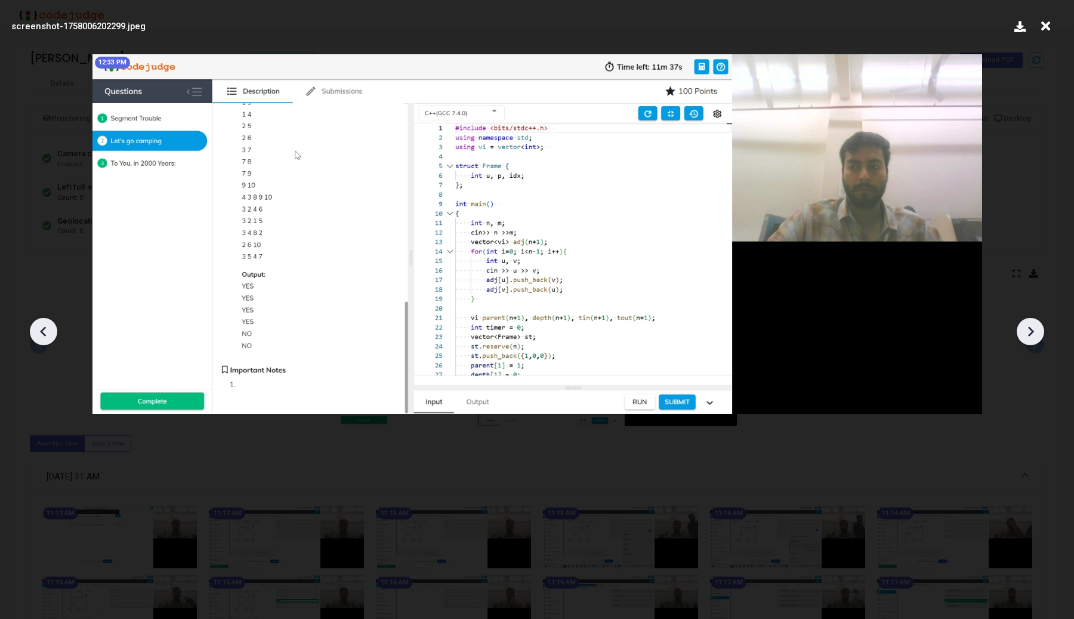
click at [45, 344] on div at bounding box center [43, 331] width 27 height 27
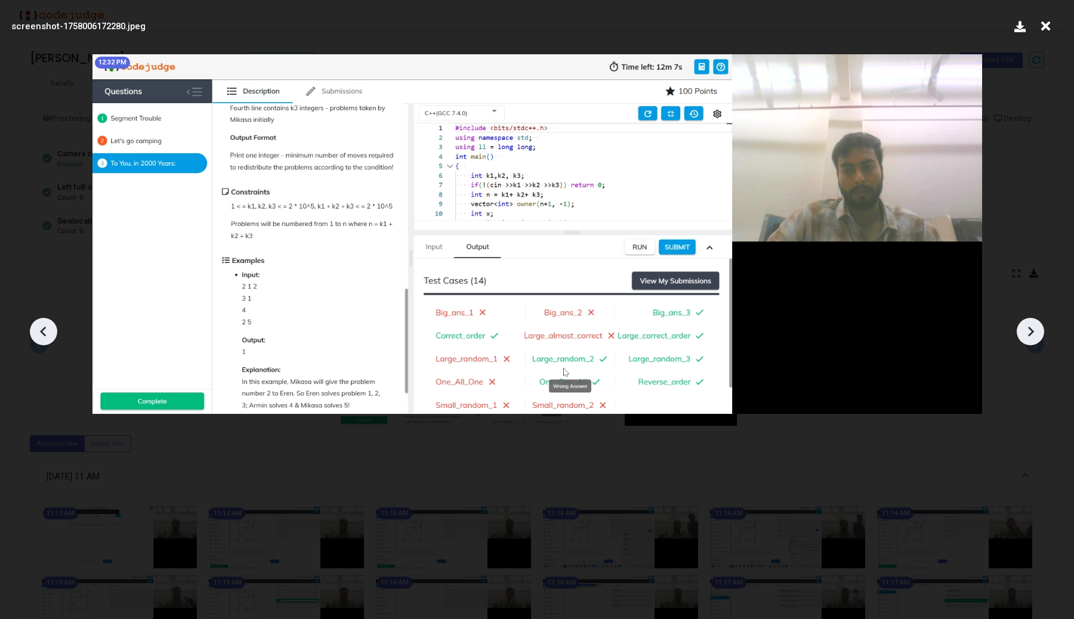
click at [1031, 333] on icon at bounding box center [1031, 332] width 6 height 10
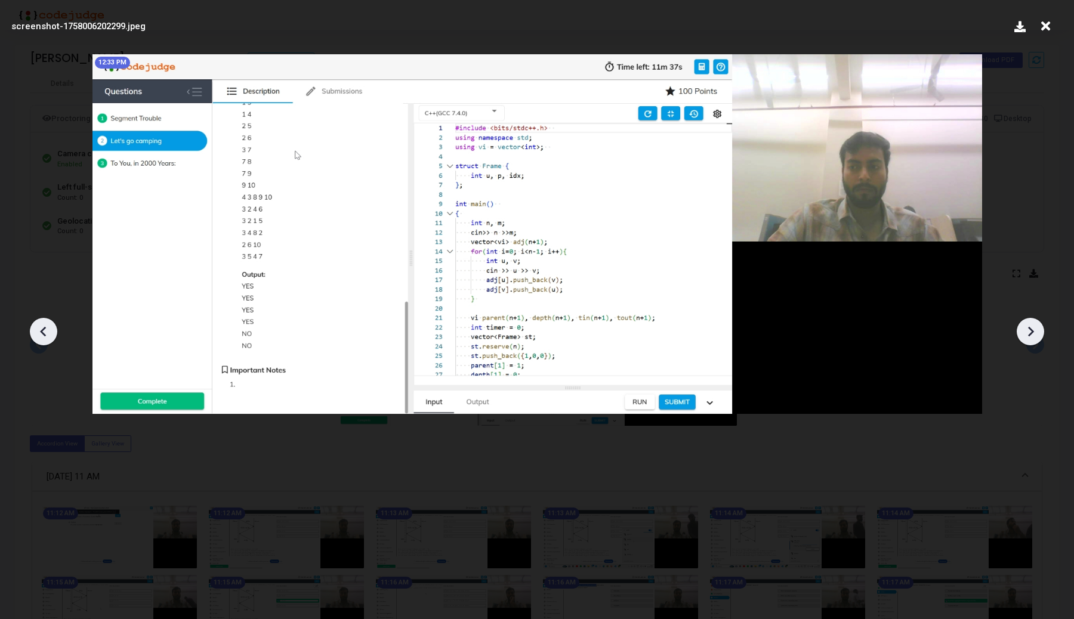
click at [1031, 333] on icon at bounding box center [1031, 332] width 6 height 10
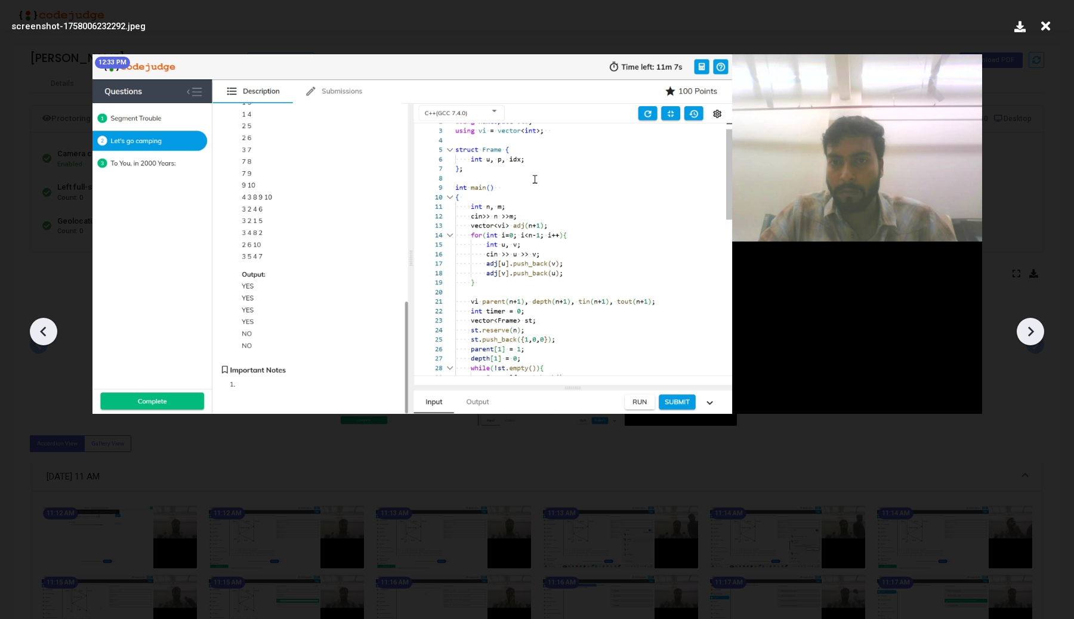
click at [1031, 333] on icon at bounding box center [1031, 332] width 6 height 10
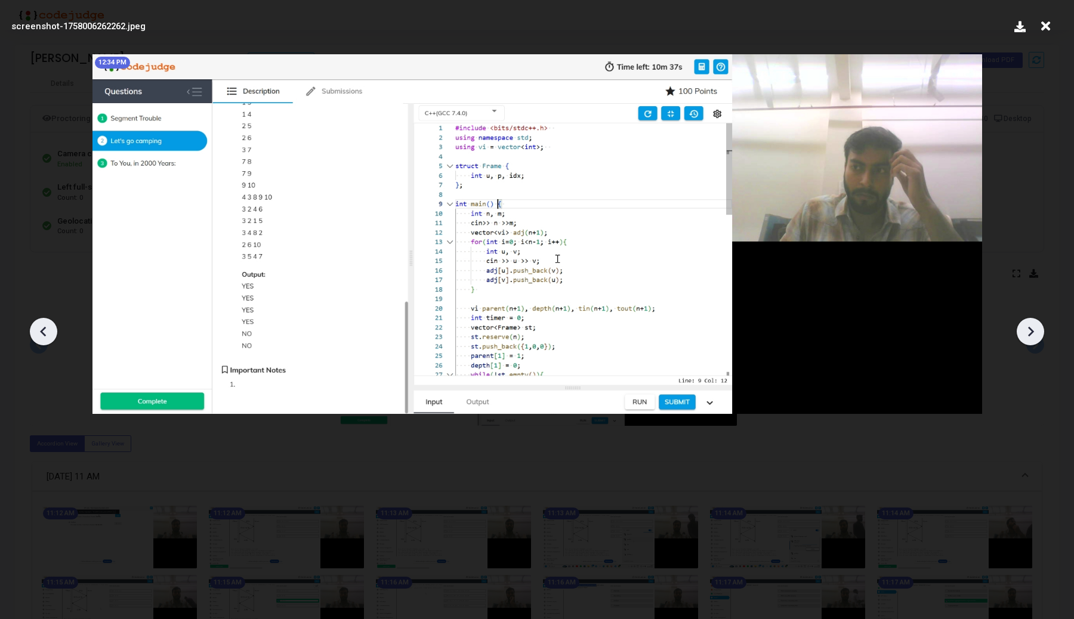
click at [1031, 333] on icon at bounding box center [1031, 332] width 6 height 10
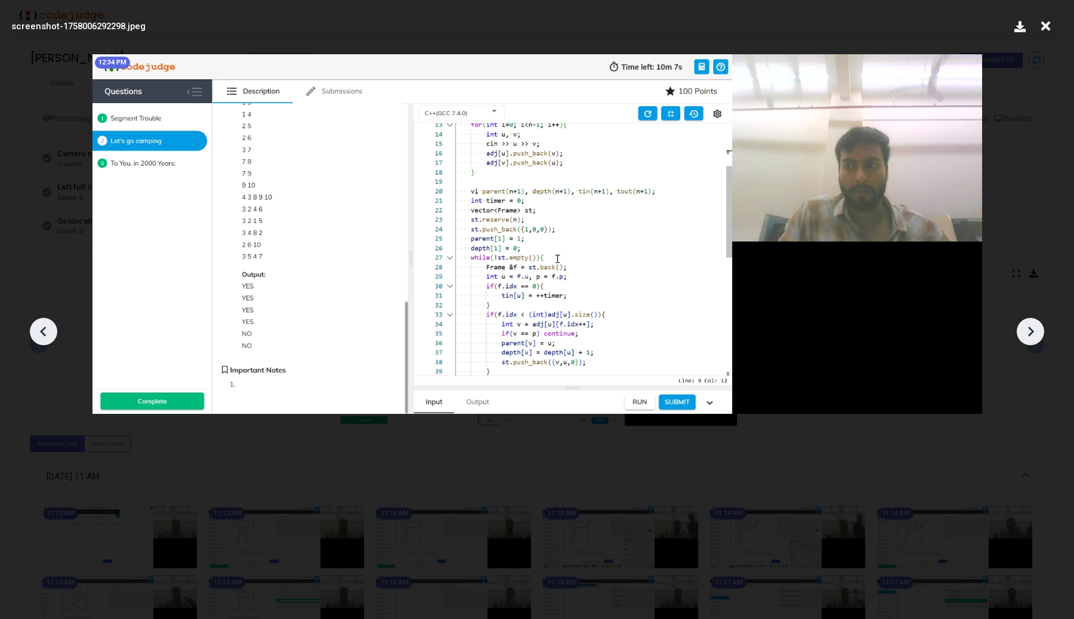
click at [1031, 333] on icon at bounding box center [1031, 332] width 6 height 10
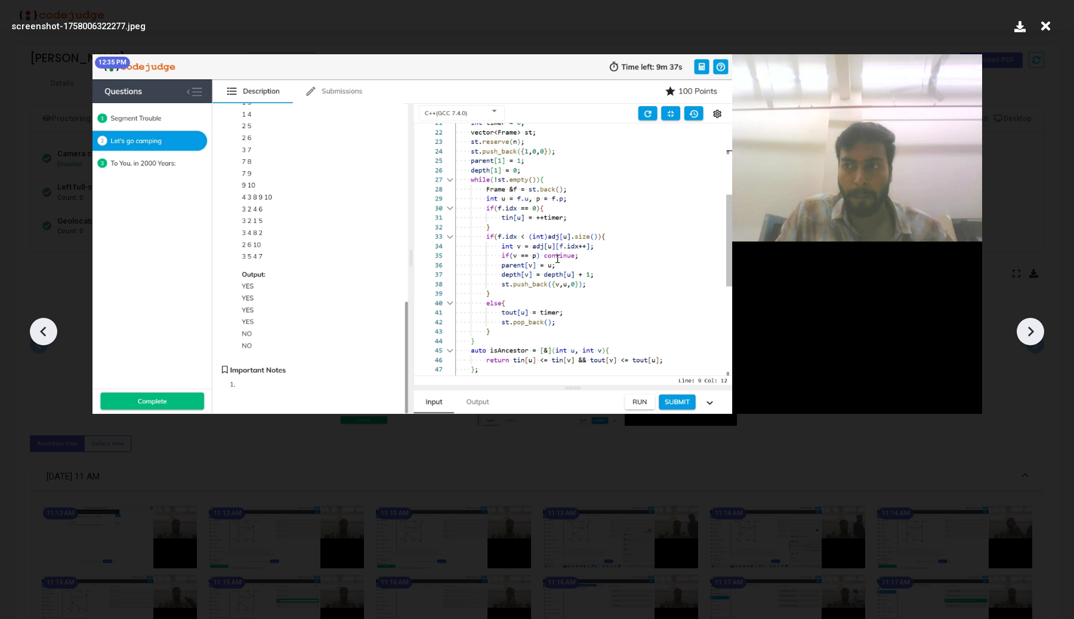
click at [1031, 333] on icon at bounding box center [1031, 332] width 6 height 10
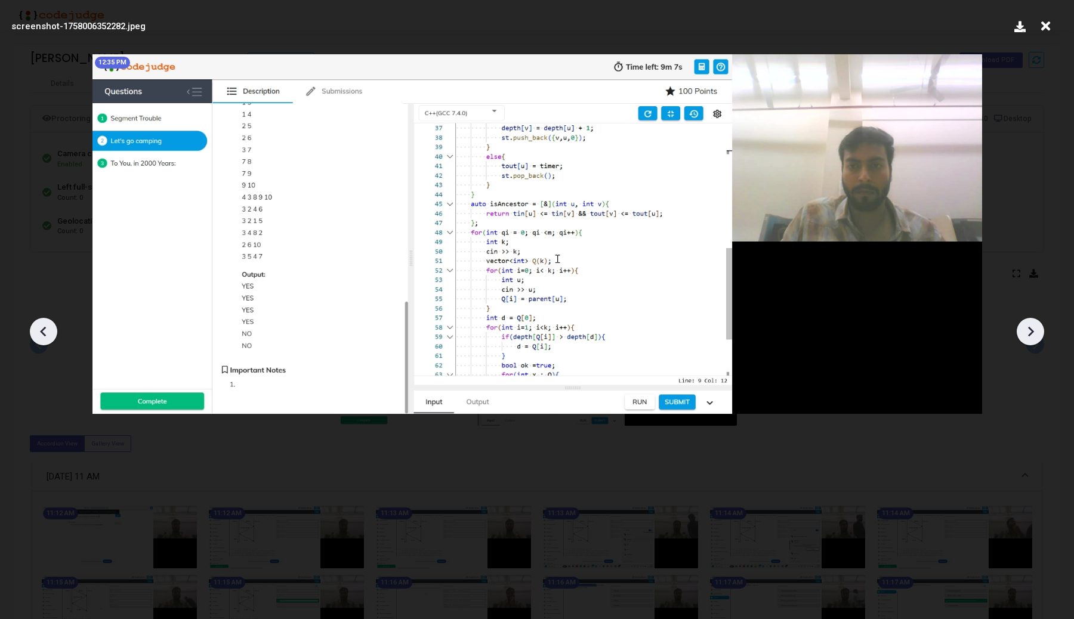
click at [1031, 333] on icon at bounding box center [1031, 332] width 6 height 10
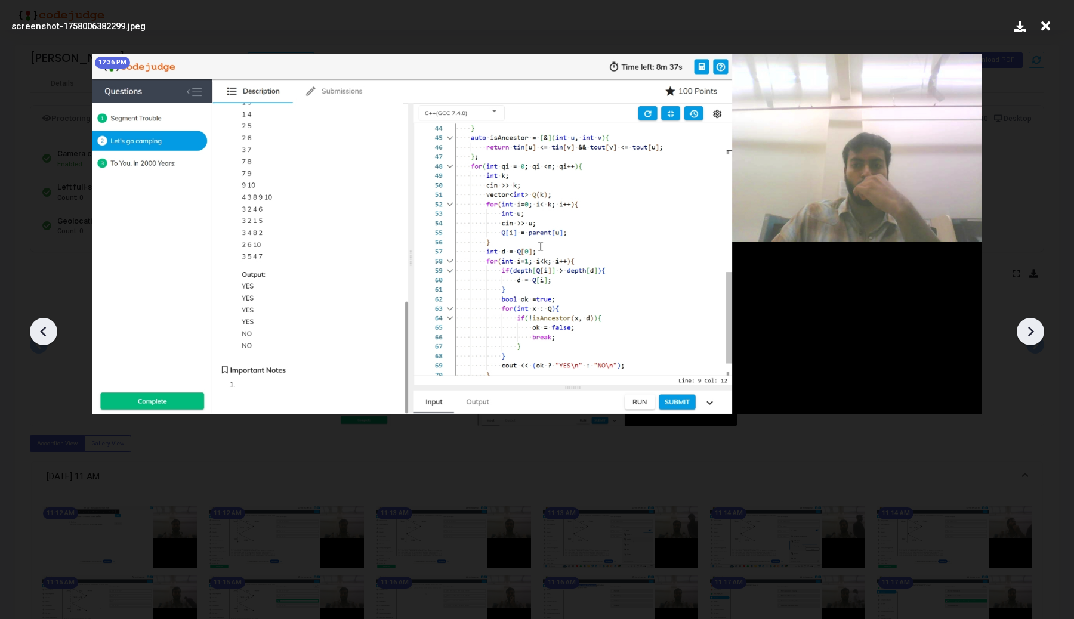
click at [1031, 333] on icon at bounding box center [1031, 332] width 6 height 10
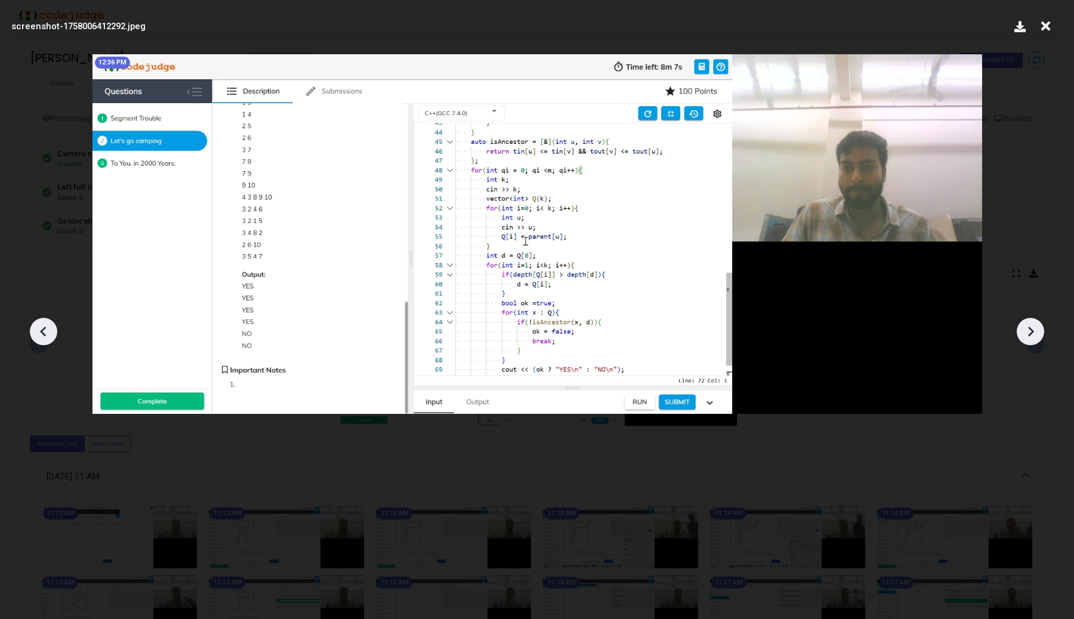
click at [1031, 333] on icon at bounding box center [1031, 332] width 6 height 10
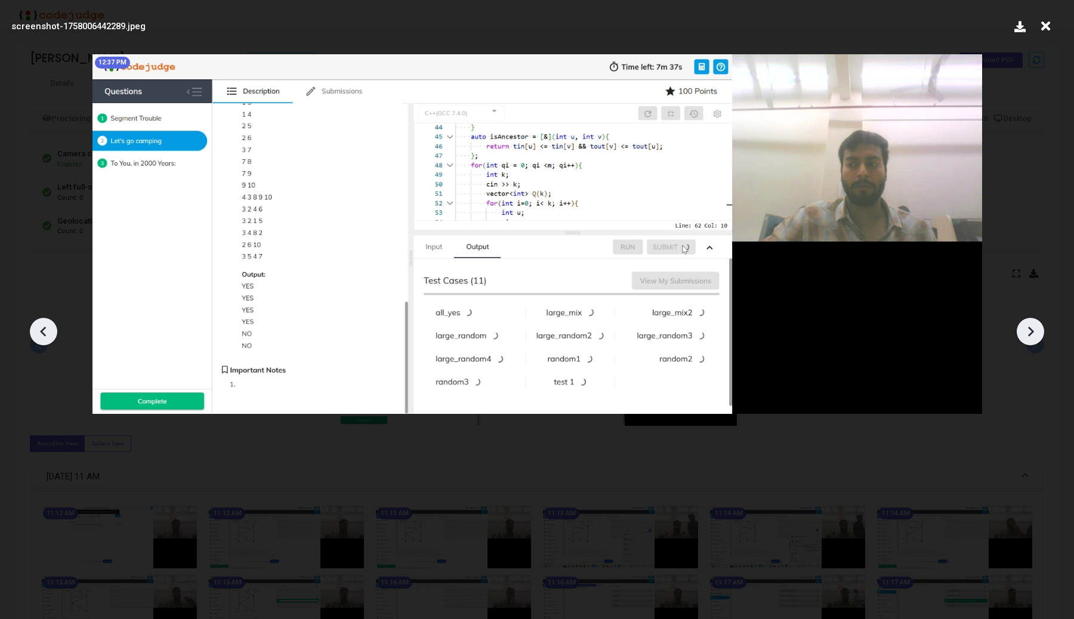
click at [1031, 333] on icon at bounding box center [1031, 332] width 6 height 10
click at [43, 325] on icon at bounding box center [44, 332] width 18 height 18
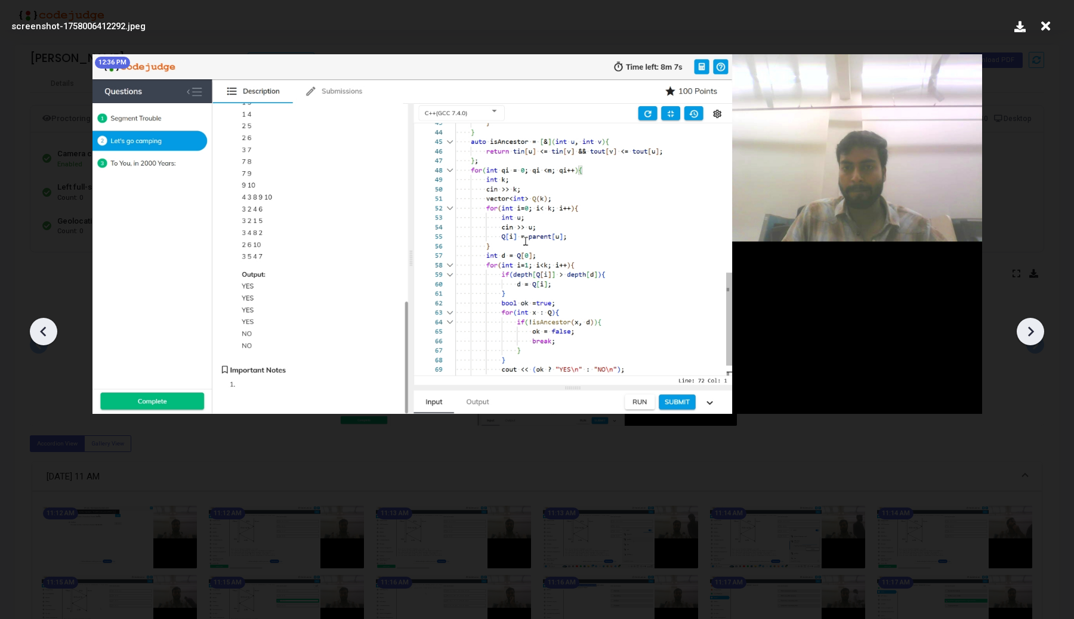
click at [43, 325] on icon at bounding box center [44, 332] width 18 height 18
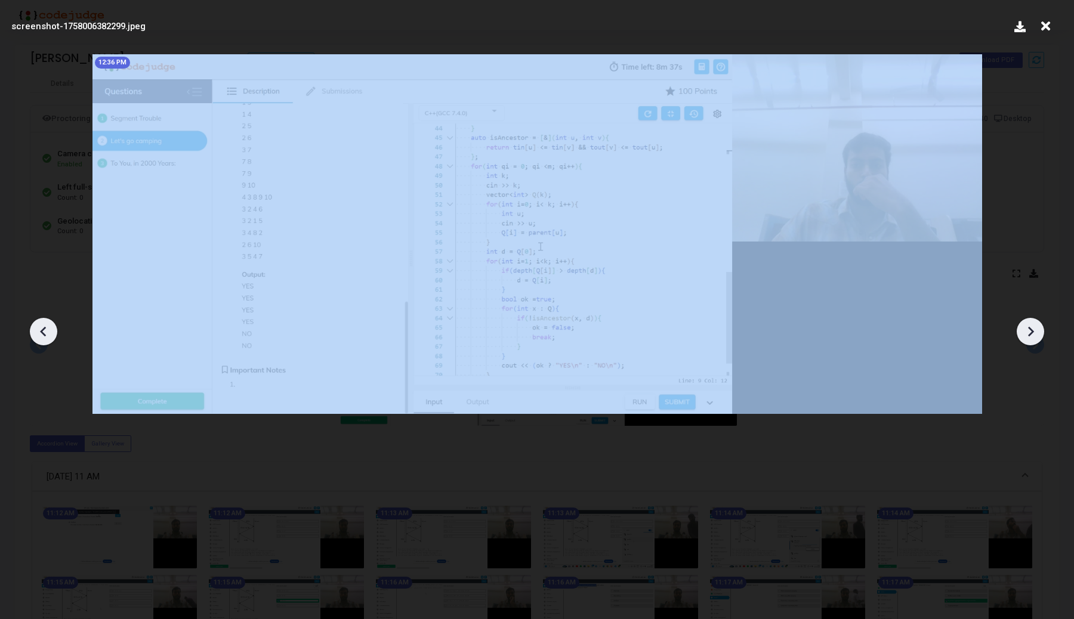
click at [43, 325] on icon at bounding box center [44, 332] width 18 height 18
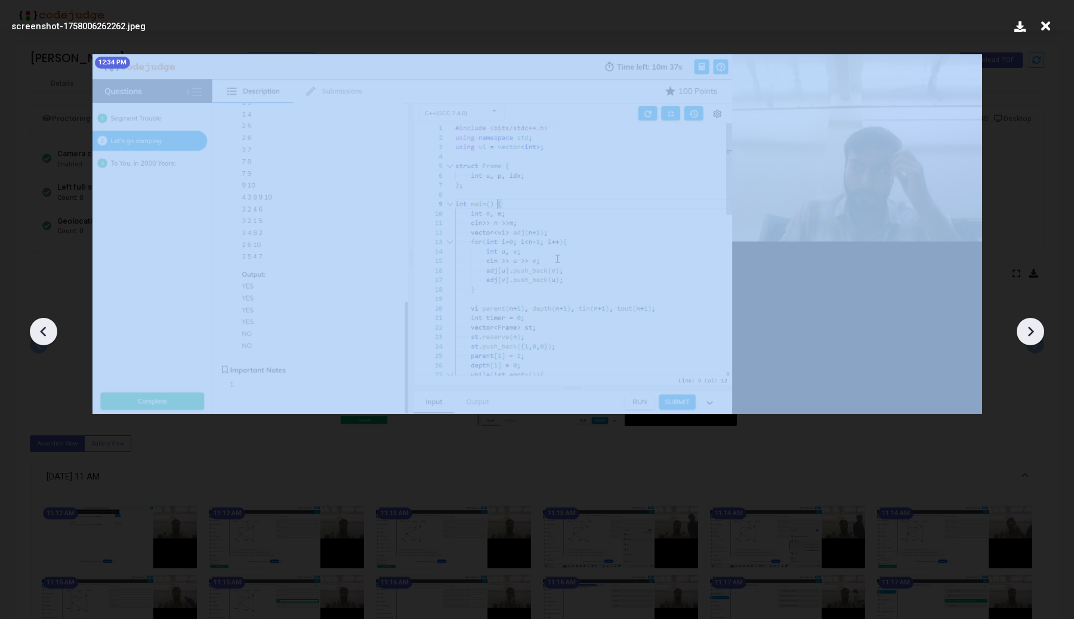
click at [43, 325] on icon at bounding box center [44, 332] width 18 height 18
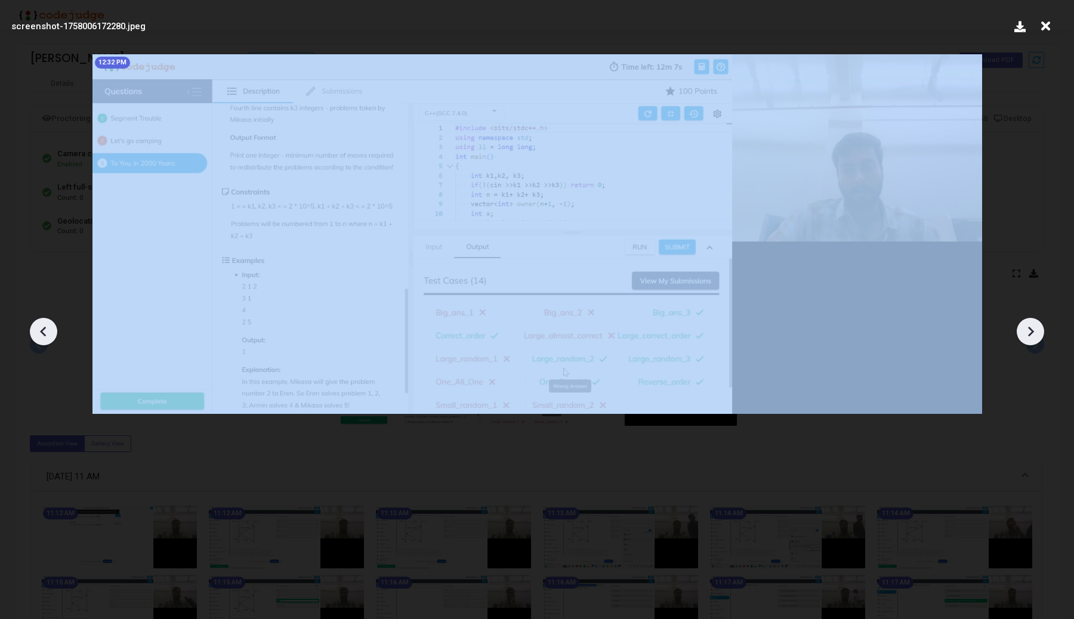
click at [43, 325] on icon at bounding box center [44, 332] width 18 height 18
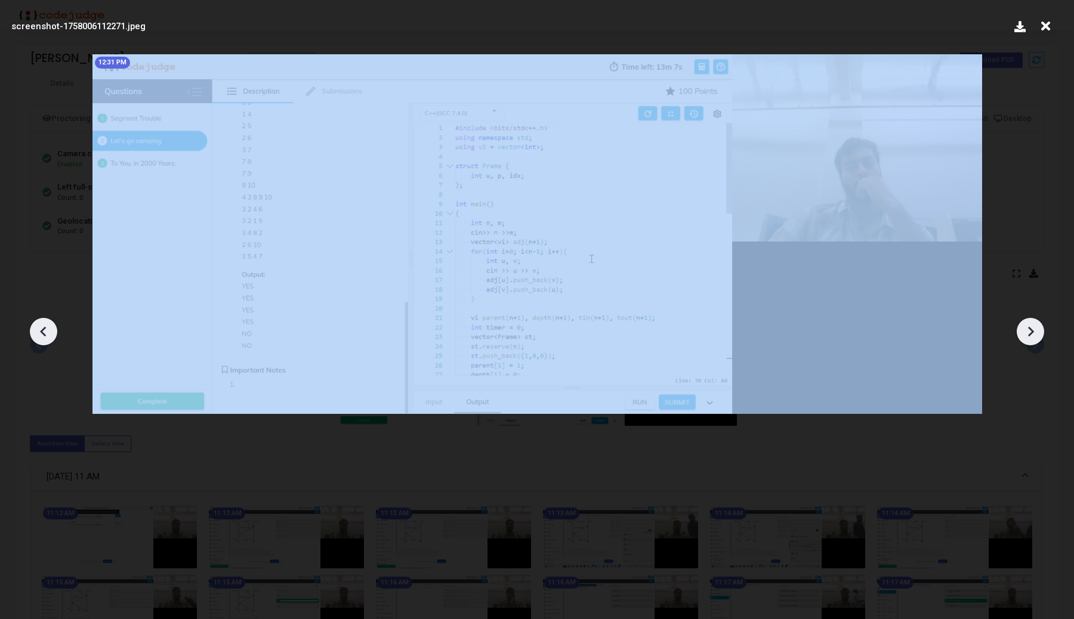
click at [43, 325] on icon at bounding box center [44, 332] width 18 height 18
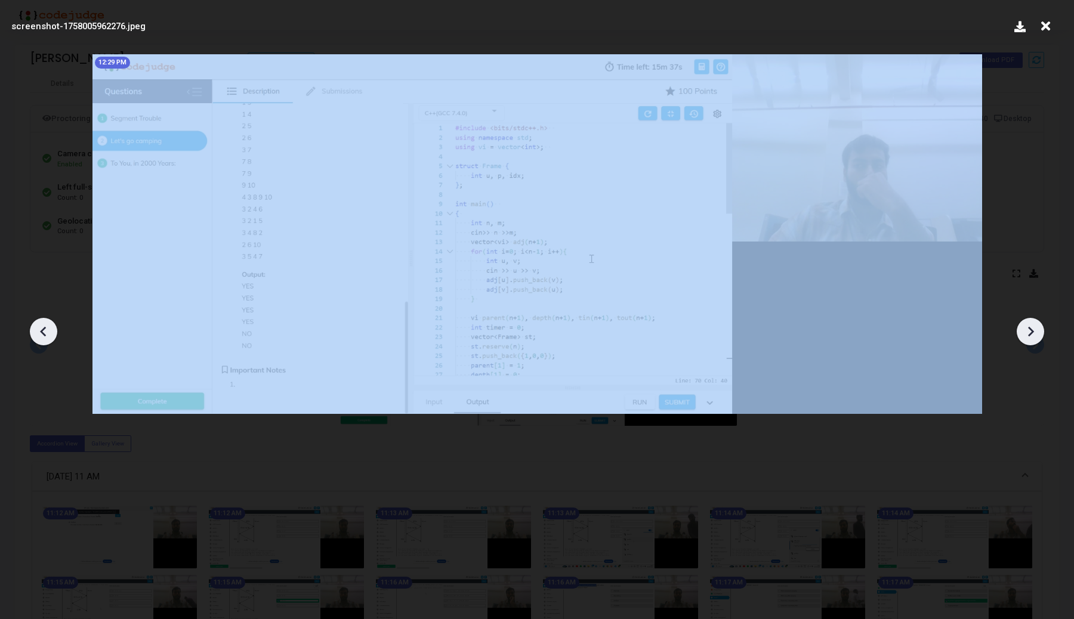
click at [43, 325] on icon at bounding box center [44, 332] width 18 height 18
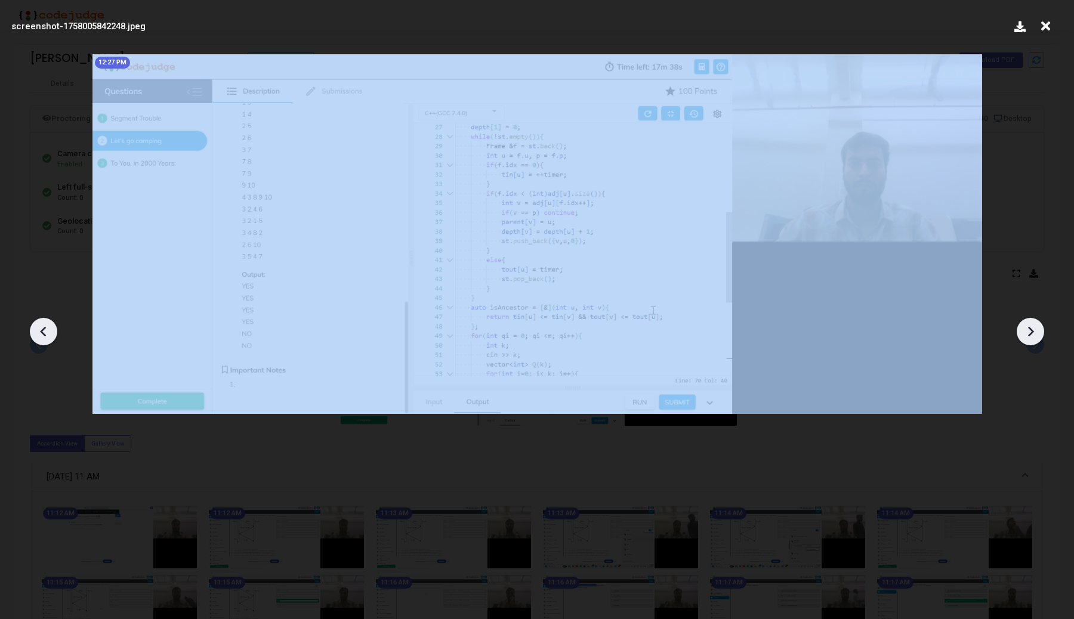
click at [43, 325] on icon at bounding box center [44, 332] width 18 height 18
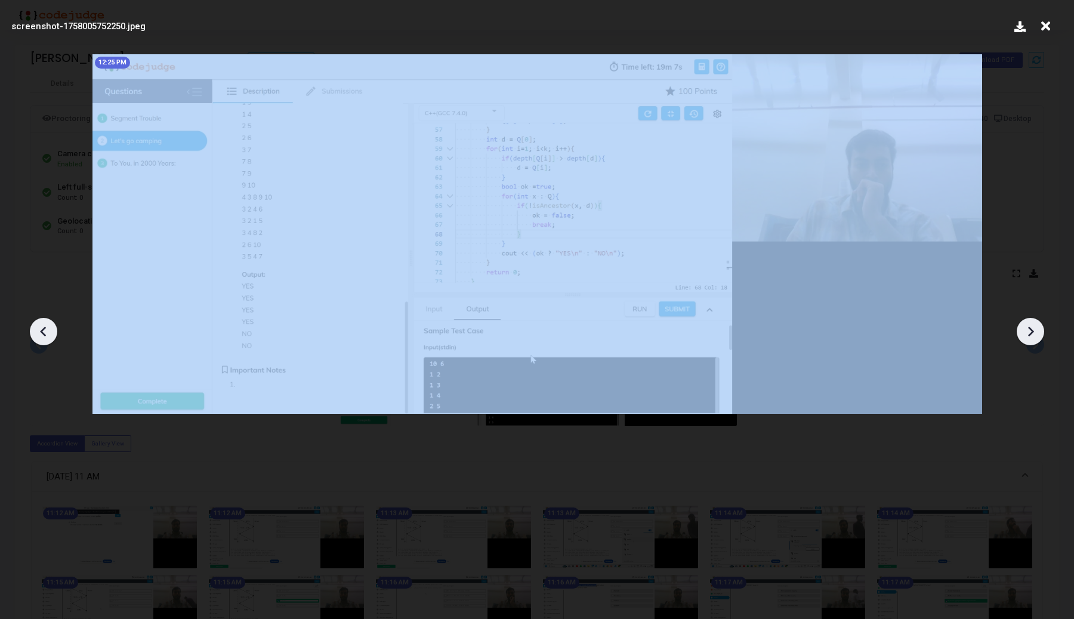
click at [43, 325] on icon at bounding box center [44, 332] width 18 height 18
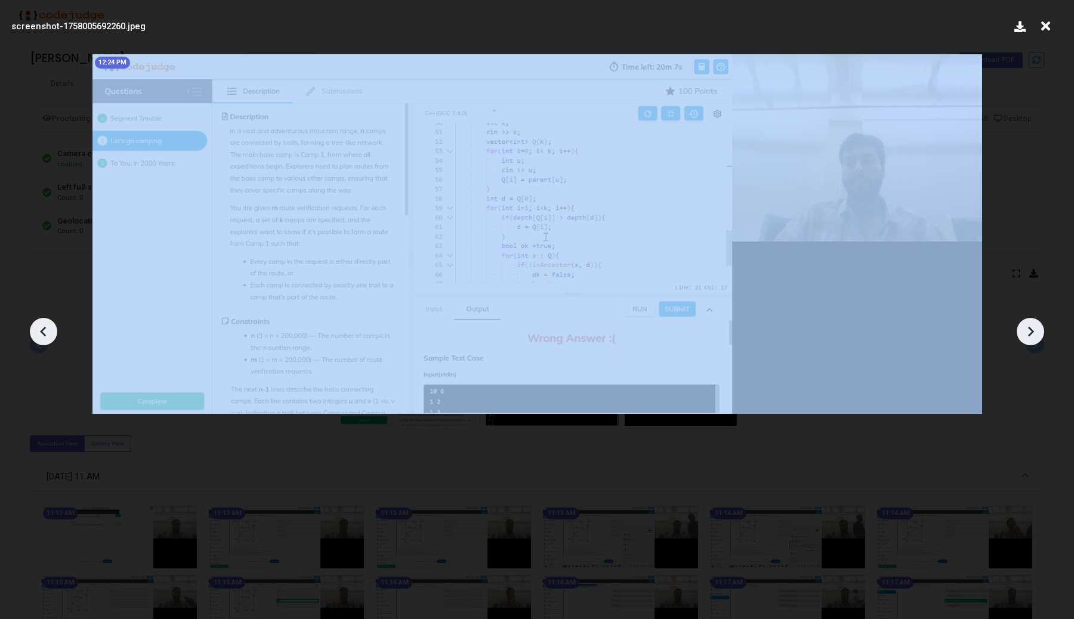
click at [43, 325] on icon at bounding box center [44, 332] width 18 height 18
click at [44, 325] on icon at bounding box center [44, 332] width 18 height 18
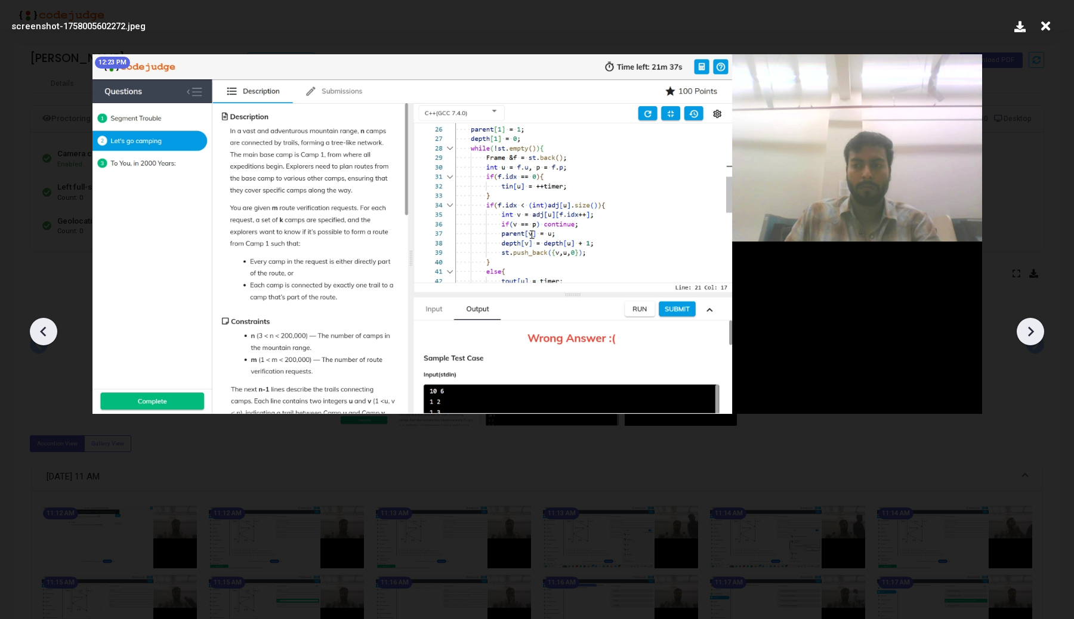
click at [44, 325] on icon at bounding box center [44, 332] width 18 height 18
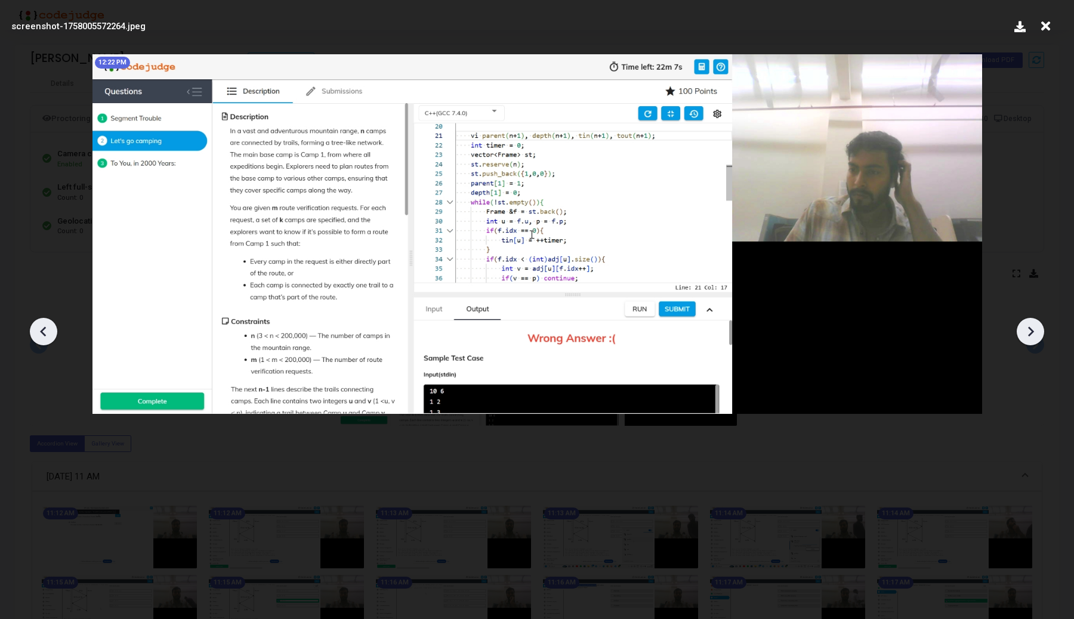
click at [36, 244] on div at bounding box center [537, 328] width 1074 height 584
click at [1050, 24] on icon at bounding box center [1045, 26] width 18 height 23
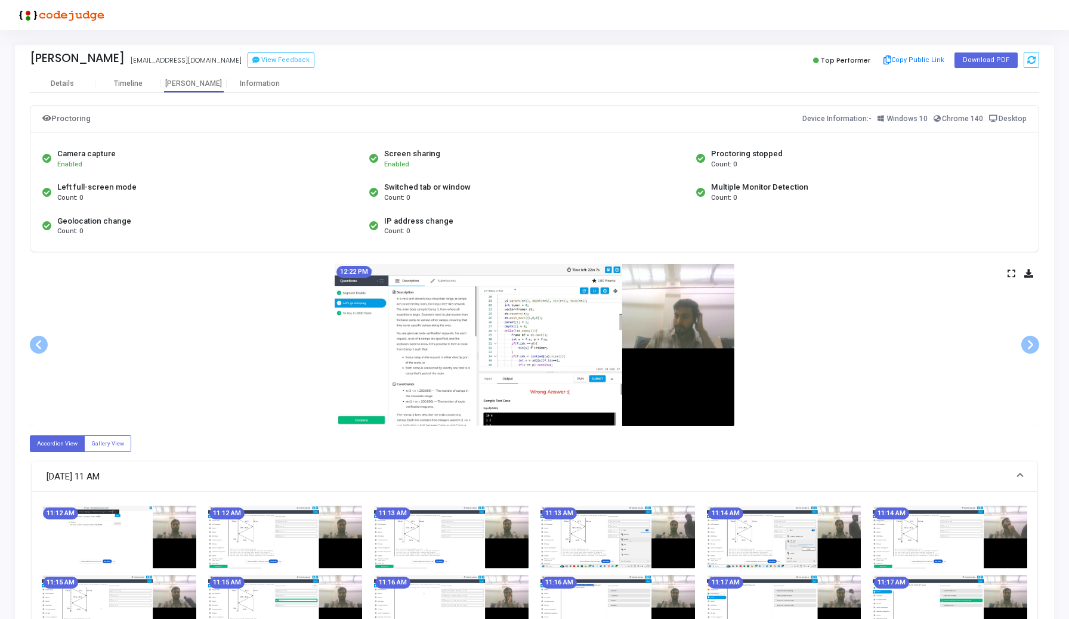
click at [113, 527] on img at bounding box center [119, 537] width 155 height 63
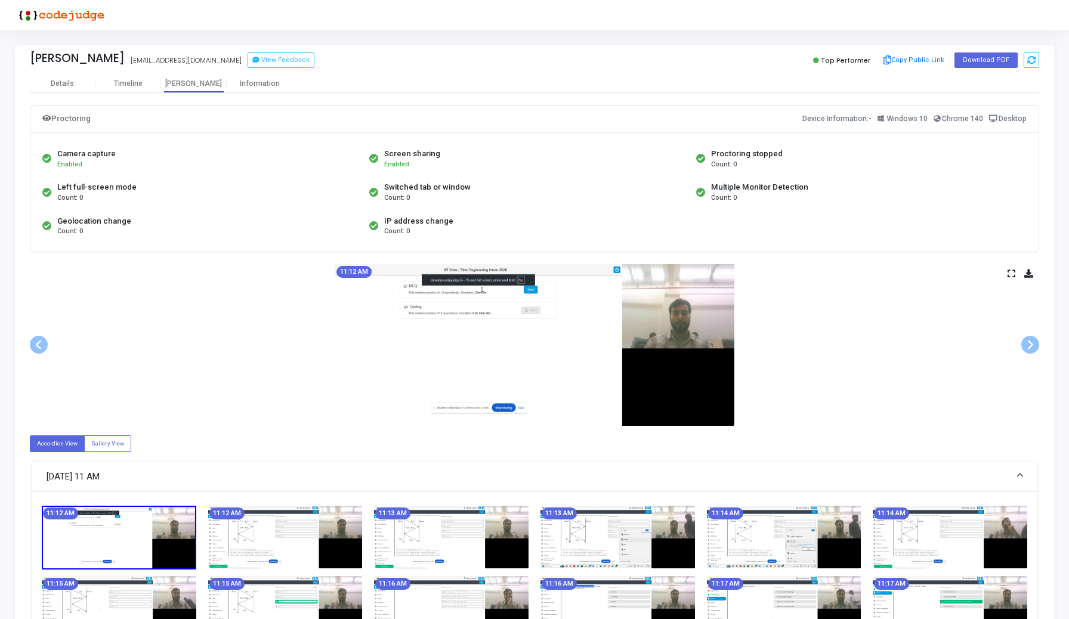
click at [1008, 276] on icon at bounding box center [1012, 273] width 8 height 7
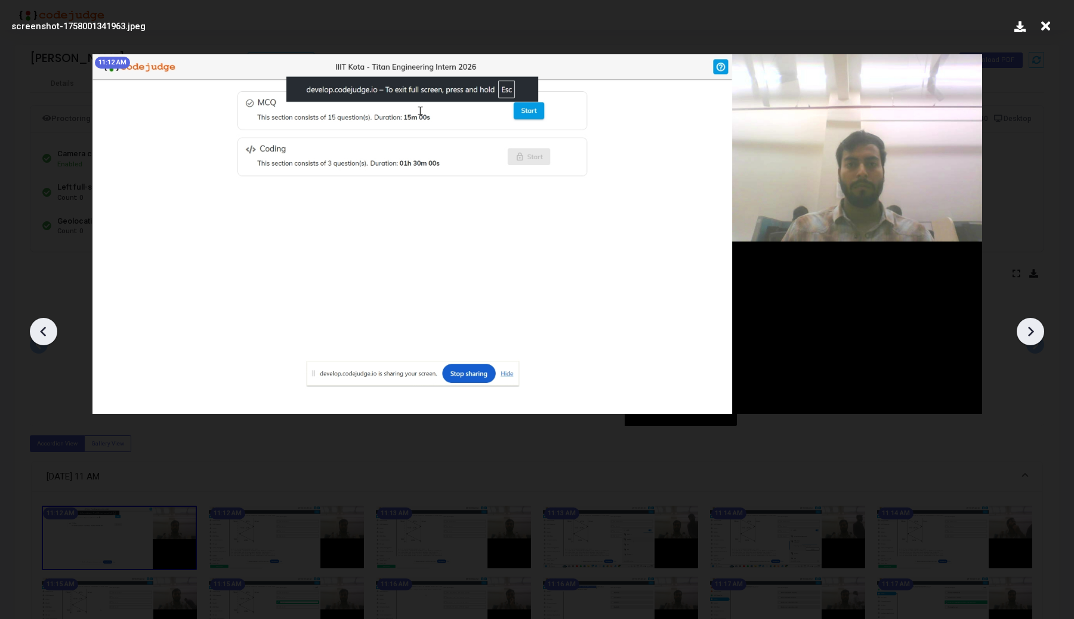
click at [1036, 333] on icon at bounding box center [1030, 332] width 18 height 18
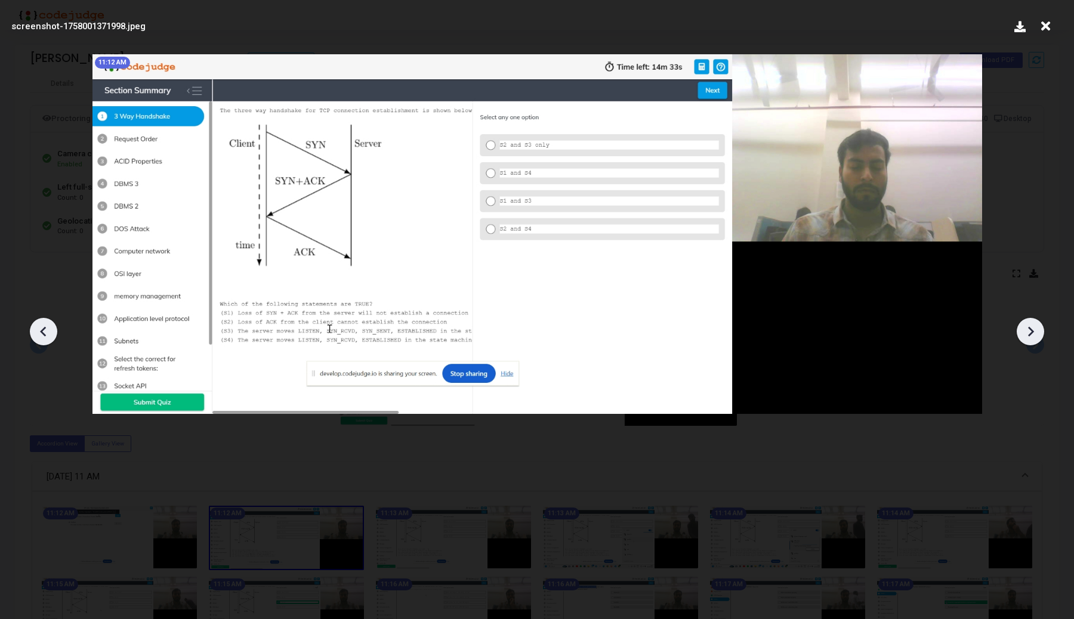
click at [1036, 333] on icon at bounding box center [1030, 332] width 18 height 18
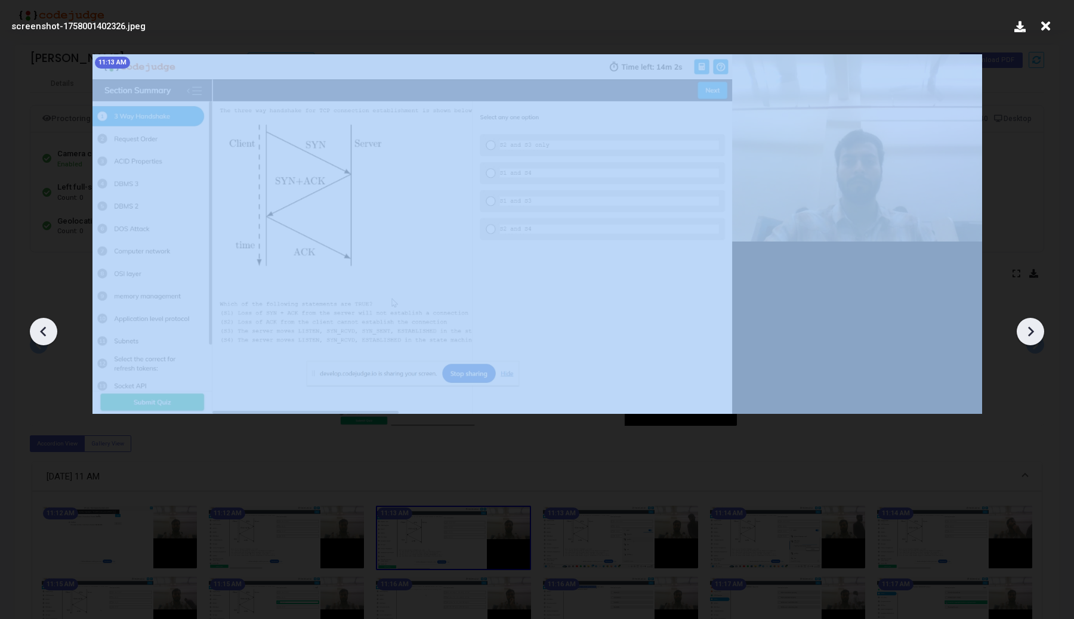
click at [1036, 333] on icon at bounding box center [1030, 332] width 18 height 18
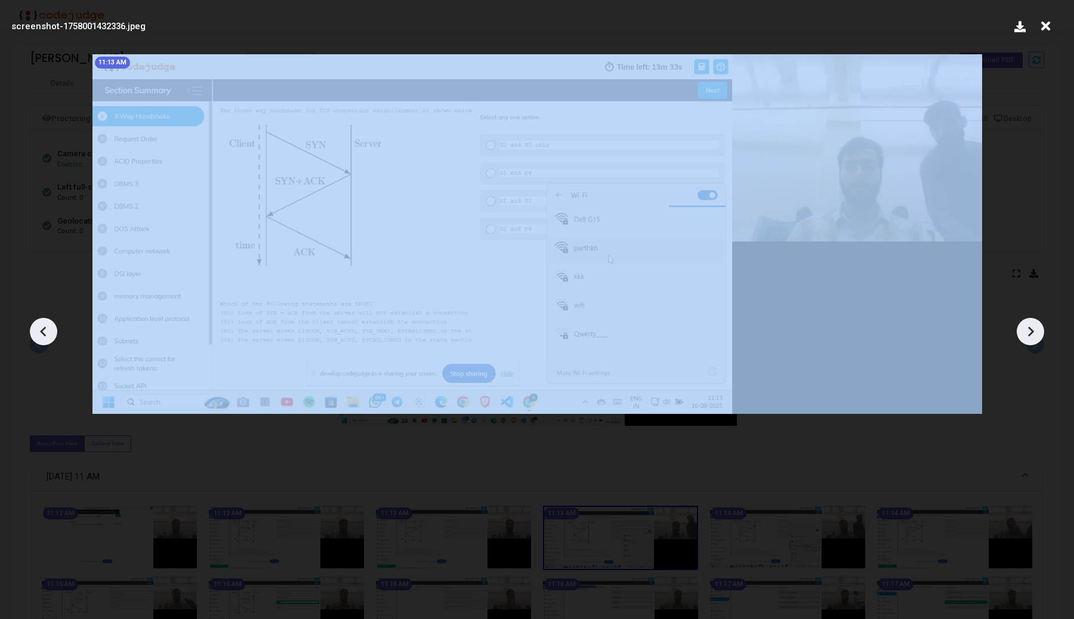
click at [1036, 333] on icon at bounding box center [1030, 332] width 18 height 18
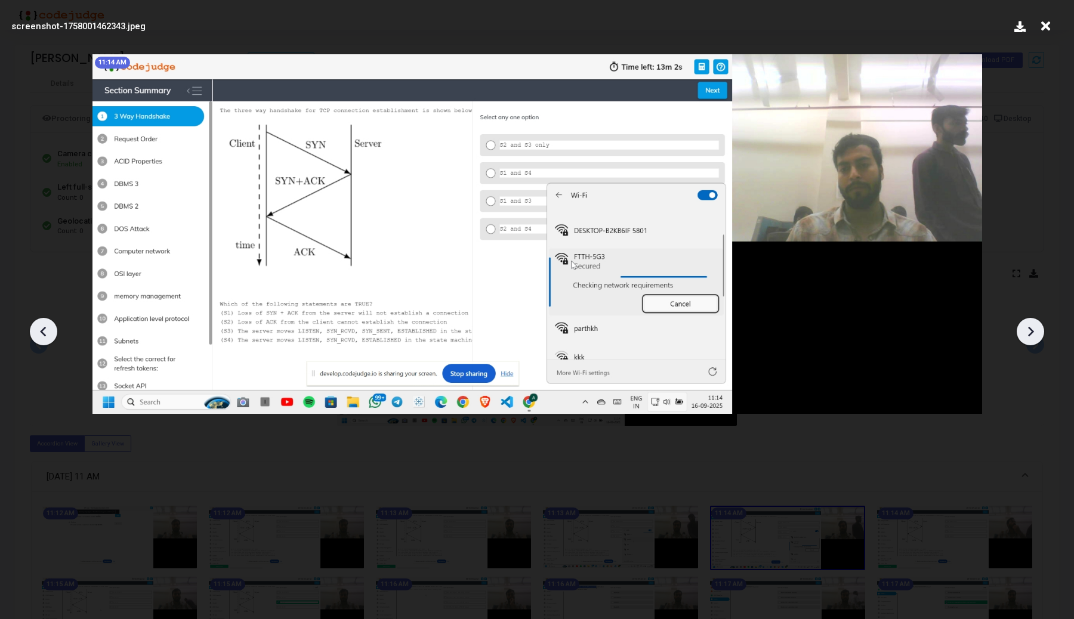
click at [1036, 333] on icon at bounding box center [1030, 332] width 18 height 18
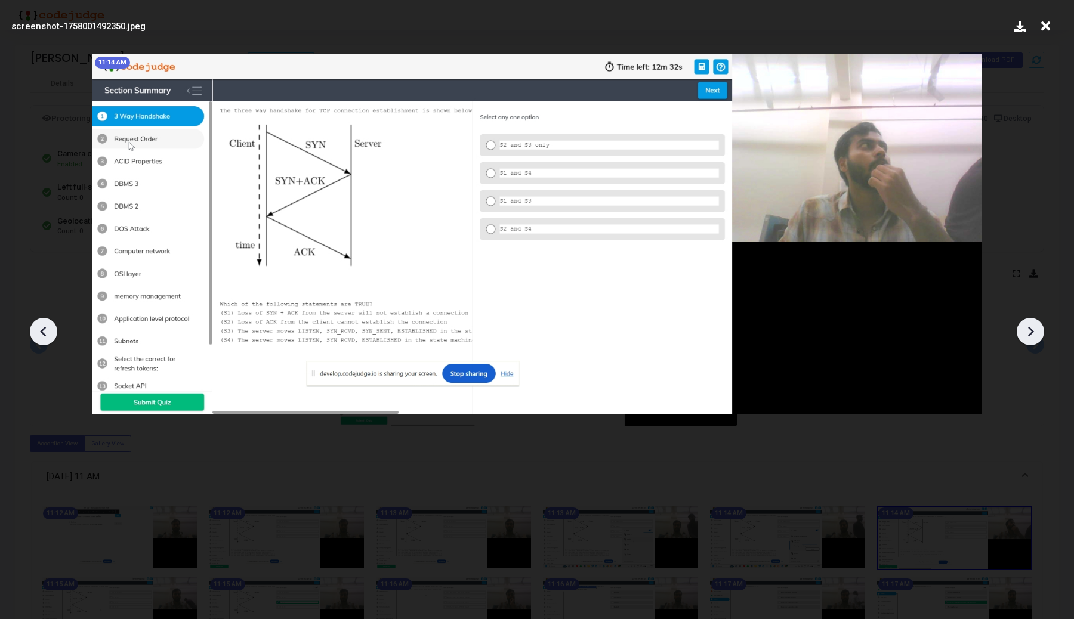
click at [1036, 333] on icon at bounding box center [1030, 332] width 18 height 18
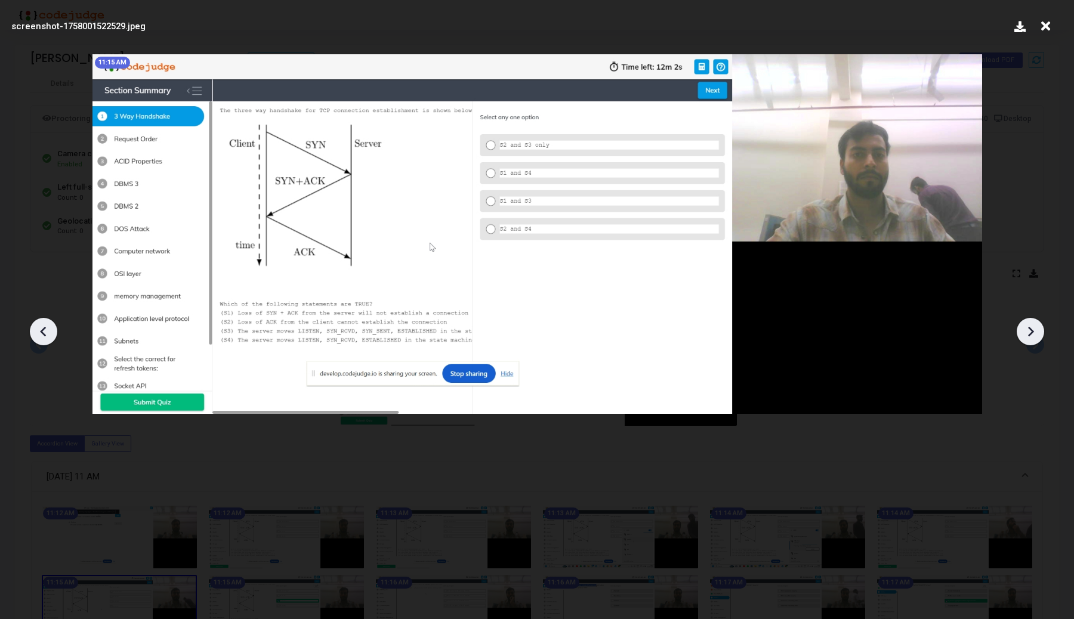
click at [1036, 333] on icon at bounding box center [1030, 332] width 18 height 18
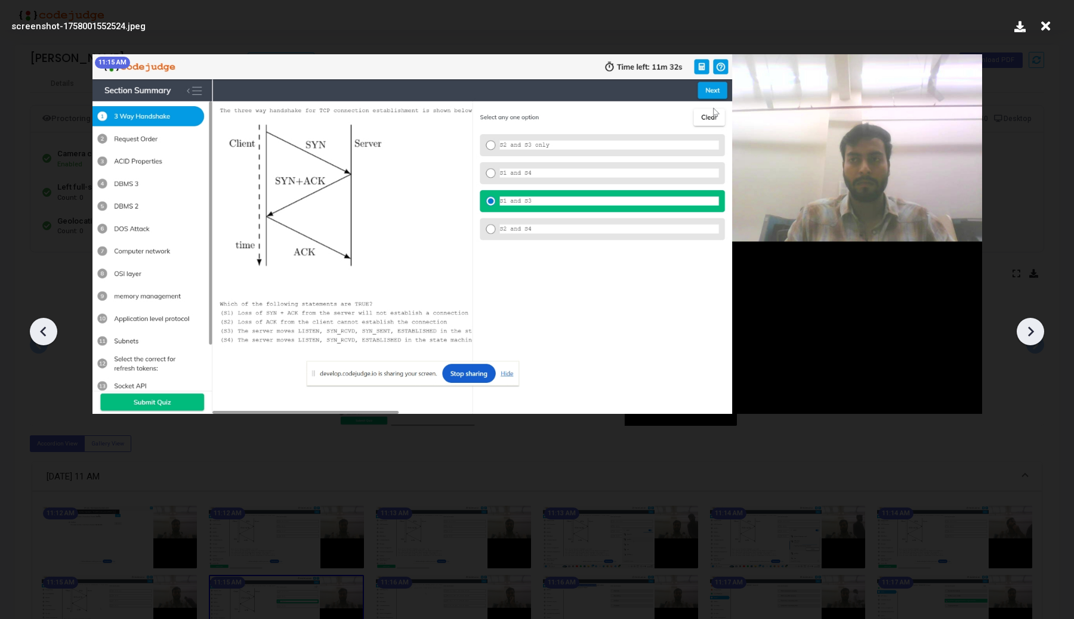
click at [1036, 333] on icon at bounding box center [1030, 332] width 18 height 18
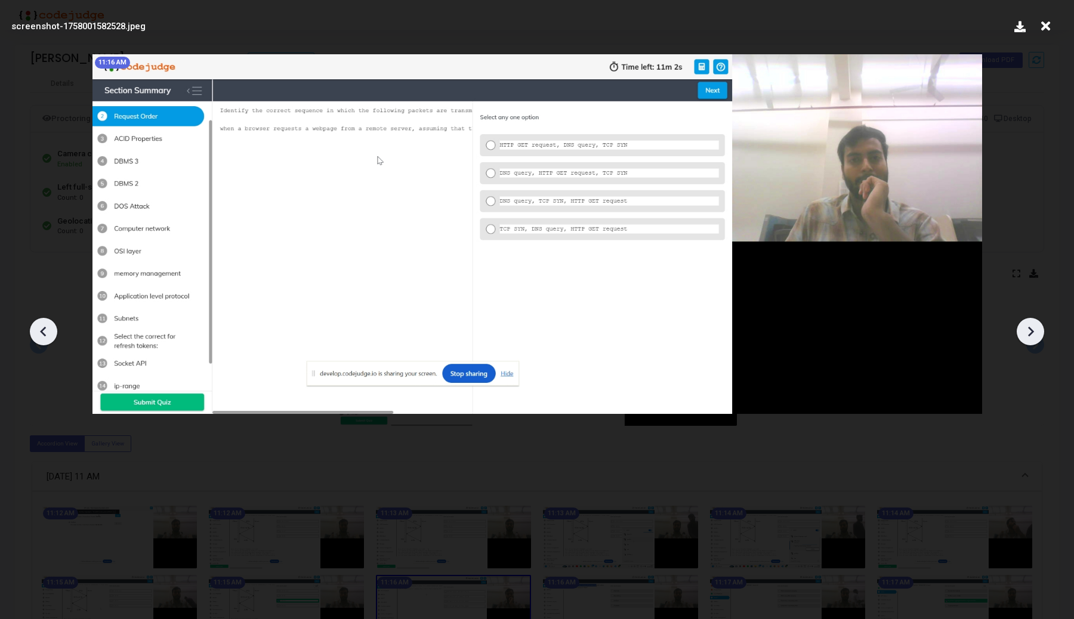
click at [1036, 333] on icon at bounding box center [1030, 332] width 18 height 18
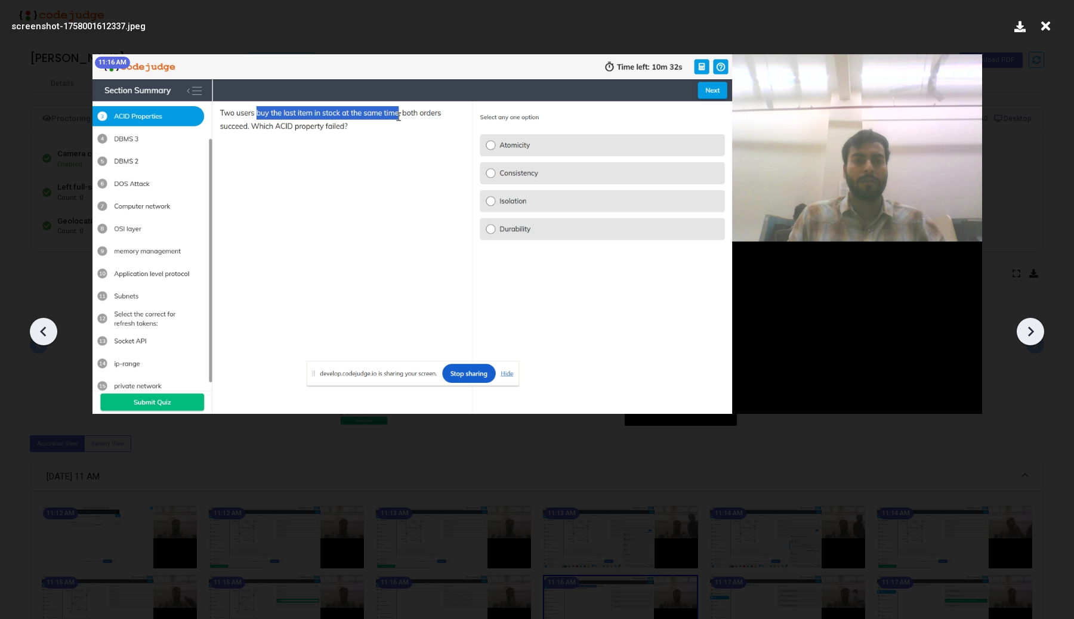
click at [1036, 333] on icon at bounding box center [1030, 332] width 18 height 18
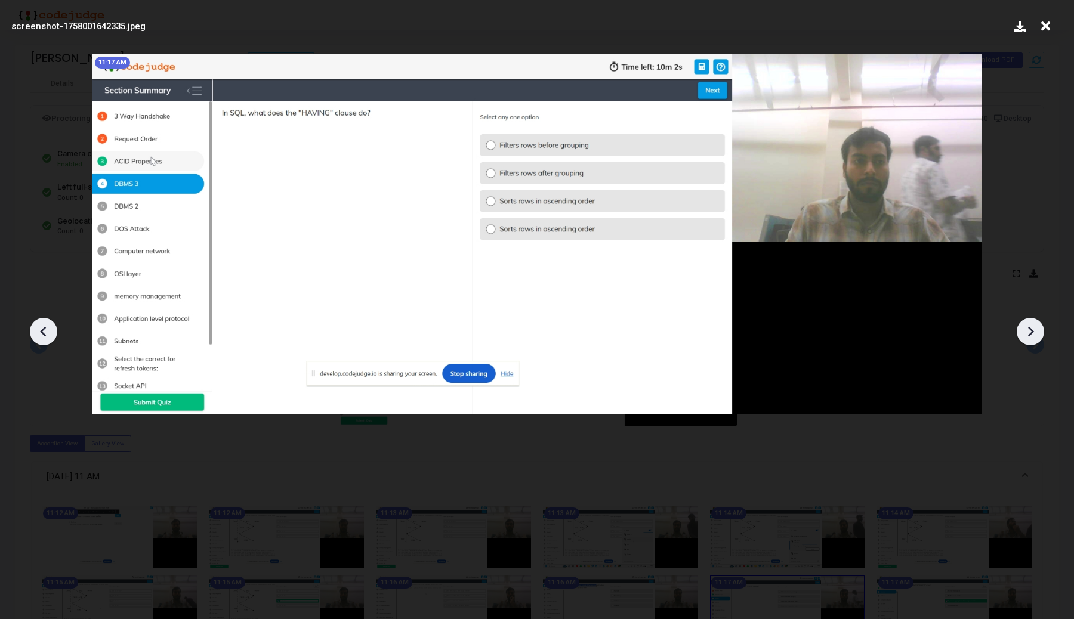
click at [1036, 333] on icon at bounding box center [1030, 332] width 18 height 18
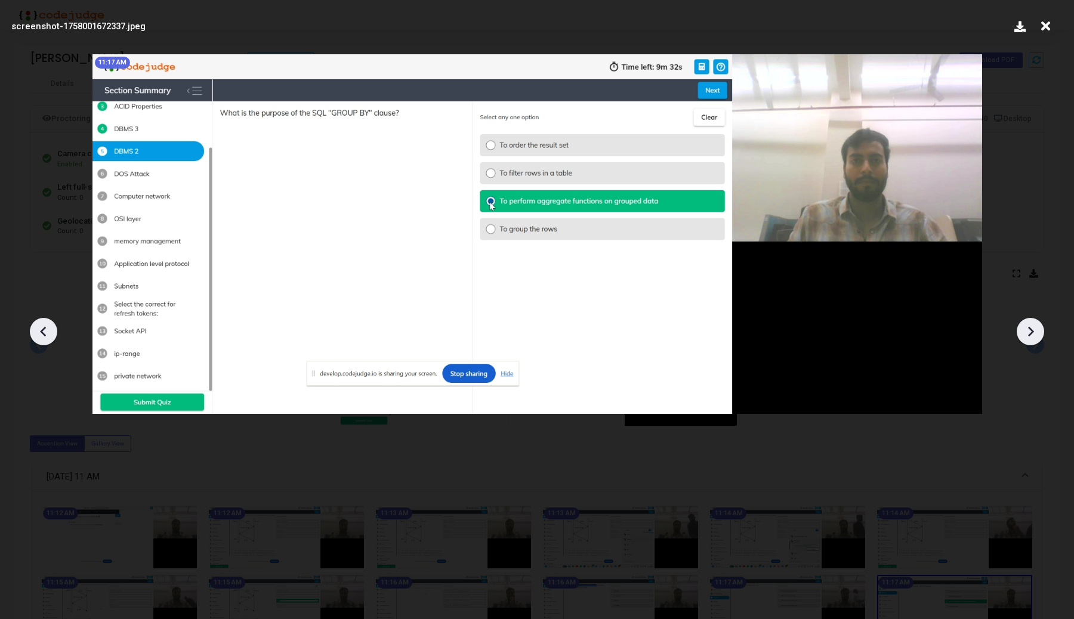
click at [1036, 333] on icon at bounding box center [1030, 332] width 18 height 18
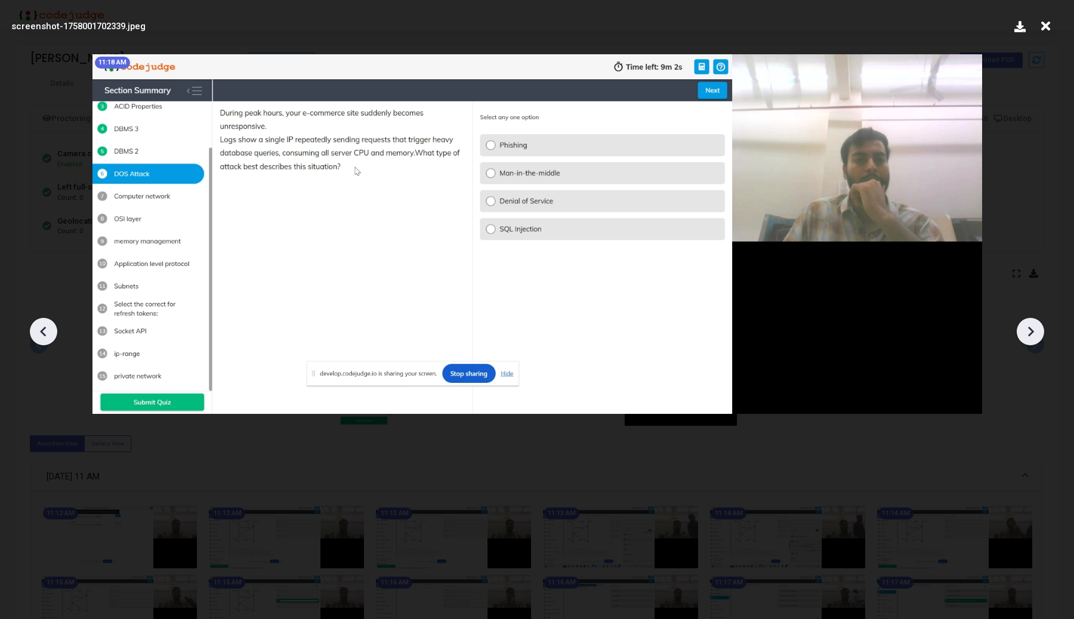
click at [1036, 333] on icon at bounding box center [1030, 332] width 18 height 18
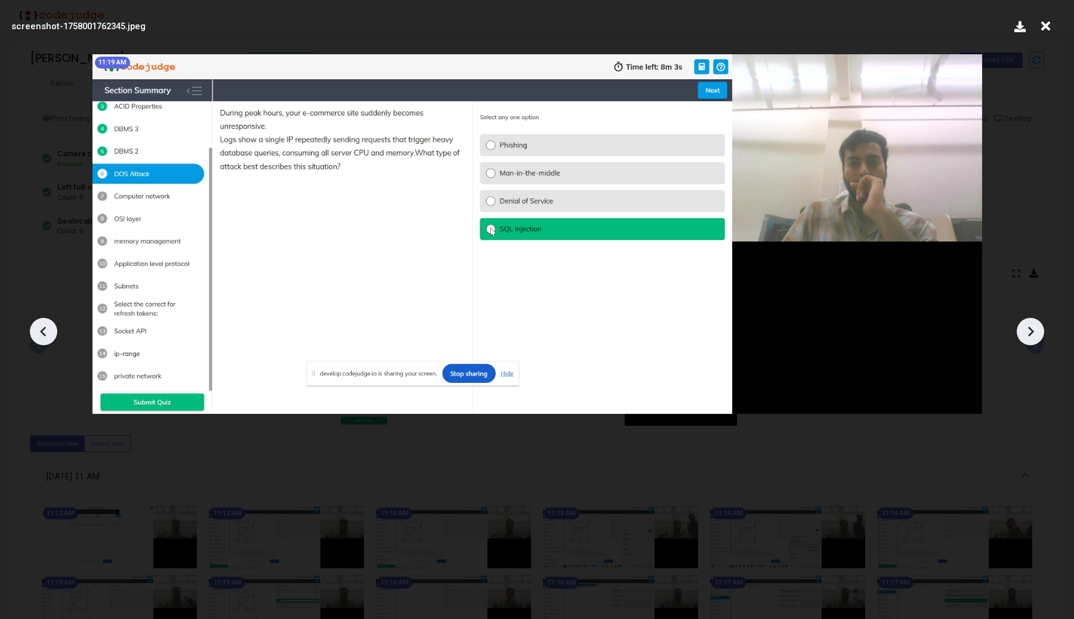
click at [1036, 333] on icon at bounding box center [1030, 332] width 18 height 18
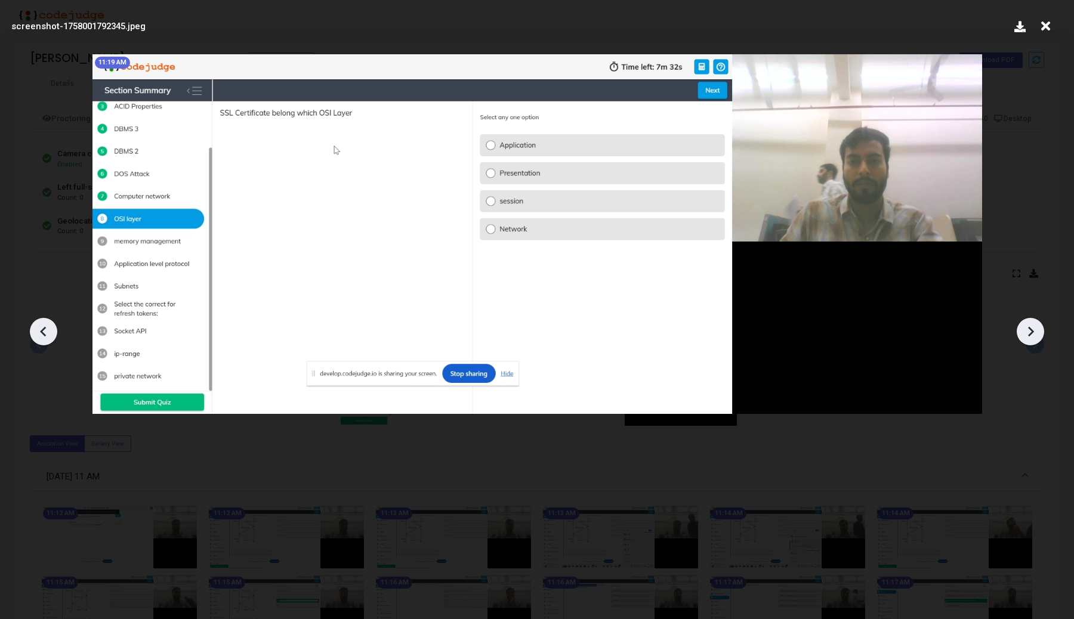
click at [1036, 333] on icon at bounding box center [1030, 332] width 18 height 18
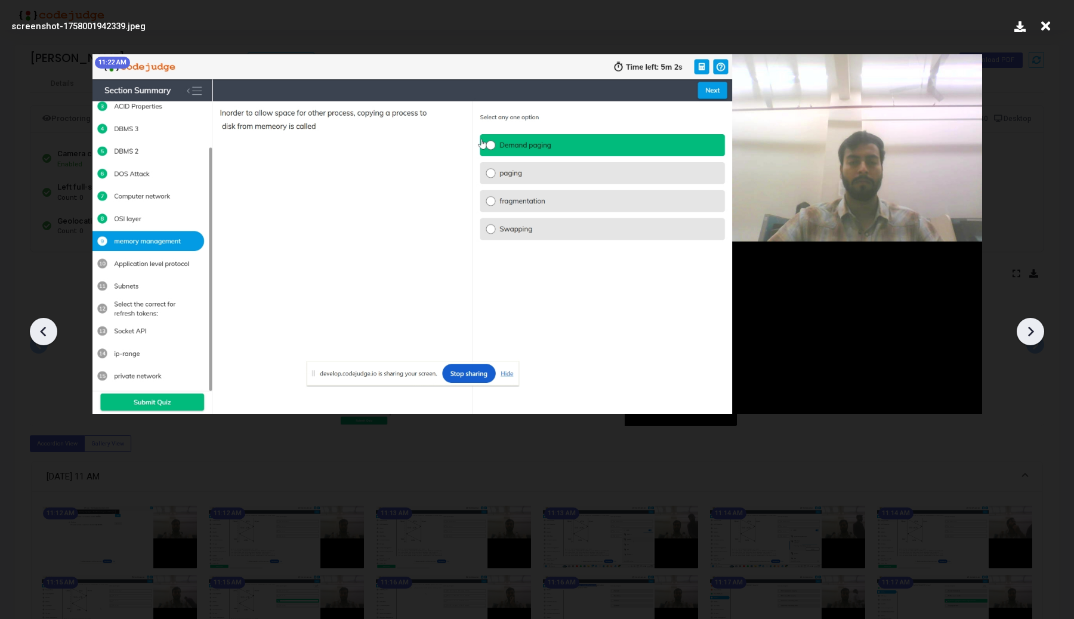
click at [1036, 333] on icon at bounding box center [1030, 332] width 18 height 18
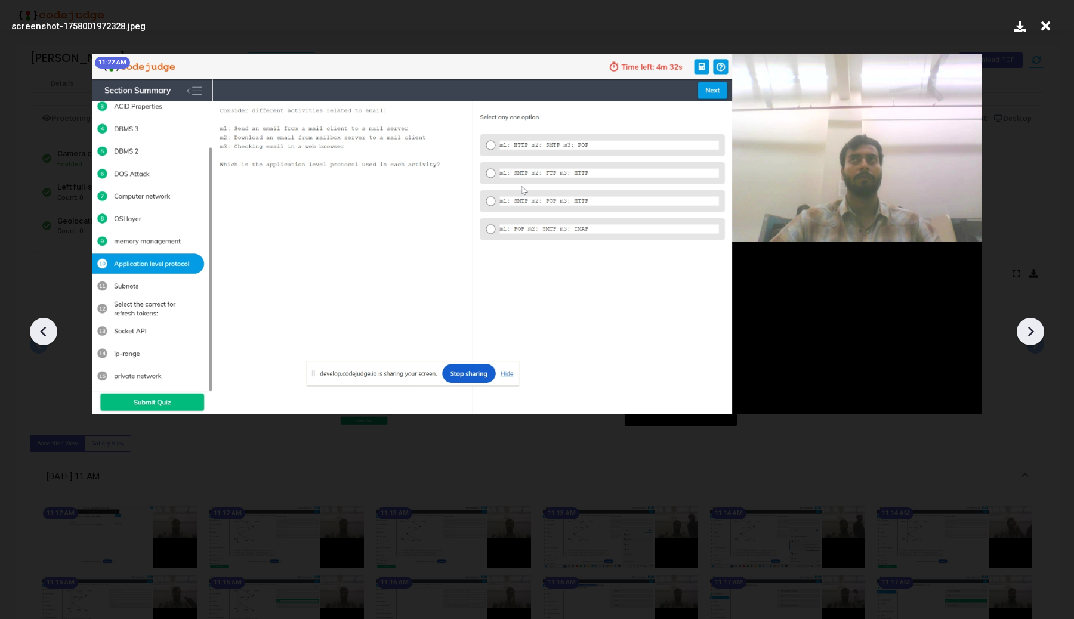
click at [1036, 333] on icon at bounding box center [1030, 332] width 18 height 18
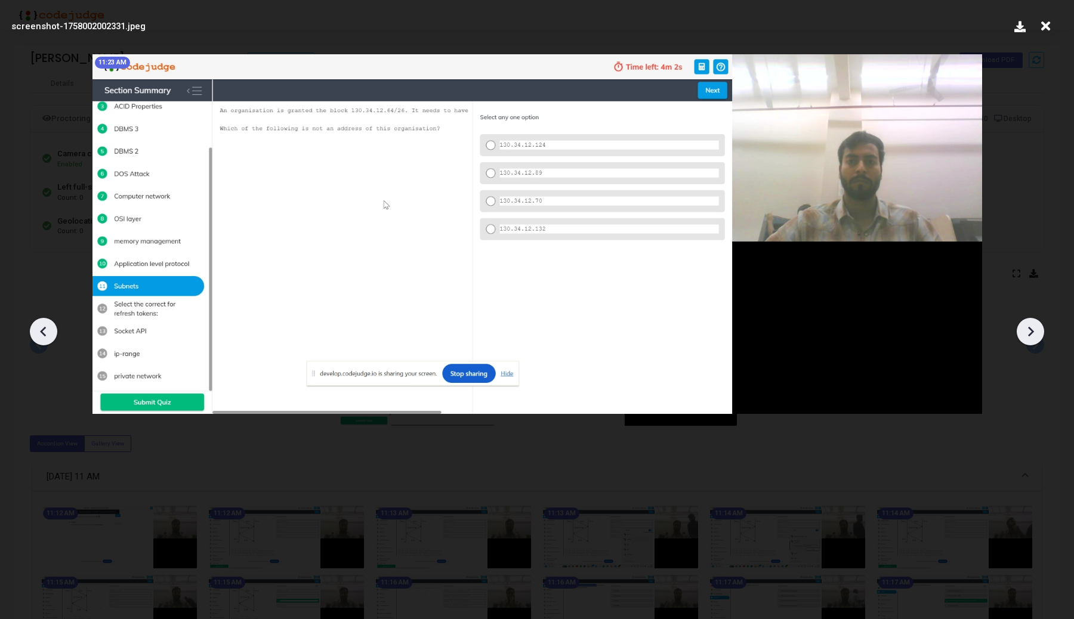
click at [1036, 333] on icon at bounding box center [1030, 332] width 18 height 18
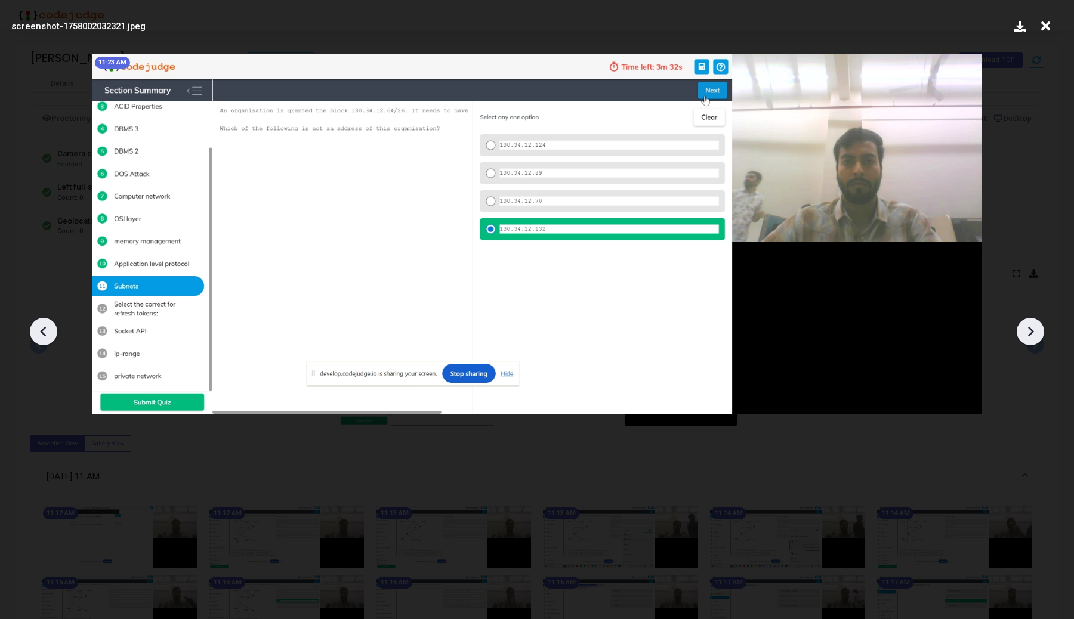
click at [1036, 333] on icon at bounding box center [1030, 332] width 18 height 18
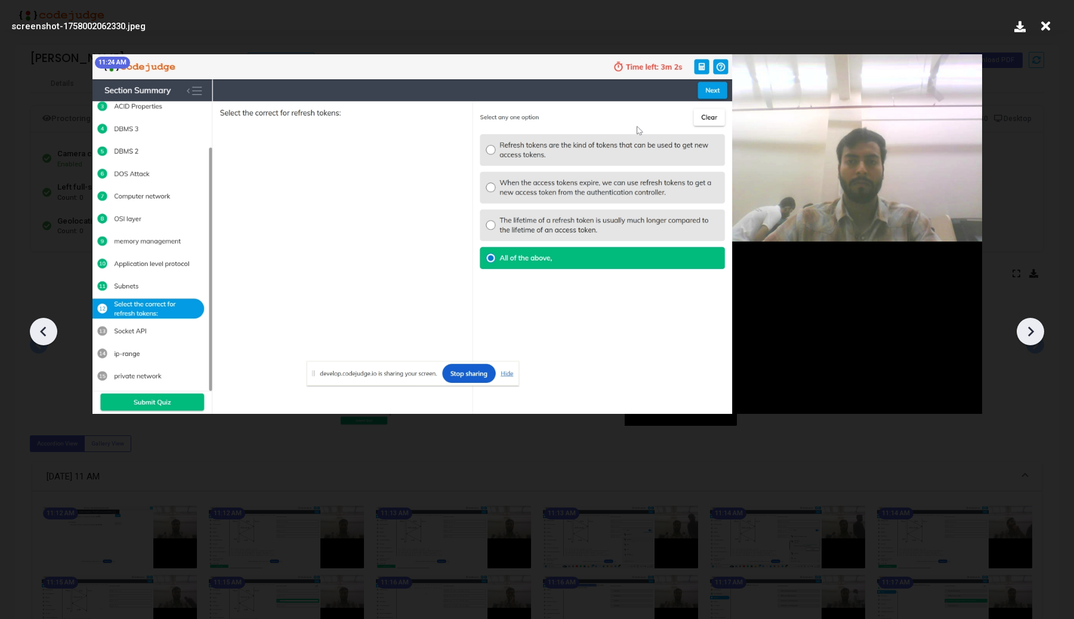
click at [1036, 333] on icon at bounding box center [1030, 332] width 18 height 18
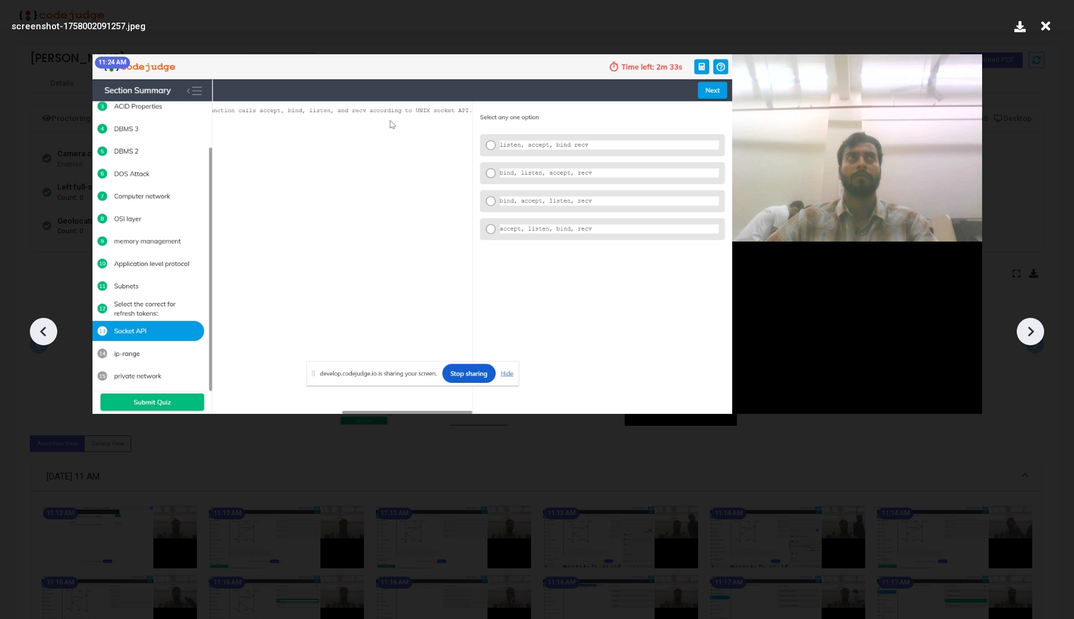
click at [1036, 333] on icon at bounding box center [1030, 332] width 18 height 18
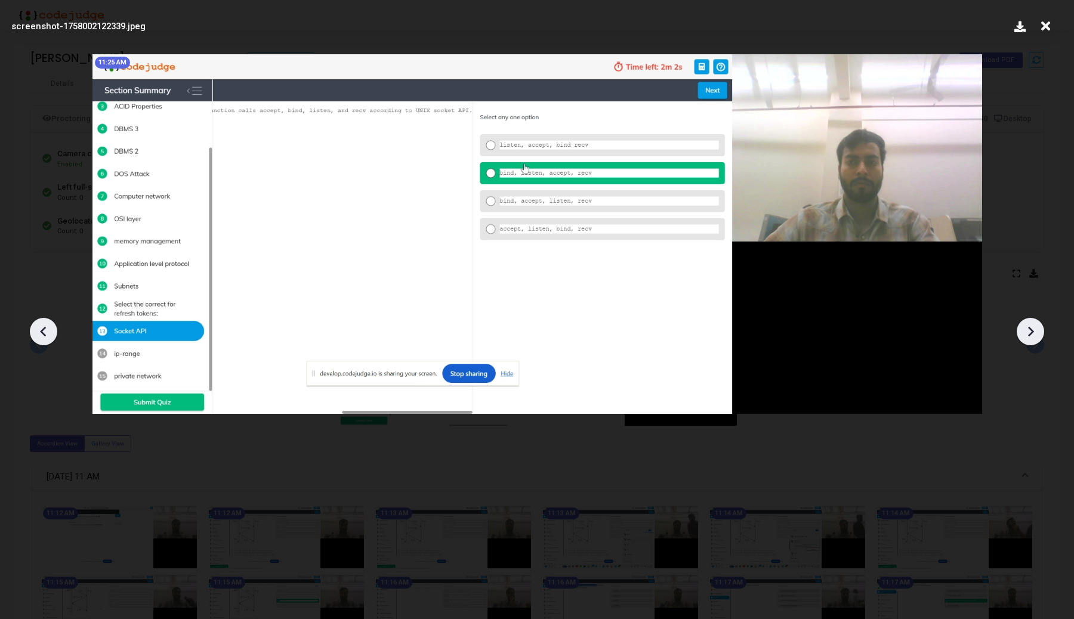
click at [1036, 333] on icon at bounding box center [1030, 332] width 18 height 18
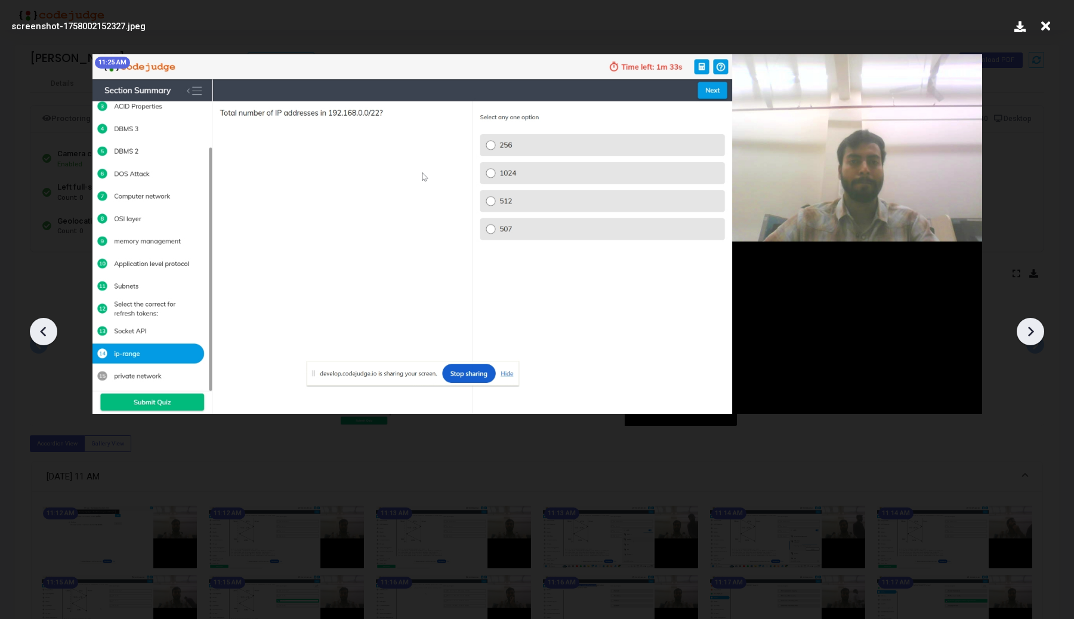
click at [1036, 333] on icon at bounding box center [1030, 332] width 18 height 18
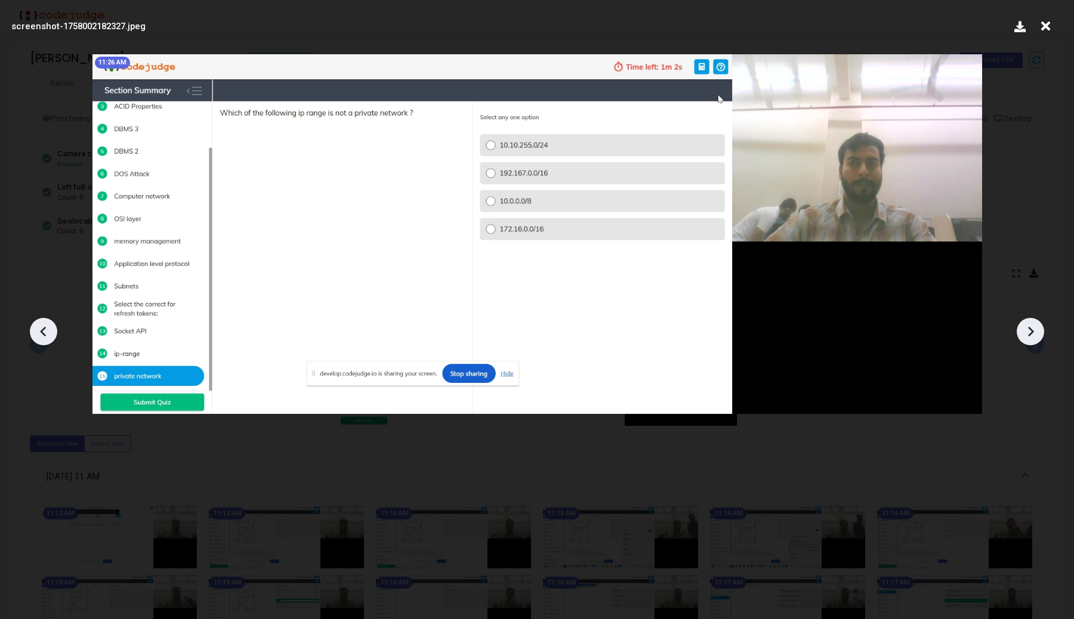
click at [1036, 333] on icon at bounding box center [1030, 332] width 18 height 18
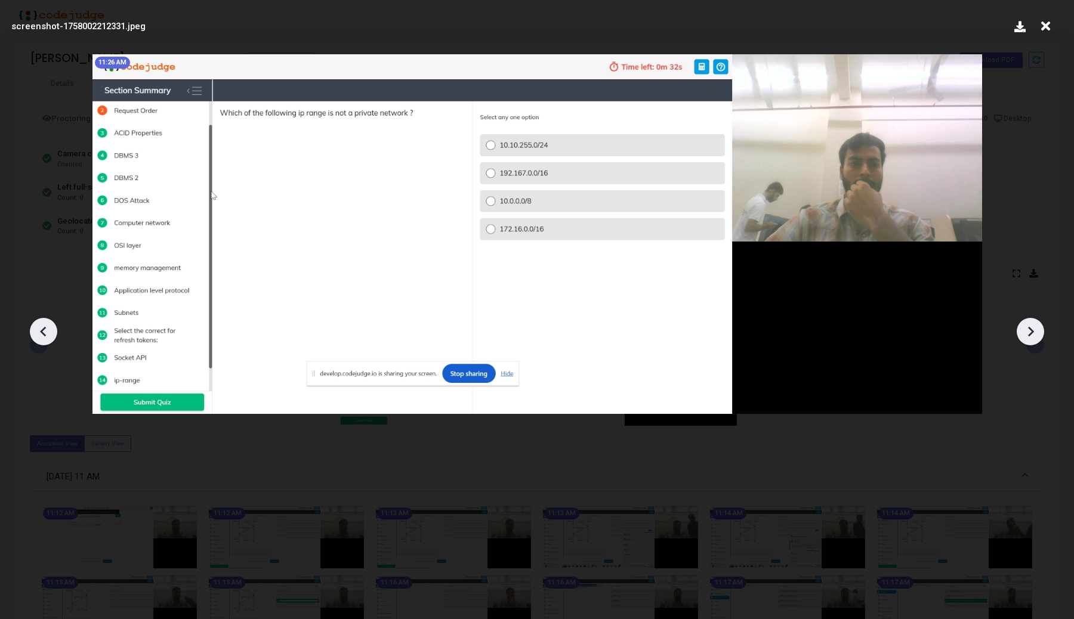
click at [1036, 333] on icon at bounding box center [1030, 332] width 18 height 18
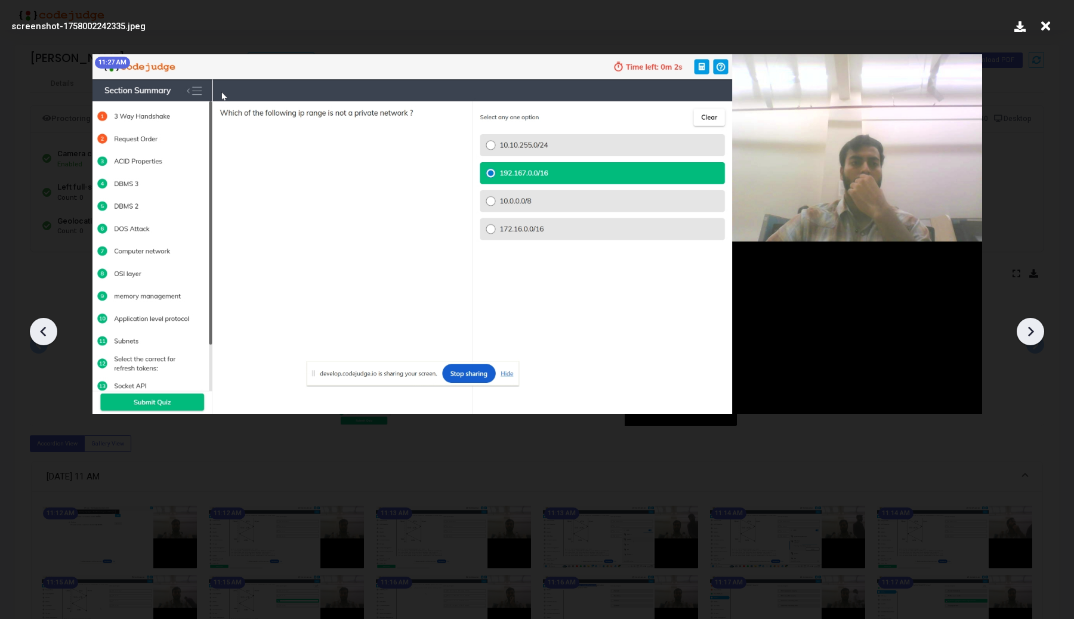
click at [1036, 333] on icon at bounding box center [1030, 332] width 18 height 18
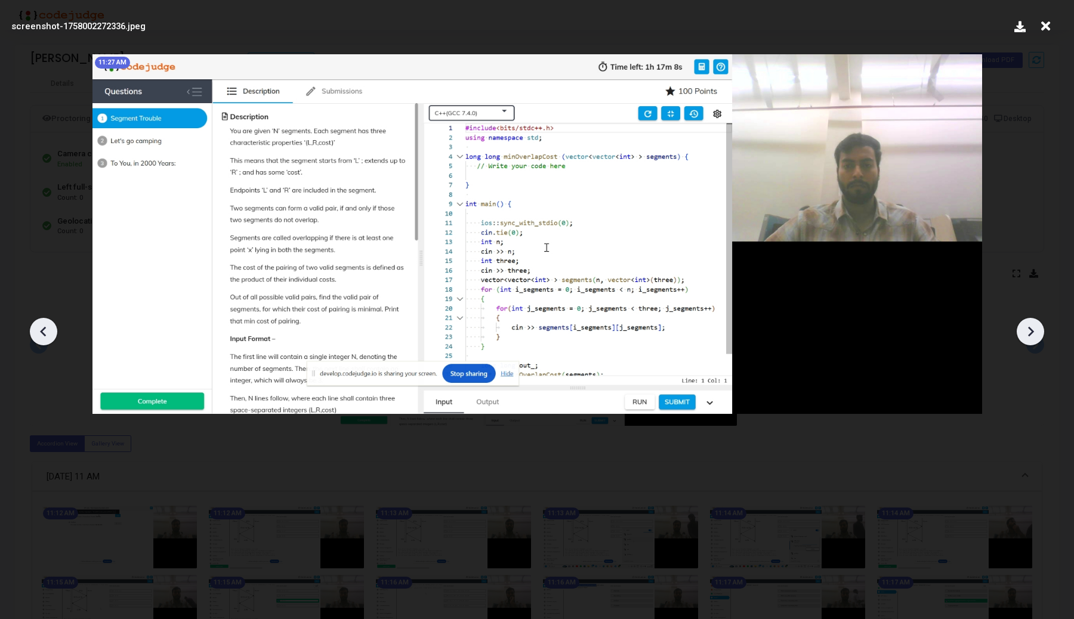
click at [1036, 333] on icon at bounding box center [1030, 332] width 18 height 18
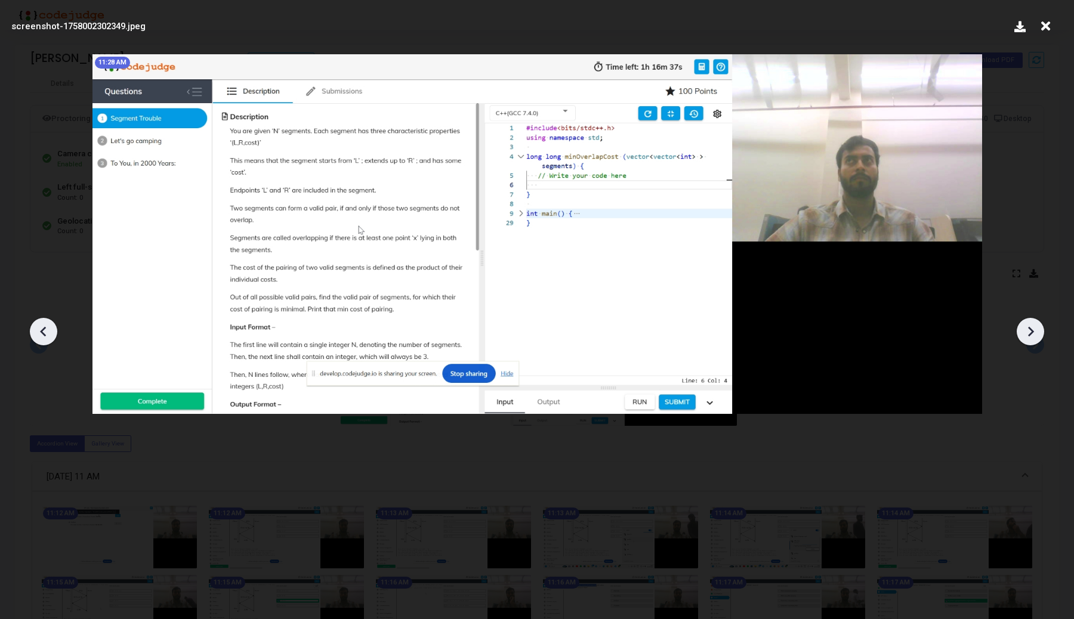
click at [1036, 333] on icon at bounding box center [1030, 332] width 18 height 18
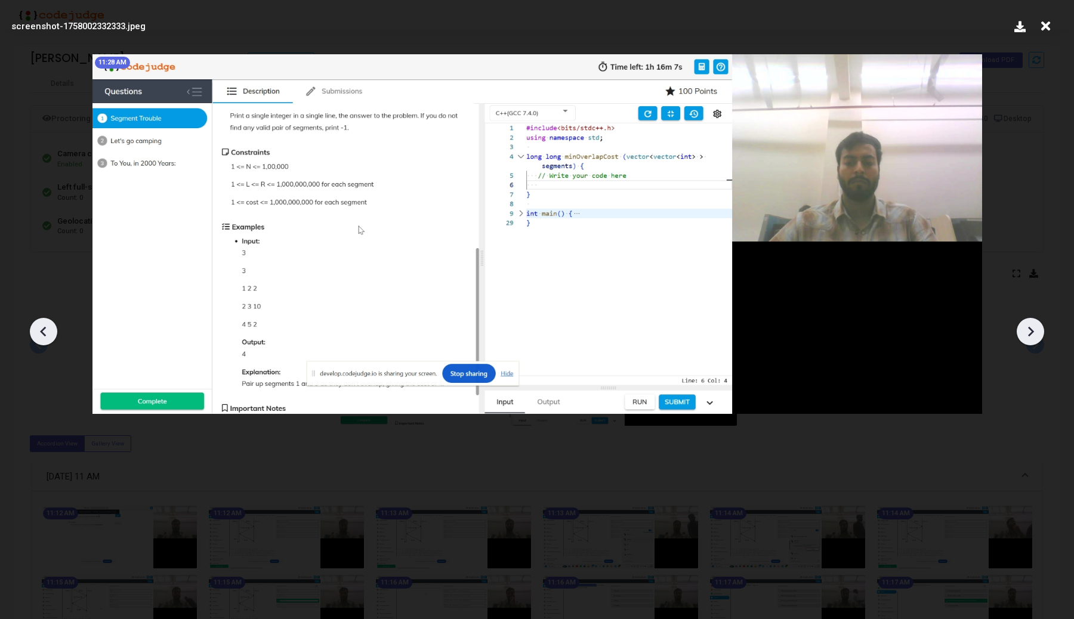
click at [1036, 333] on icon at bounding box center [1030, 332] width 18 height 18
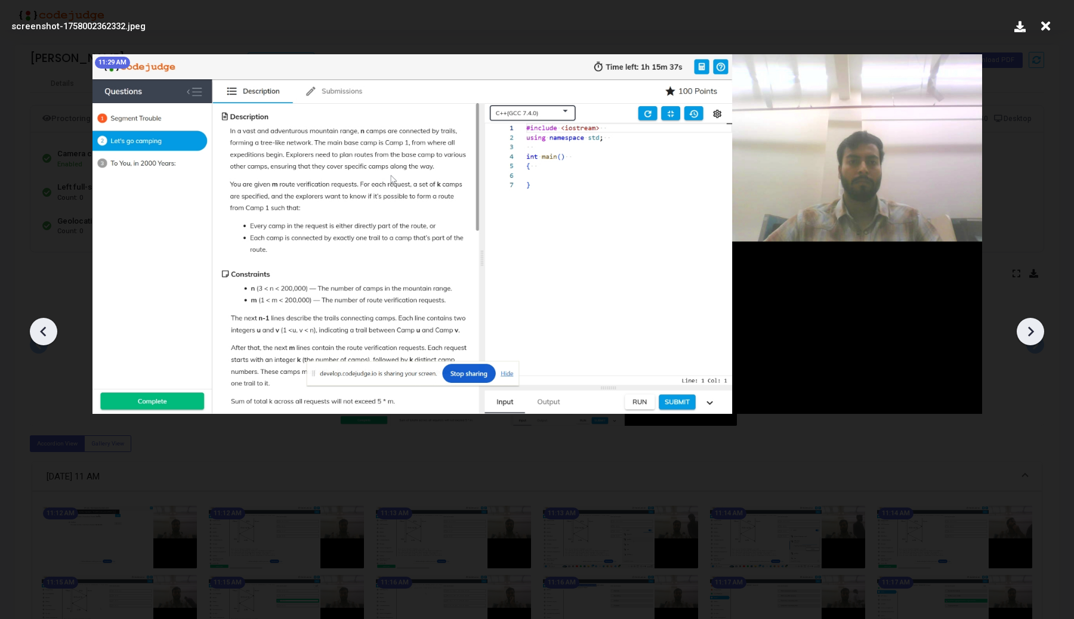
click at [1036, 333] on icon at bounding box center [1030, 332] width 18 height 18
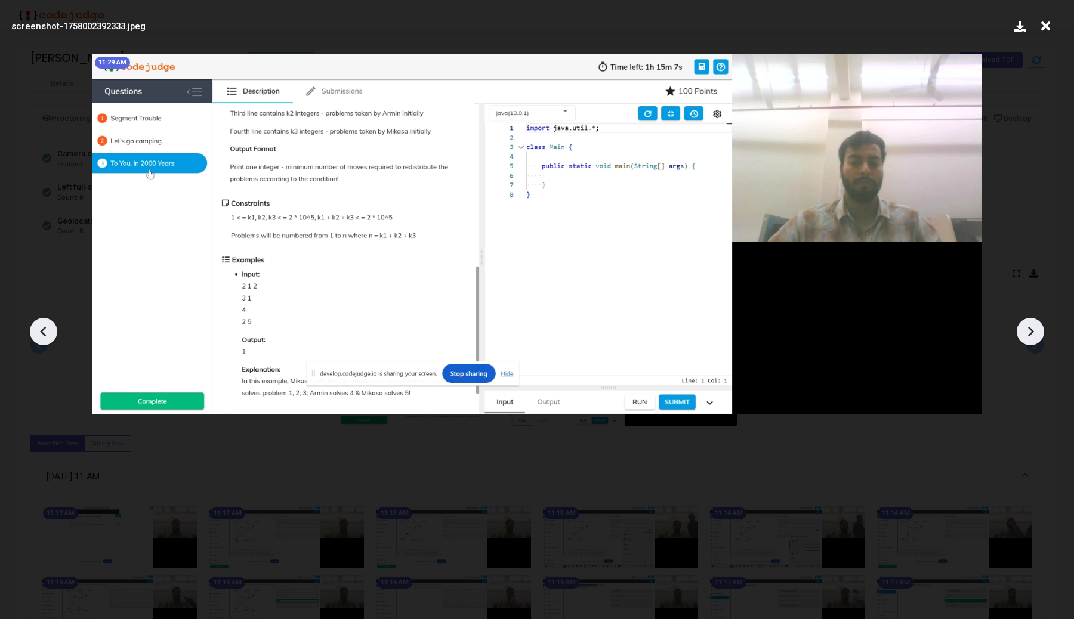
click at [1036, 333] on icon at bounding box center [1030, 332] width 18 height 18
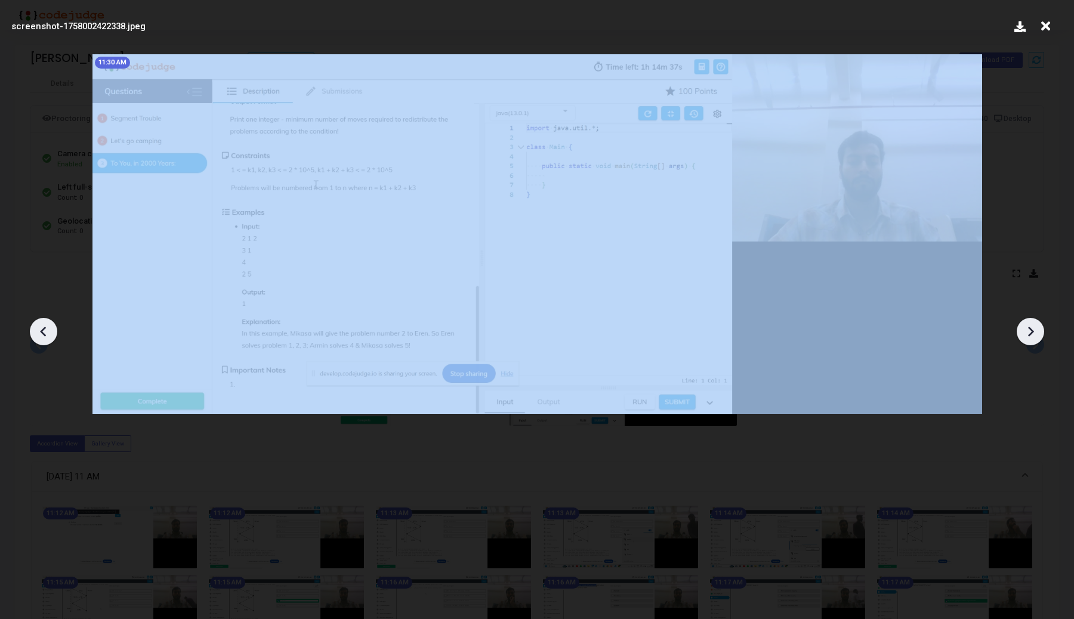
click at [1036, 333] on icon at bounding box center [1030, 332] width 18 height 18
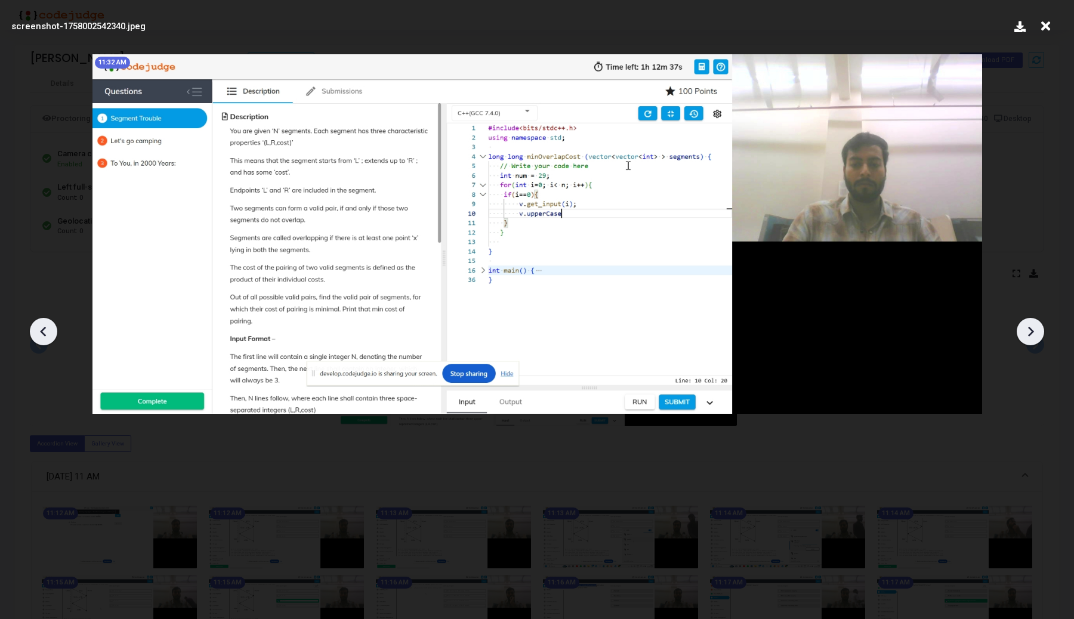
click at [48, 331] on icon at bounding box center [44, 332] width 18 height 18
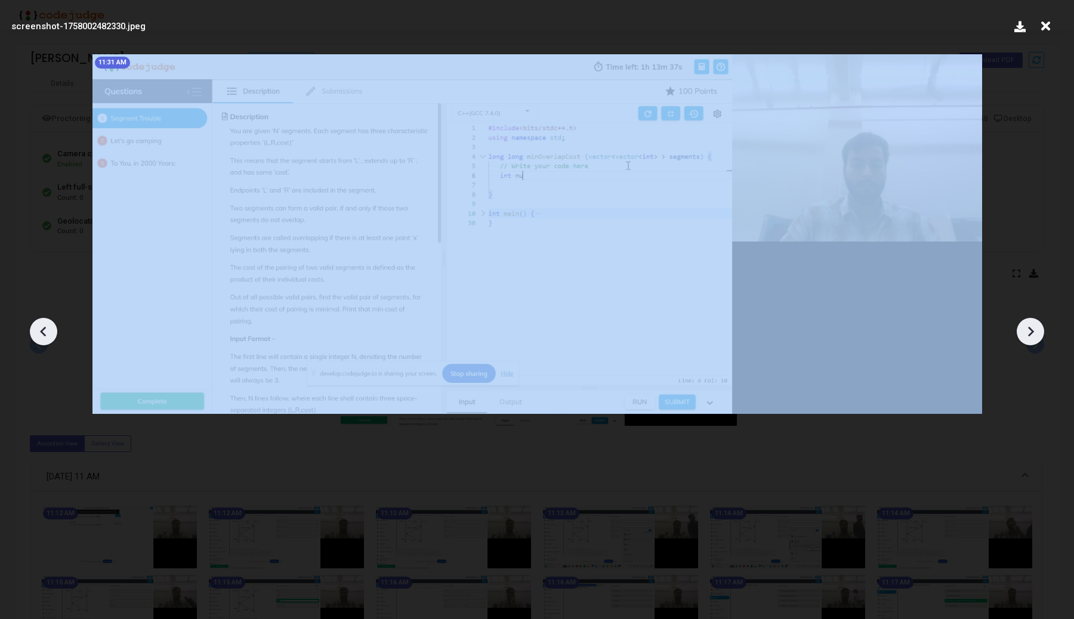
click at [48, 331] on icon at bounding box center [44, 332] width 18 height 18
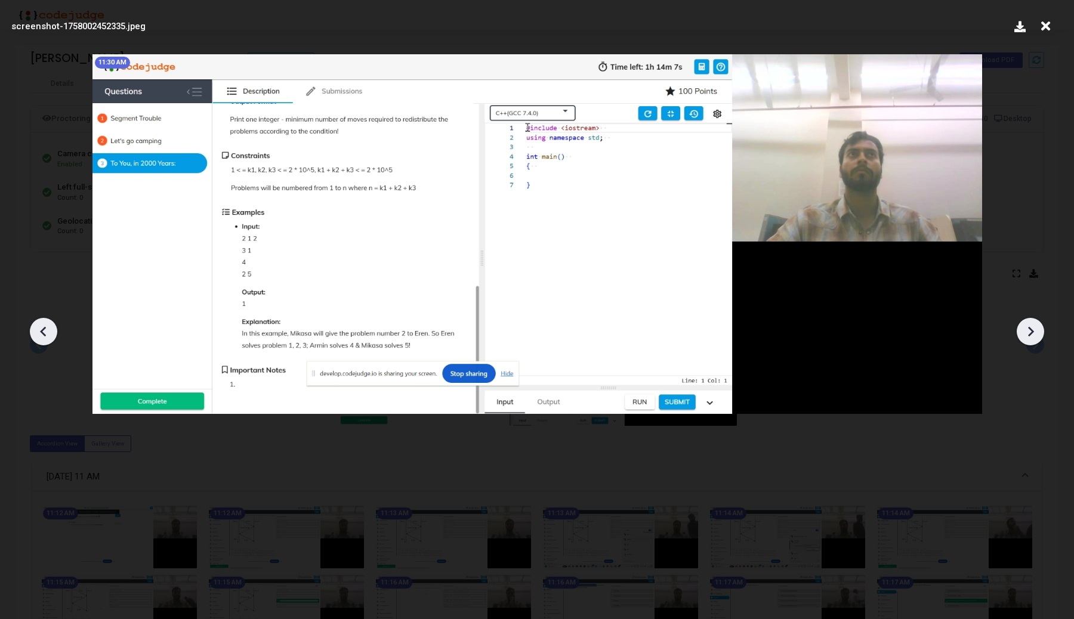
click at [1033, 338] on icon at bounding box center [1030, 332] width 18 height 18
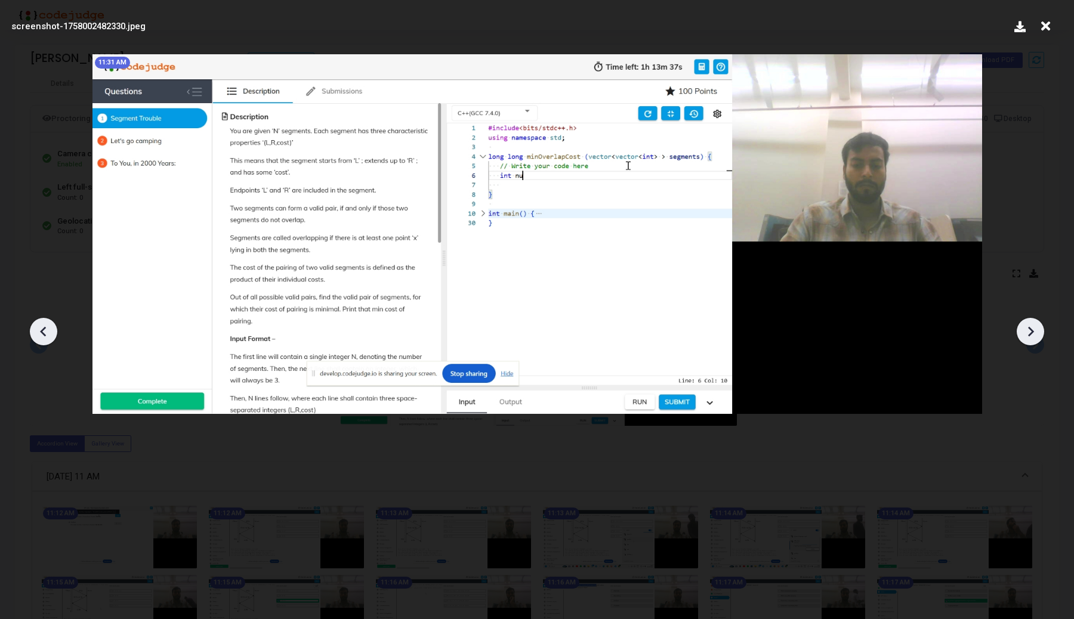
click at [1033, 338] on icon at bounding box center [1030, 332] width 18 height 18
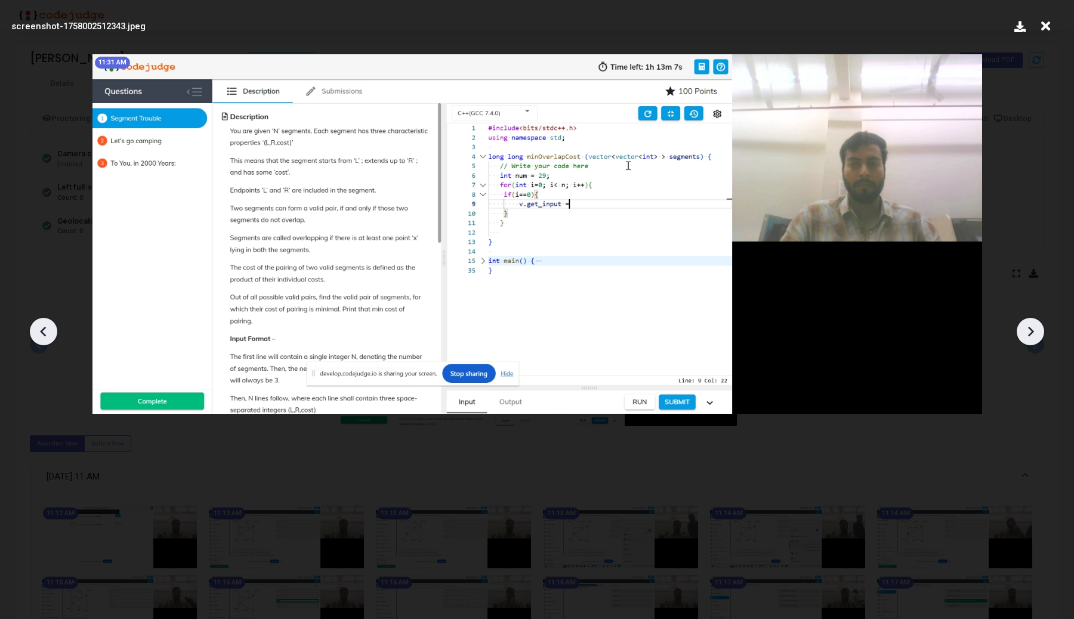
click at [33, 331] on div at bounding box center [43, 331] width 27 height 27
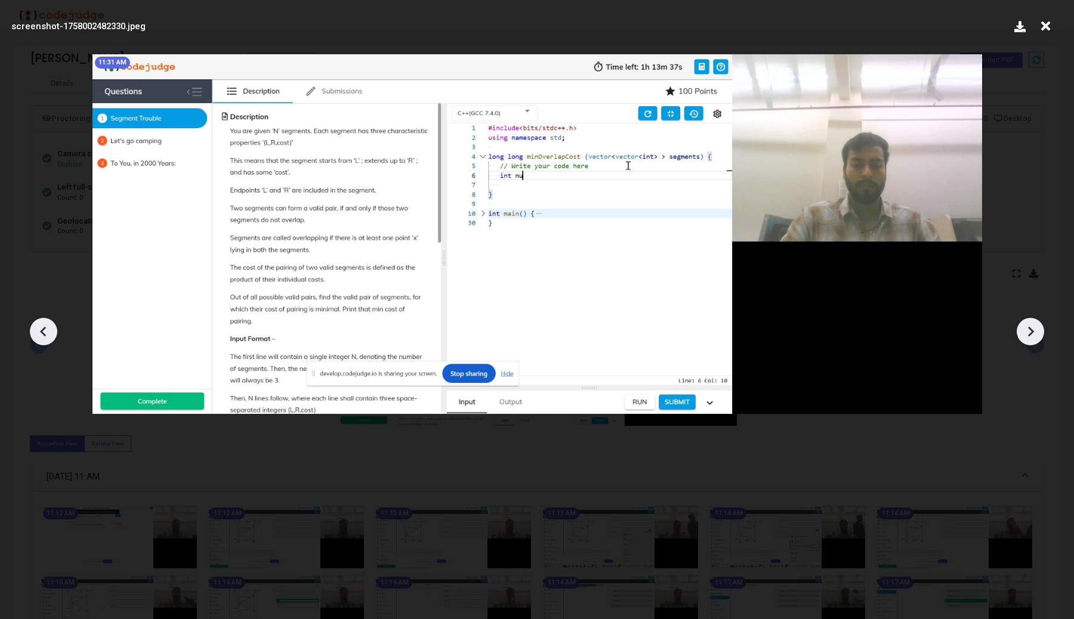
click at [33, 331] on div at bounding box center [43, 331] width 27 height 27
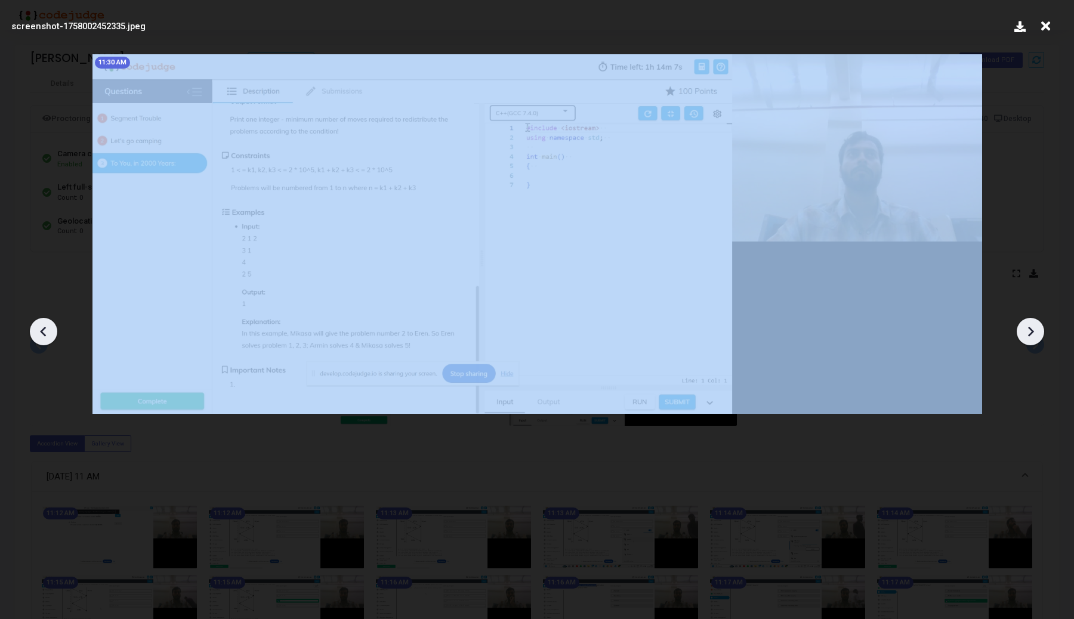
click at [33, 331] on div at bounding box center [43, 331] width 27 height 27
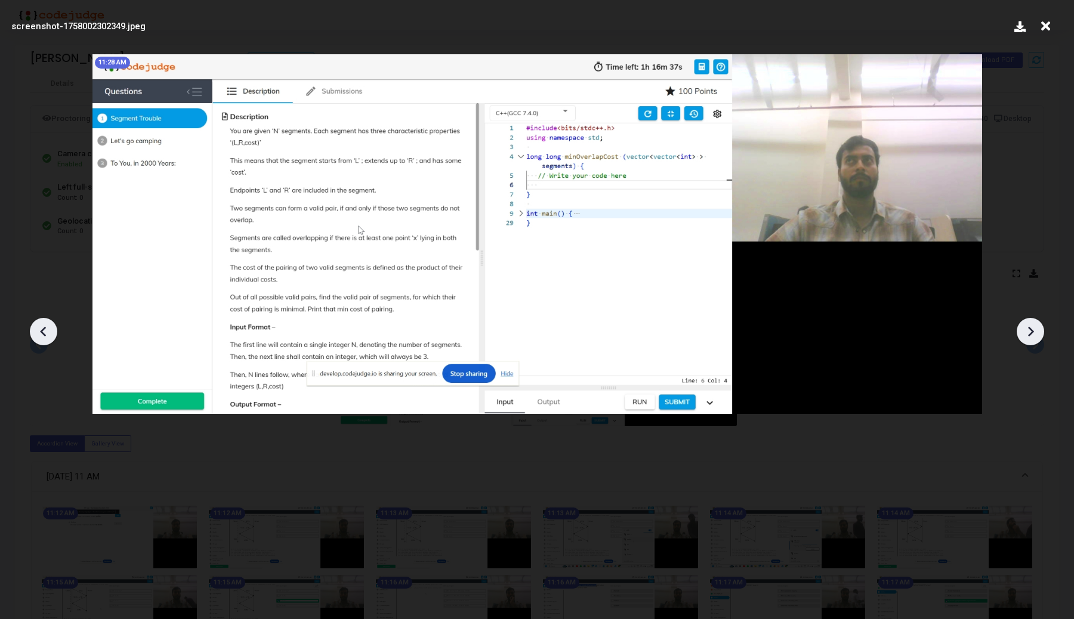
click at [33, 331] on div at bounding box center [43, 331] width 27 height 27
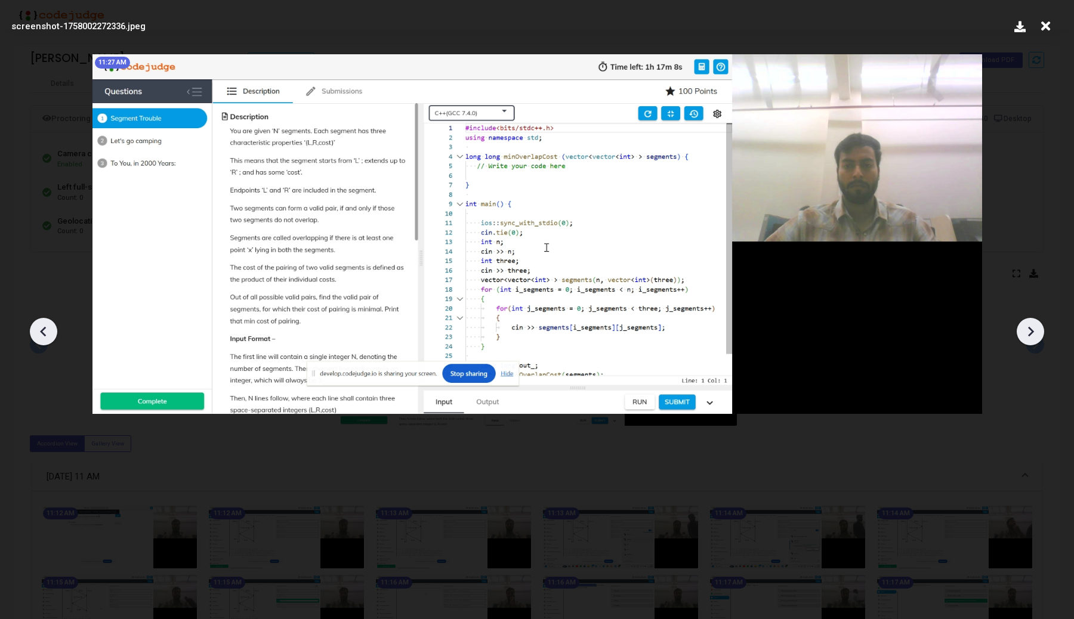
click at [33, 331] on div at bounding box center [43, 331] width 27 height 27
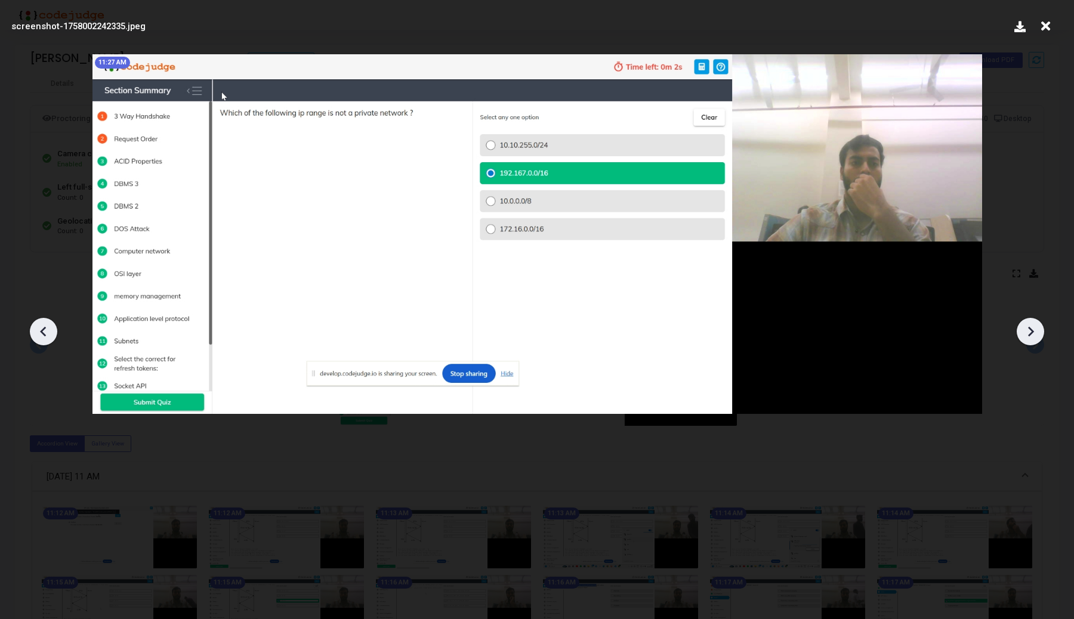
click at [1039, 331] on div at bounding box center [1030, 331] width 27 height 27
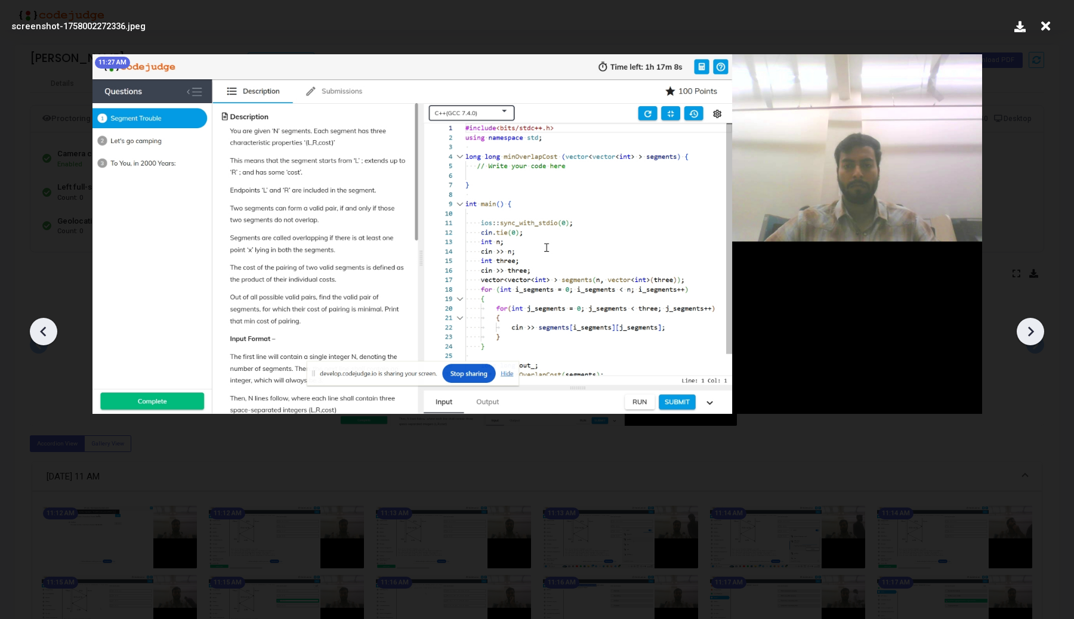
click at [1039, 332] on div at bounding box center [1030, 331] width 27 height 27
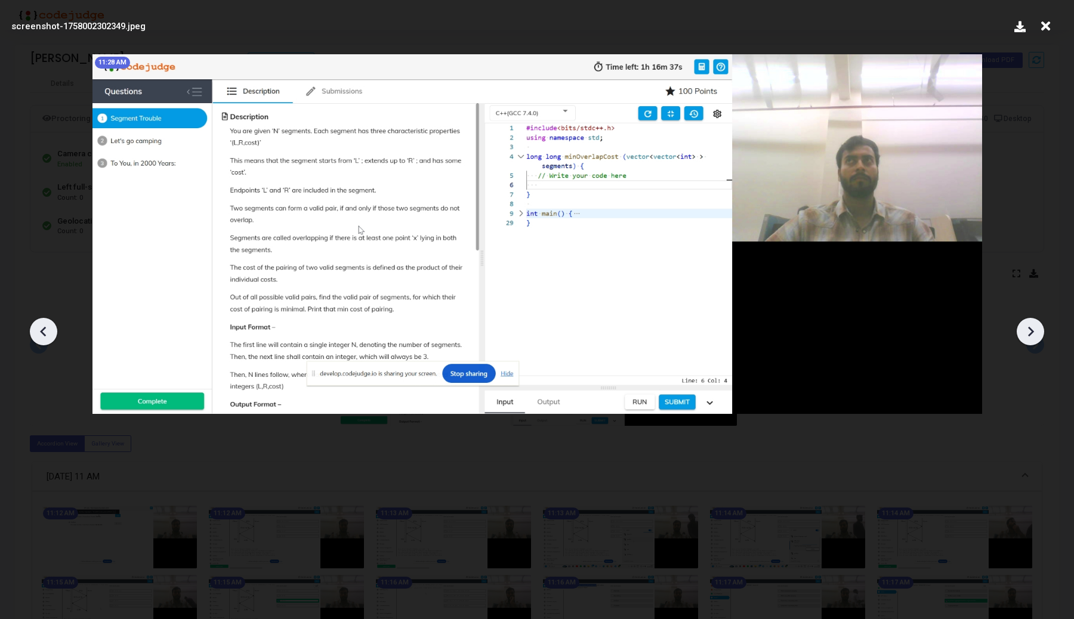
click at [1039, 333] on div at bounding box center [1030, 331] width 27 height 27
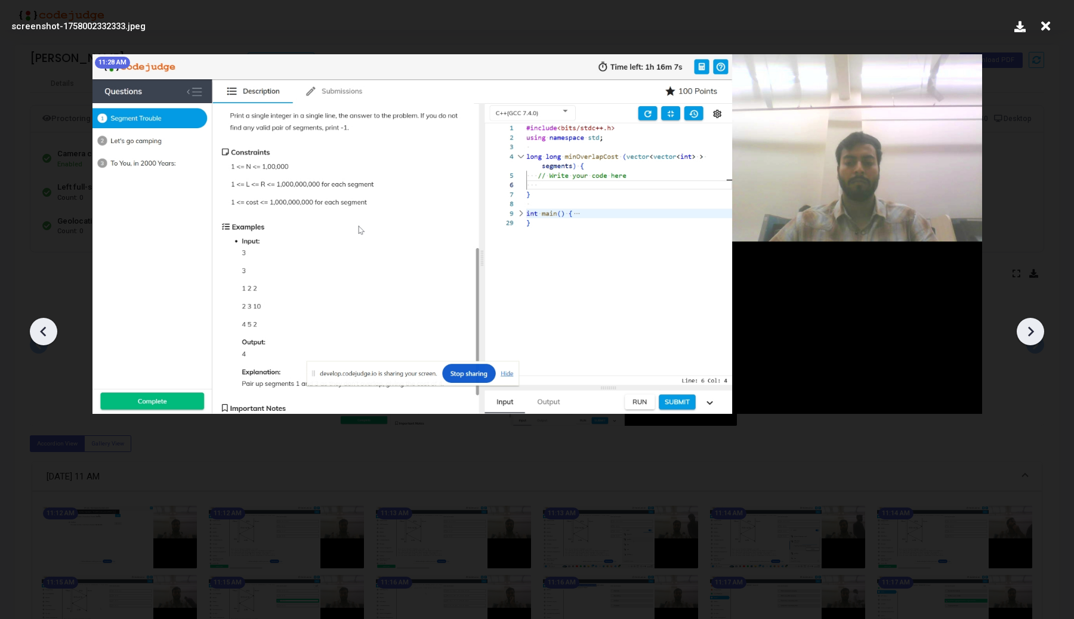
click at [1039, 334] on div at bounding box center [1030, 331] width 27 height 27
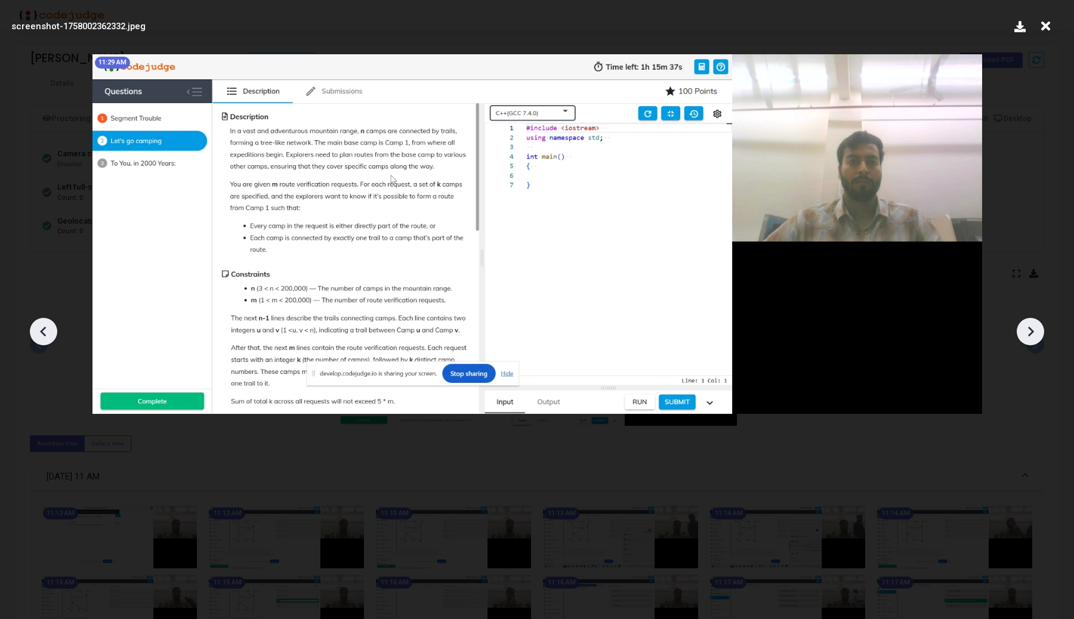
click at [1039, 334] on div at bounding box center [1030, 331] width 27 height 27
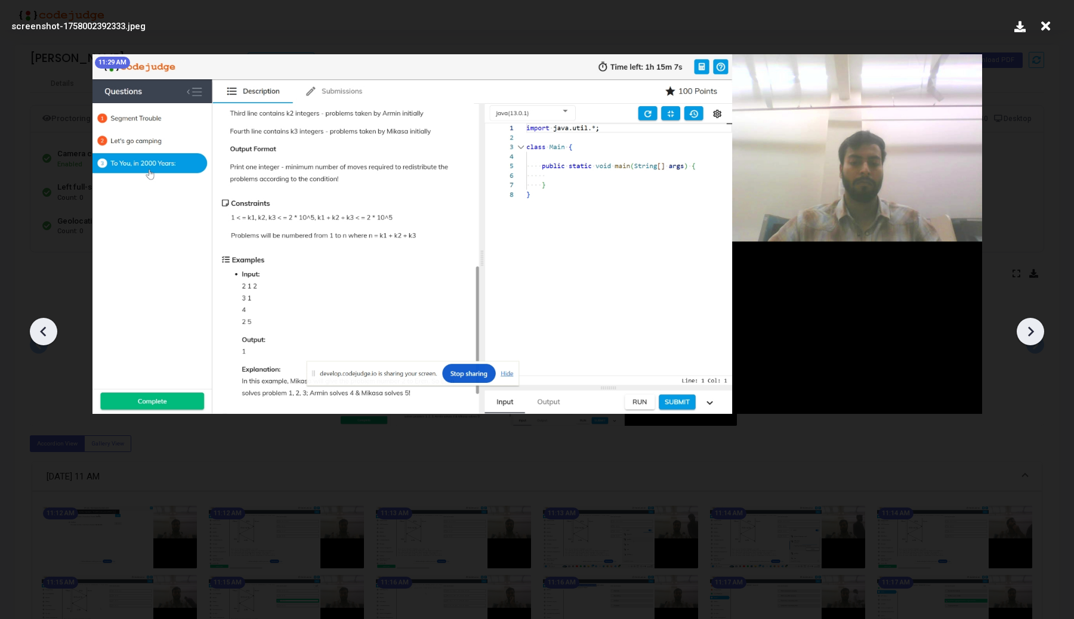
click at [35, 334] on icon at bounding box center [44, 332] width 18 height 18
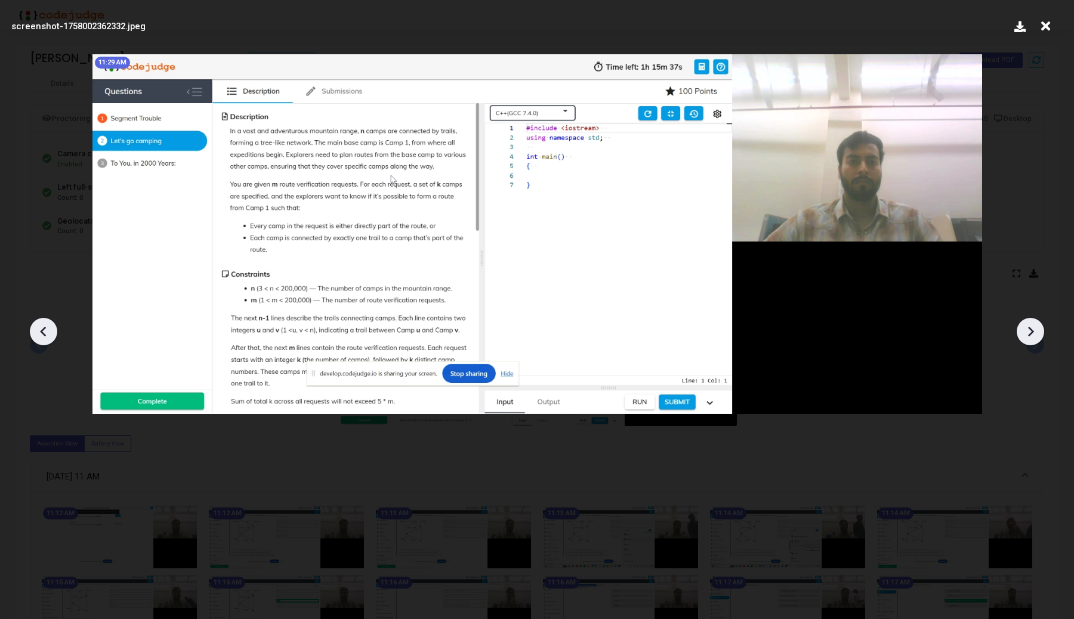
click at [35, 334] on icon at bounding box center [44, 332] width 18 height 18
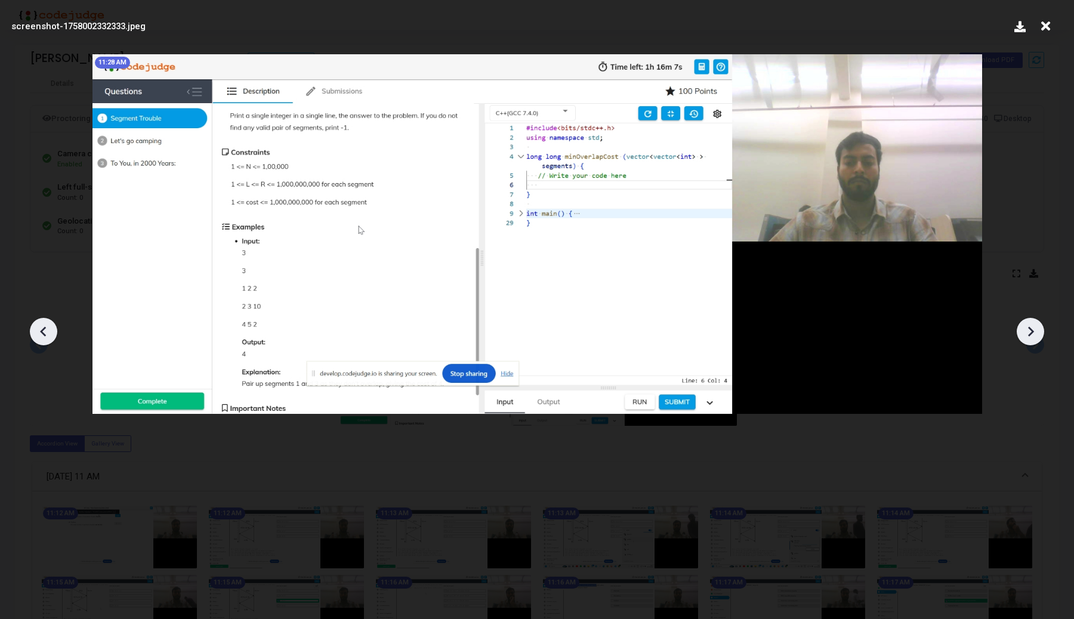
click at [35, 334] on icon at bounding box center [44, 332] width 18 height 18
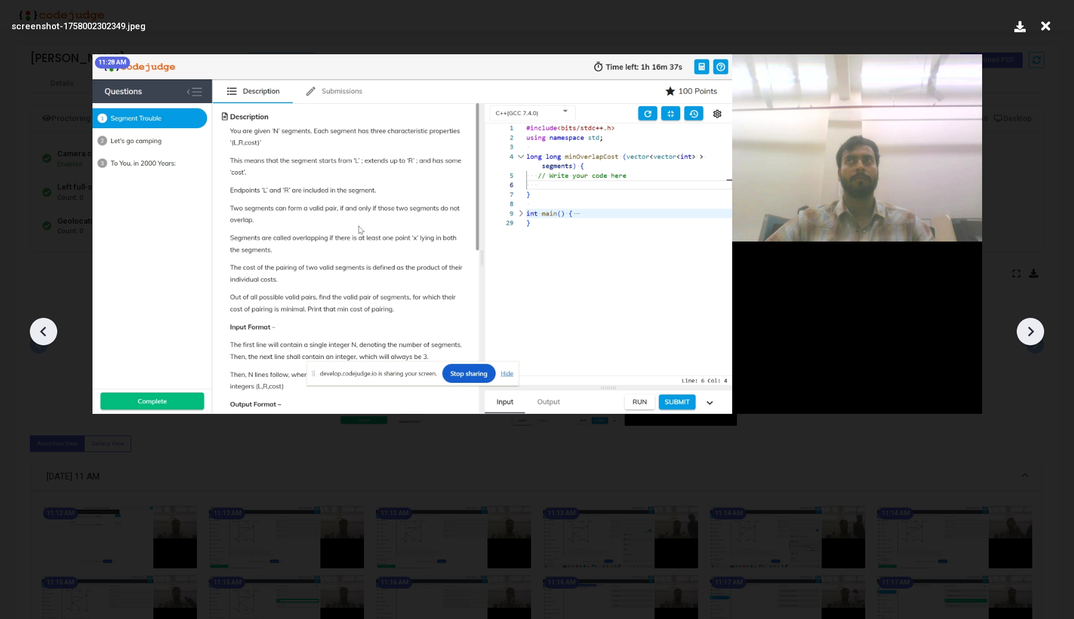
click at [35, 334] on icon at bounding box center [44, 332] width 18 height 18
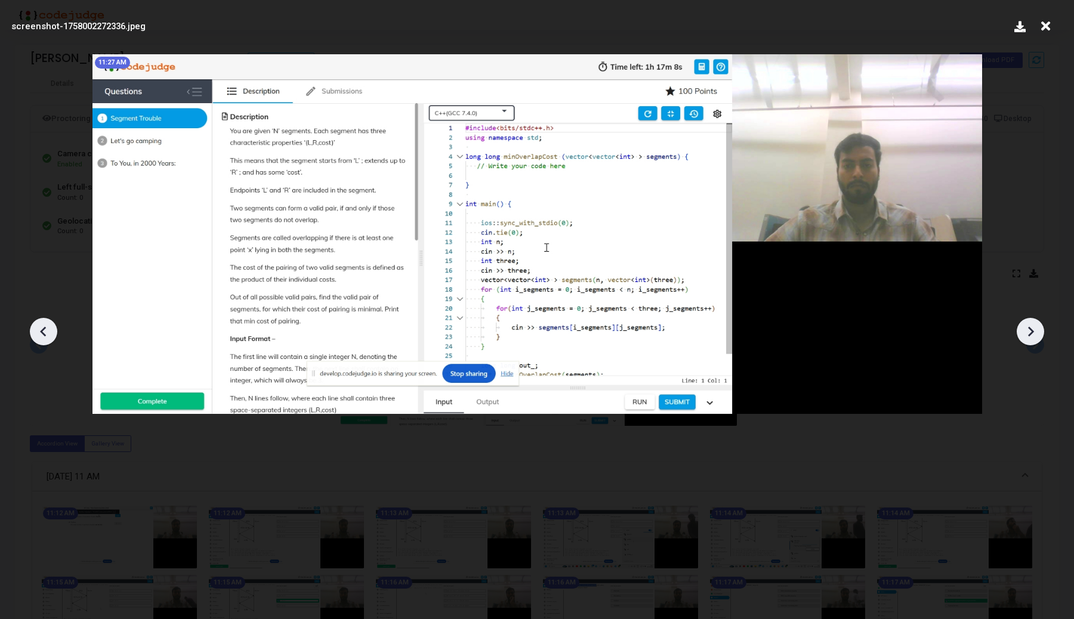
click at [35, 334] on icon at bounding box center [44, 332] width 18 height 18
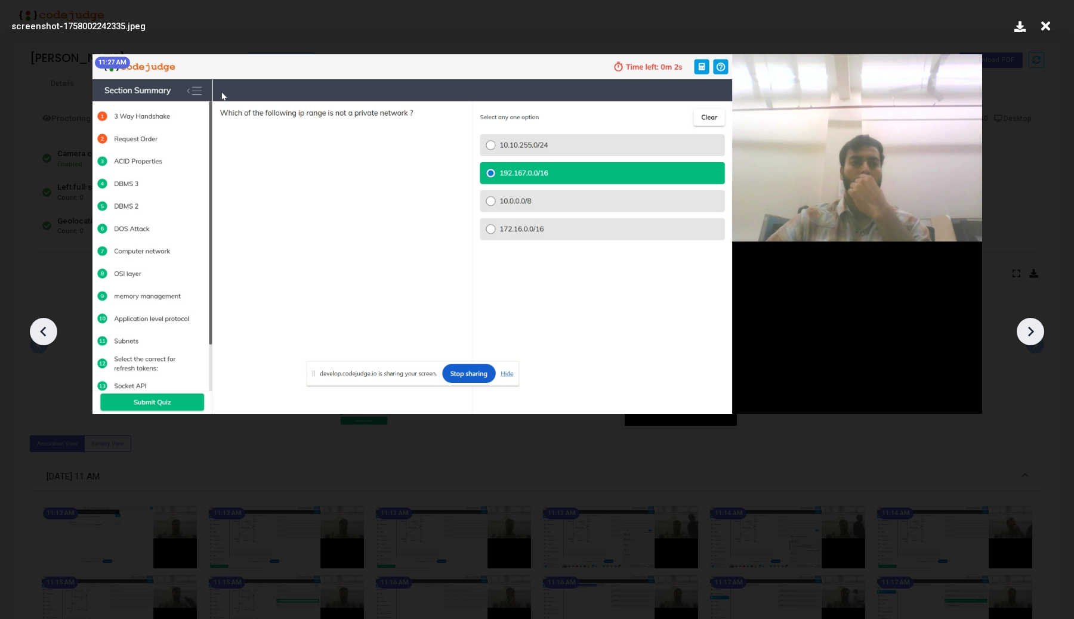
click at [1035, 332] on icon at bounding box center [1030, 332] width 18 height 18
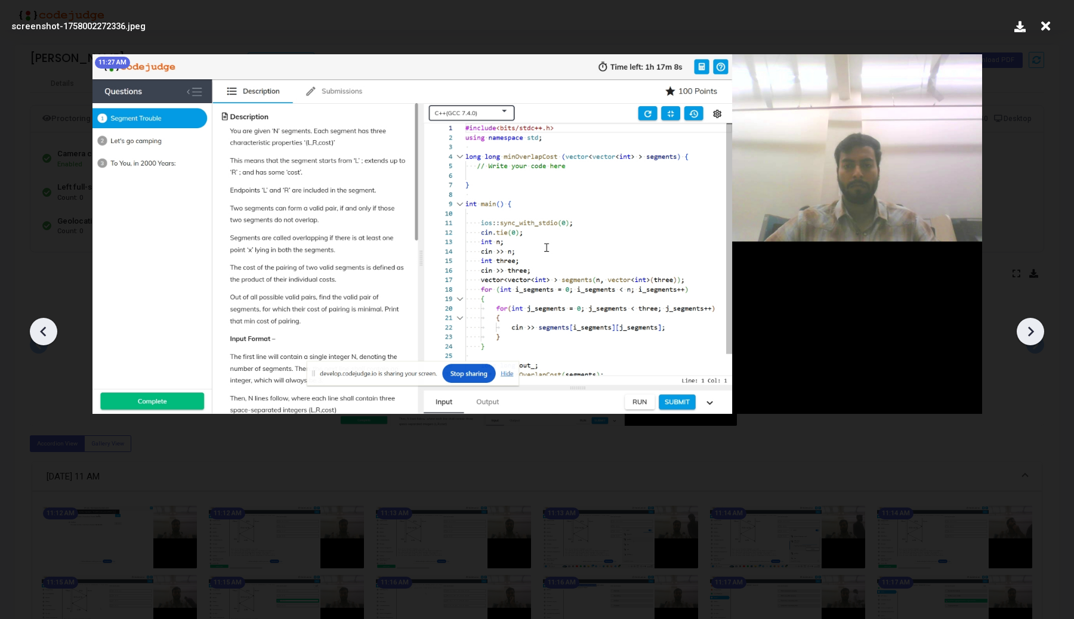
click at [1035, 332] on icon at bounding box center [1030, 332] width 18 height 18
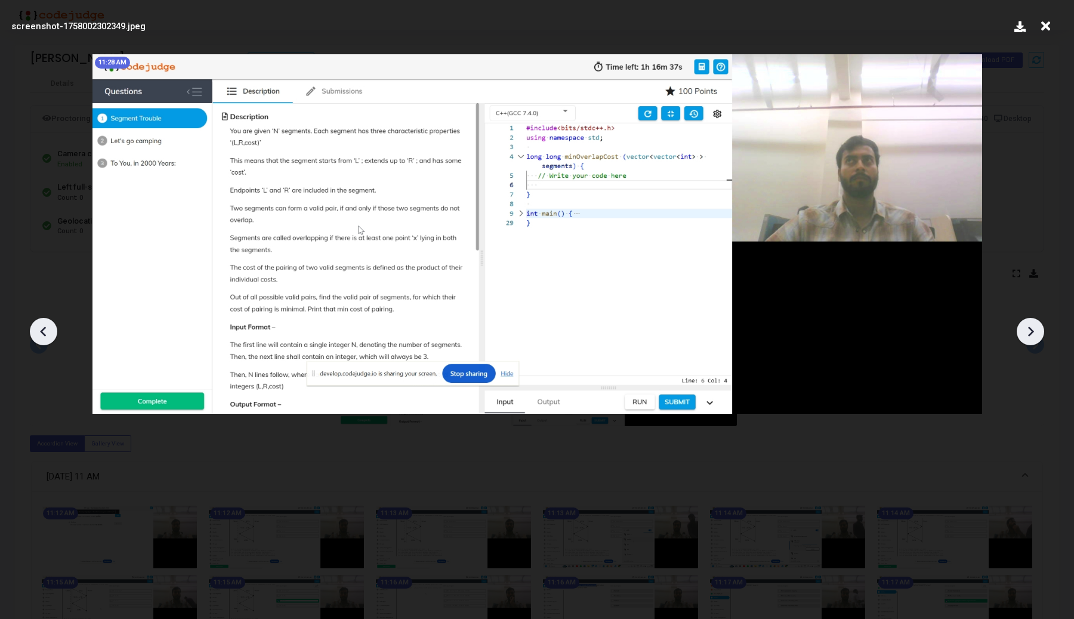
click at [1035, 332] on icon at bounding box center [1030, 332] width 18 height 18
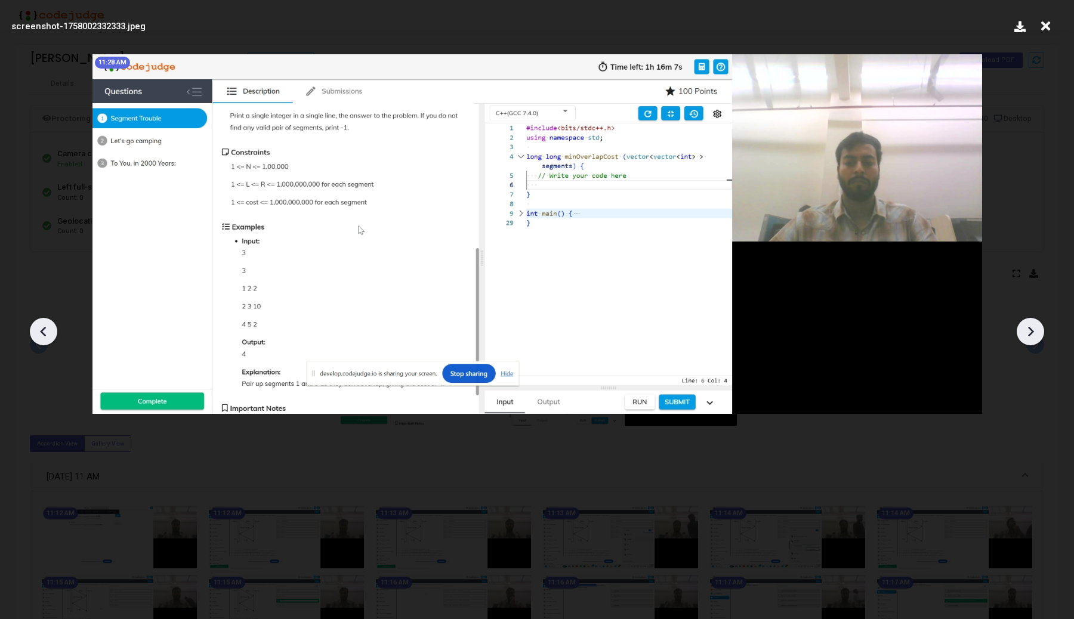
click at [1035, 332] on icon at bounding box center [1030, 332] width 18 height 18
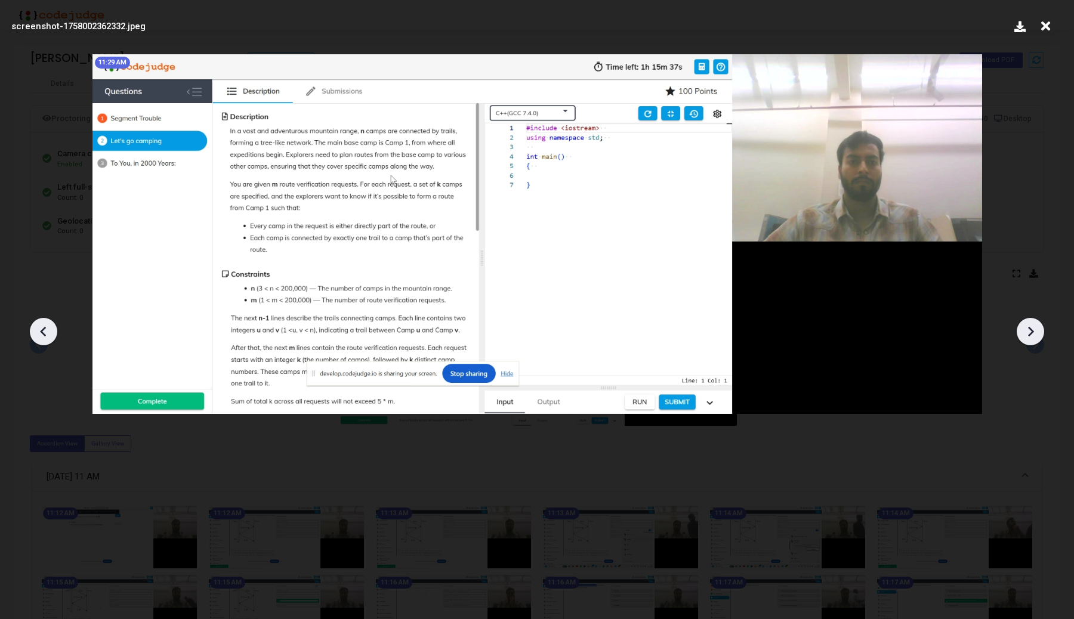
click at [1035, 332] on icon at bounding box center [1030, 332] width 18 height 18
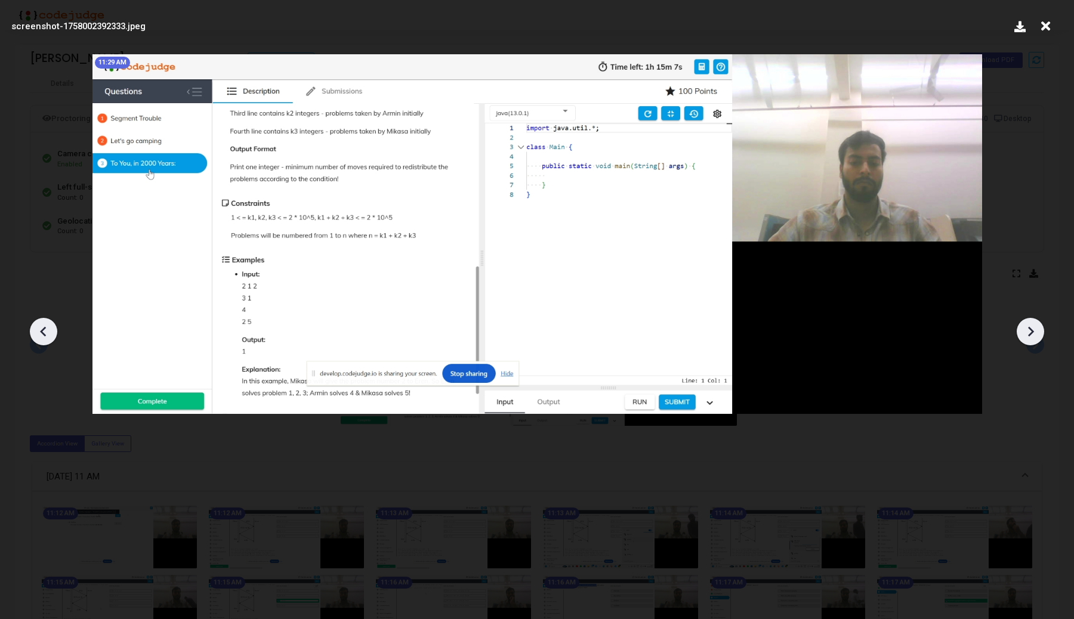
click at [1035, 332] on icon at bounding box center [1030, 332] width 18 height 18
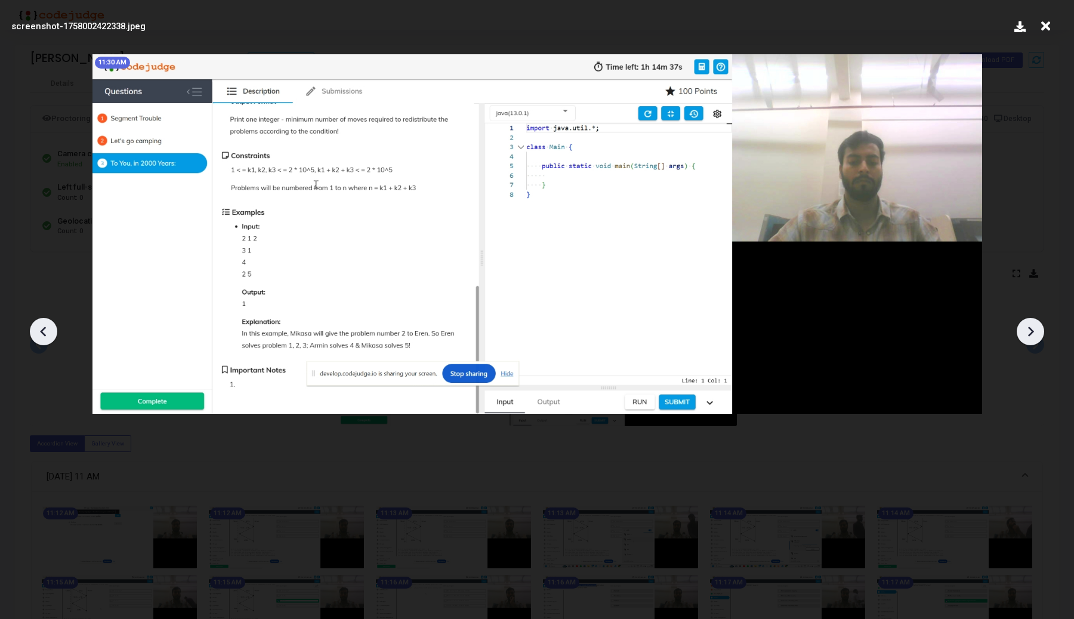
click at [1035, 332] on icon at bounding box center [1030, 332] width 18 height 18
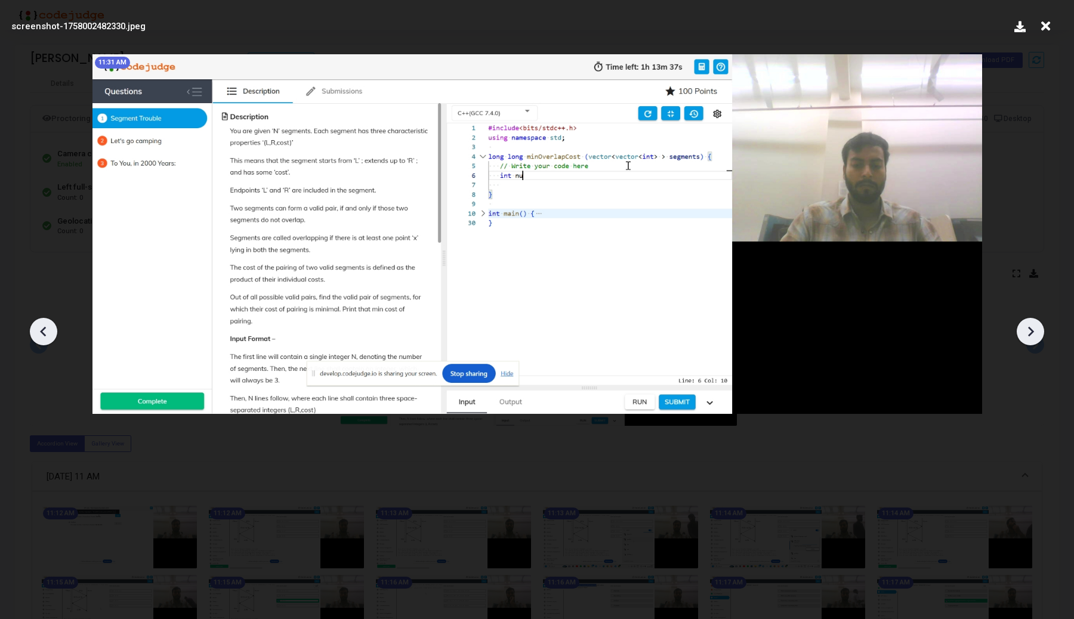
click at [1035, 332] on icon at bounding box center [1030, 332] width 18 height 18
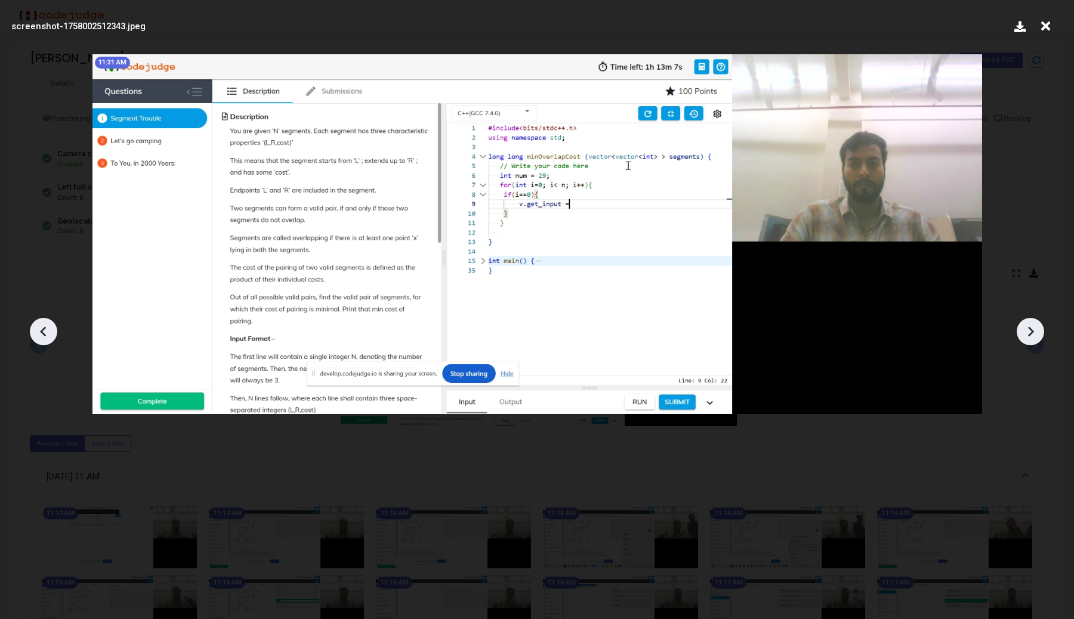
click at [36, 335] on icon at bounding box center [44, 332] width 18 height 18
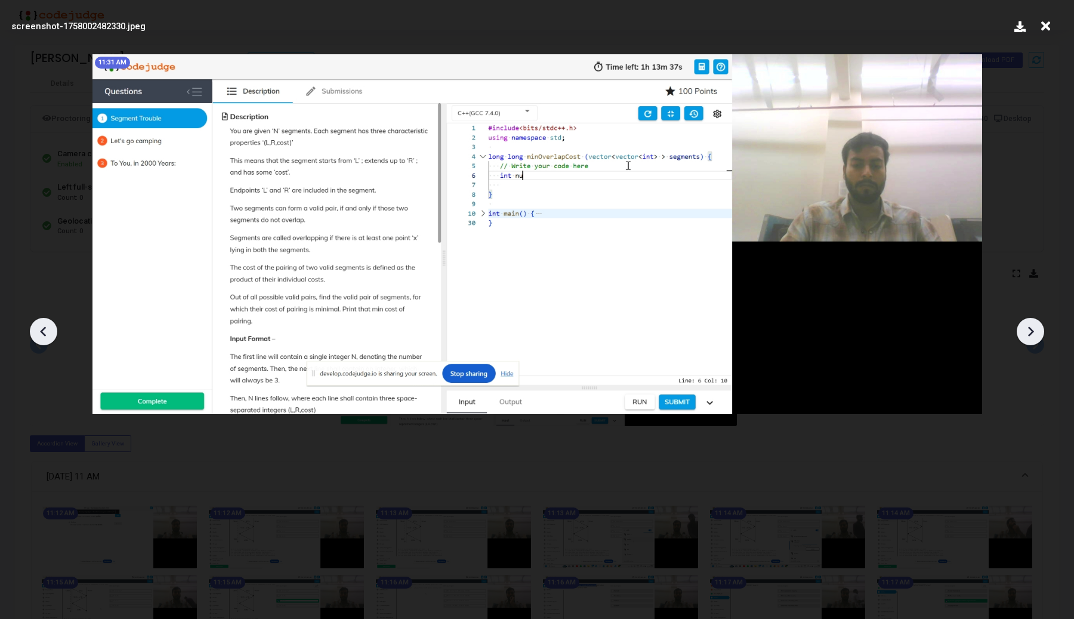
click at [36, 335] on icon at bounding box center [44, 332] width 18 height 18
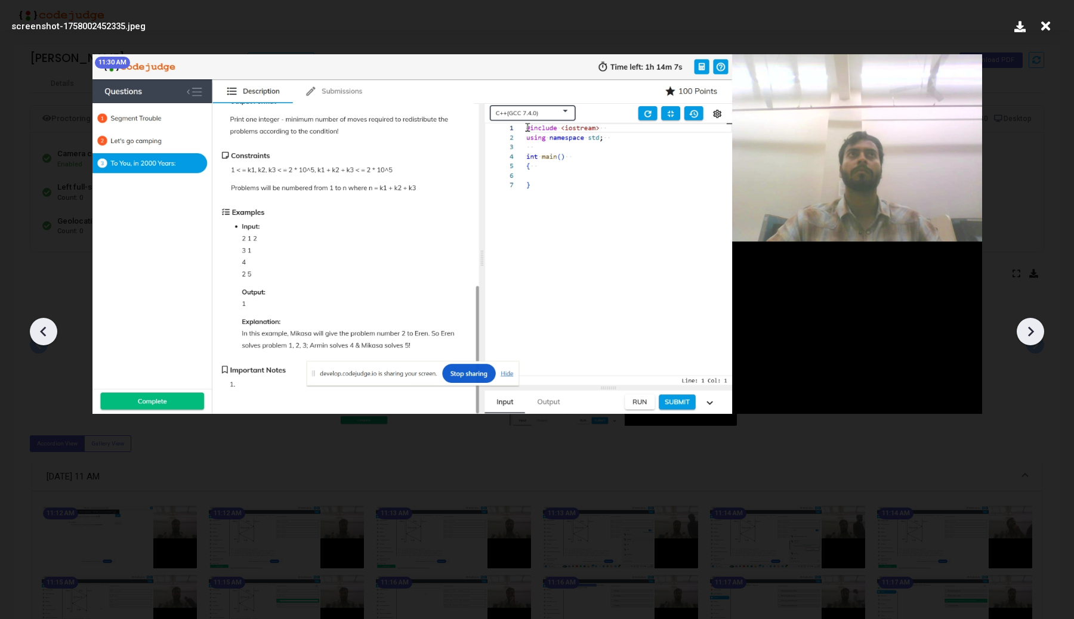
click at [1039, 332] on div at bounding box center [1030, 331] width 27 height 27
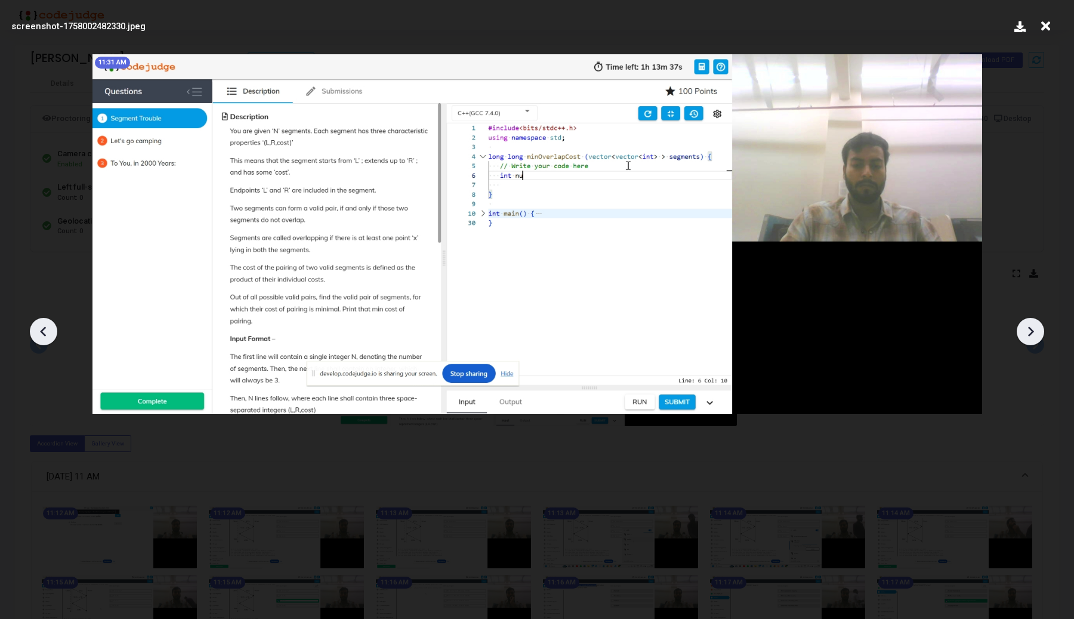
click at [1039, 332] on icon at bounding box center [1030, 332] width 18 height 18
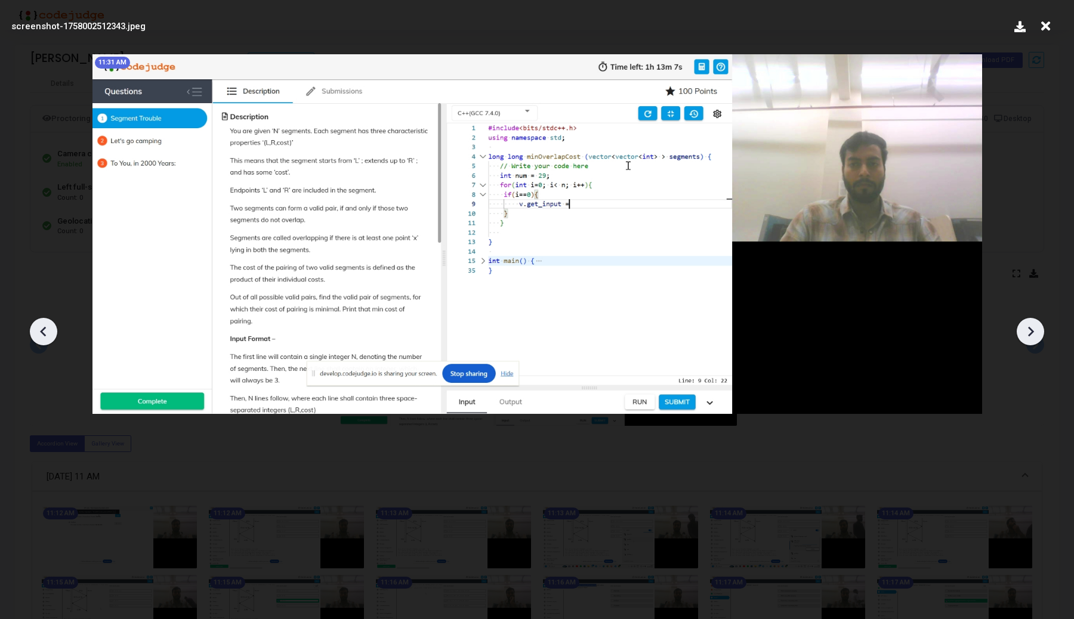
click at [1039, 332] on icon at bounding box center [1030, 332] width 18 height 18
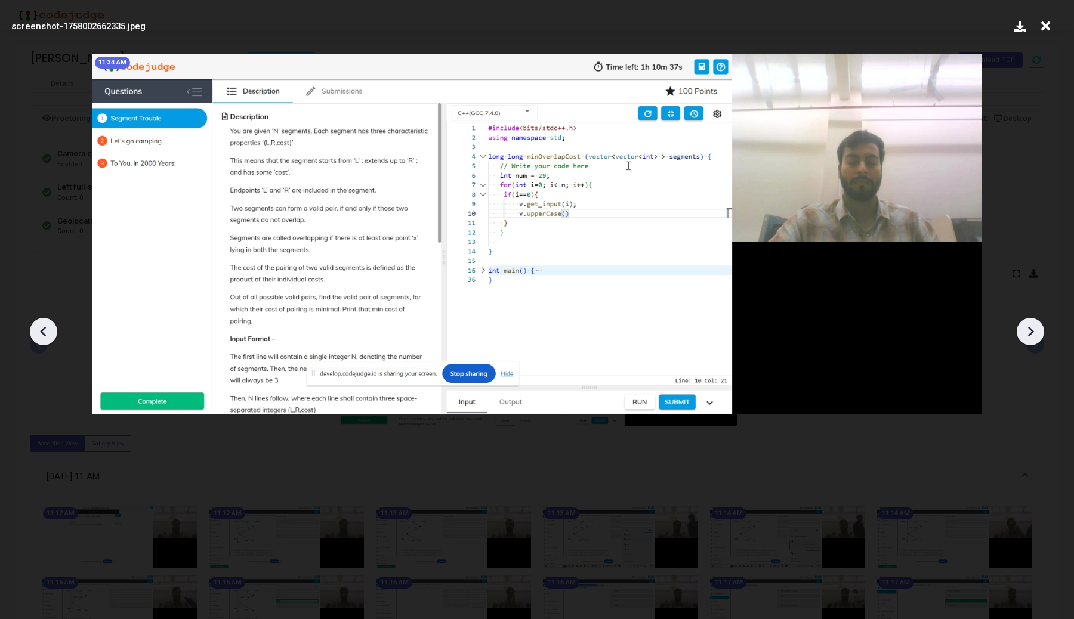
click at [1039, 332] on icon at bounding box center [1030, 332] width 18 height 18
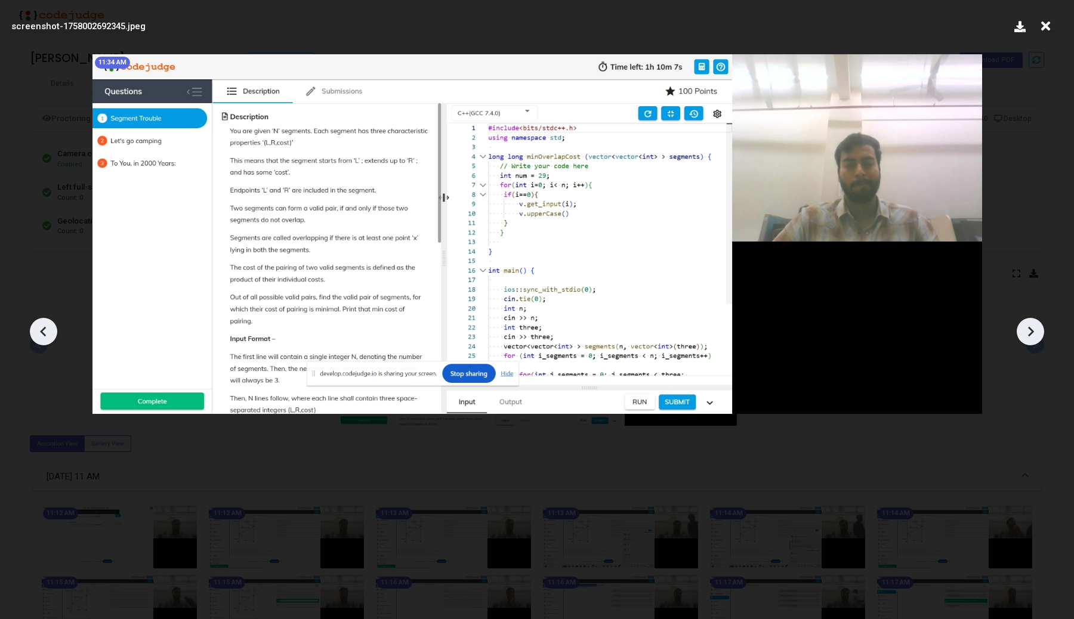
click at [1039, 332] on icon at bounding box center [1030, 332] width 18 height 18
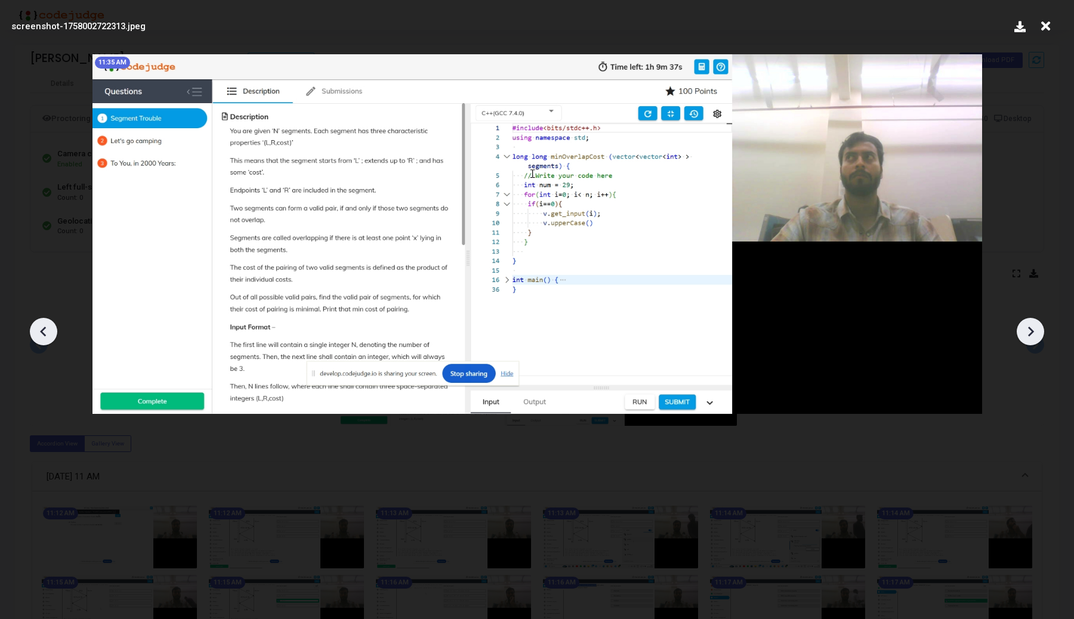
click at [1039, 332] on icon at bounding box center [1030, 332] width 18 height 18
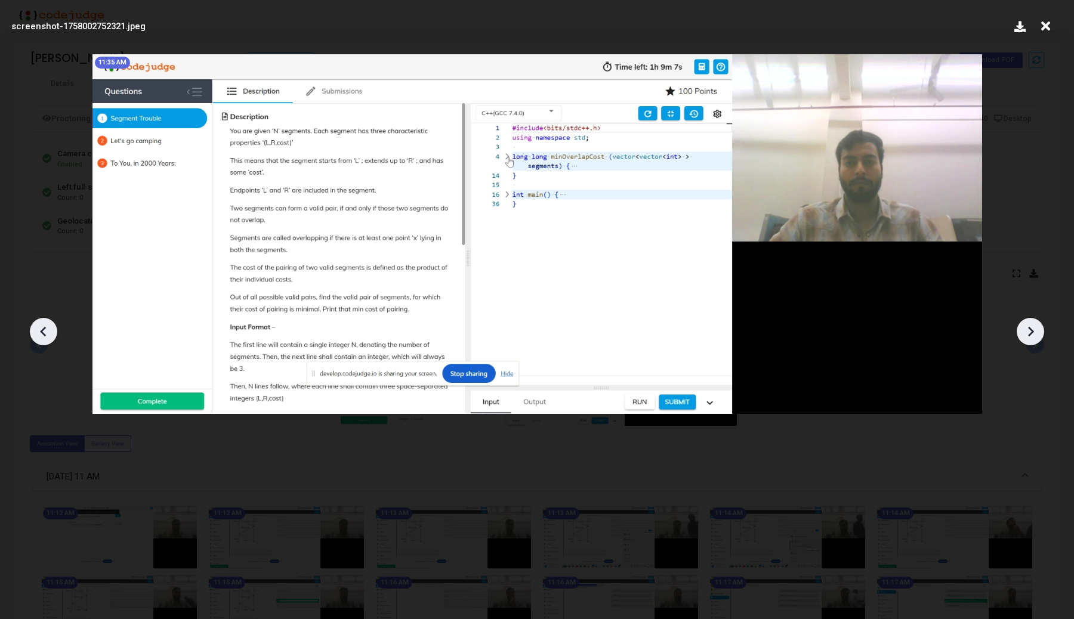
click at [1039, 332] on icon at bounding box center [1030, 332] width 18 height 18
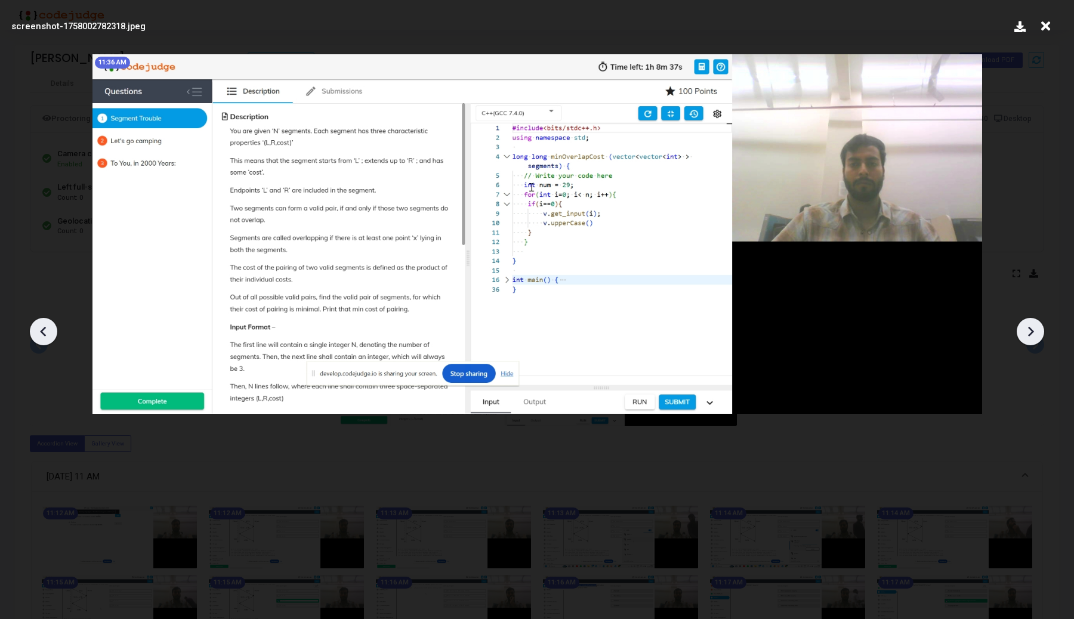
click at [1039, 332] on icon at bounding box center [1030, 332] width 18 height 18
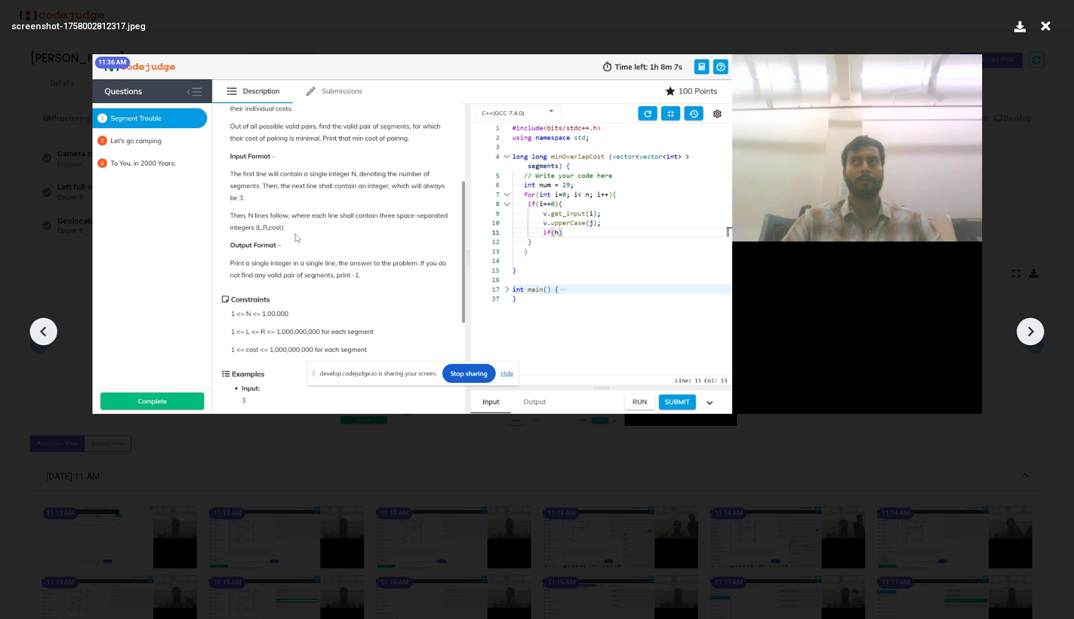
click at [1039, 332] on icon at bounding box center [1030, 332] width 18 height 18
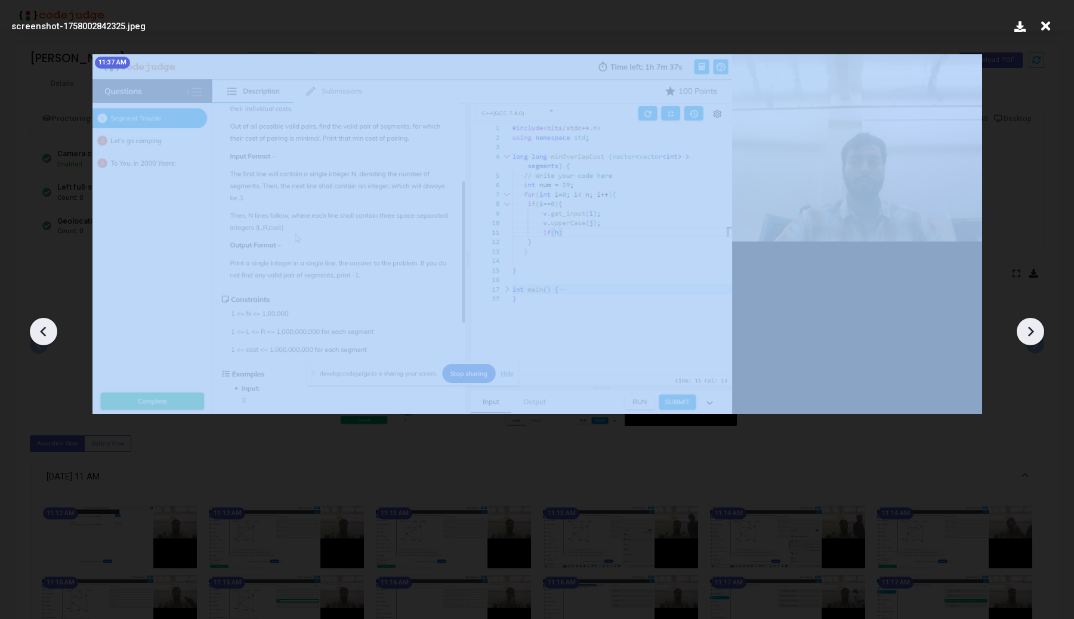
click at [1039, 332] on icon at bounding box center [1030, 332] width 18 height 18
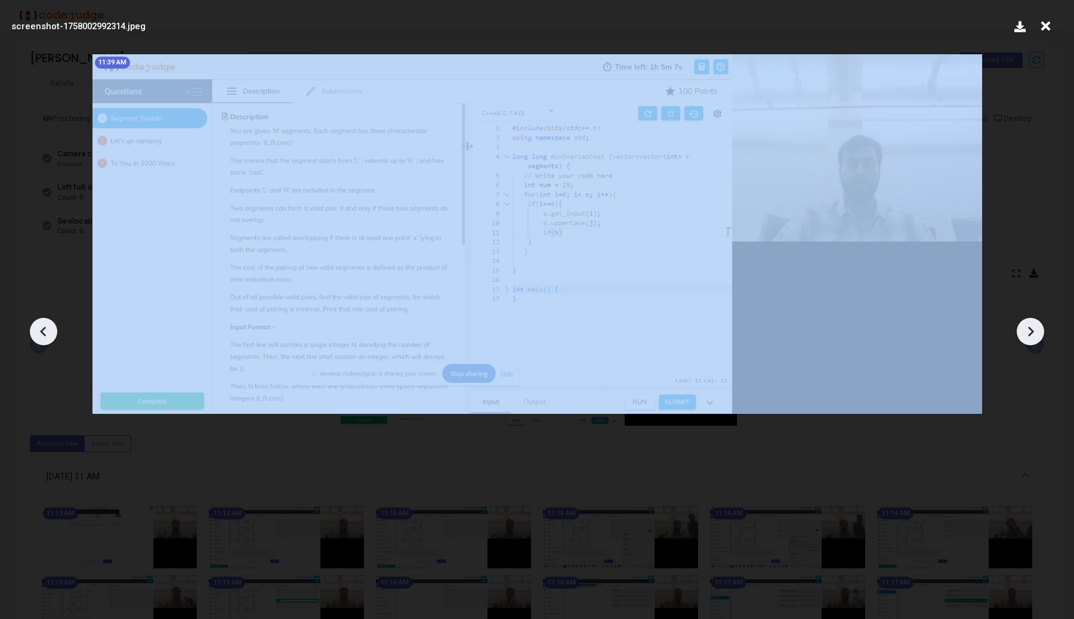
click at [1039, 332] on icon at bounding box center [1030, 332] width 18 height 18
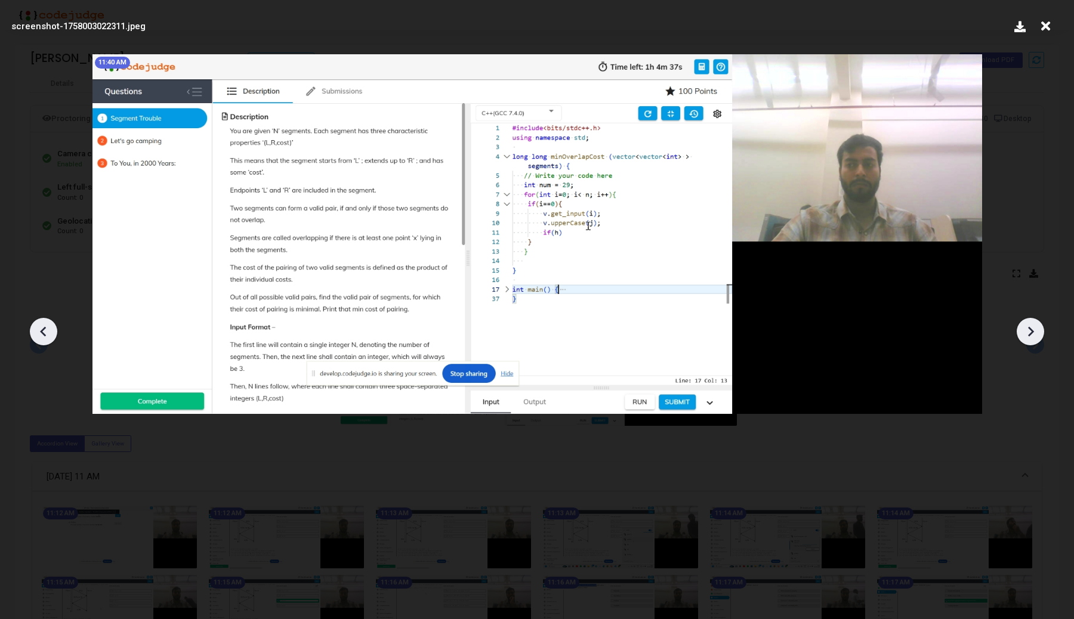
click at [1039, 332] on icon at bounding box center [1030, 332] width 18 height 18
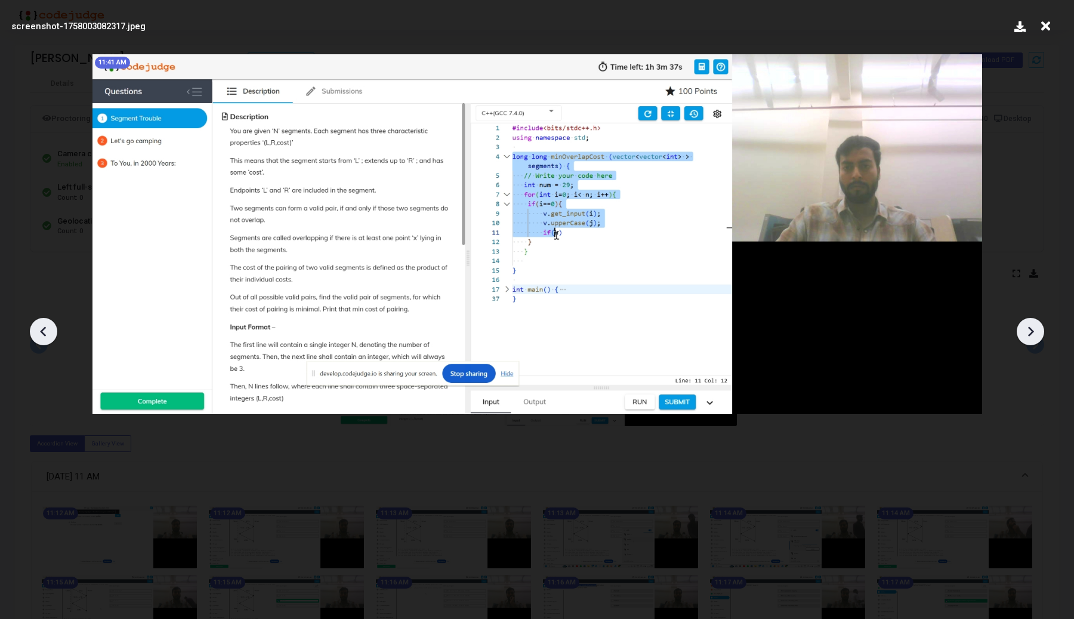
click at [1039, 332] on icon at bounding box center [1030, 332] width 18 height 18
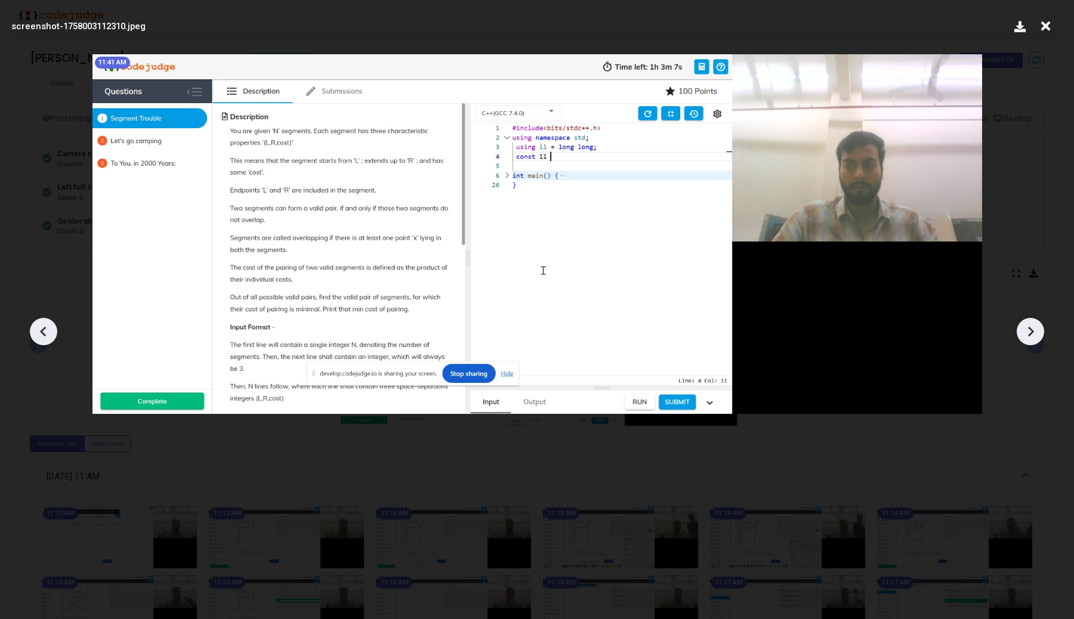
click at [1039, 332] on icon at bounding box center [1030, 332] width 18 height 18
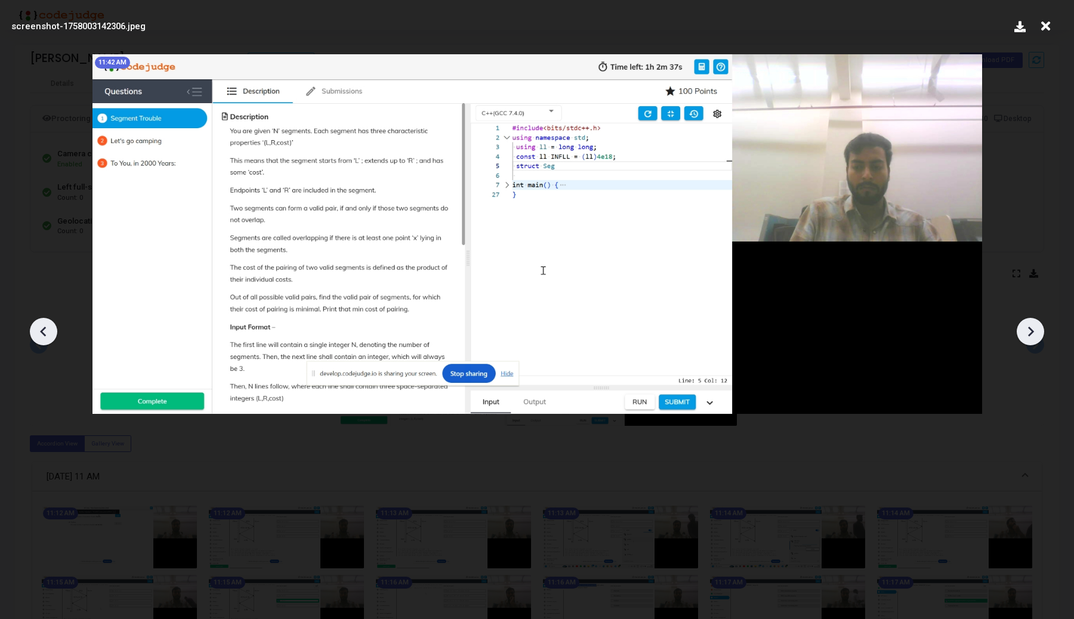
click at [1039, 332] on icon at bounding box center [1030, 332] width 18 height 18
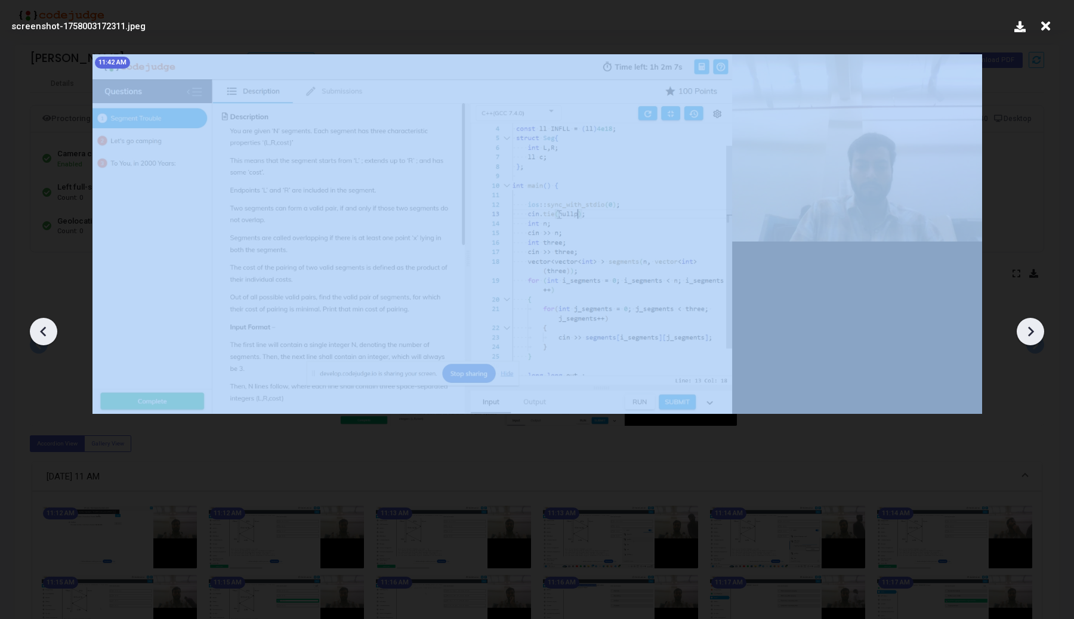
click at [1039, 332] on icon at bounding box center [1030, 332] width 18 height 18
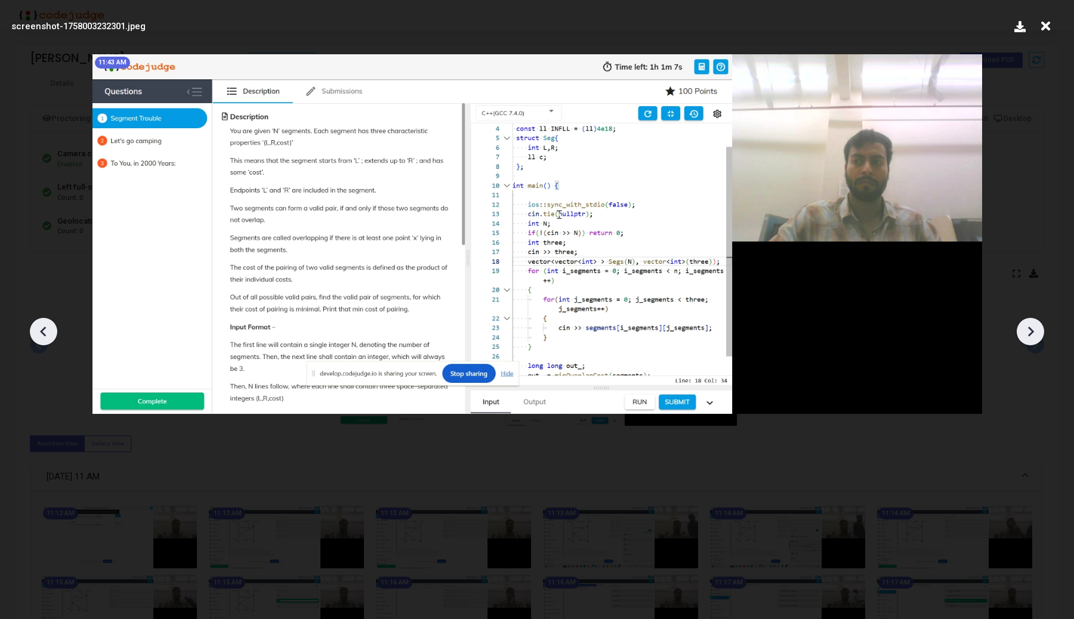
click at [1039, 332] on icon at bounding box center [1030, 332] width 18 height 18
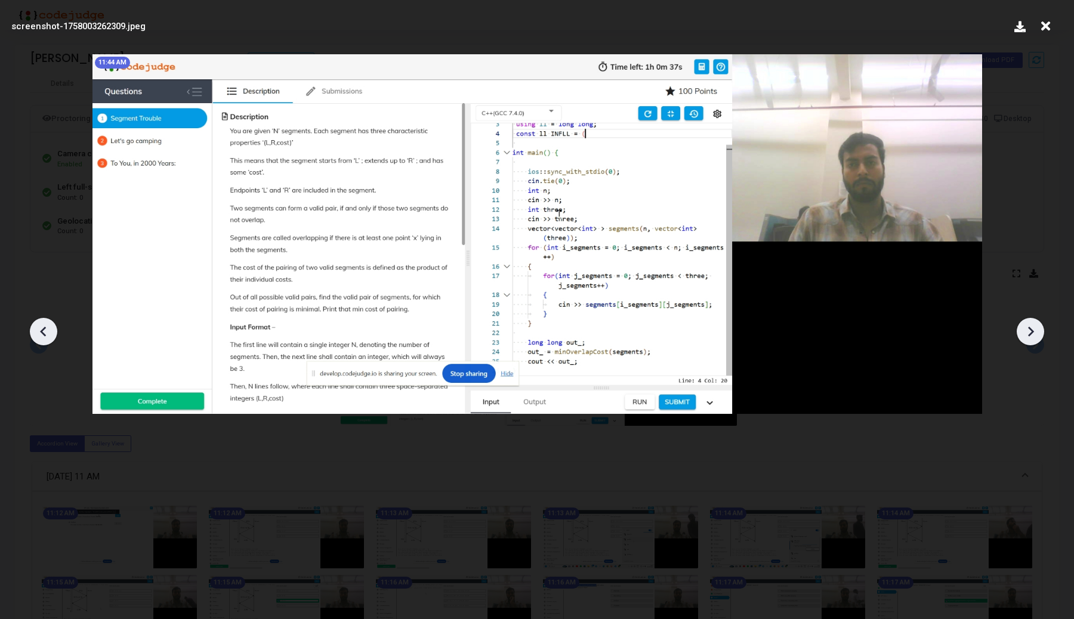
click at [1039, 332] on icon at bounding box center [1030, 332] width 18 height 18
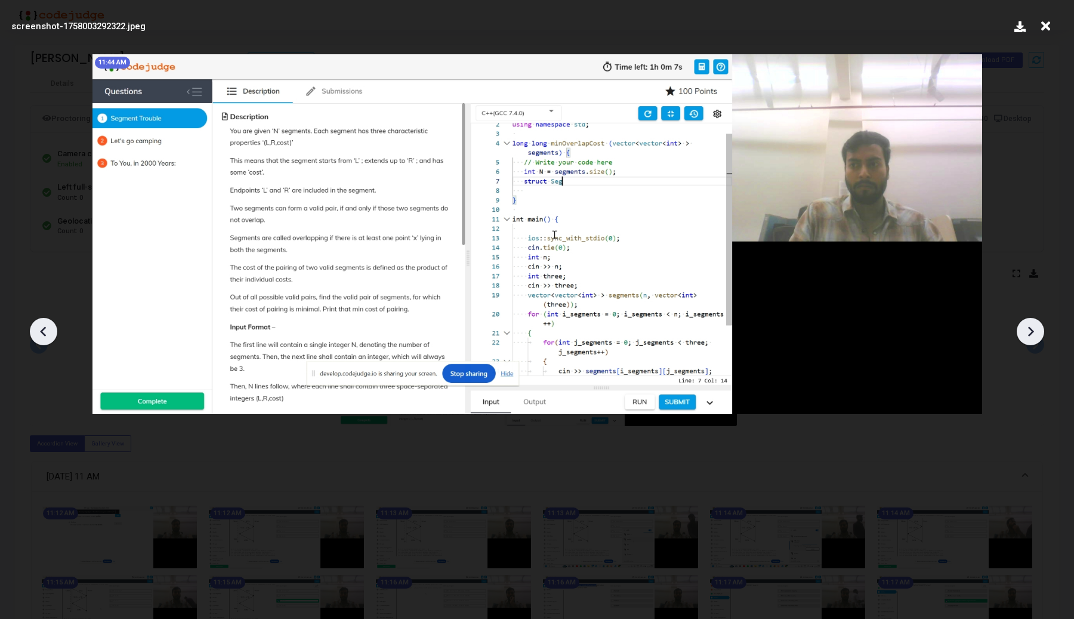
click at [1039, 332] on icon at bounding box center [1030, 332] width 18 height 18
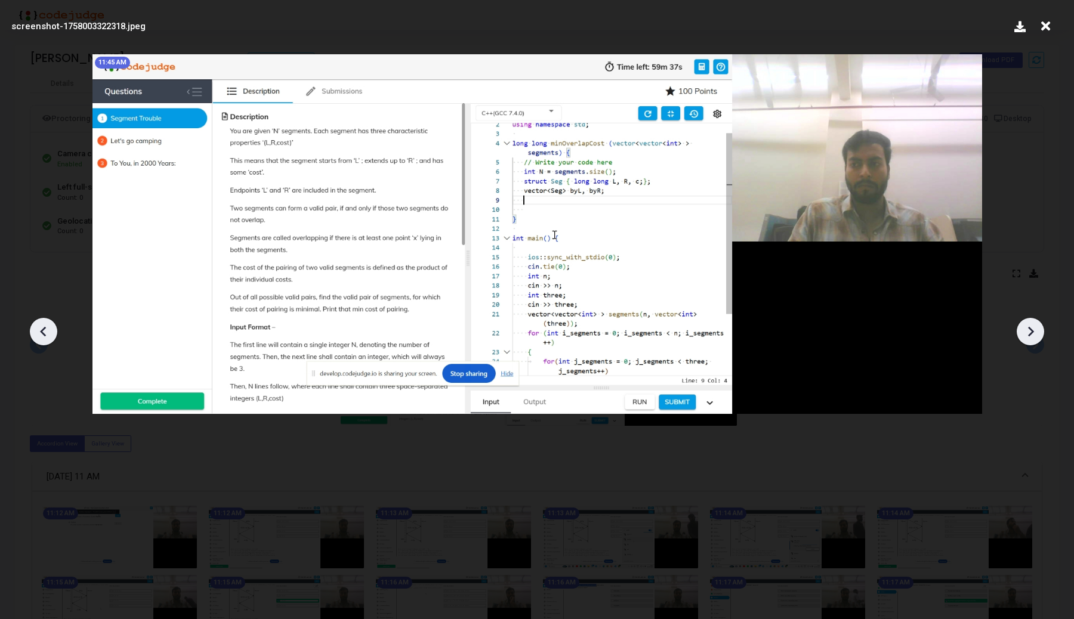
click at [1039, 332] on icon at bounding box center [1030, 332] width 18 height 18
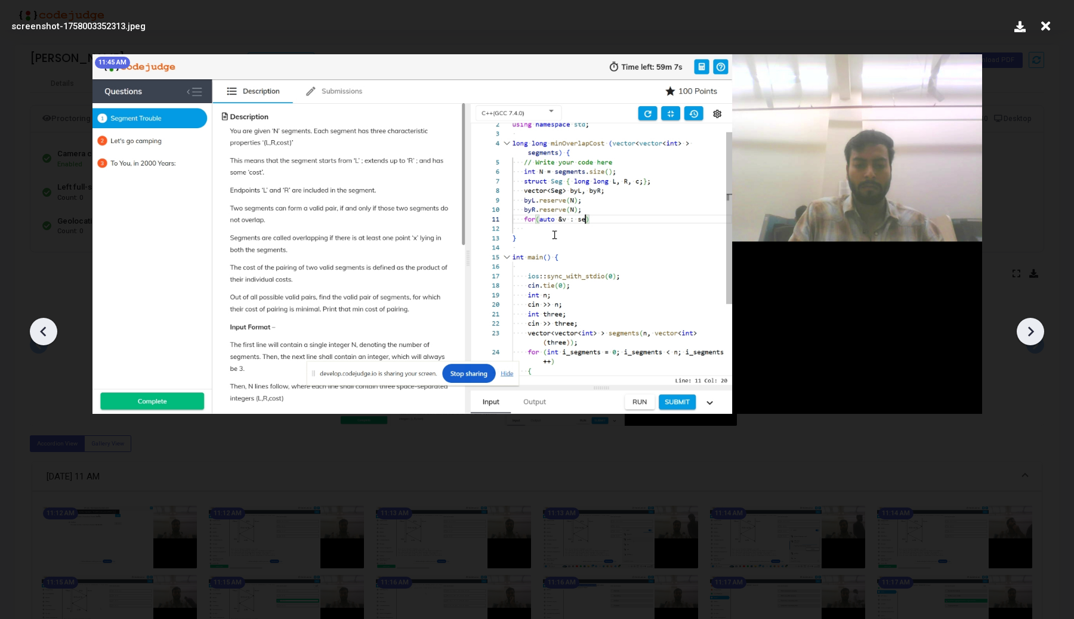
click at [1039, 332] on icon at bounding box center [1030, 332] width 18 height 18
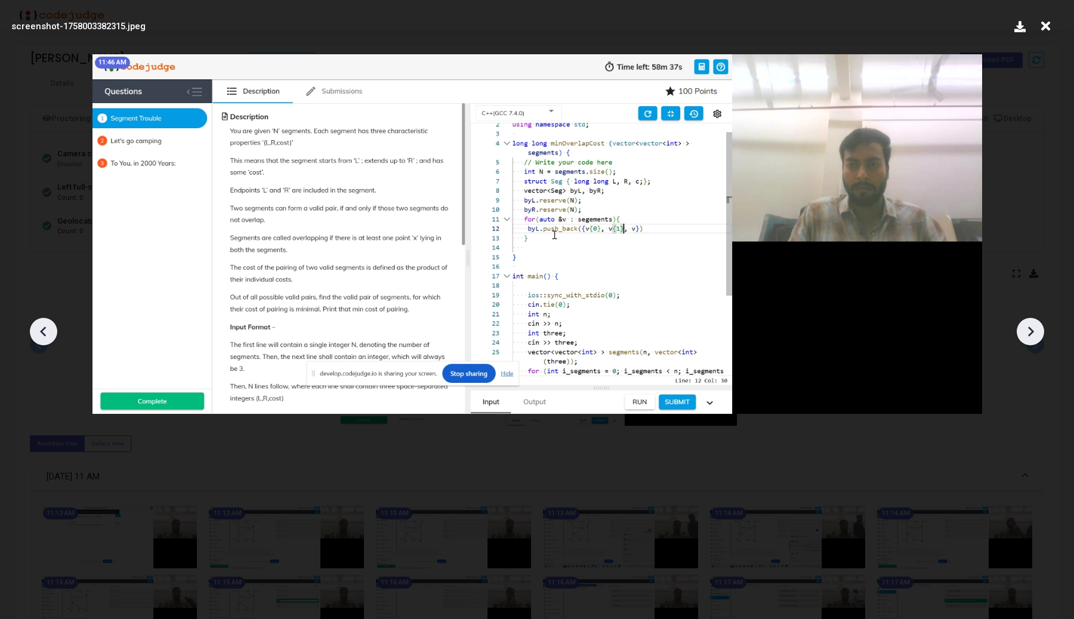
click at [1039, 332] on icon at bounding box center [1030, 332] width 18 height 18
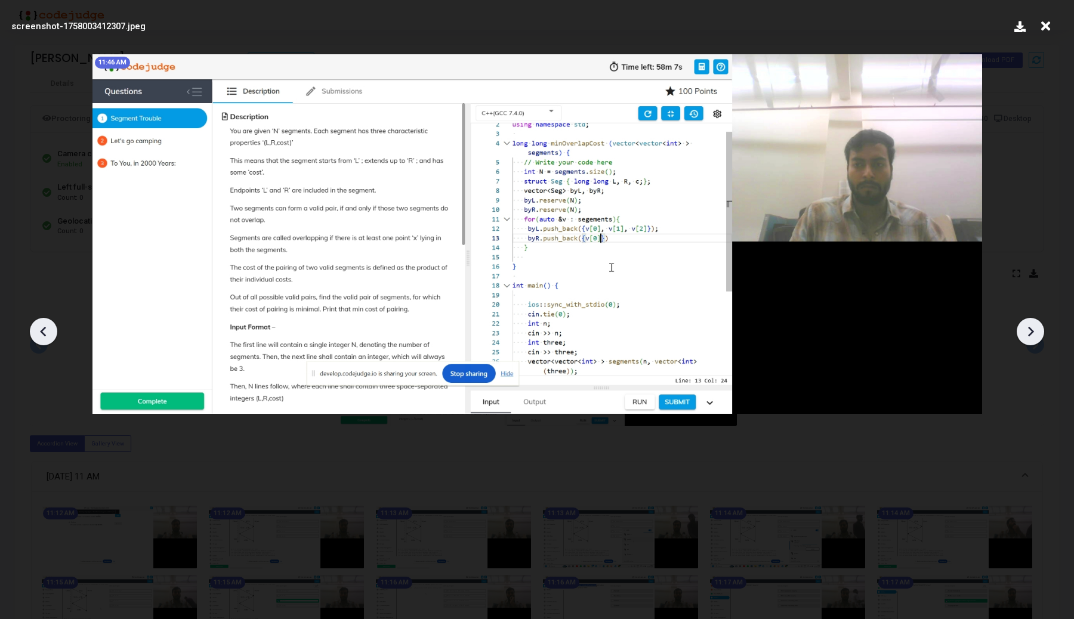
click at [1039, 332] on icon at bounding box center [1030, 332] width 18 height 18
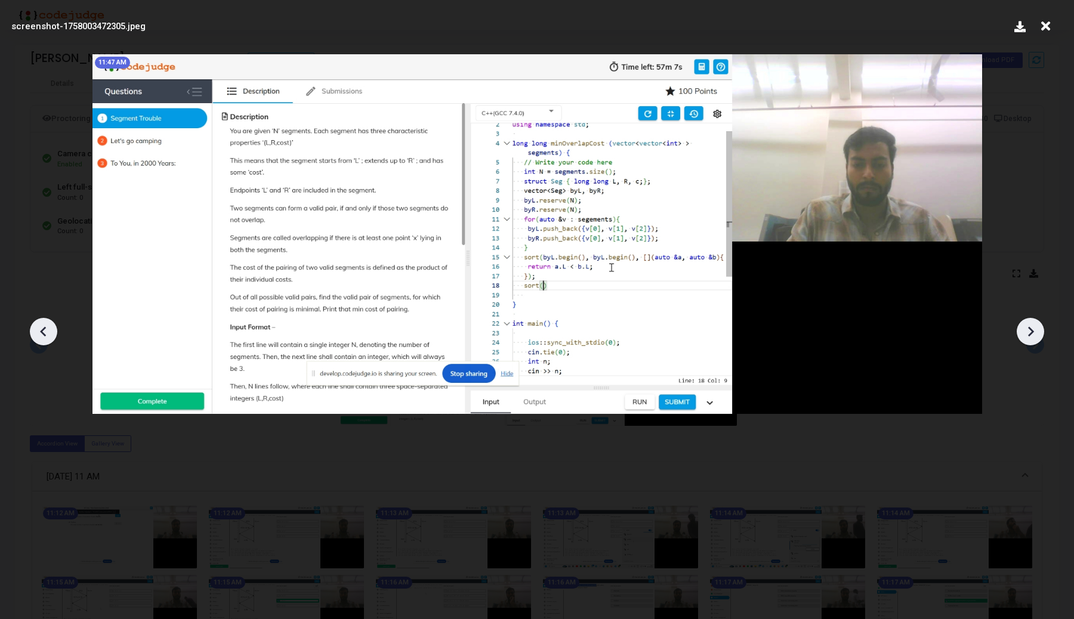
click at [1039, 332] on icon at bounding box center [1030, 332] width 18 height 18
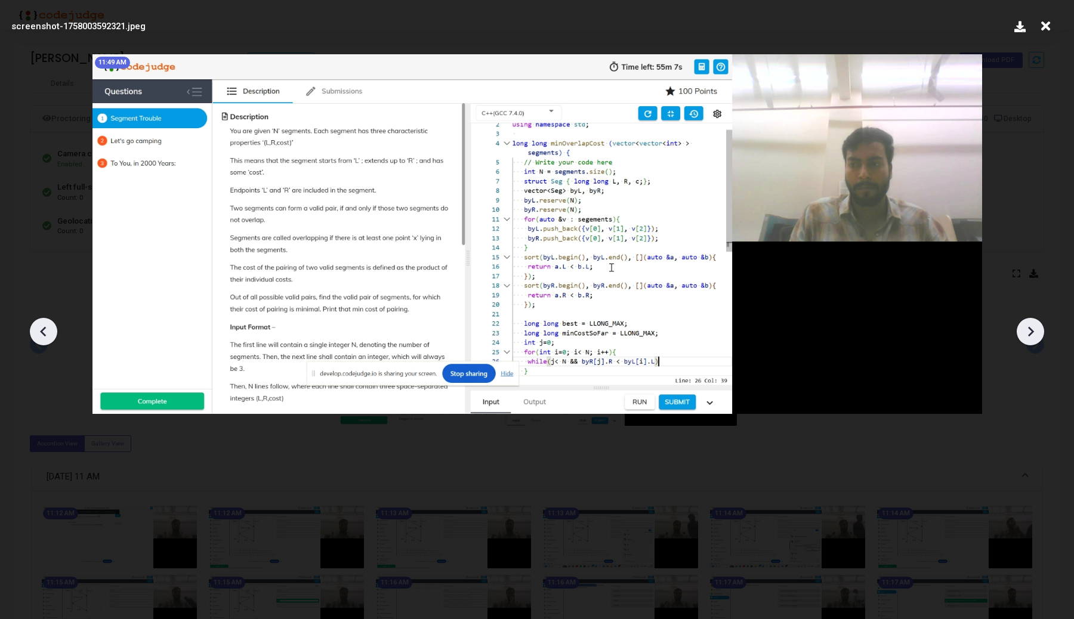
click at [1039, 332] on icon at bounding box center [1030, 332] width 18 height 18
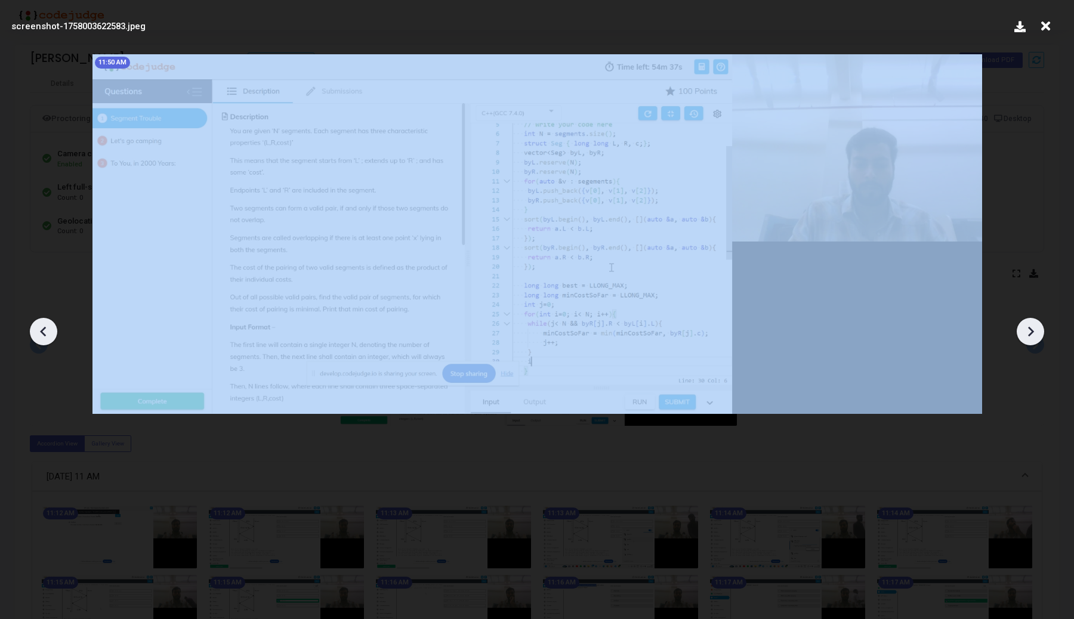
click at [1039, 332] on icon at bounding box center [1030, 332] width 18 height 18
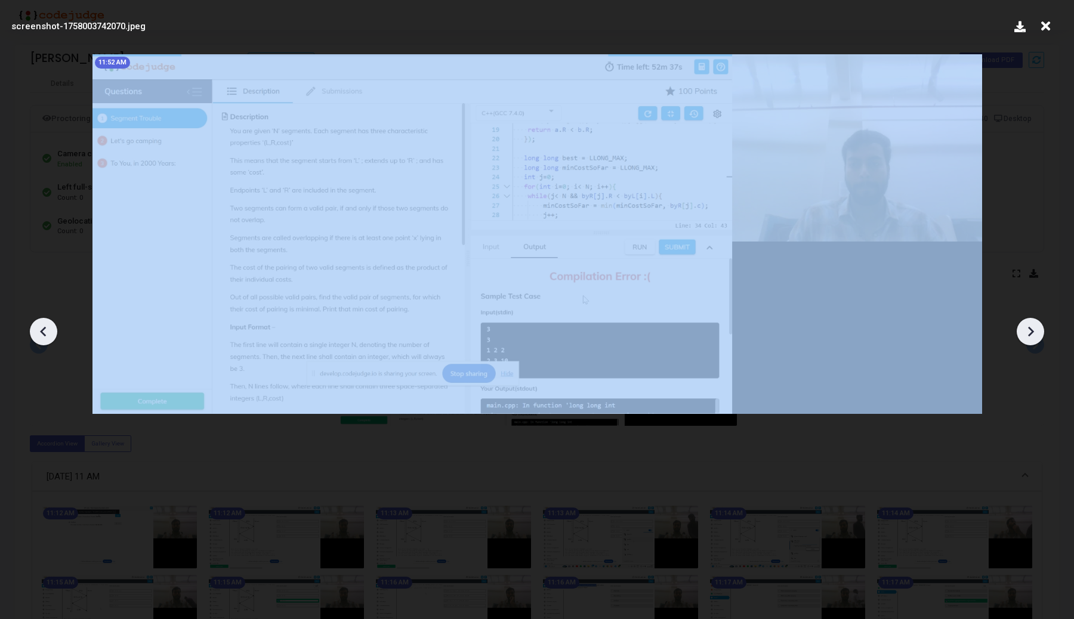
click at [1039, 332] on icon at bounding box center [1030, 332] width 18 height 18
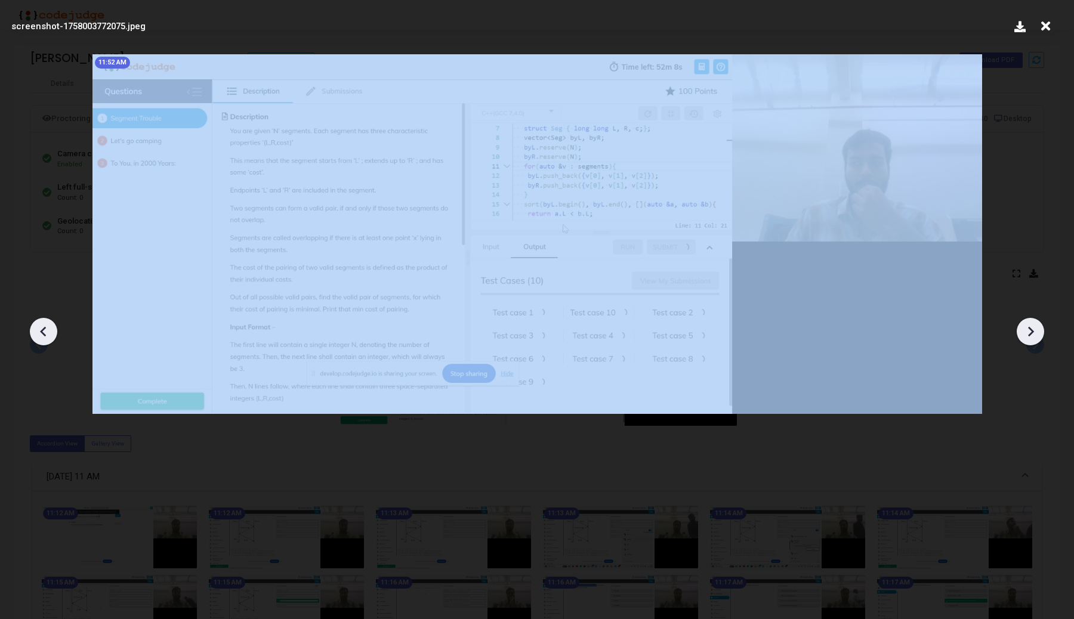
click at [1039, 332] on icon at bounding box center [1030, 332] width 18 height 18
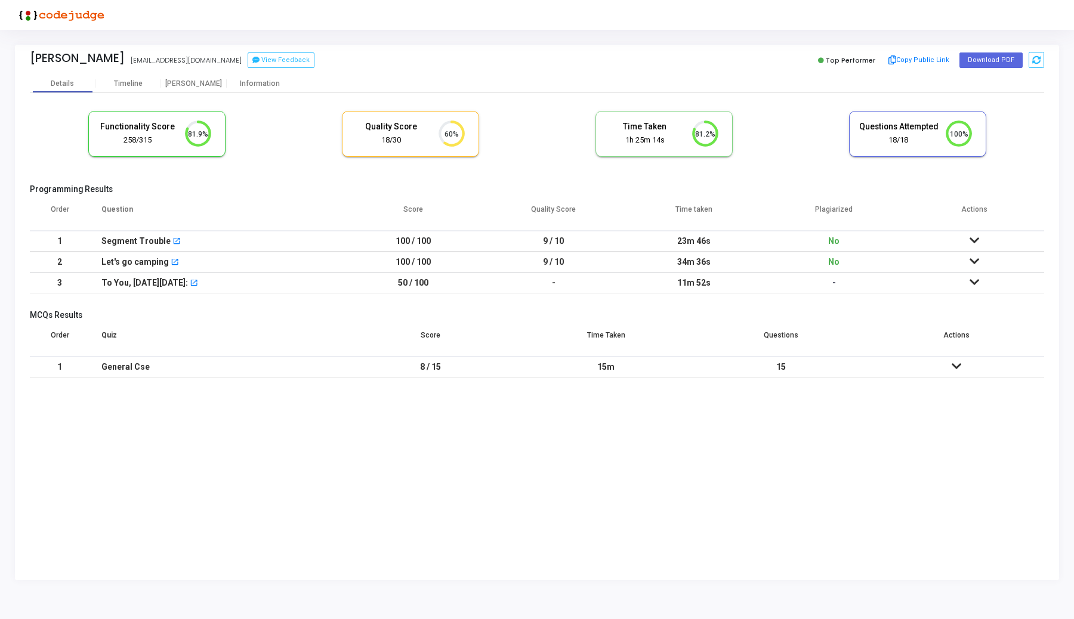
click at [983, 242] on td at bounding box center [974, 241] width 140 height 21
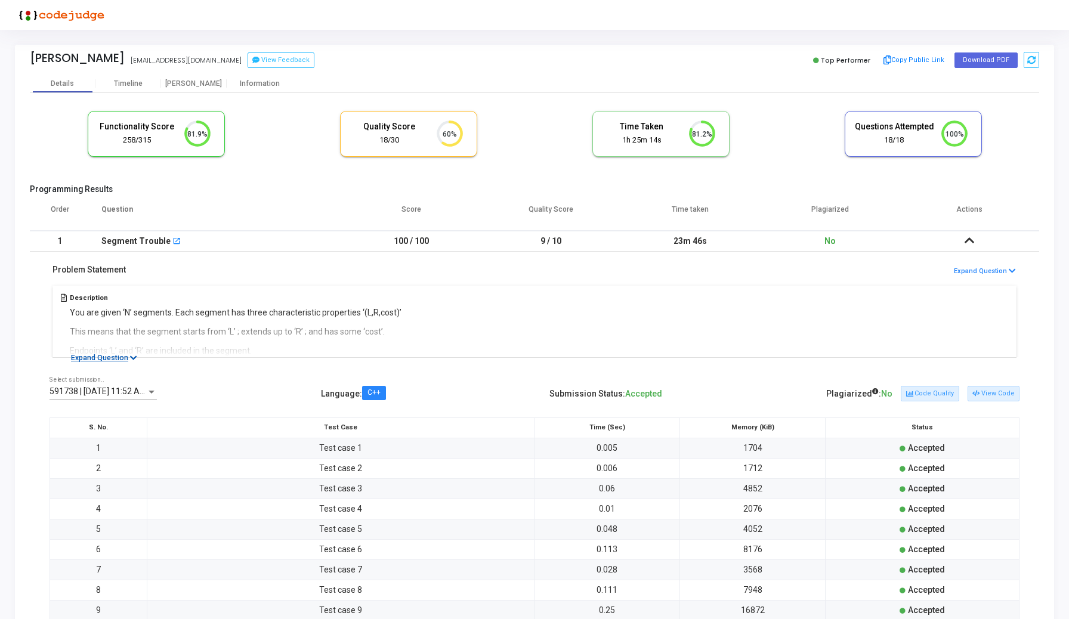
click at [91, 357] on button "Expand Question" at bounding box center [103, 358] width 79 height 12
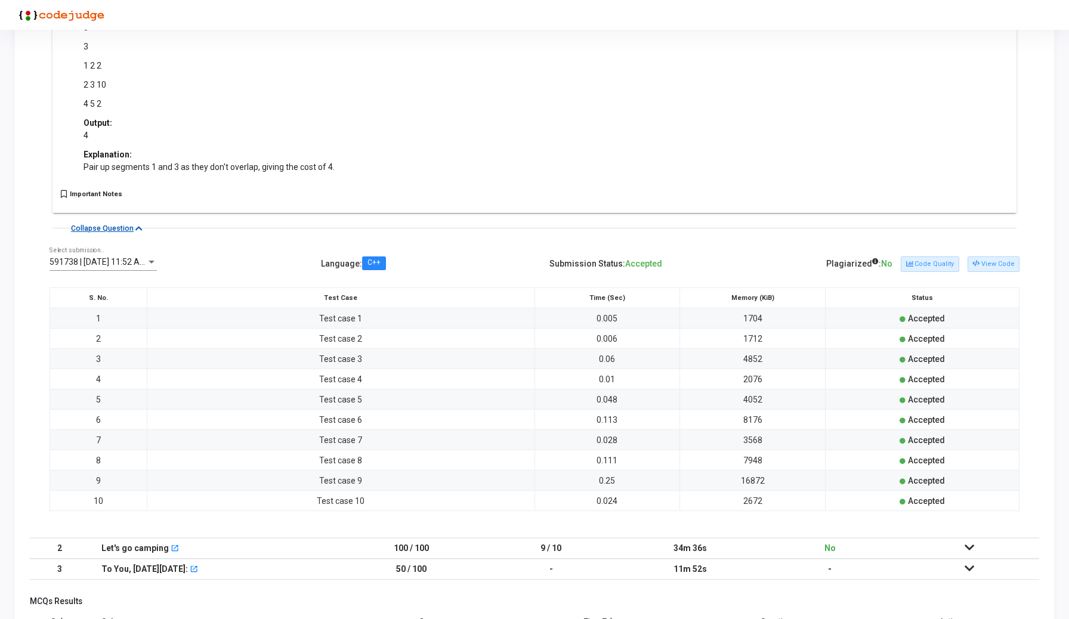
scroll to position [708, 0]
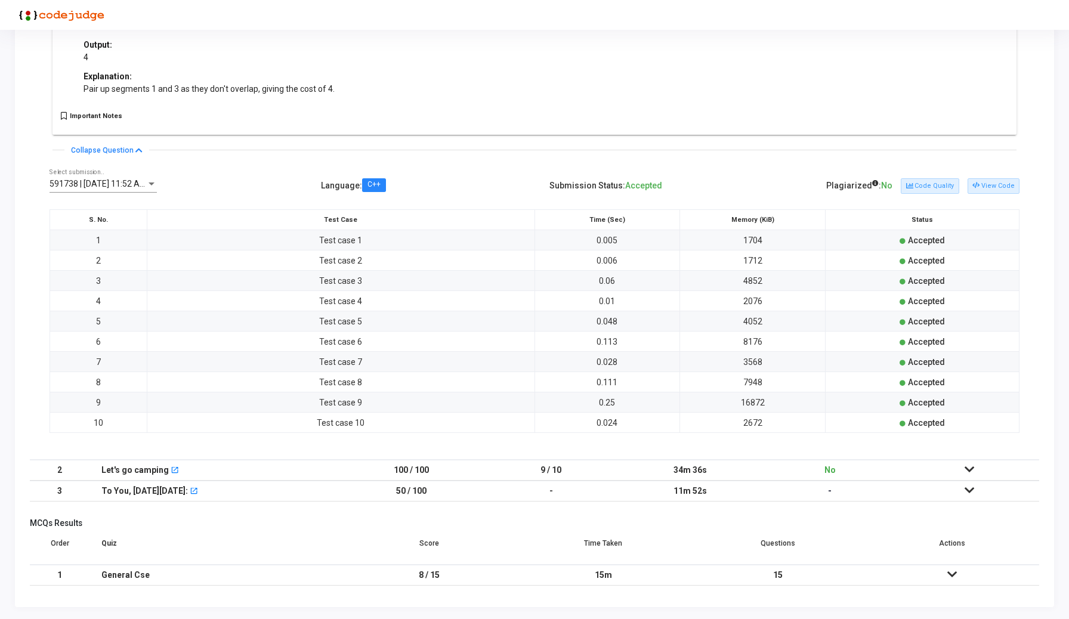
click at [118, 185] on span "591738 | [DATE] 11:52 AM IST (Best) P" at bounding box center [122, 184] width 144 height 10
click at [968, 465] on div at bounding box center [534, 309] width 1069 height 619
click at [971, 469] on icon at bounding box center [970, 469] width 10 height 8
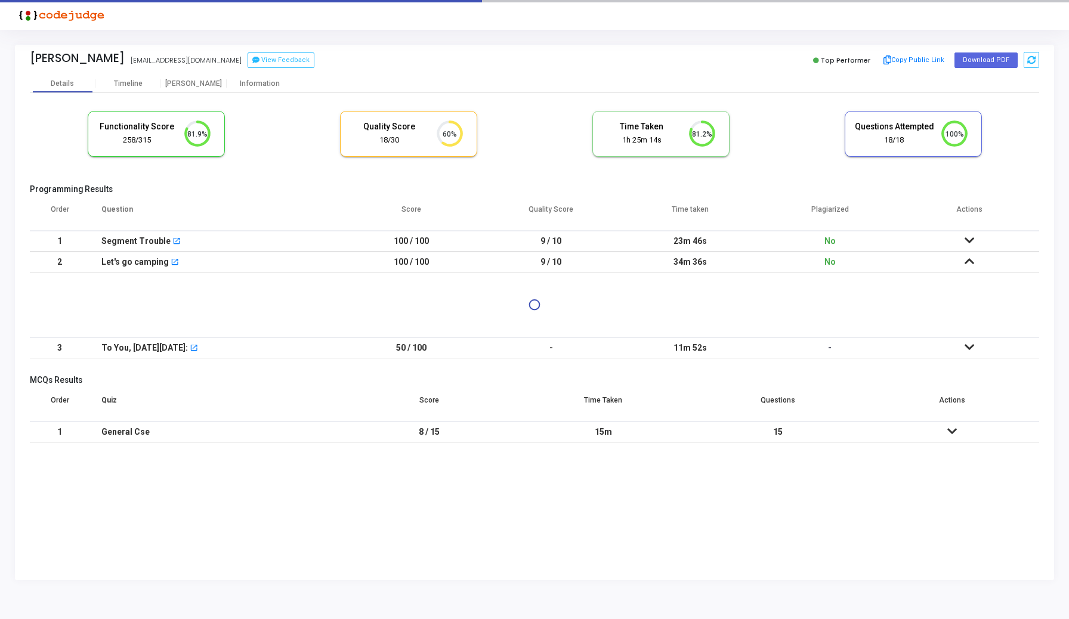
scroll to position [0, 0]
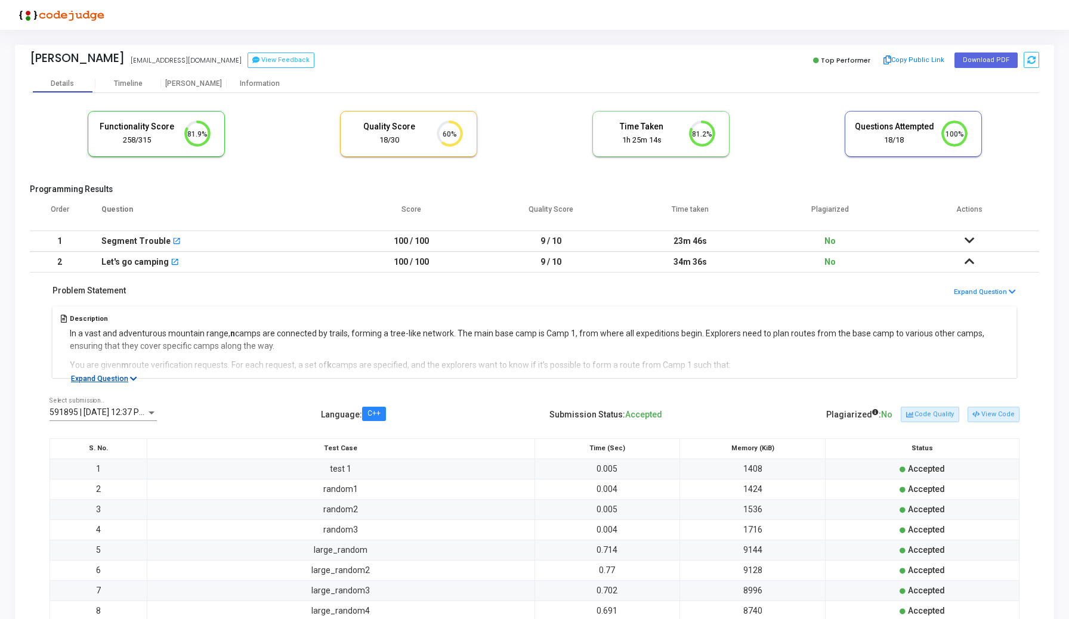
click at [117, 374] on button "Expand Question" at bounding box center [103, 379] width 79 height 12
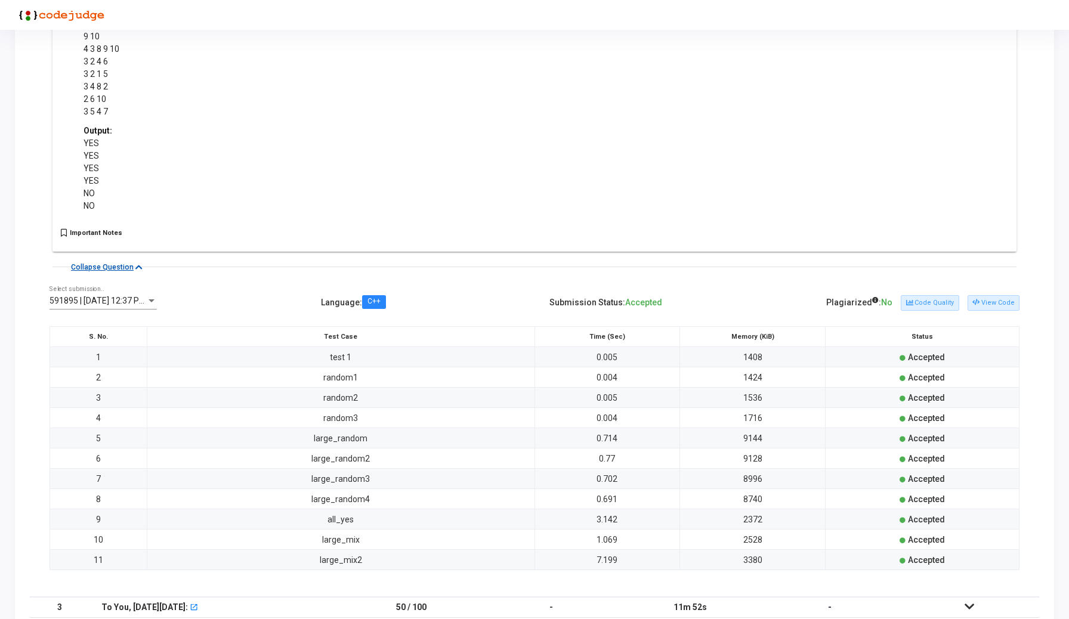
scroll to position [703, 0]
click at [120, 294] on div "591895 | [DATE] 12:37 PM IST (Best) P Select submission.." at bounding box center [103, 296] width 107 height 23
click at [316, 296] on div at bounding box center [534, 309] width 1069 height 619
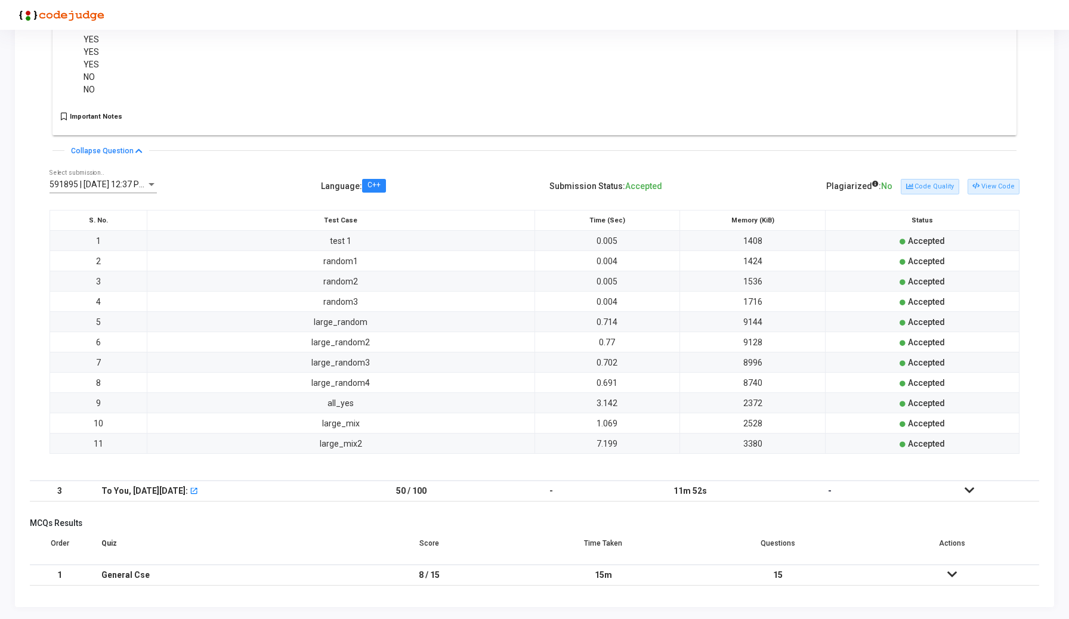
click at [122, 186] on span "591895 | [DATE] 12:37 PM IST (Best) P" at bounding box center [121, 185] width 143 height 10
click at [994, 189] on div at bounding box center [534, 309] width 1069 height 619
click at [994, 189] on button "View Code" at bounding box center [994, 187] width 52 height 16
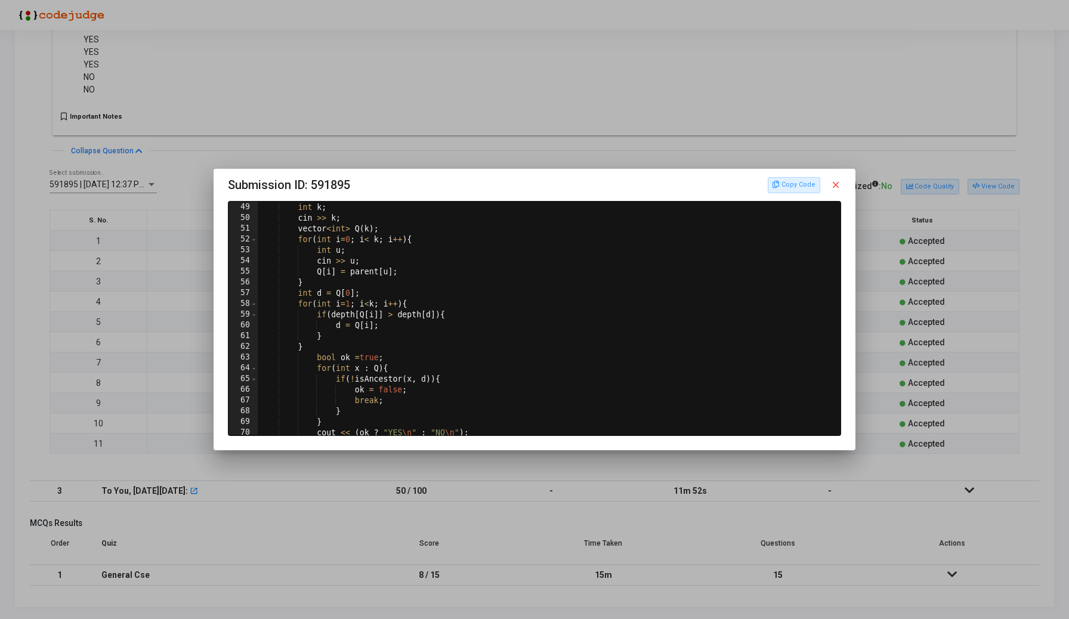
scroll to position [551, 0]
